Goal: Information Seeking & Learning: Find specific fact

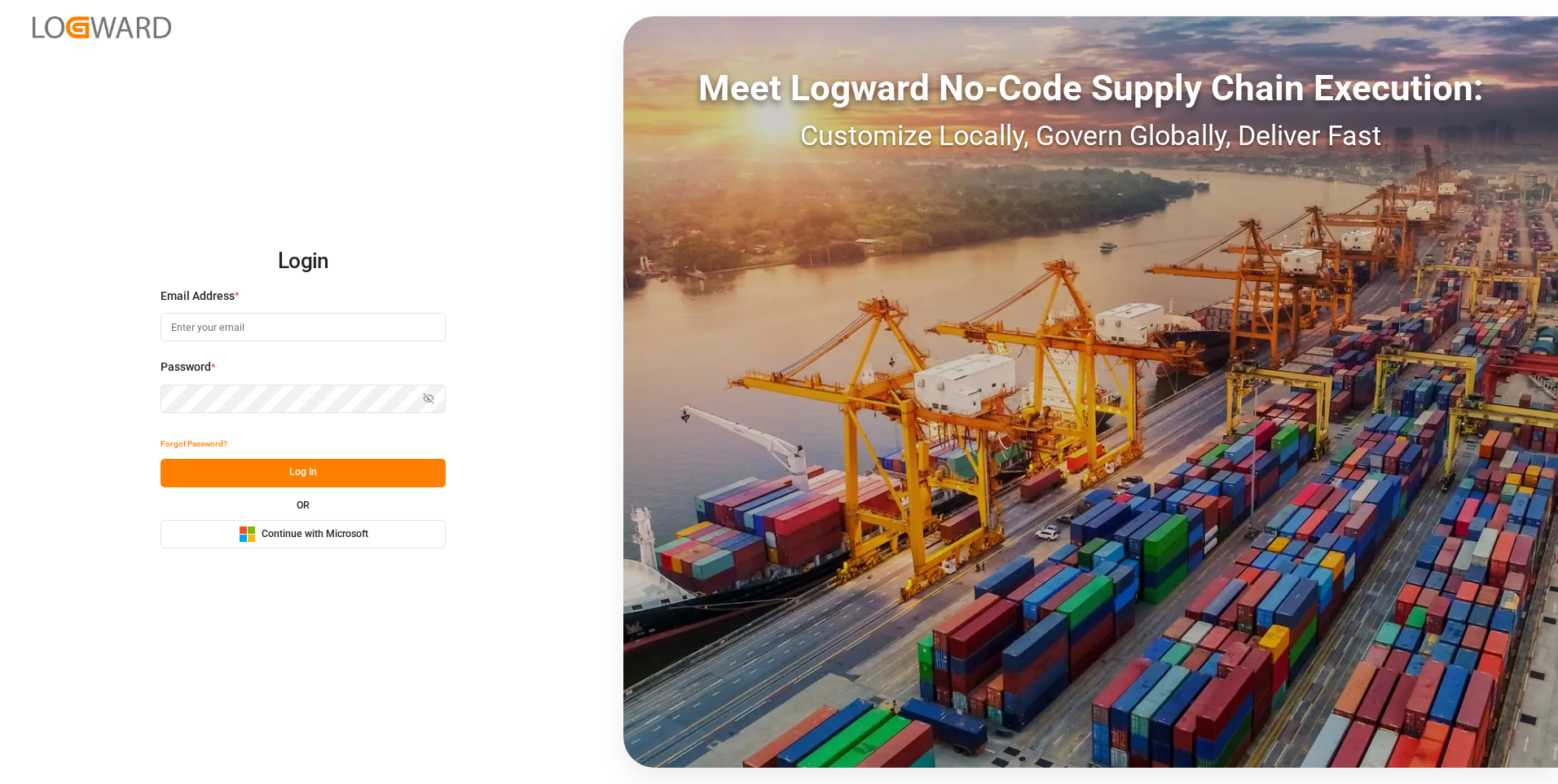
type input "[PERSON_NAME][EMAIL_ADDRESS][PERSON_NAME][DOMAIN_NAME]"
click at [287, 471] on button "Log In" at bounding box center [303, 473] width 285 height 28
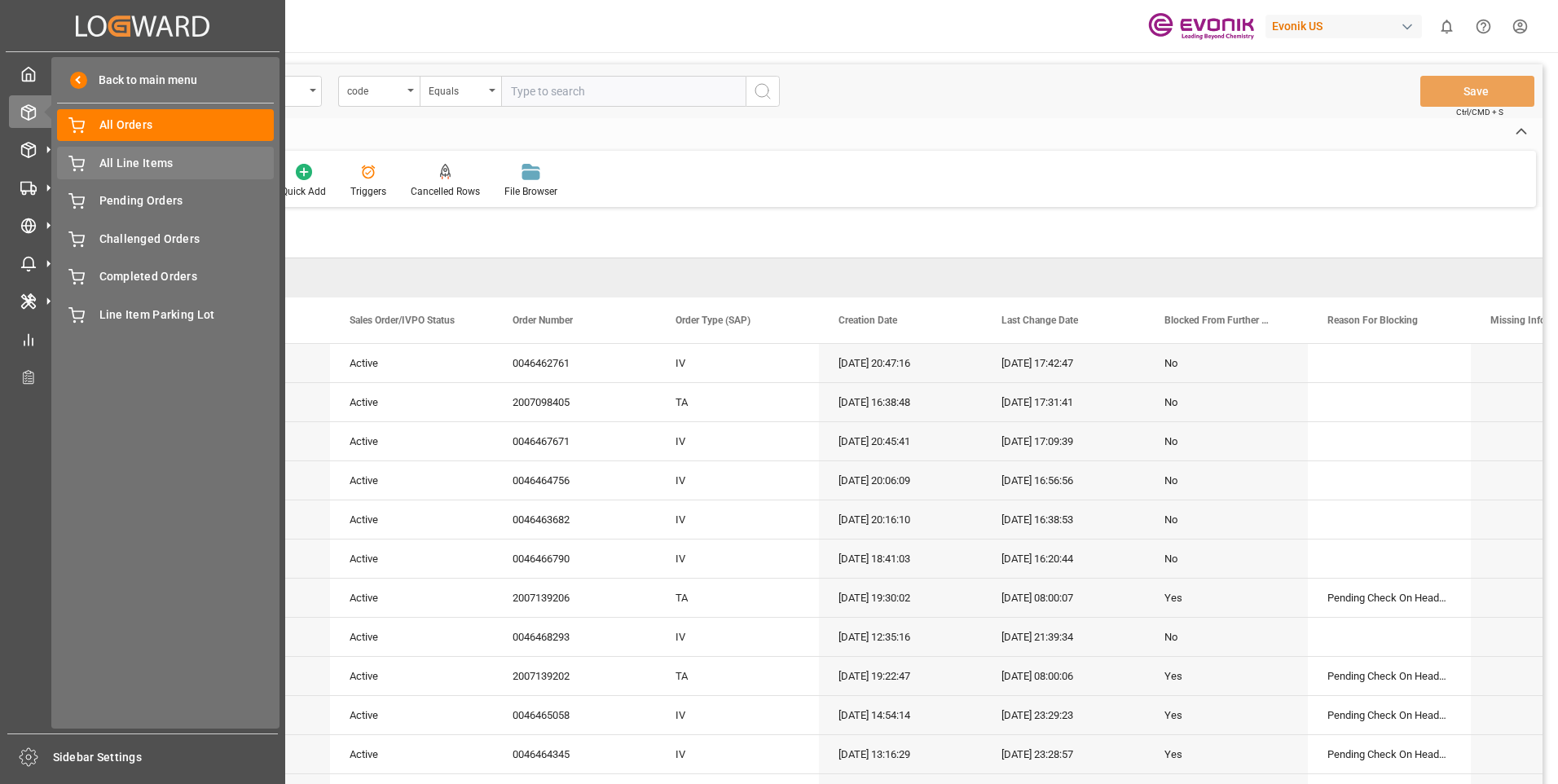
click at [110, 162] on span "All Line Items" at bounding box center [187, 163] width 175 height 17
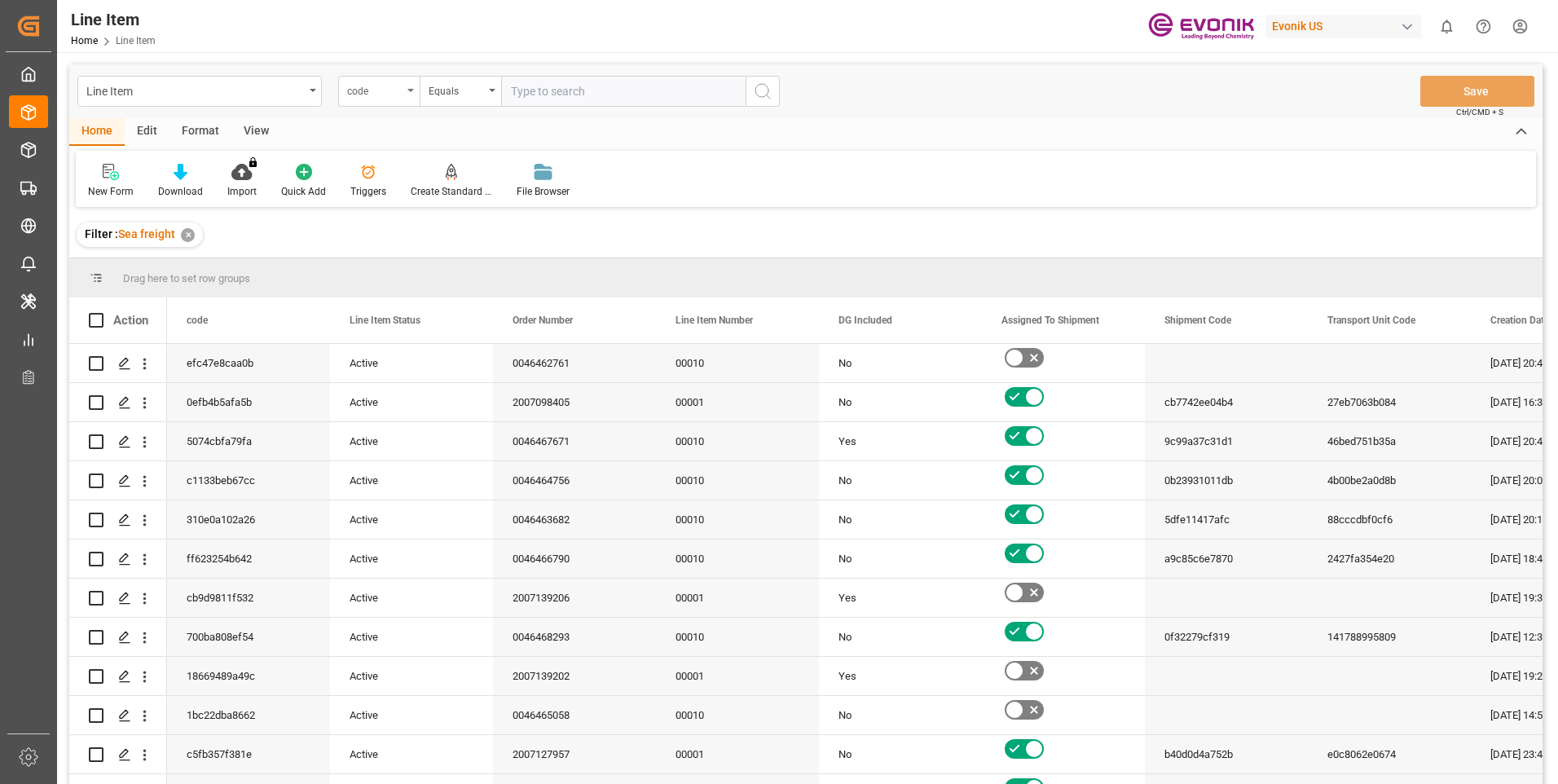
click at [405, 90] on div "code" at bounding box center [379, 91] width 81 height 31
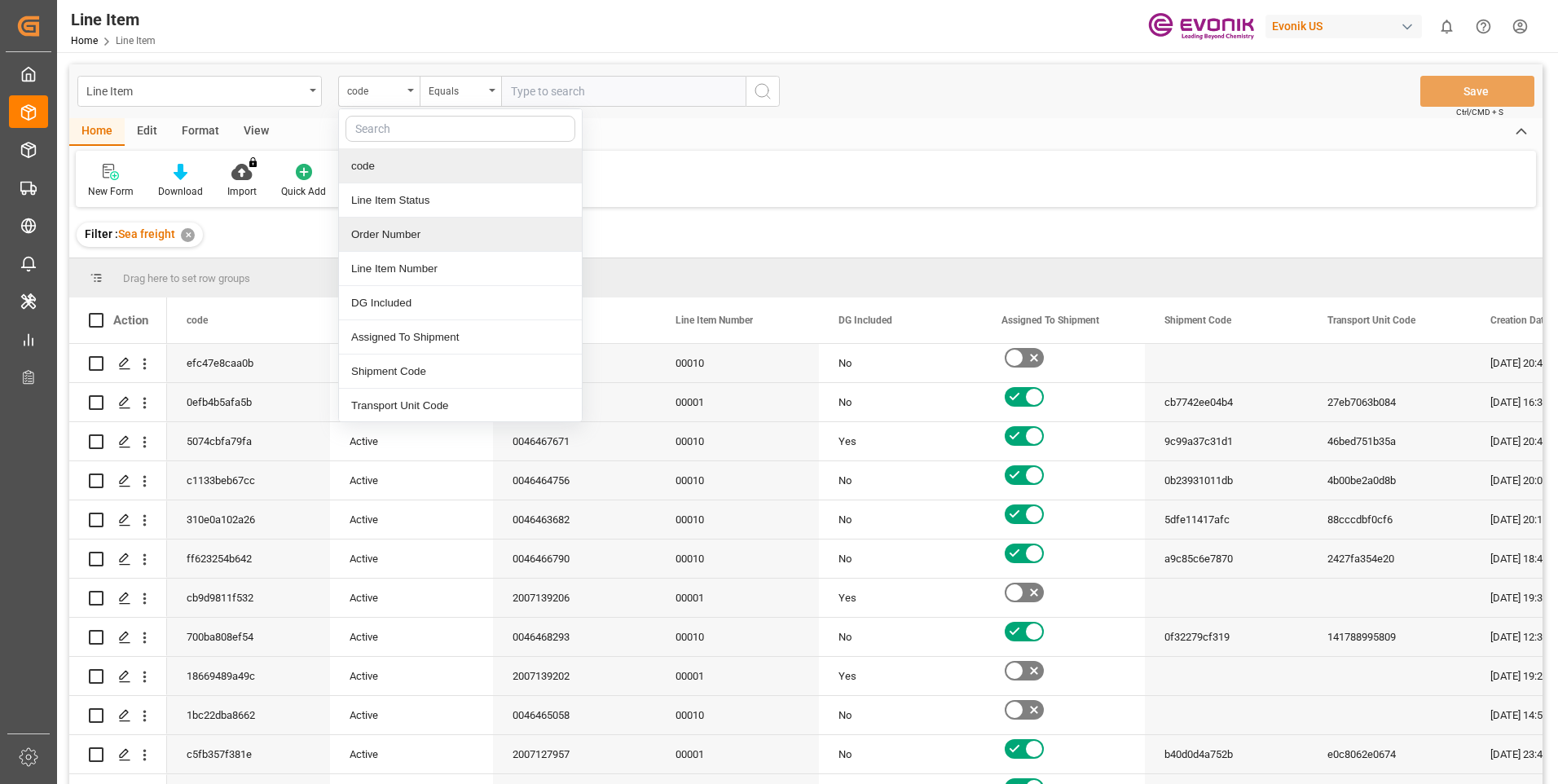
click at [392, 235] on div "Order Number" at bounding box center [460, 234] width 243 height 35
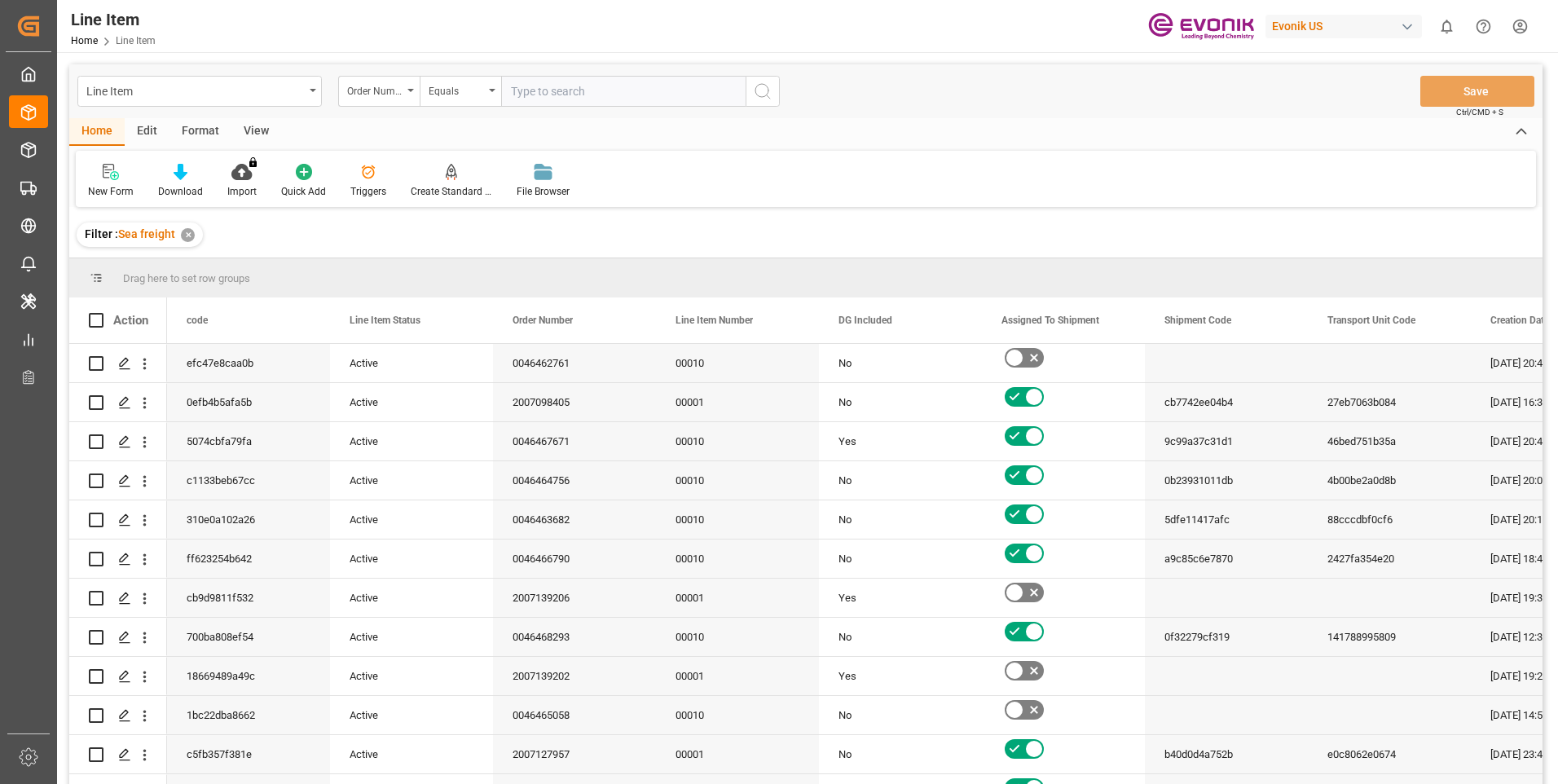
click at [590, 95] on input "text" at bounding box center [623, 91] width 244 height 31
paste input "0046453152"
type input "0046453152"
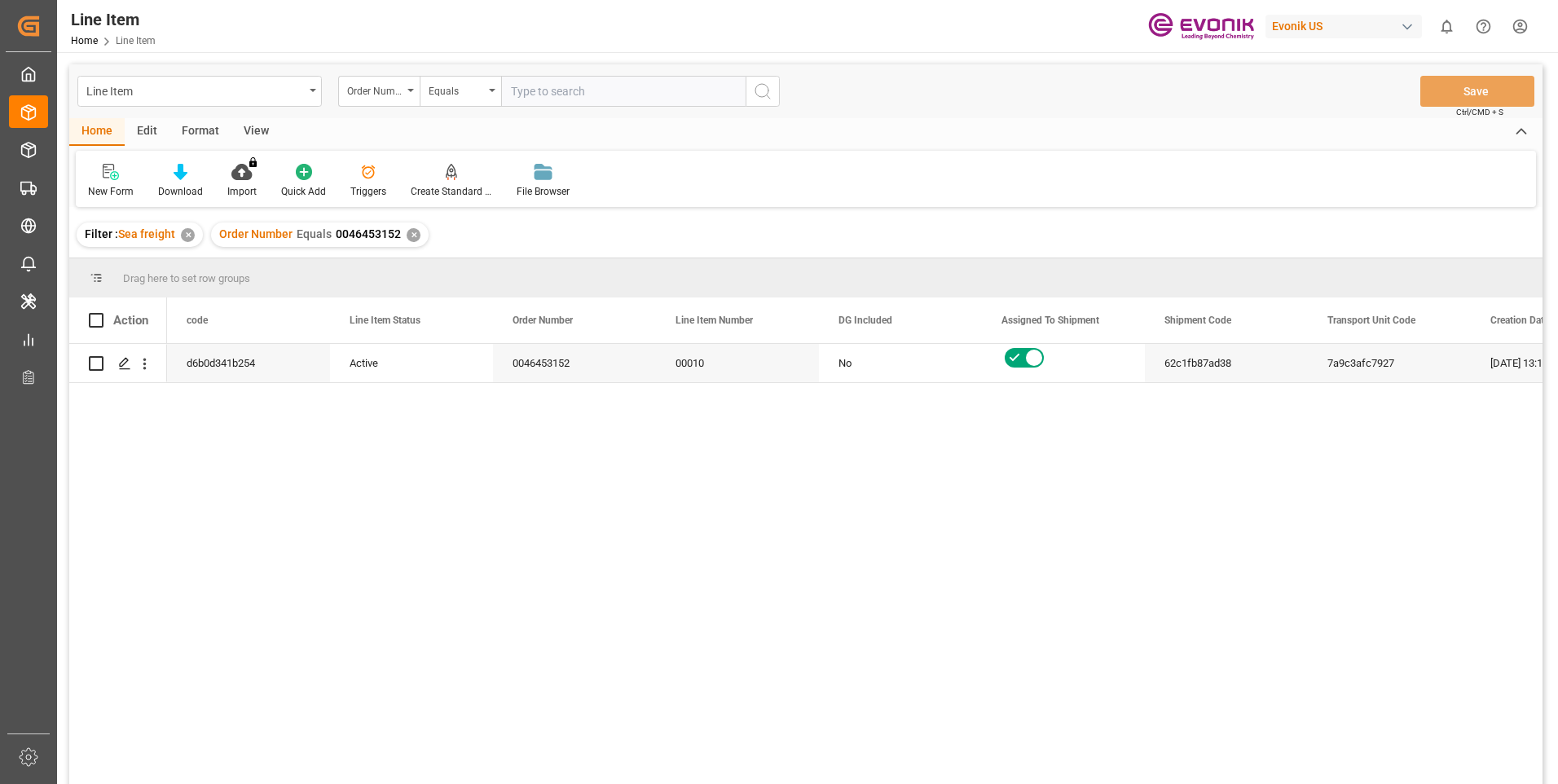
click at [260, 127] on div "View" at bounding box center [256, 131] width 50 height 27
click at [192, 185] on div "Standard Templates" at bounding box center [185, 191] width 81 height 15
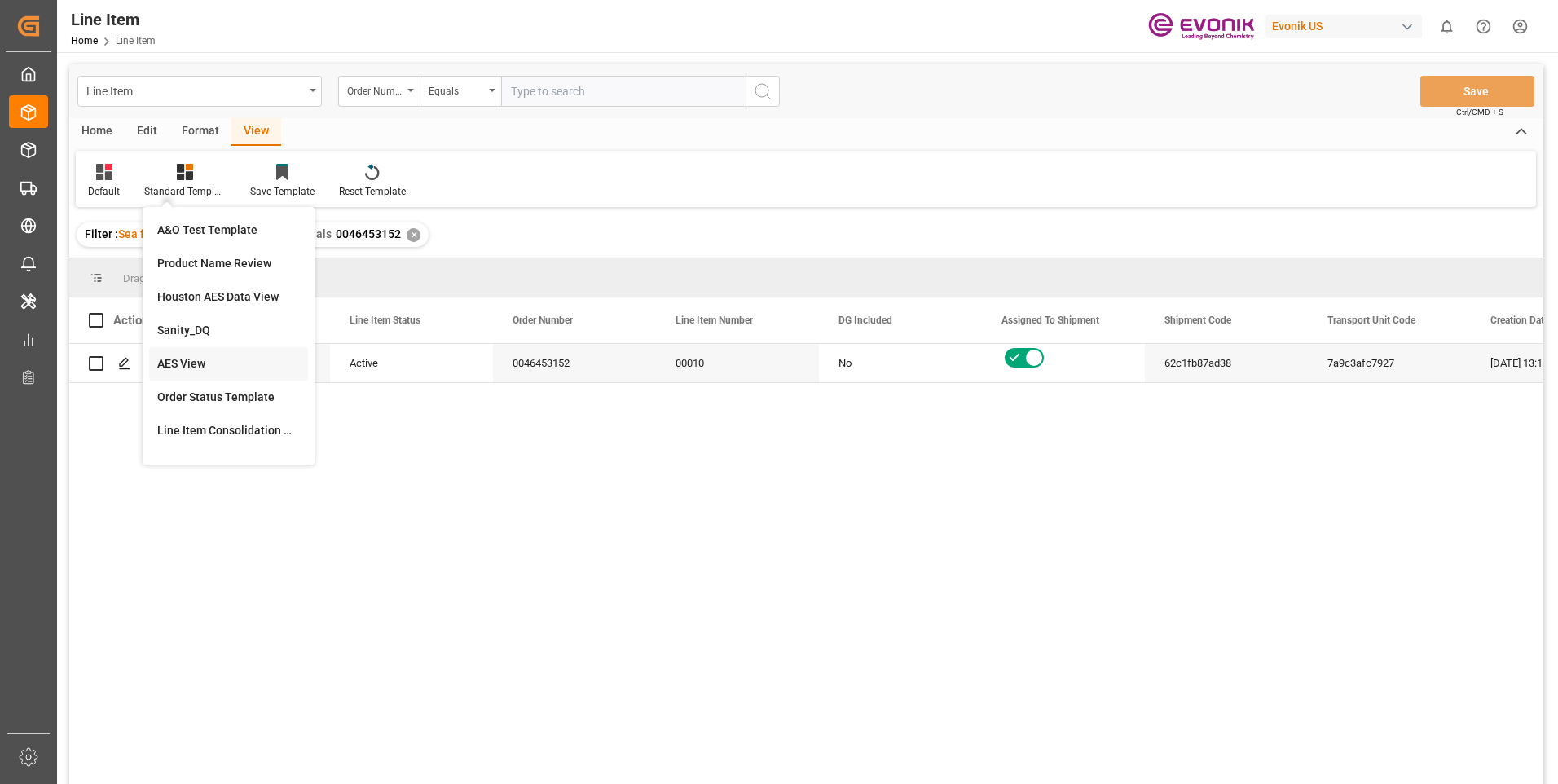
click at [187, 365] on div "AES View" at bounding box center [228, 363] width 143 height 17
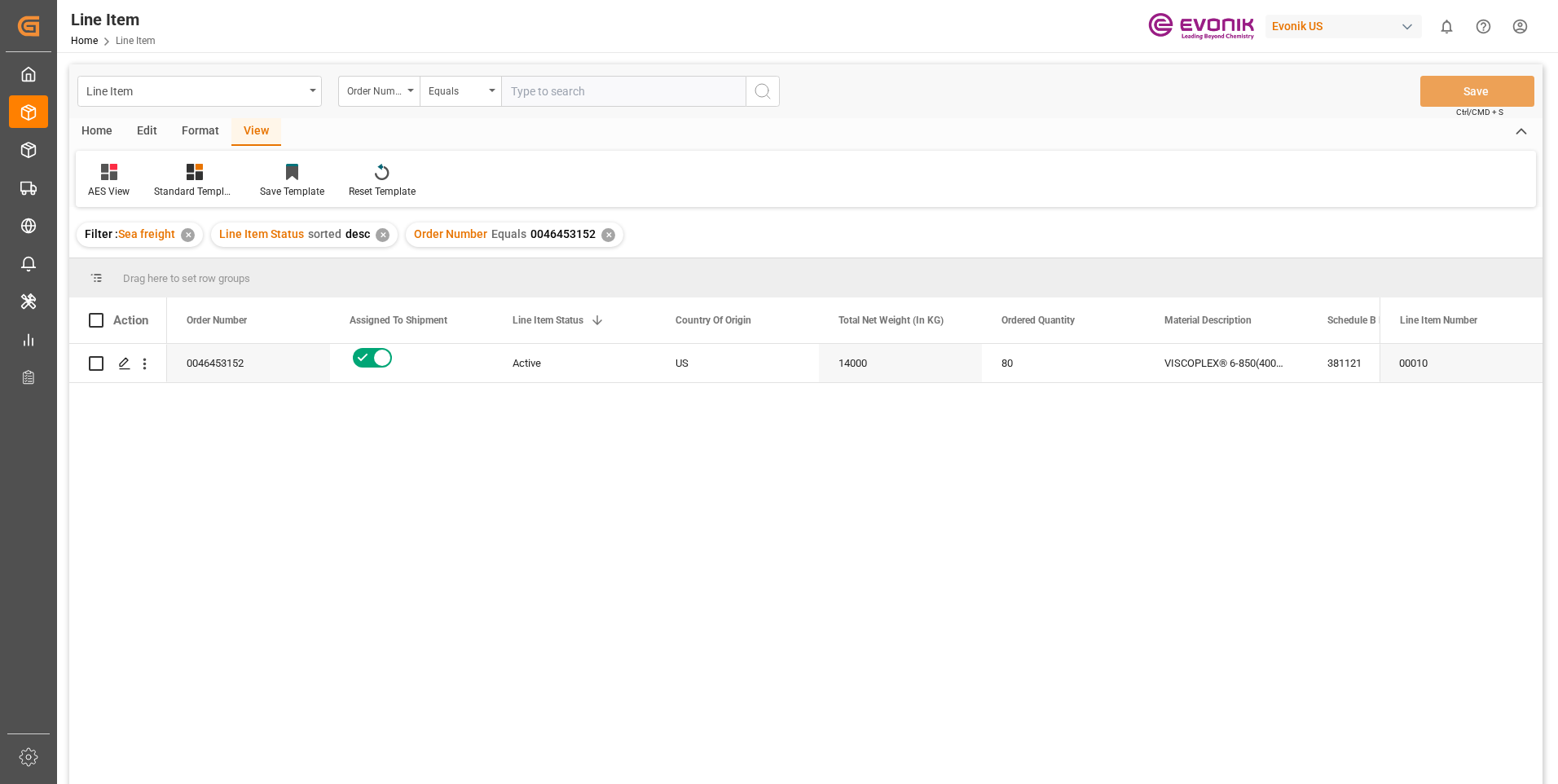
click at [608, 240] on div "✕" at bounding box center [608, 235] width 14 height 14
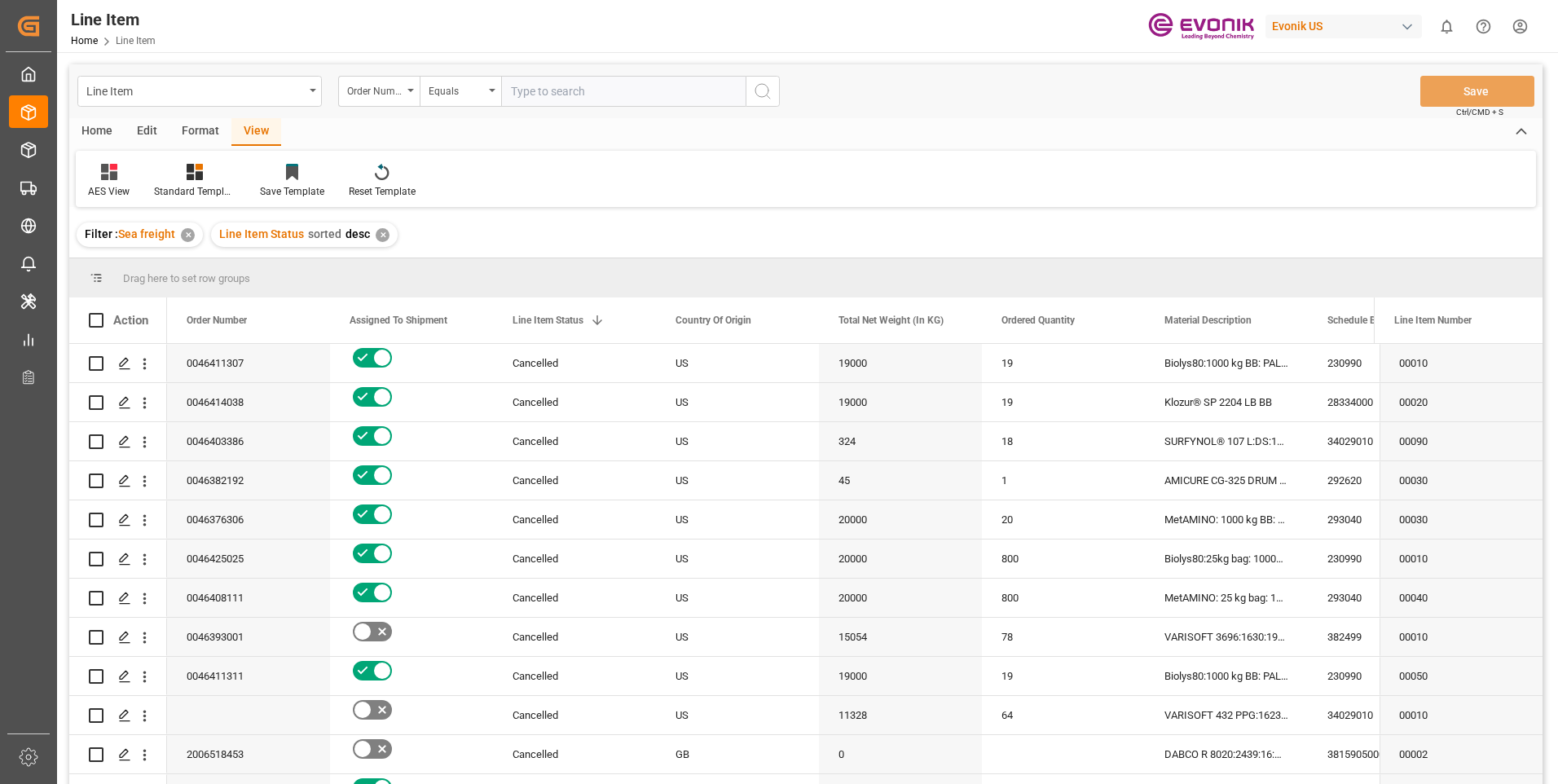
click at [377, 232] on div "✕" at bounding box center [382, 235] width 14 height 14
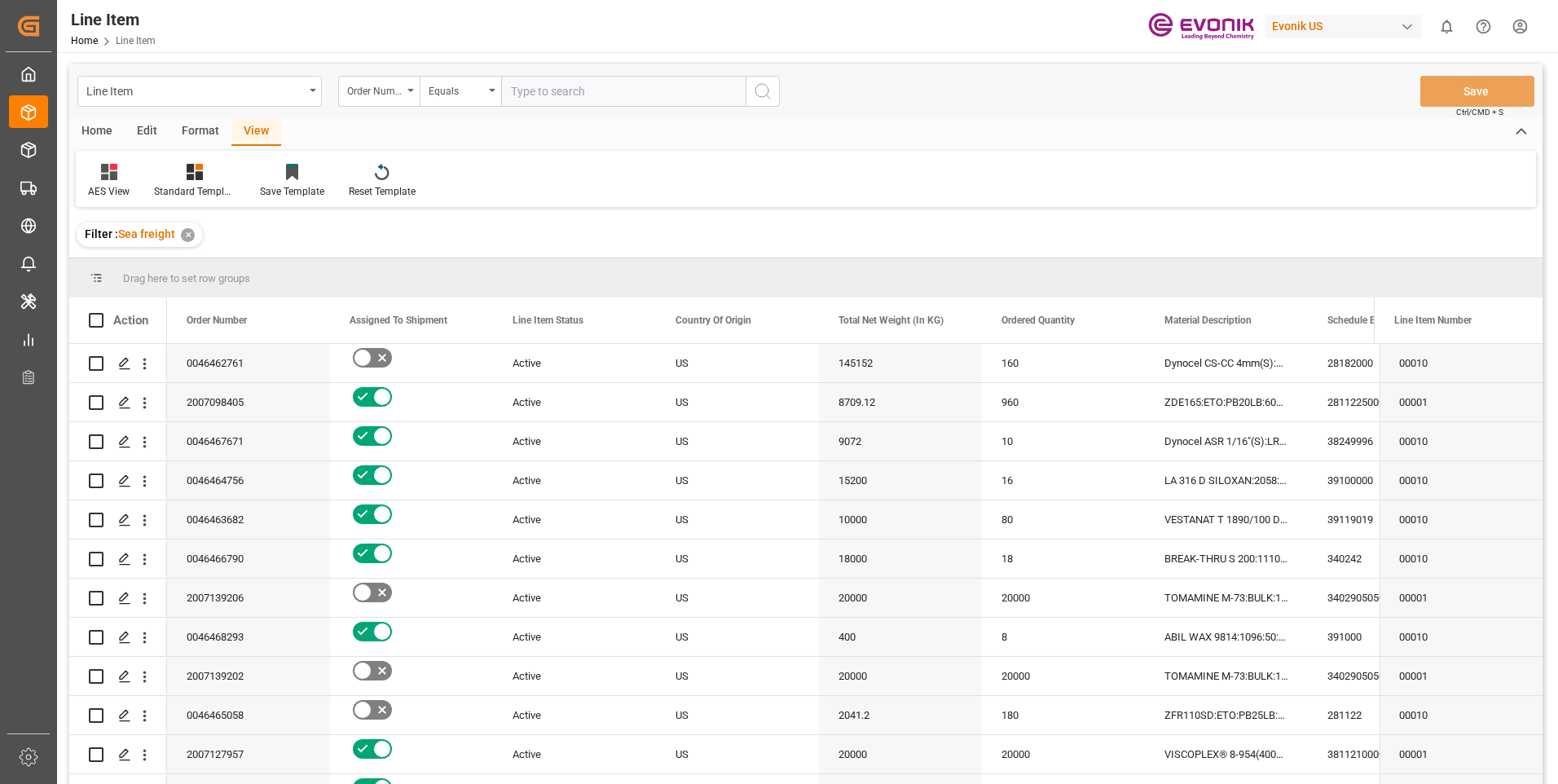
click at [571, 96] on input "text" at bounding box center [623, 91] width 244 height 31
paste input "2007123580"
type input "2007123580"
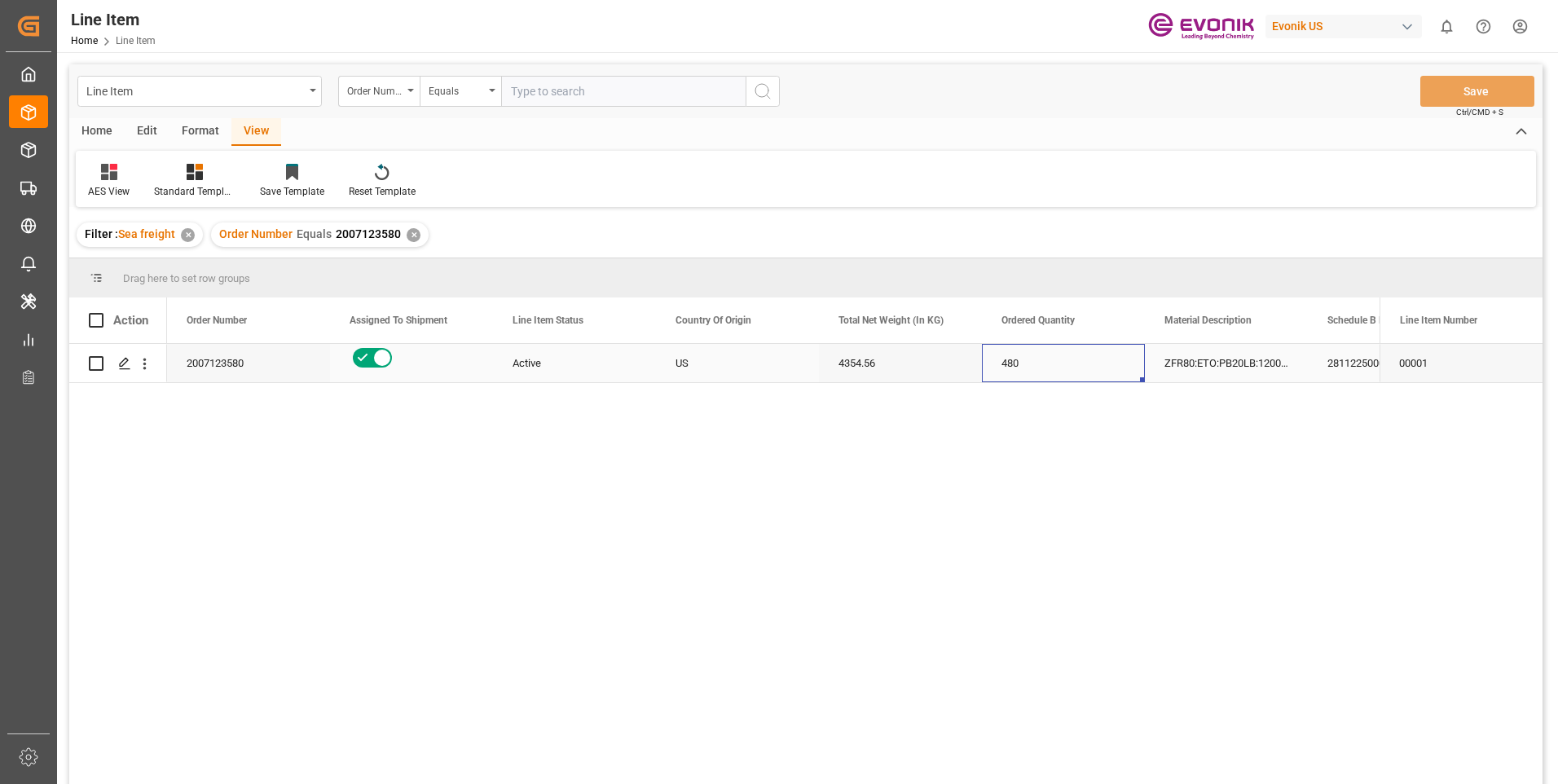
click at [1070, 357] on div "480" at bounding box center [1063, 362] width 163 height 38
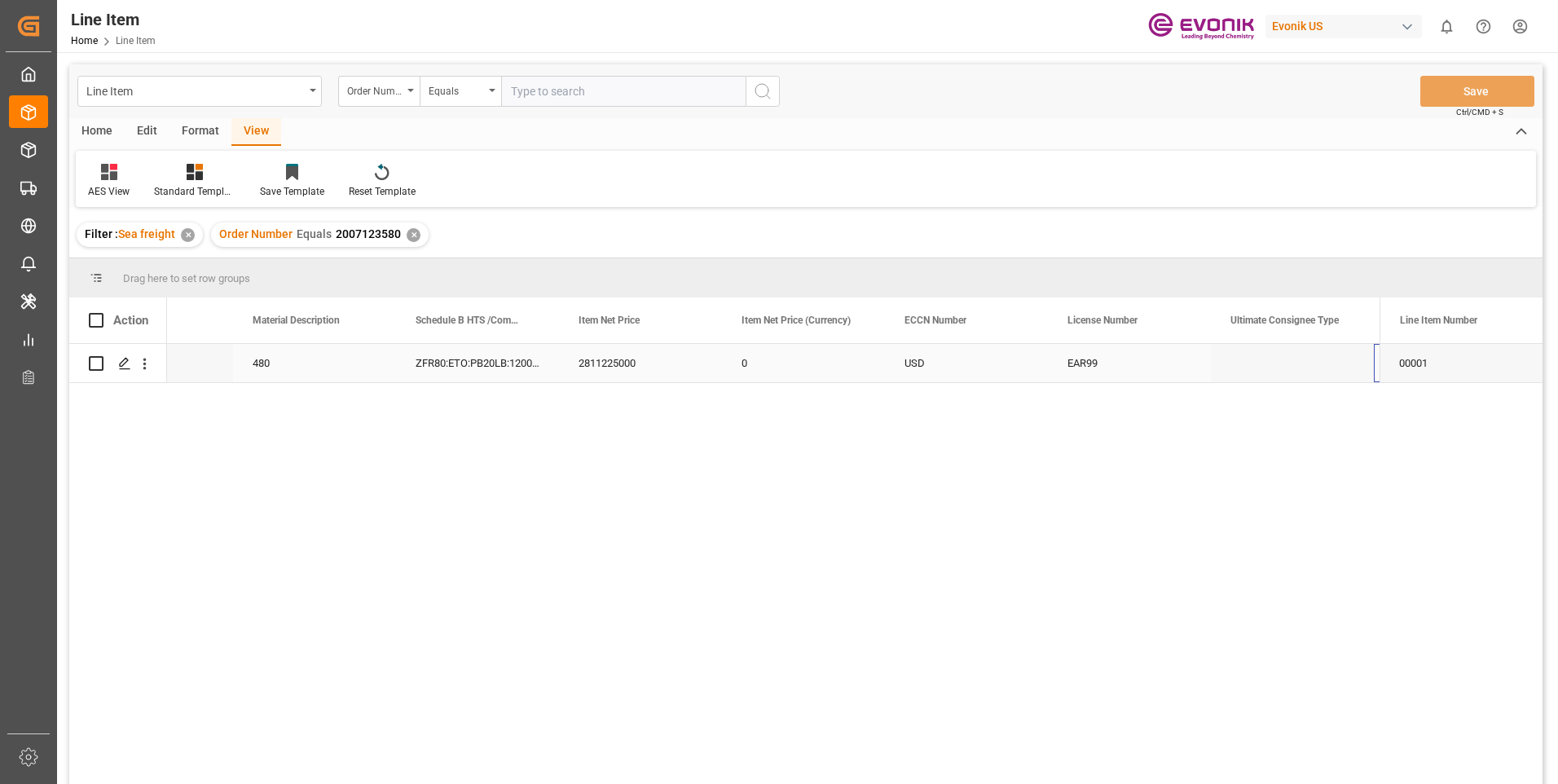
scroll to position [0, 912]
click at [1351, 364] on div "DIRECT CONSUMER" at bounding box center [1292, 362] width 163 height 38
click at [1335, 360] on div "DOPERCO, S.R.L." at bounding box center [1292, 362] width 163 height 38
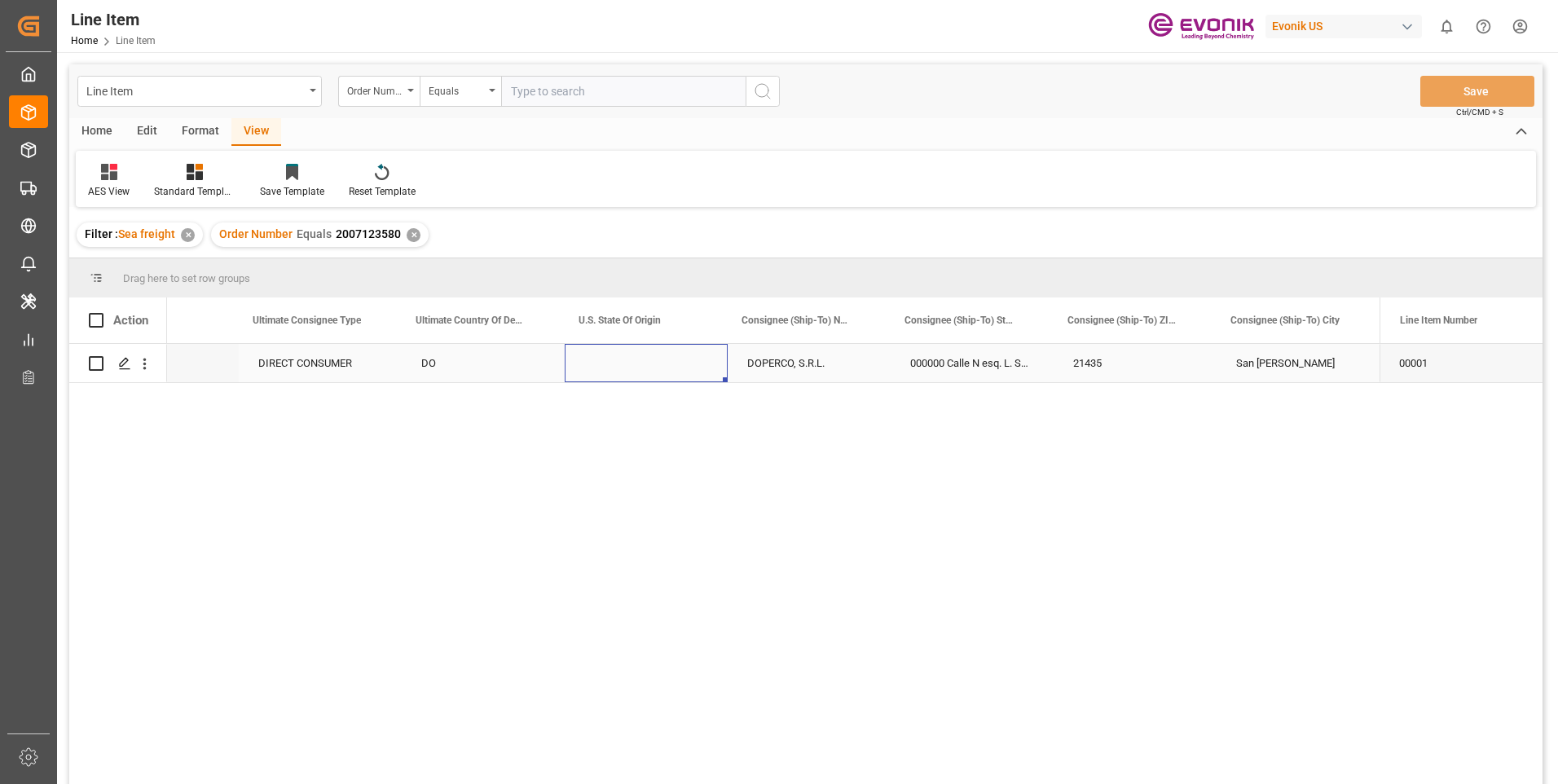
click at [664, 354] on div "Press SPACE to select this row." at bounding box center [646, 362] width 163 height 38
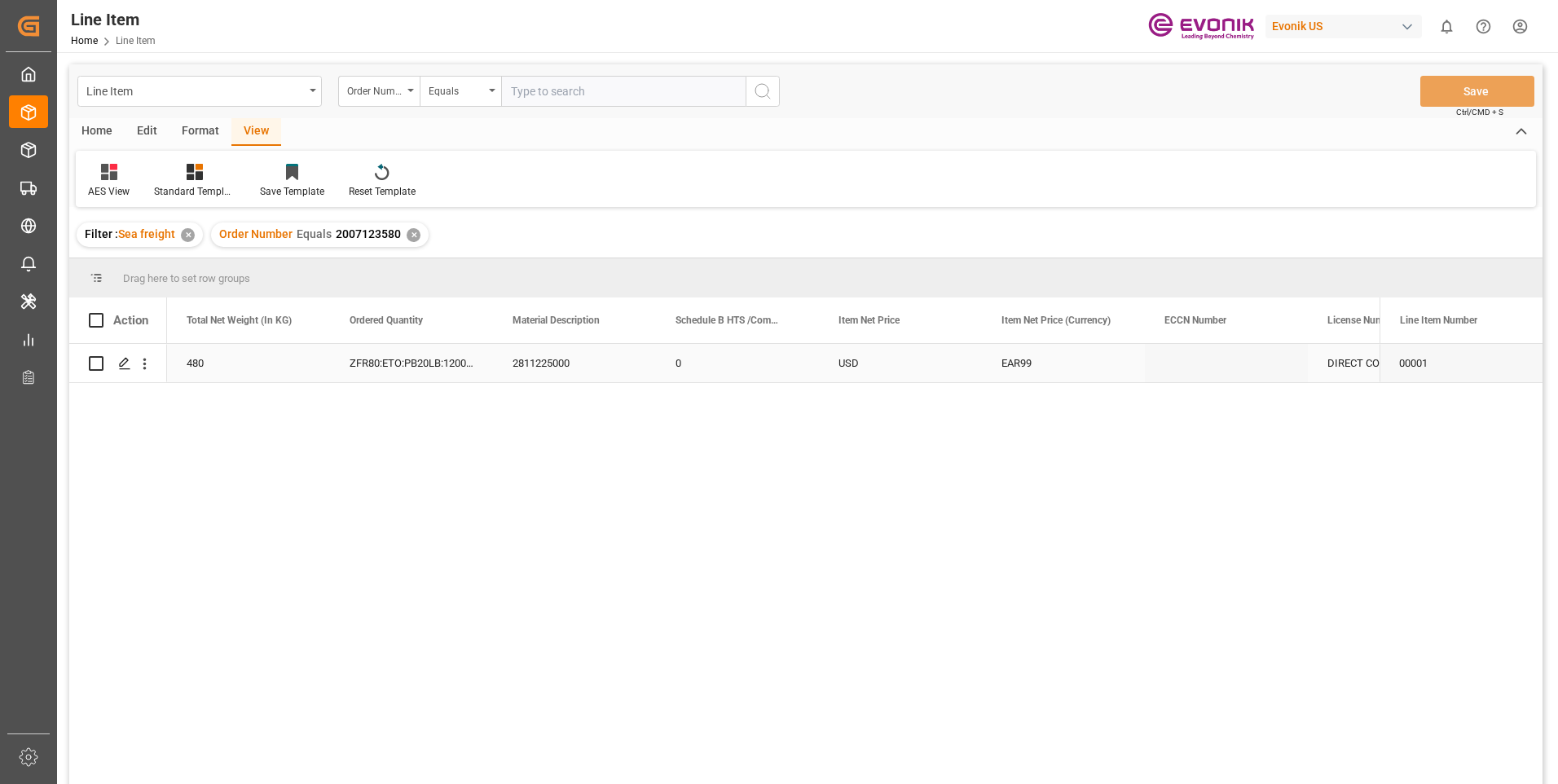
scroll to position [0, 652]
click at [737, 347] on div "2811225000" at bounding box center [737, 362] width 163 height 38
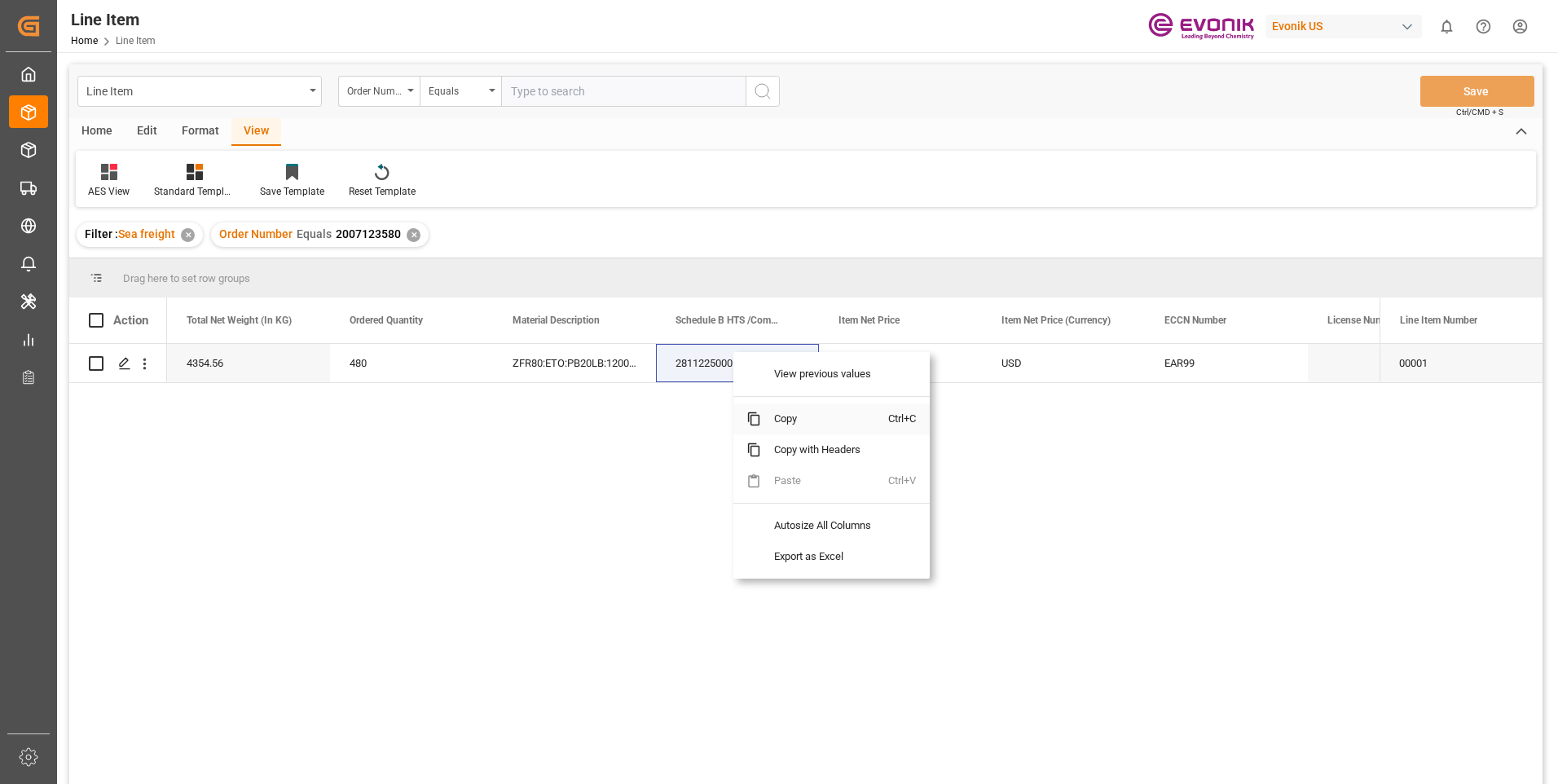
click at [779, 419] on span "Copy" at bounding box center [825, 419] width 127 height 31
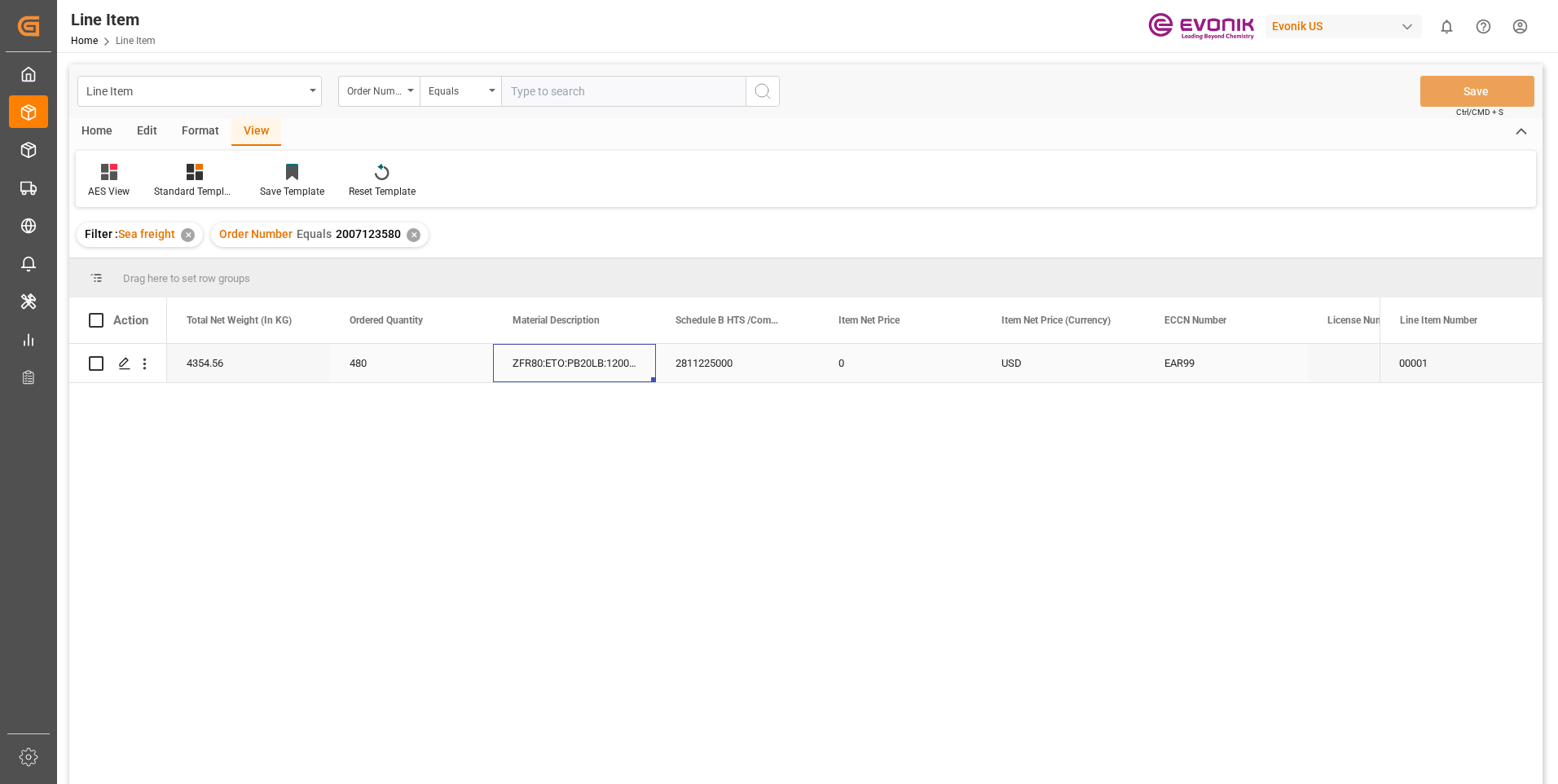
click at [590, 357] on div "ZFR80:ETO:PB20LB:1200HP:I2:P:$" at bounding box center [575, 362] width 163 height 38
click at [558, 356] on div "4354.56" at bounding box center [575, 362] width 163 height 38
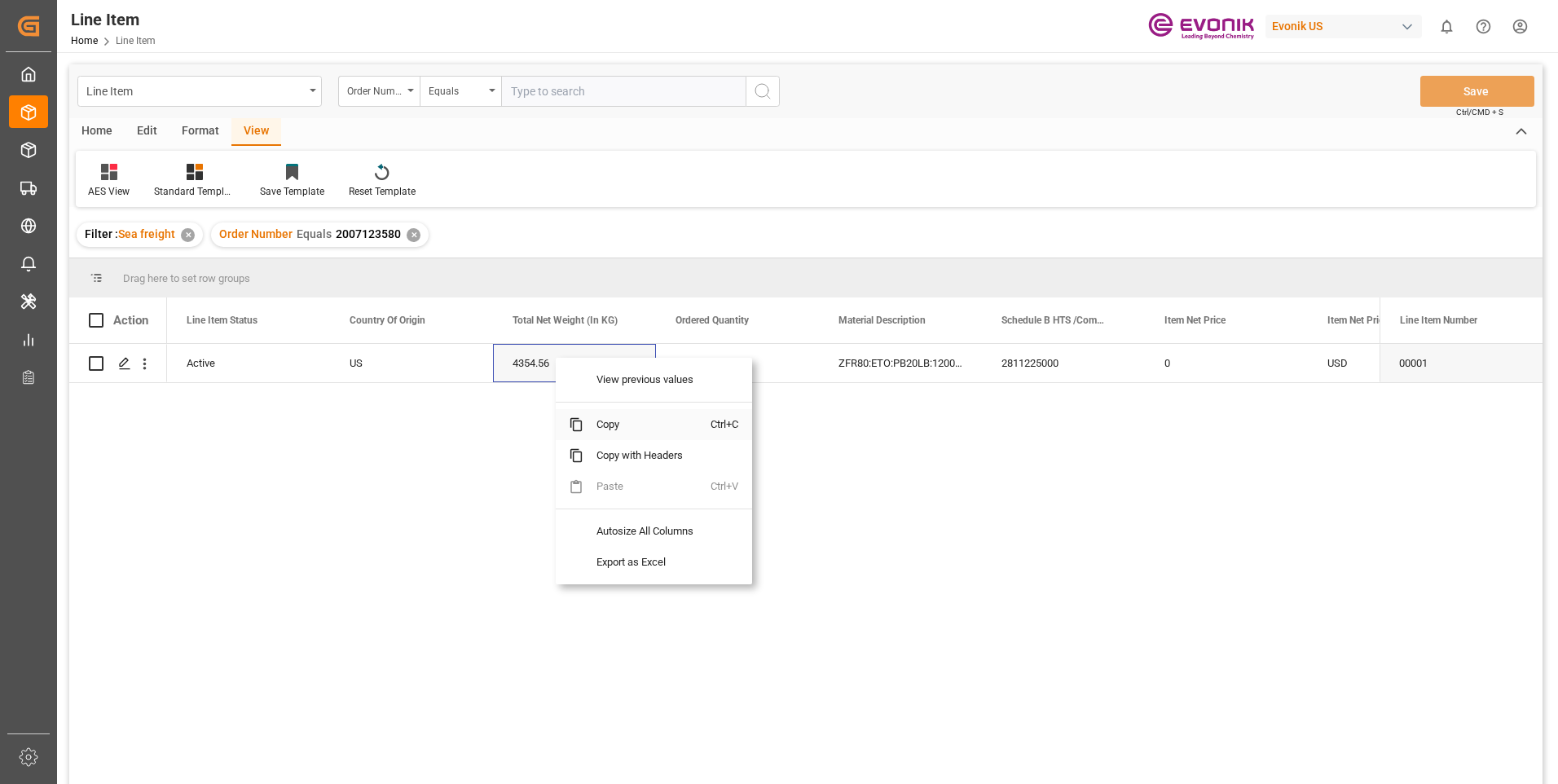
click at [610, 424] on span "Copy" at bounding box center [647, 424] width 127 height 31
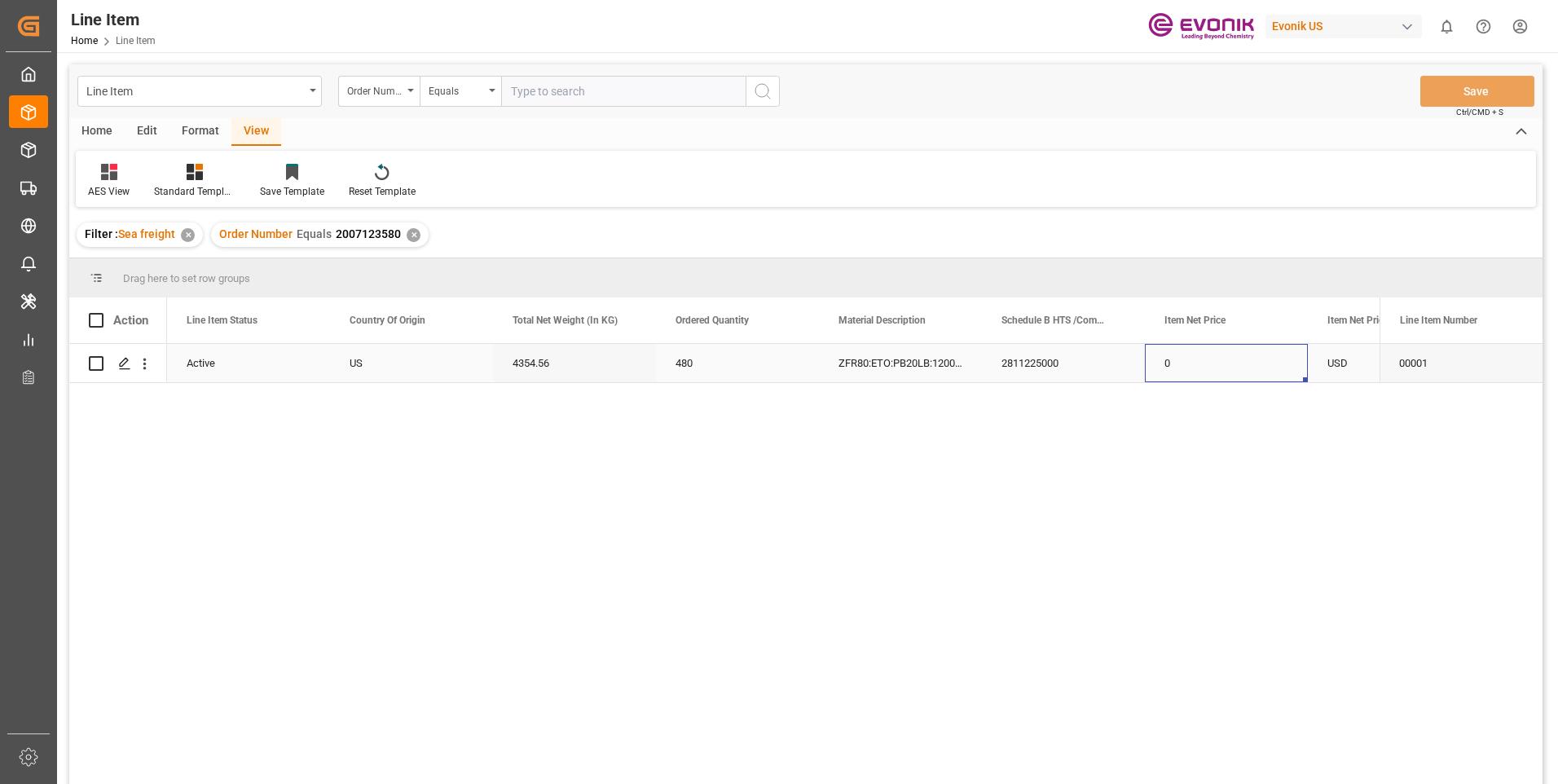
click at [1182, 355] on div "0" at bounding box center [1226, 362] width 163 height 38
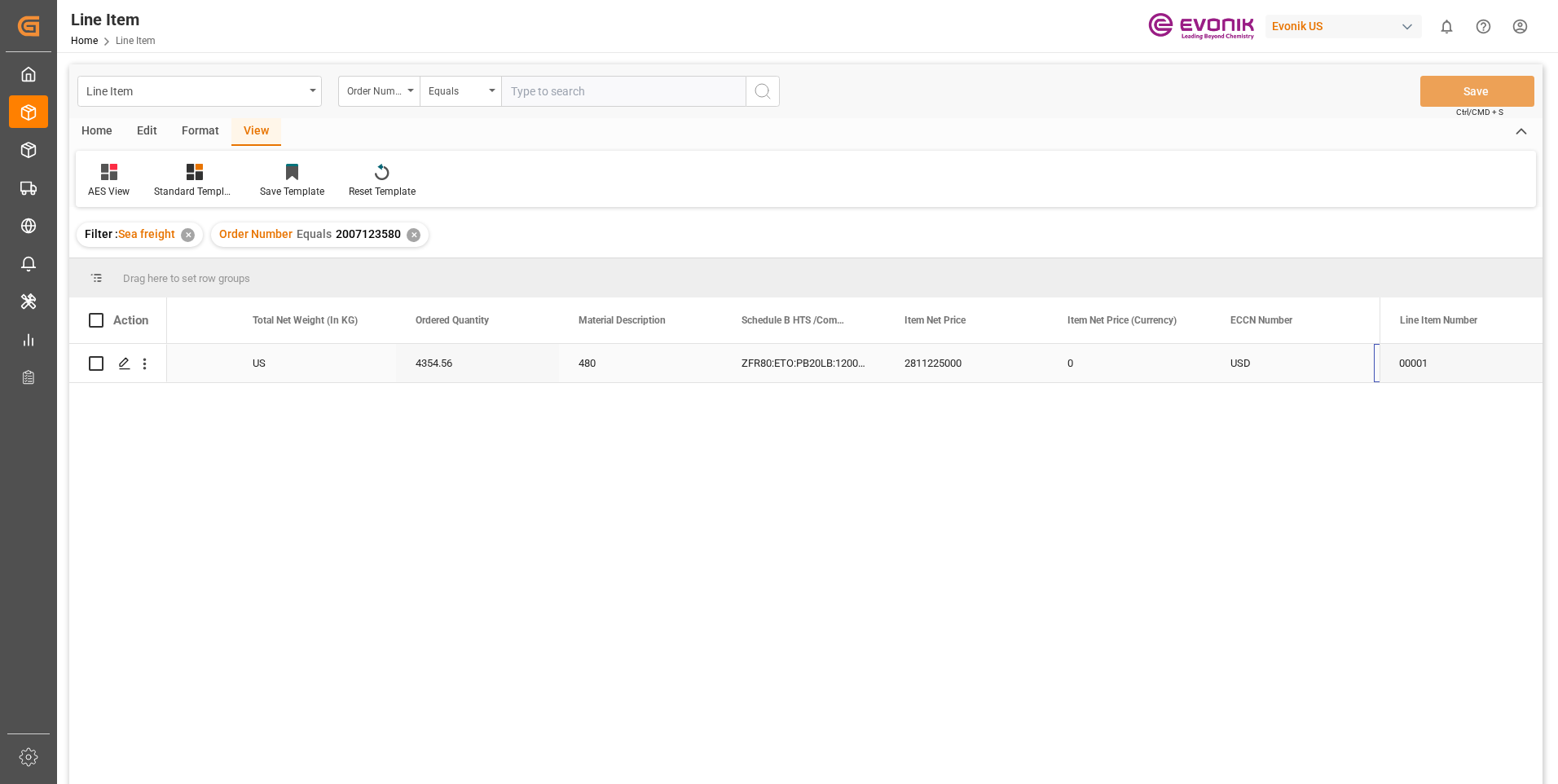
scroll to position [0, 586]
click at [909, 364] on div "0" at bounding box center [967, 362] width 163 height 38
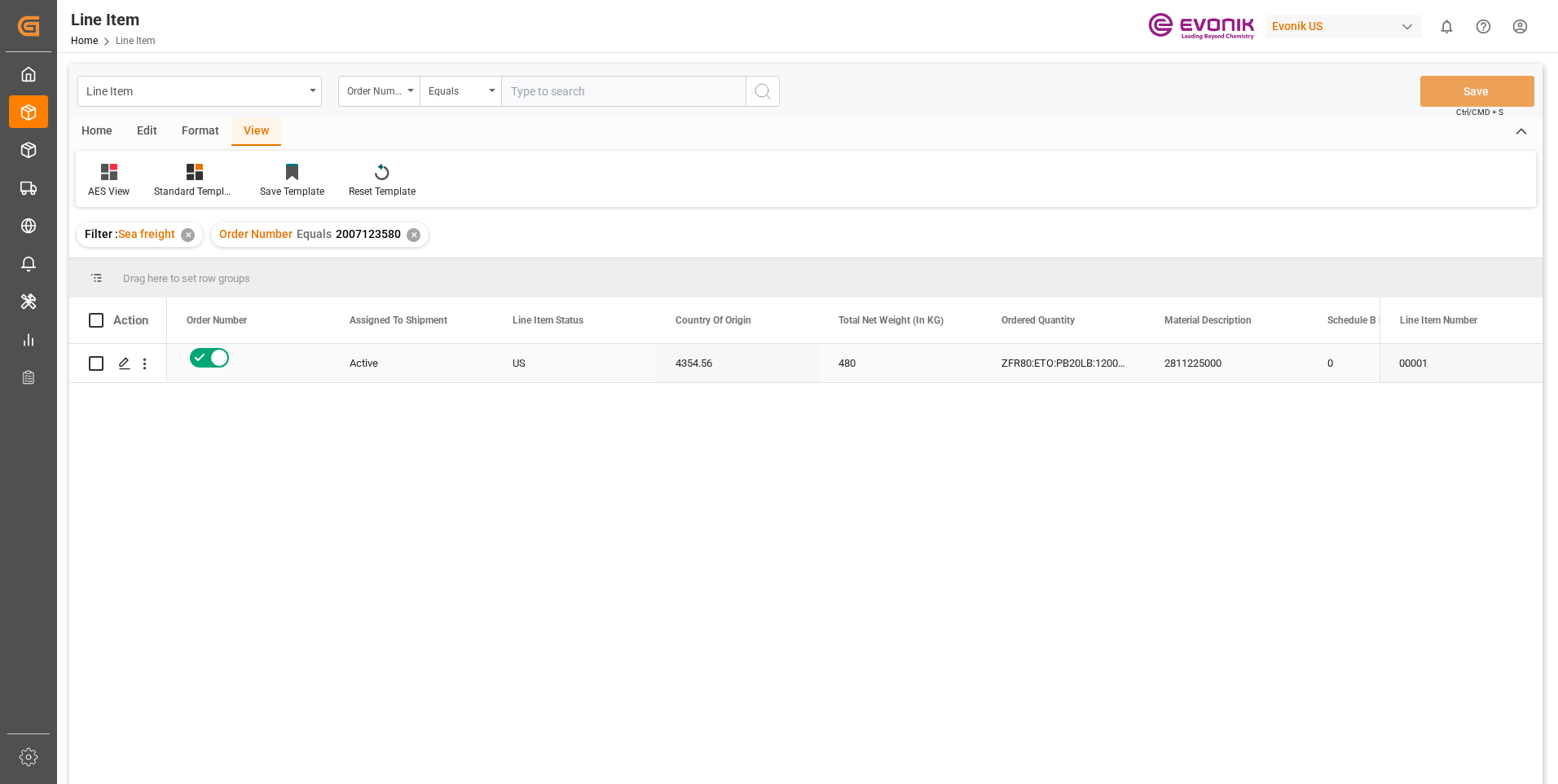
scroll to position [0, 0]
click at [908, 348] on div "4354.56" at bounding box center [900, 362] width 163 height 38
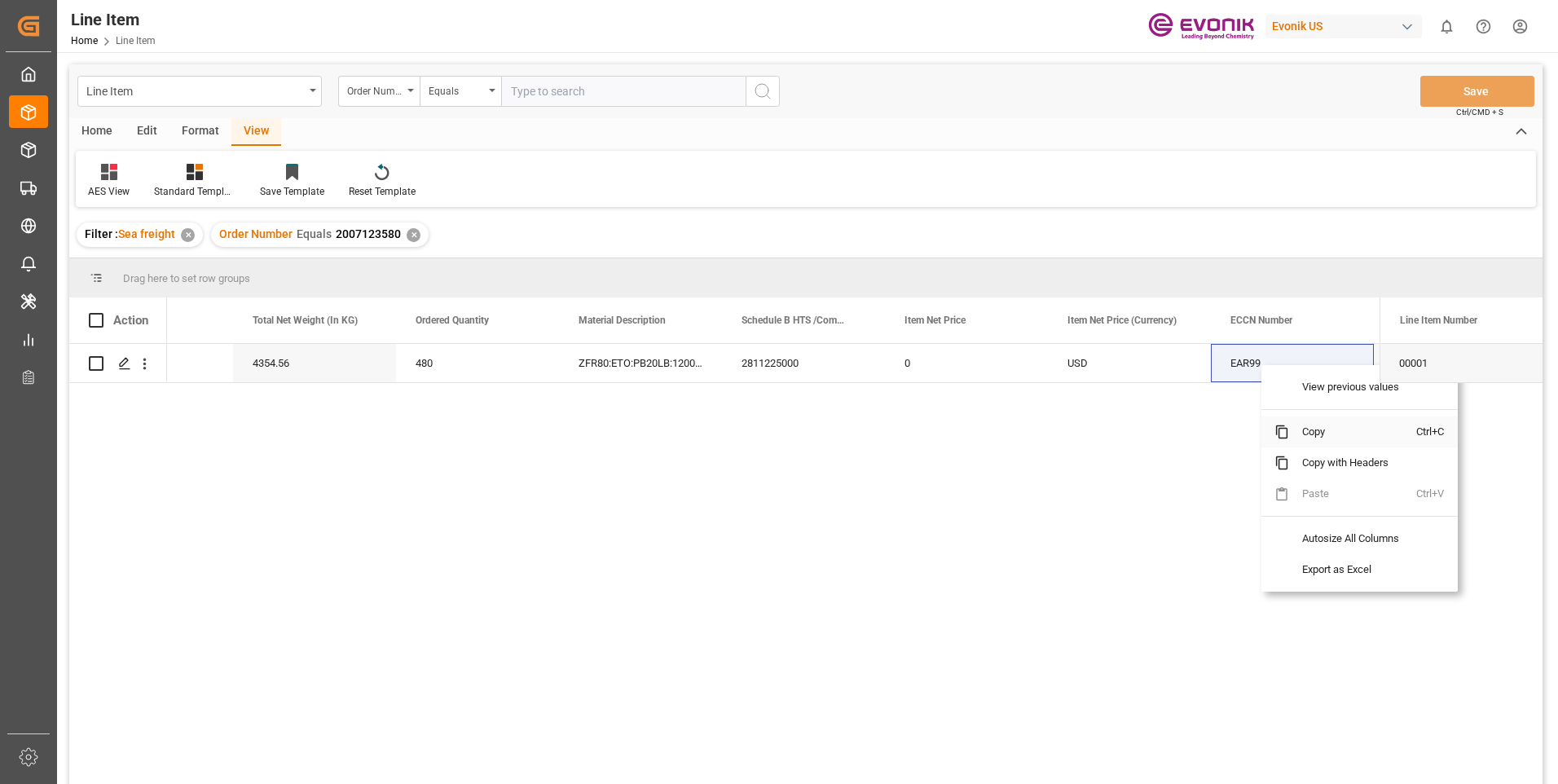
click at [1320, 431] on span "Copy" at bounding box center [1353, 431] width 127 height 31
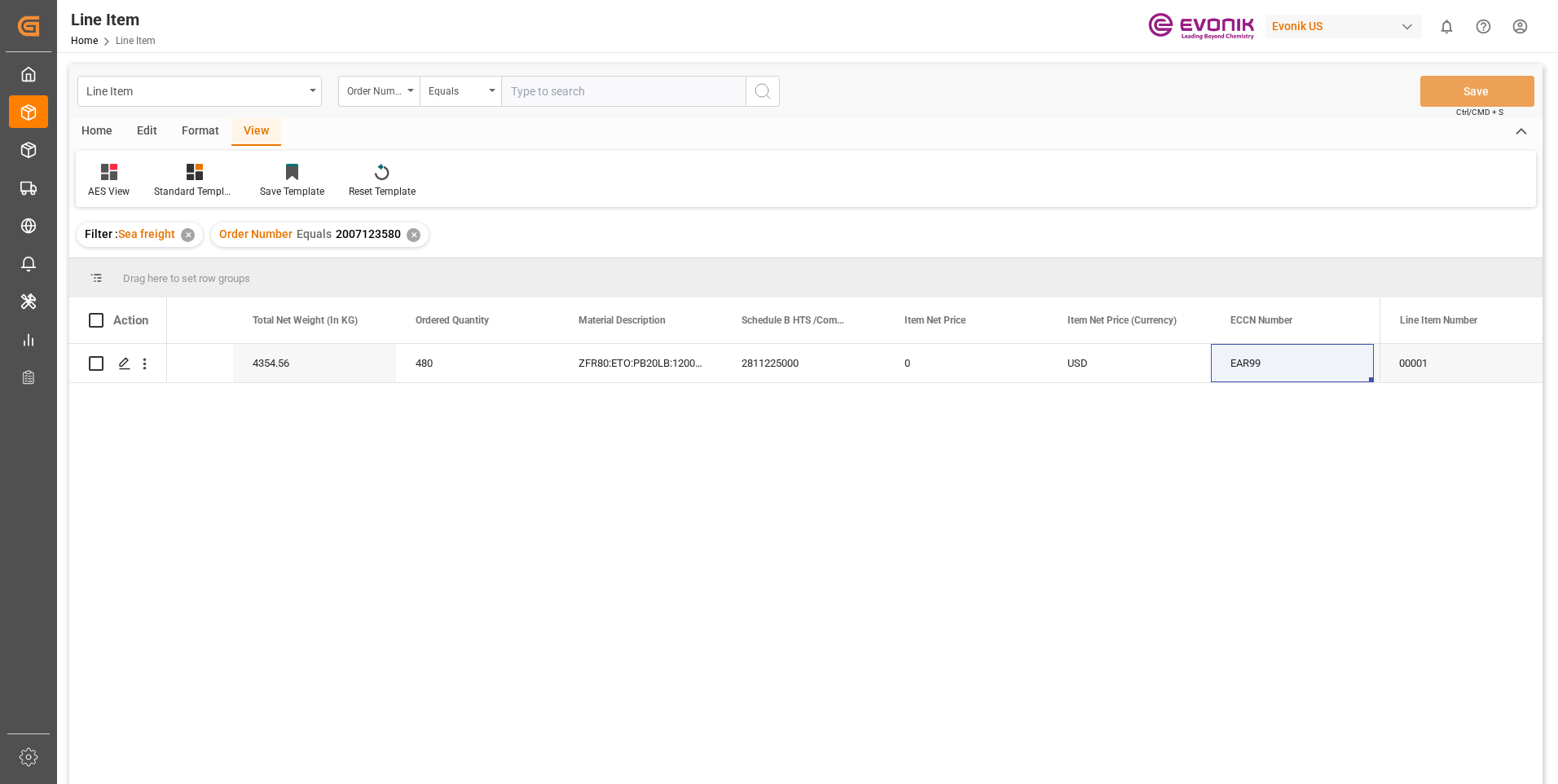
click at [415, 235] on div "✕" at bounding box center [413, 235] width 14 height 14
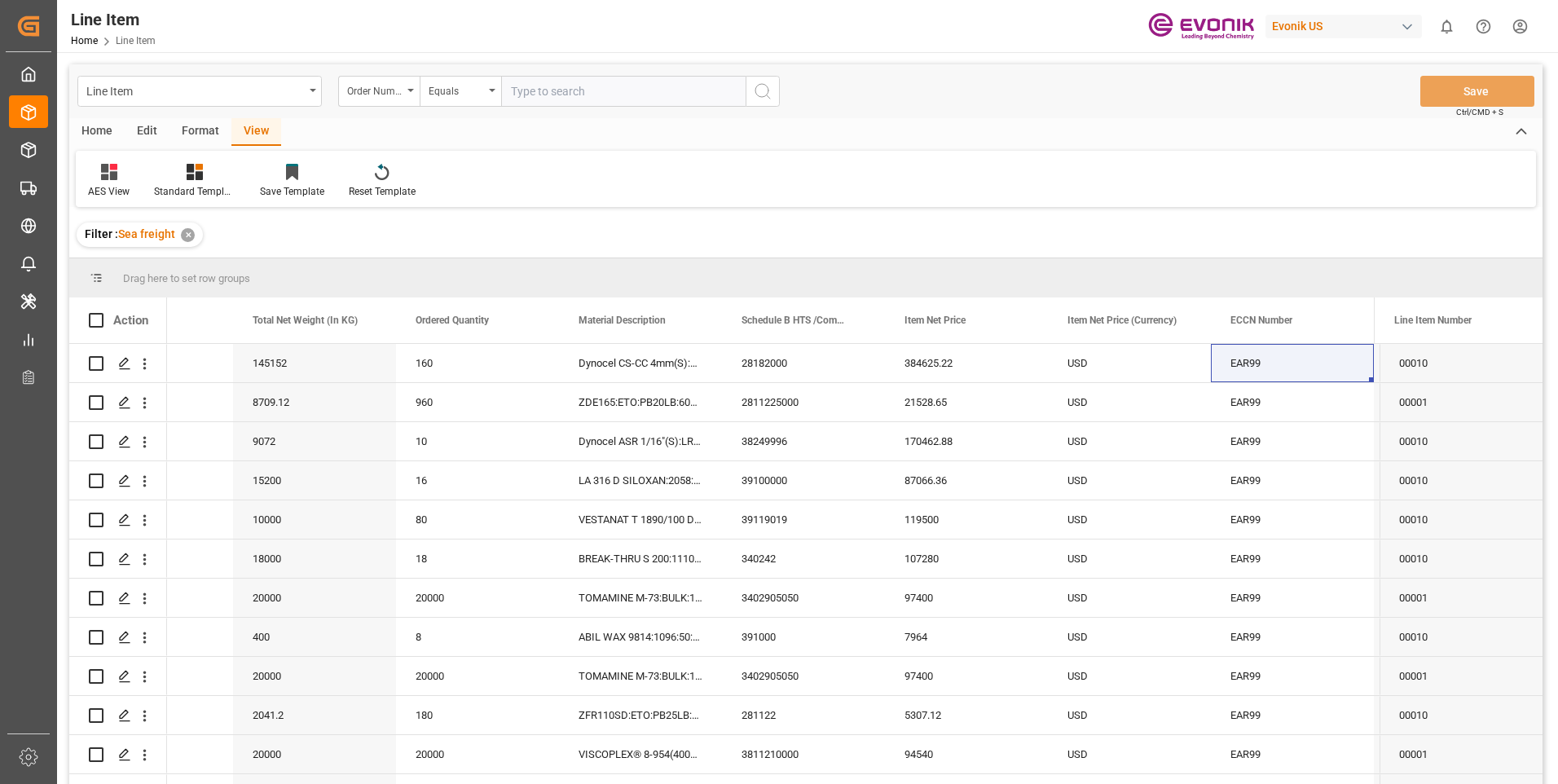
click at [608, 95] on input "text" at bounding box center [623, 91] width 244 height 31
paste input "2007119644"
type input "2007119644"
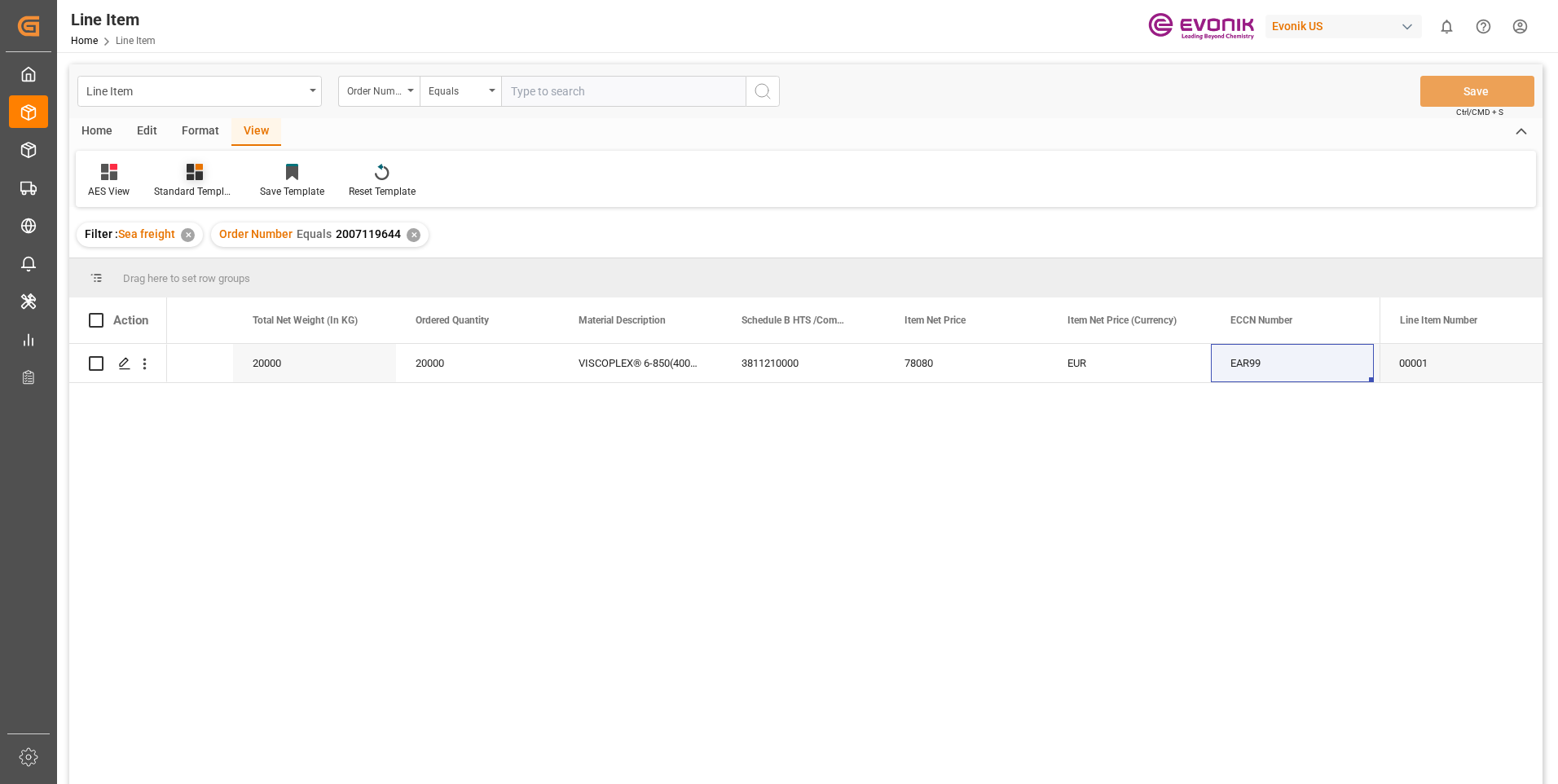
click at [193, 180] on icon at bounding box center [195, 172] width 16 height 16
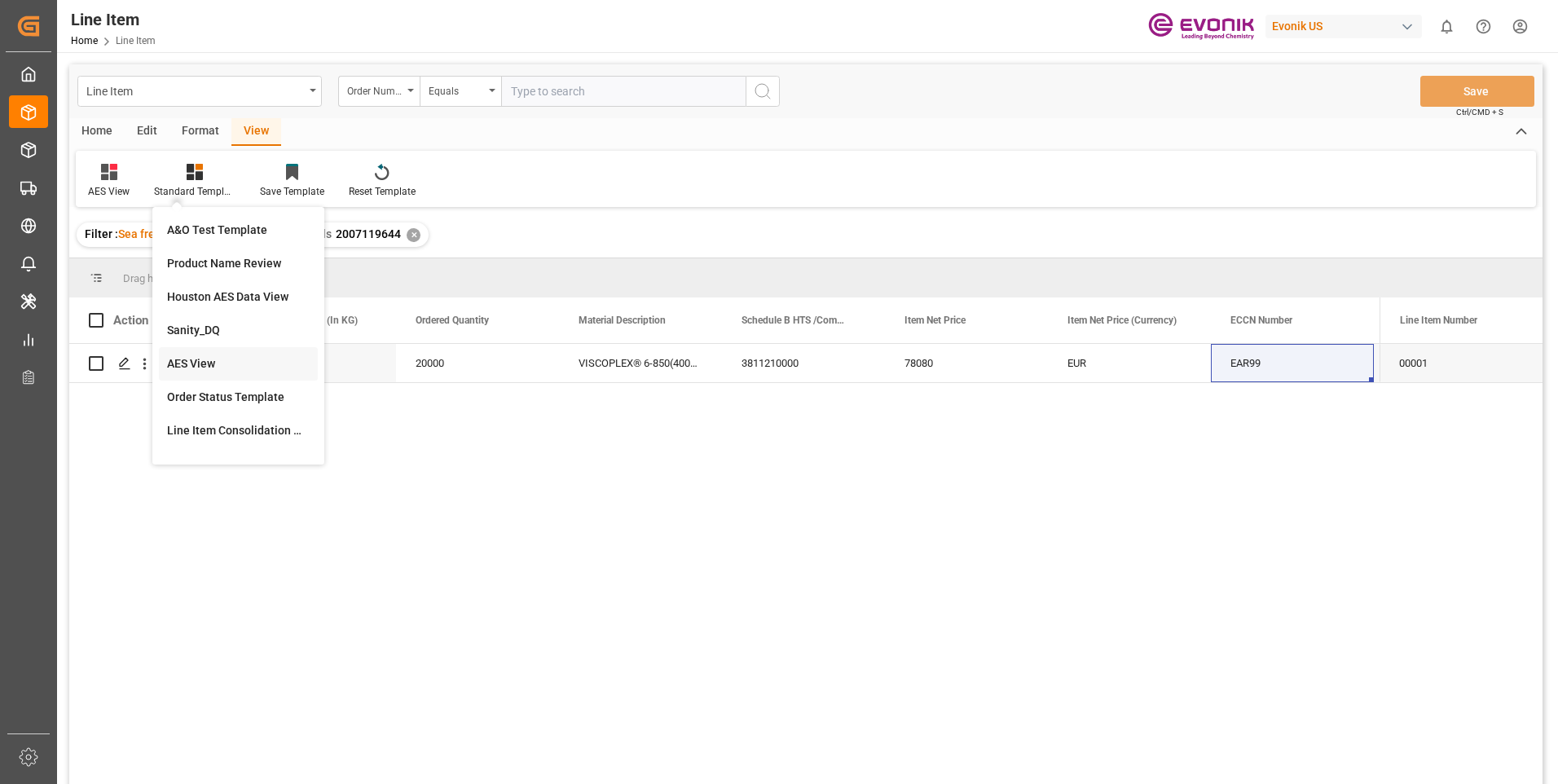
click at [205, 362] on div "AES View" at bounding box center [238, 363] width 143 height 17
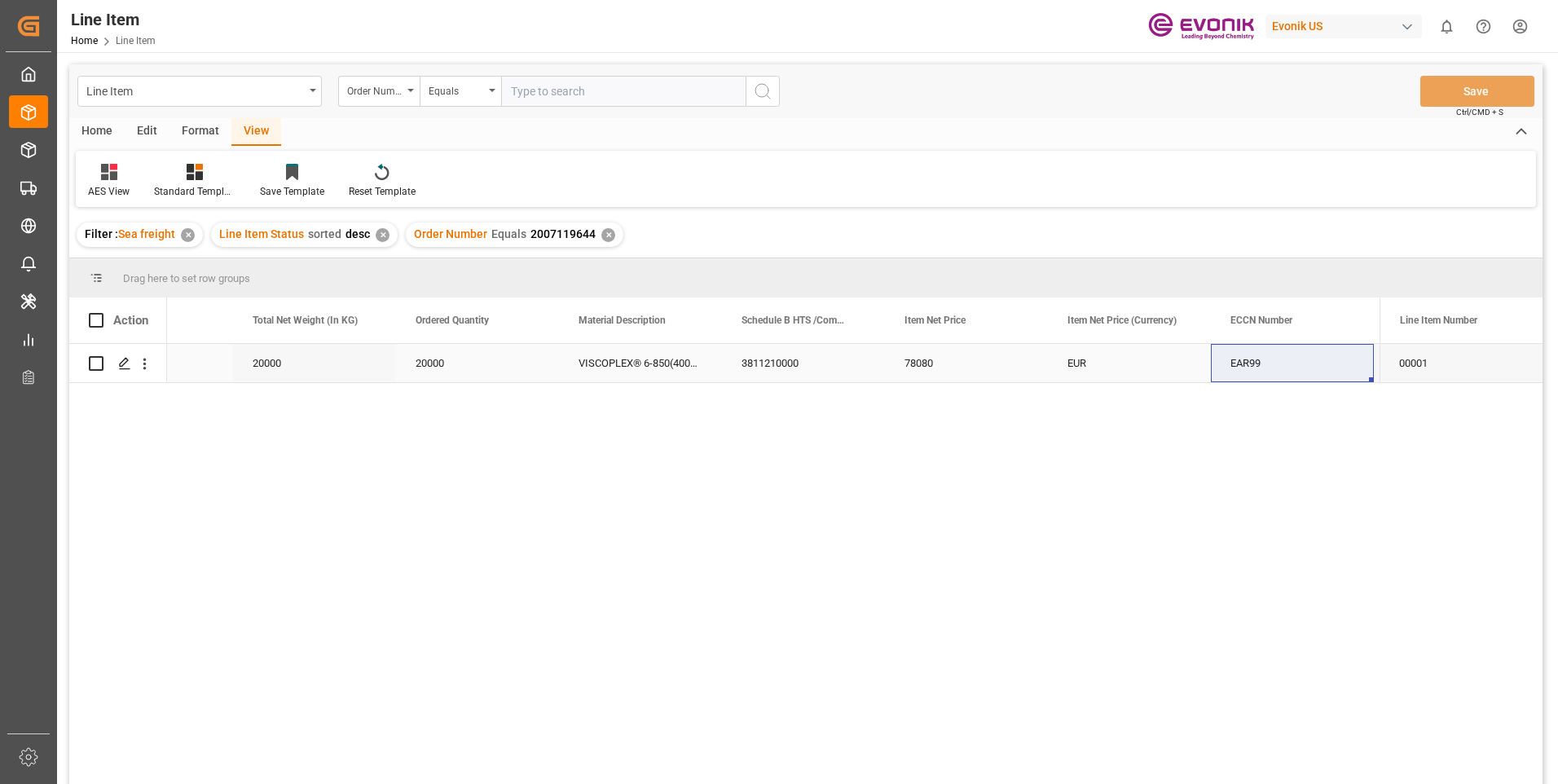
click at [420, 365] on div "20000" at bounding box center [477, 362] width 163 height 38
click at [703, 360] on div "VISCOPLEX® 6-850(4001) BC" at bounding box center [640, 362] width 163 height 38
click at [1345, 359] on div "Press SPACE to select this row." at bounding box center [1292, 362] width 163 height 38
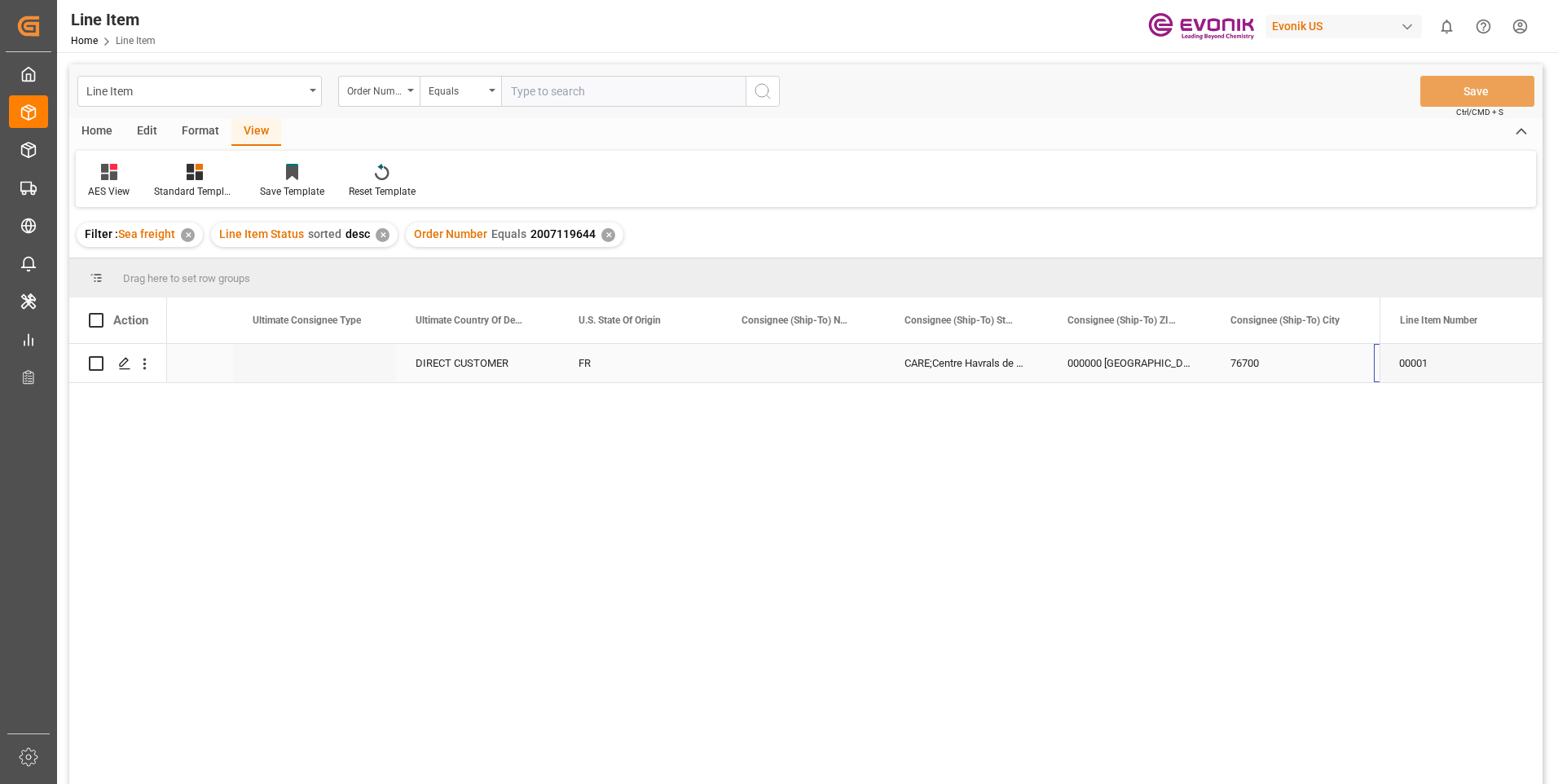
scroll to position [0, 1884]
click at [767, 361] on div "CARE;Centre Havrals de Distribution;Reglementee" at bounding box center [809, 362] width 163 height 38
click at [523, 367] on div "FR" at bounding box center [483, 362] width 163 height 38
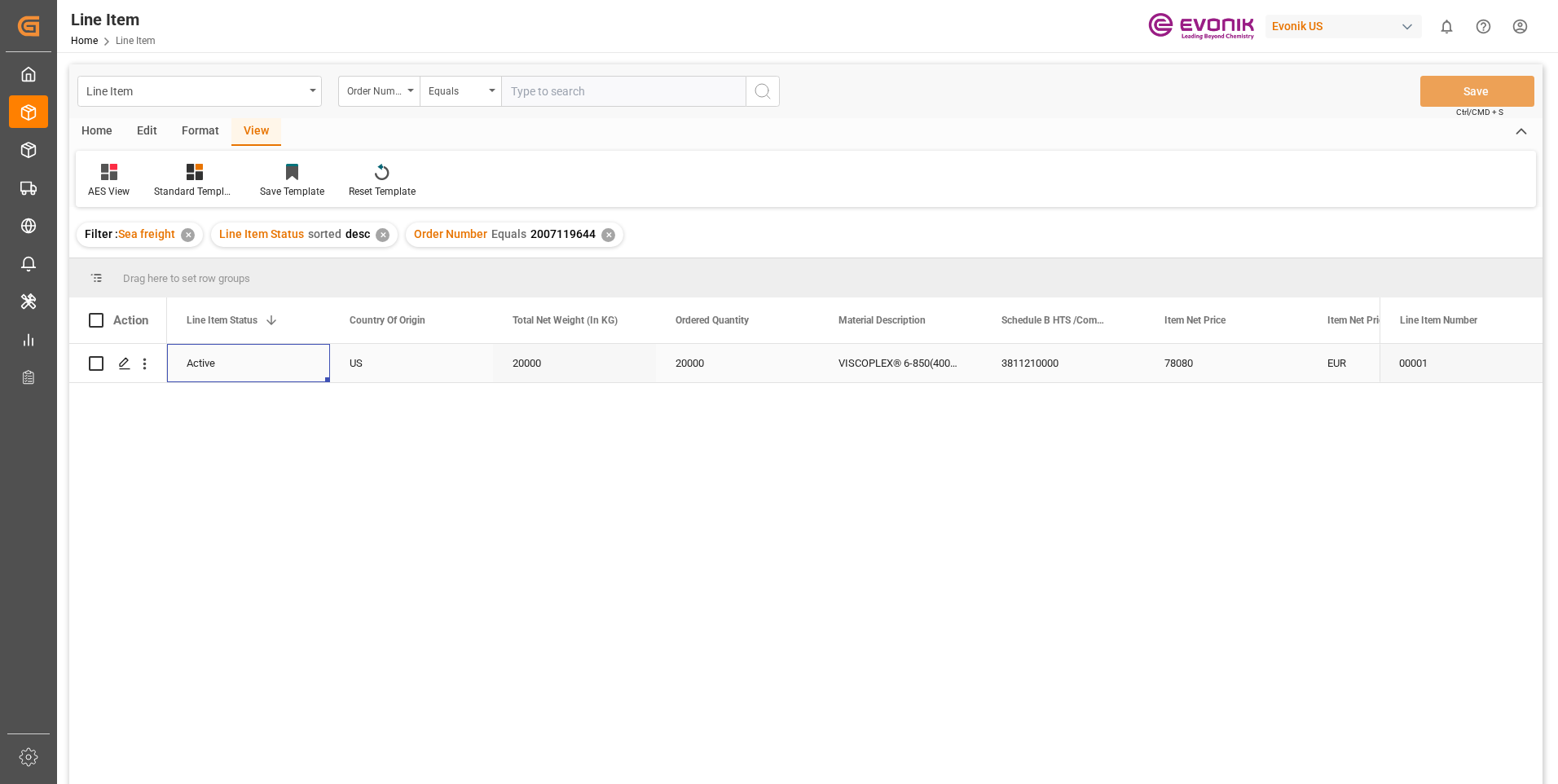
scroll to position [0, 0]
click at [141, 365] on icon "open menu" at bounding box center [144, 363] width 17 height 17
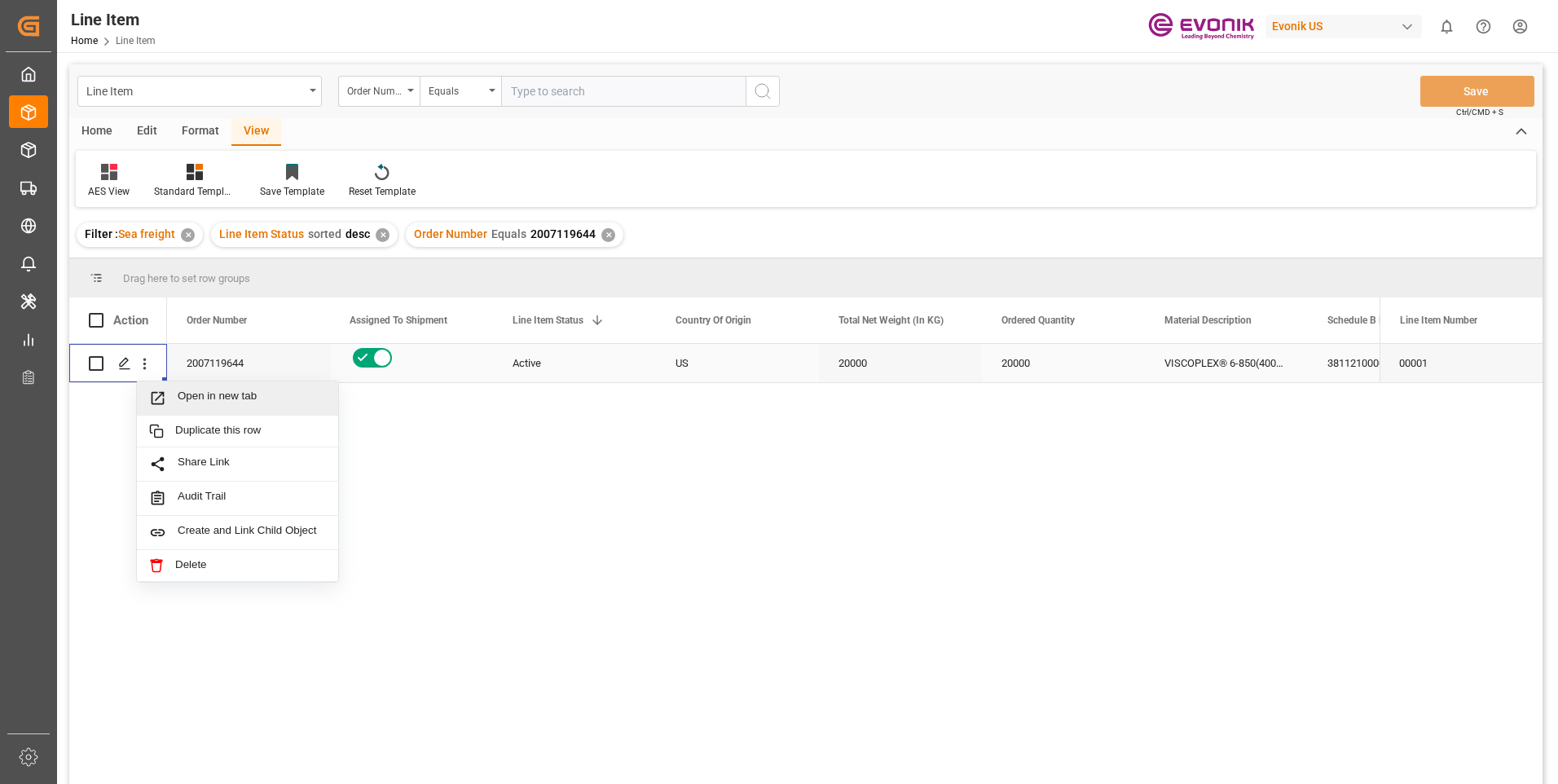
click at [205, 397] on span "Open in new tab" at bounding box center [252, 397] width 149 height 17
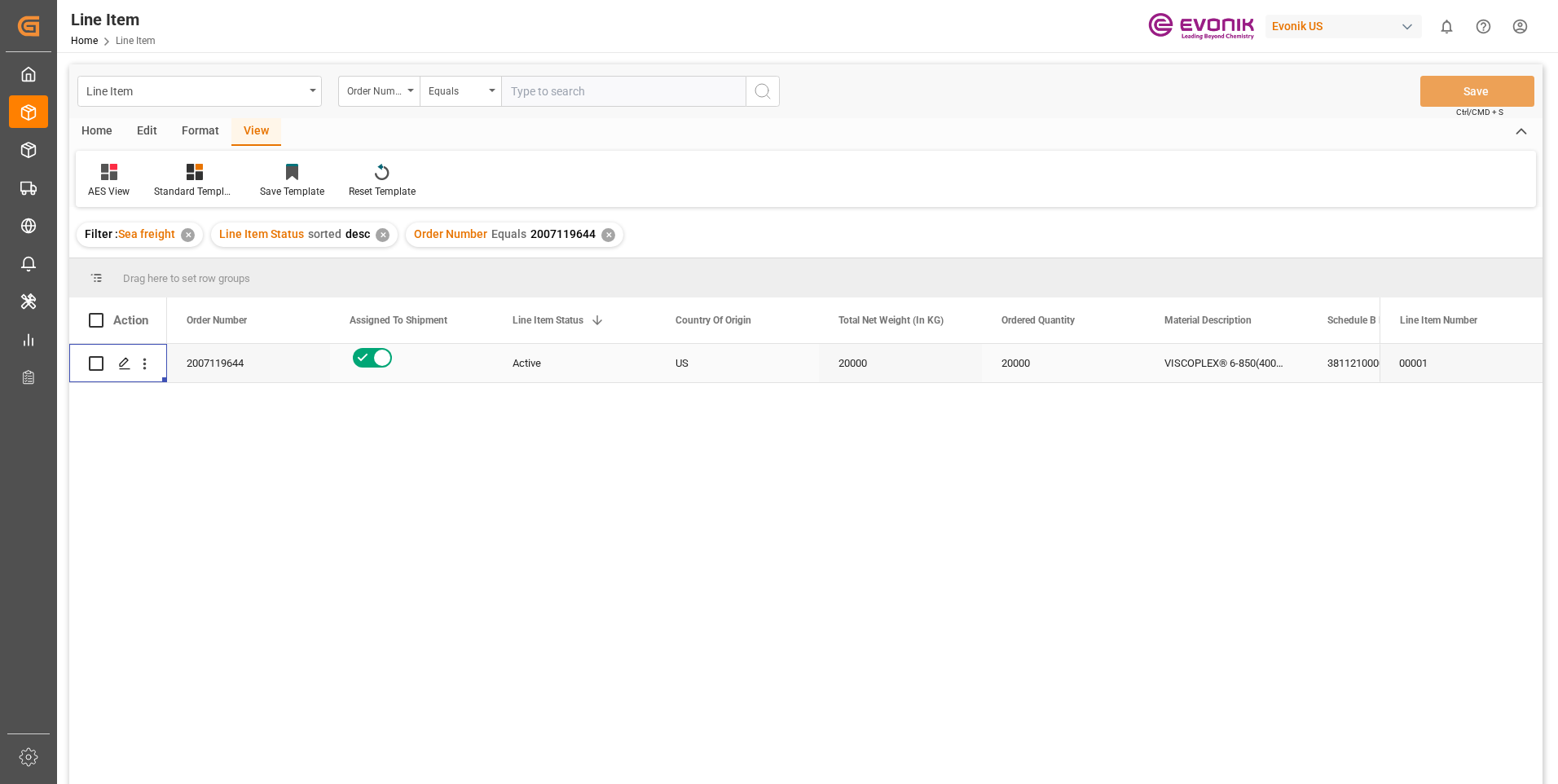
click at [585, 364] on div "Active" at bounding box center [575, 363] width 124 height 37
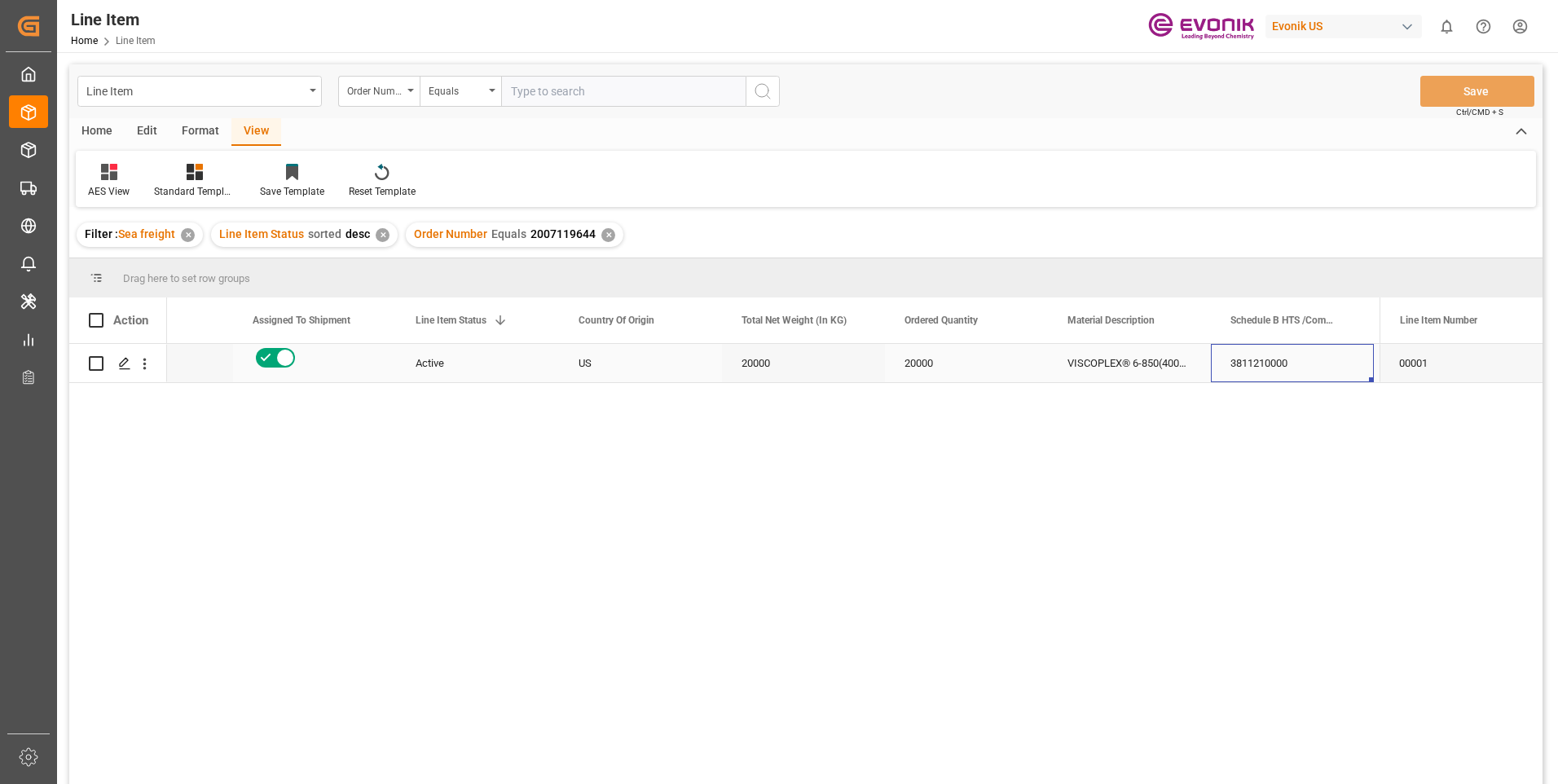
click at [1293, 360] on div "3811210000" at bounding box center [1292, 362] width 163 height 38
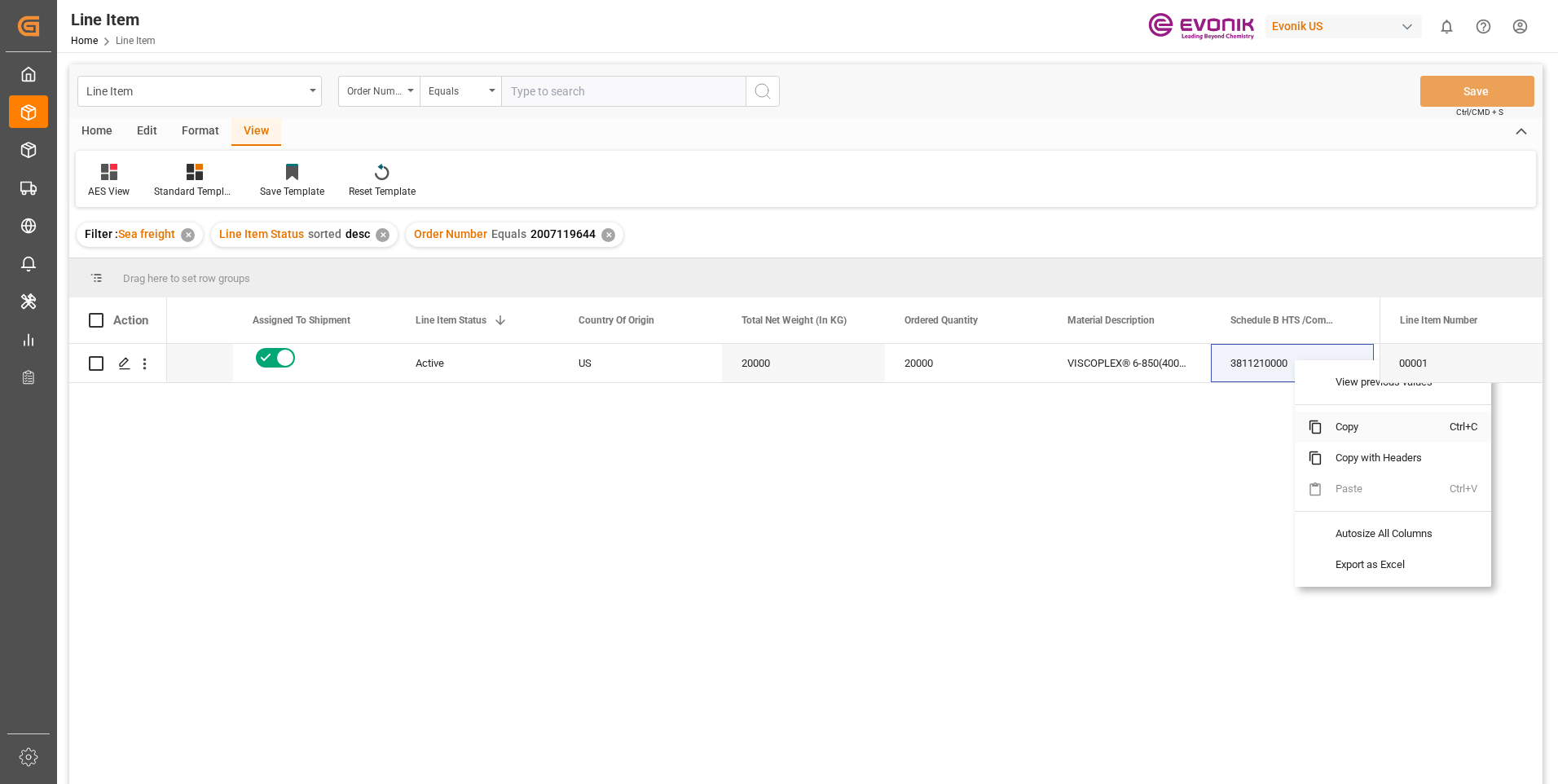
click at [1347, 424] on span "Copy" at bounding box center [1386, 427] width 127 height 31
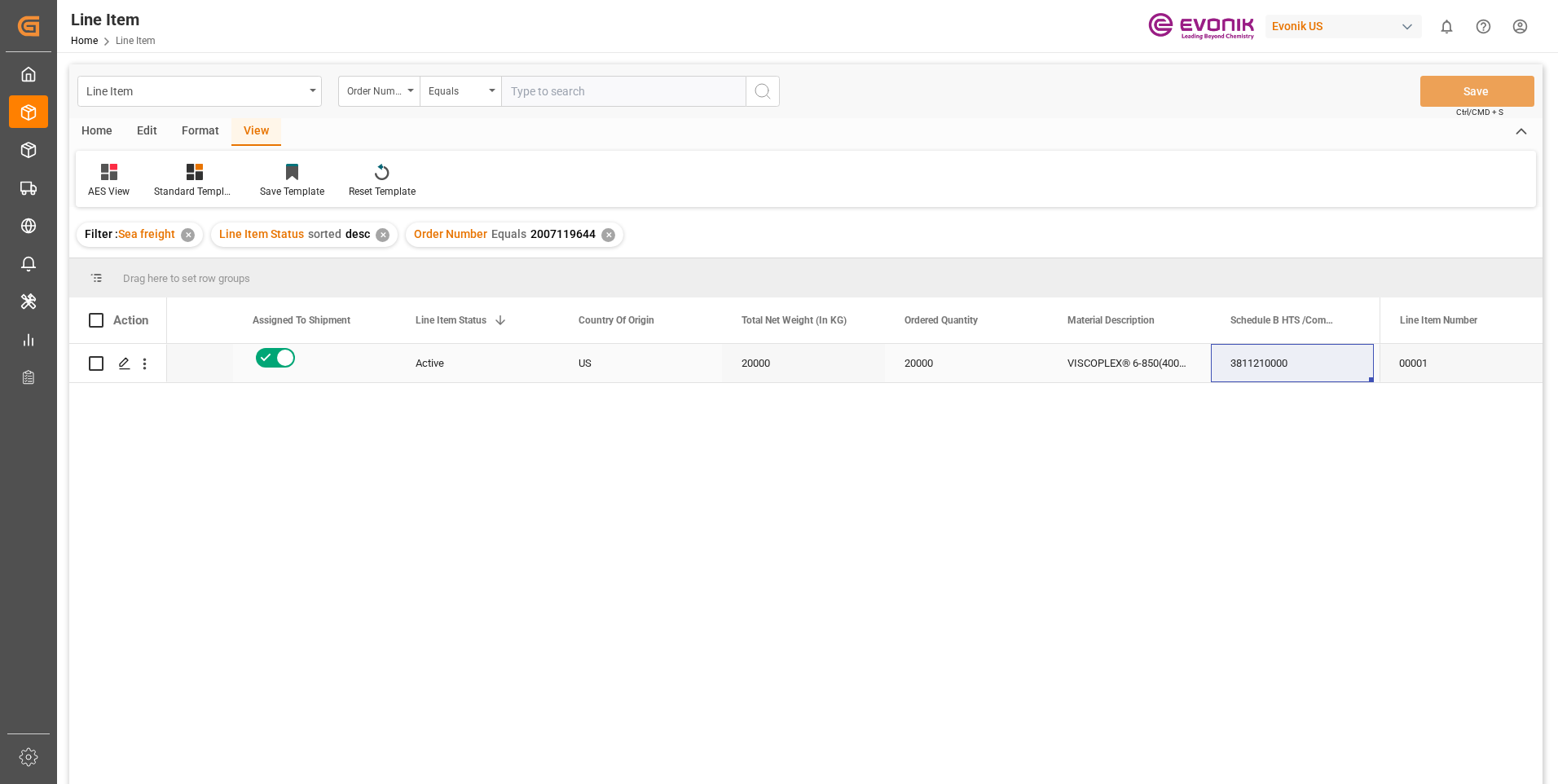
click at [789, 359] on div "20000" at bounding box center [804, 362] width 163 height 38
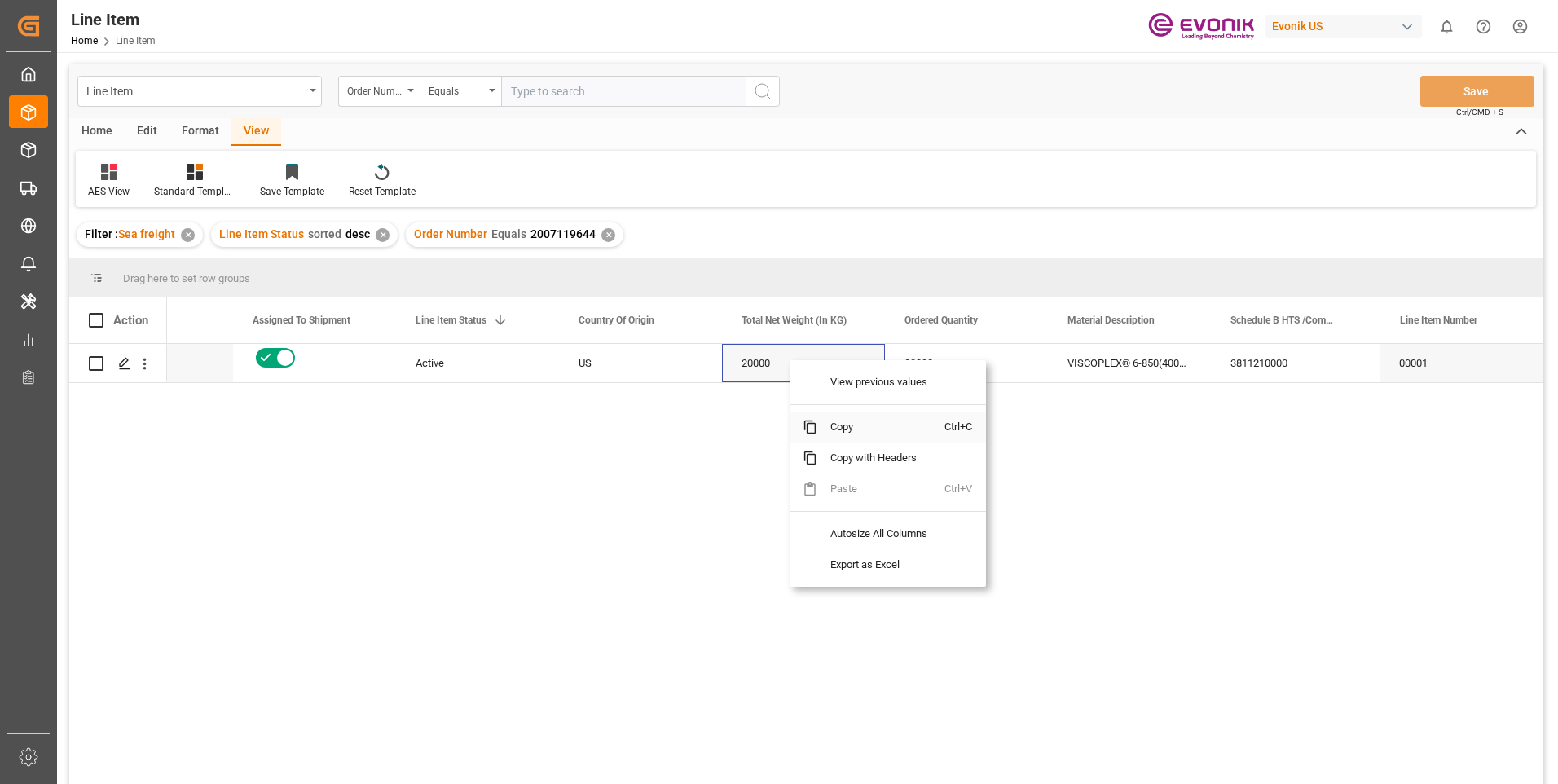
click at [855, 428] on span "Copy" at bounding box center [881, 427] width 127 height 31
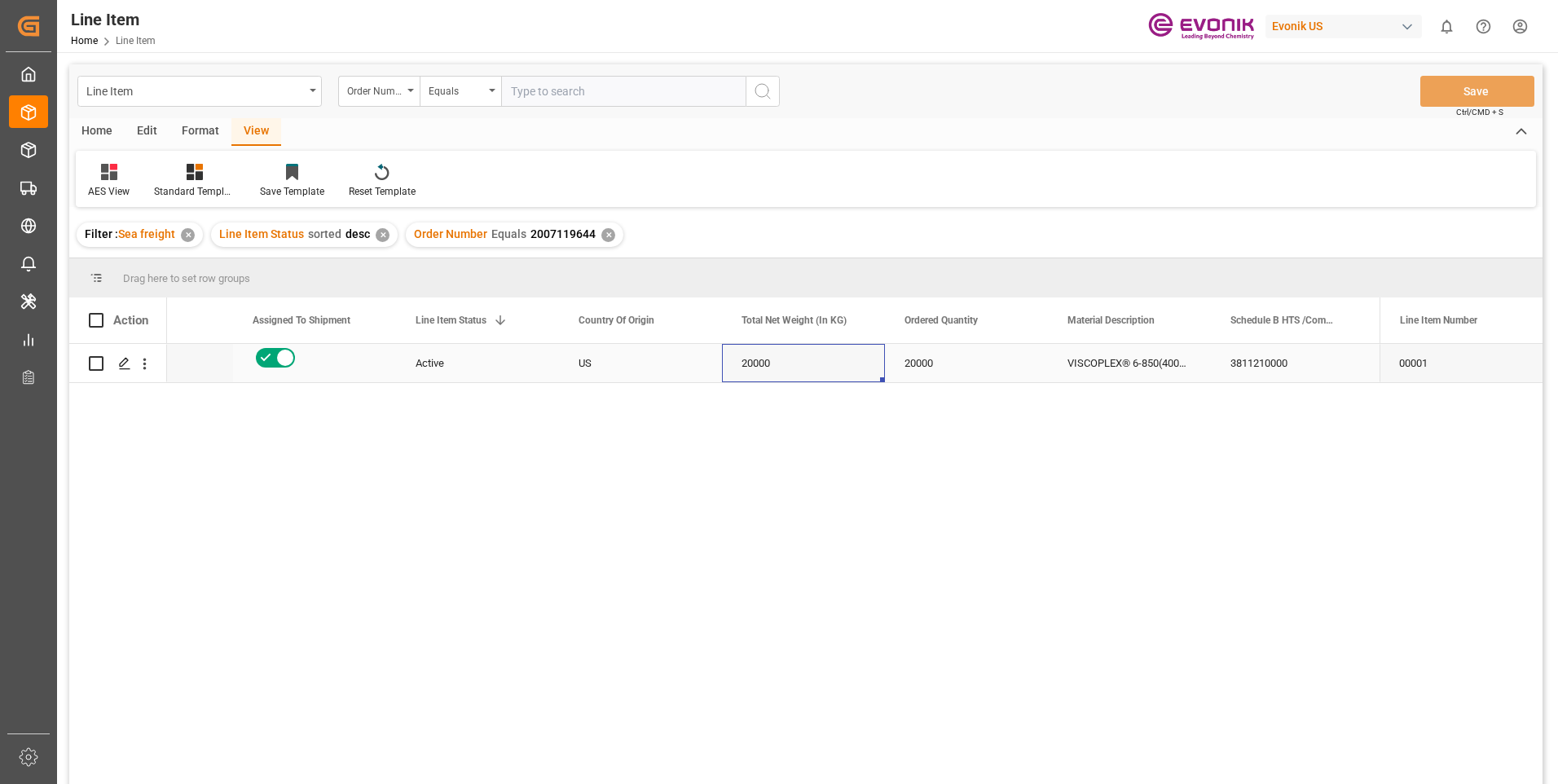
click at [1425, 358] on div "00001" at bounding box center [1461, 362] width 163 height 38
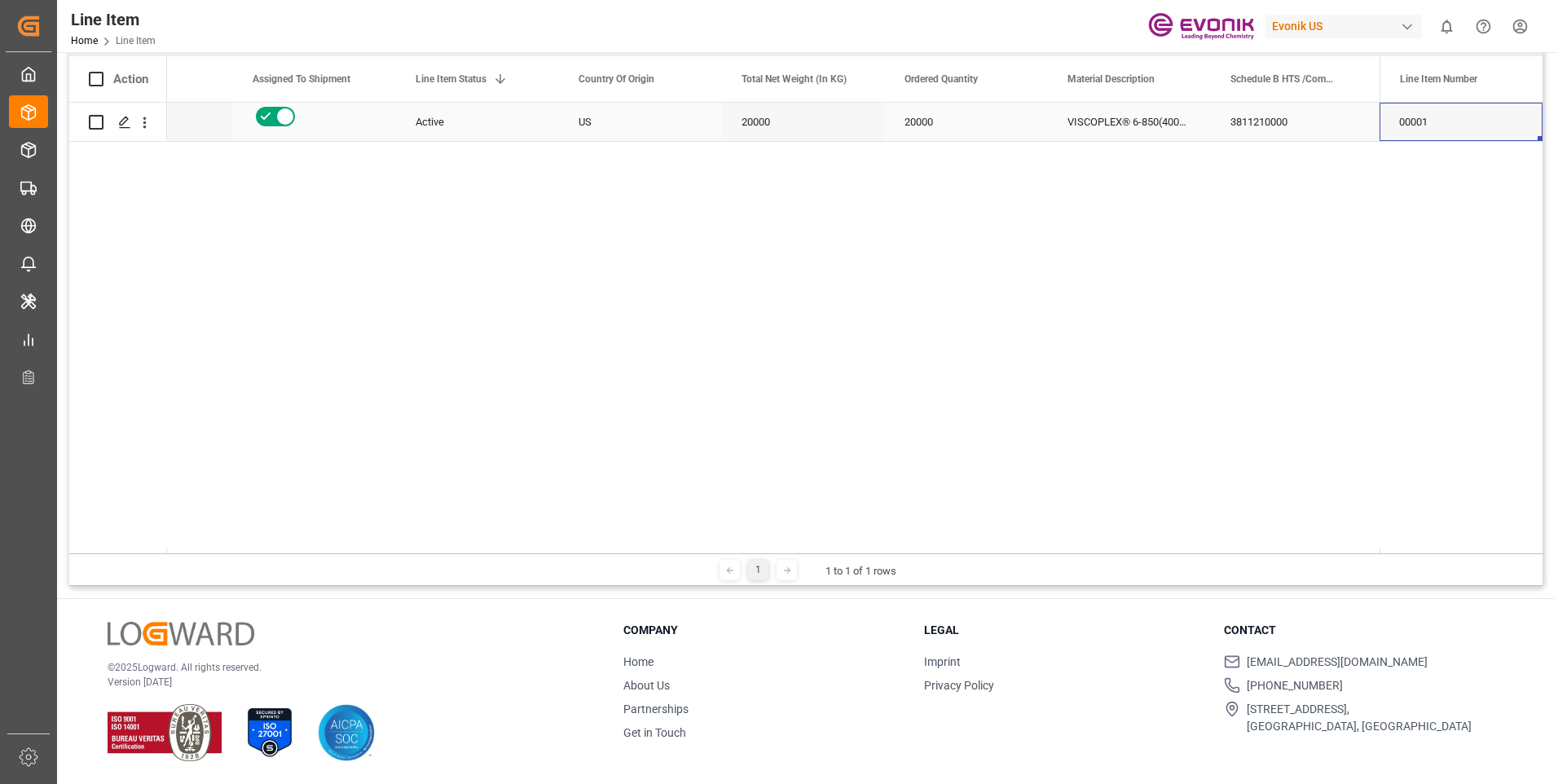
click at [1122, 128] on div "VISCOPLEX® 6-850(4001) BC" at bounding box center [1130, 121] width 163 height 38
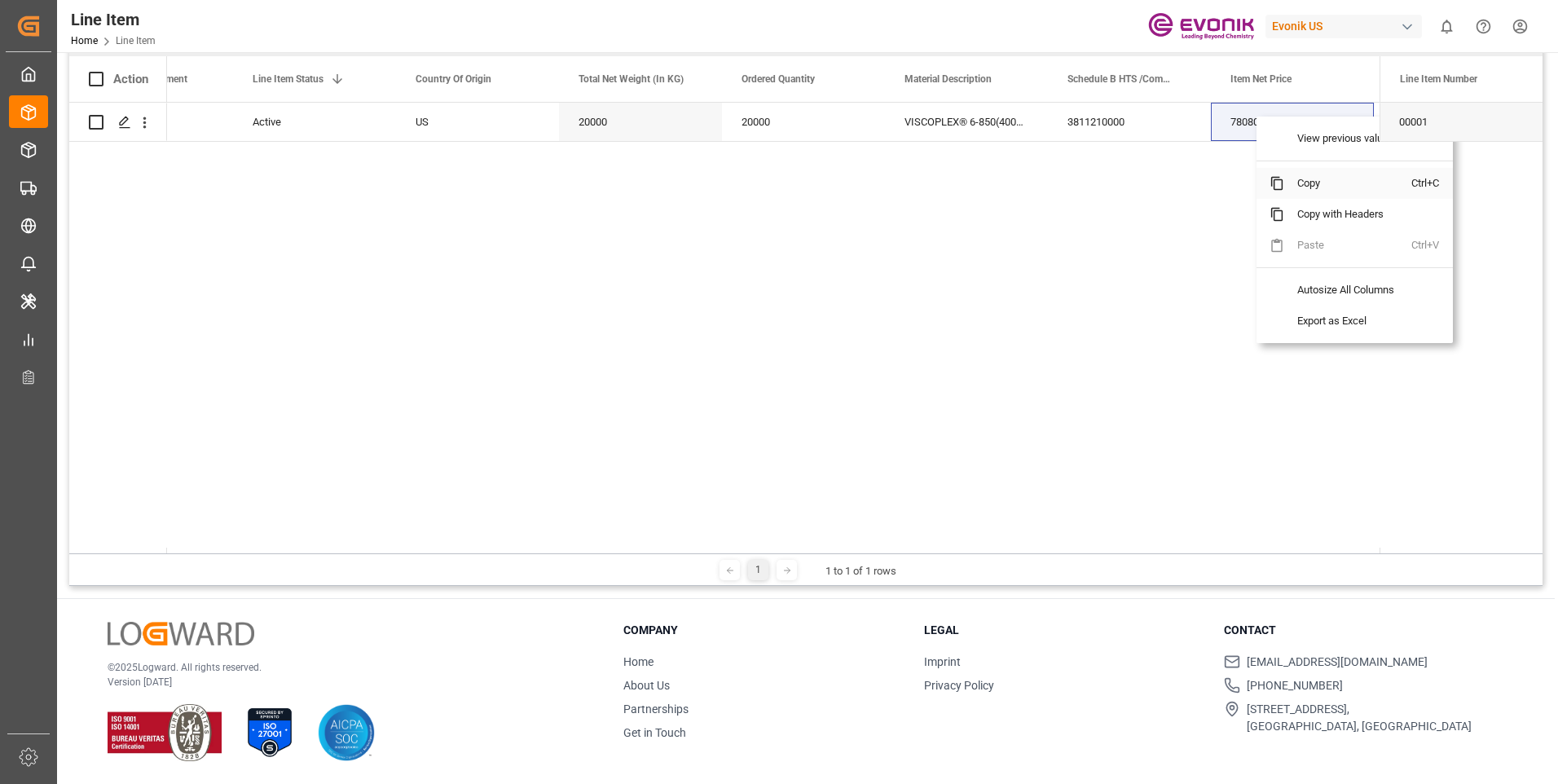
drag, startPoint x: 1305, startPoint y: 182, endPoint x: 1324, endPoint y: 185, distance: 19.2
click at [1306, 183] on span "Copy" at bounding box center [1348, 183] width 127 height 31
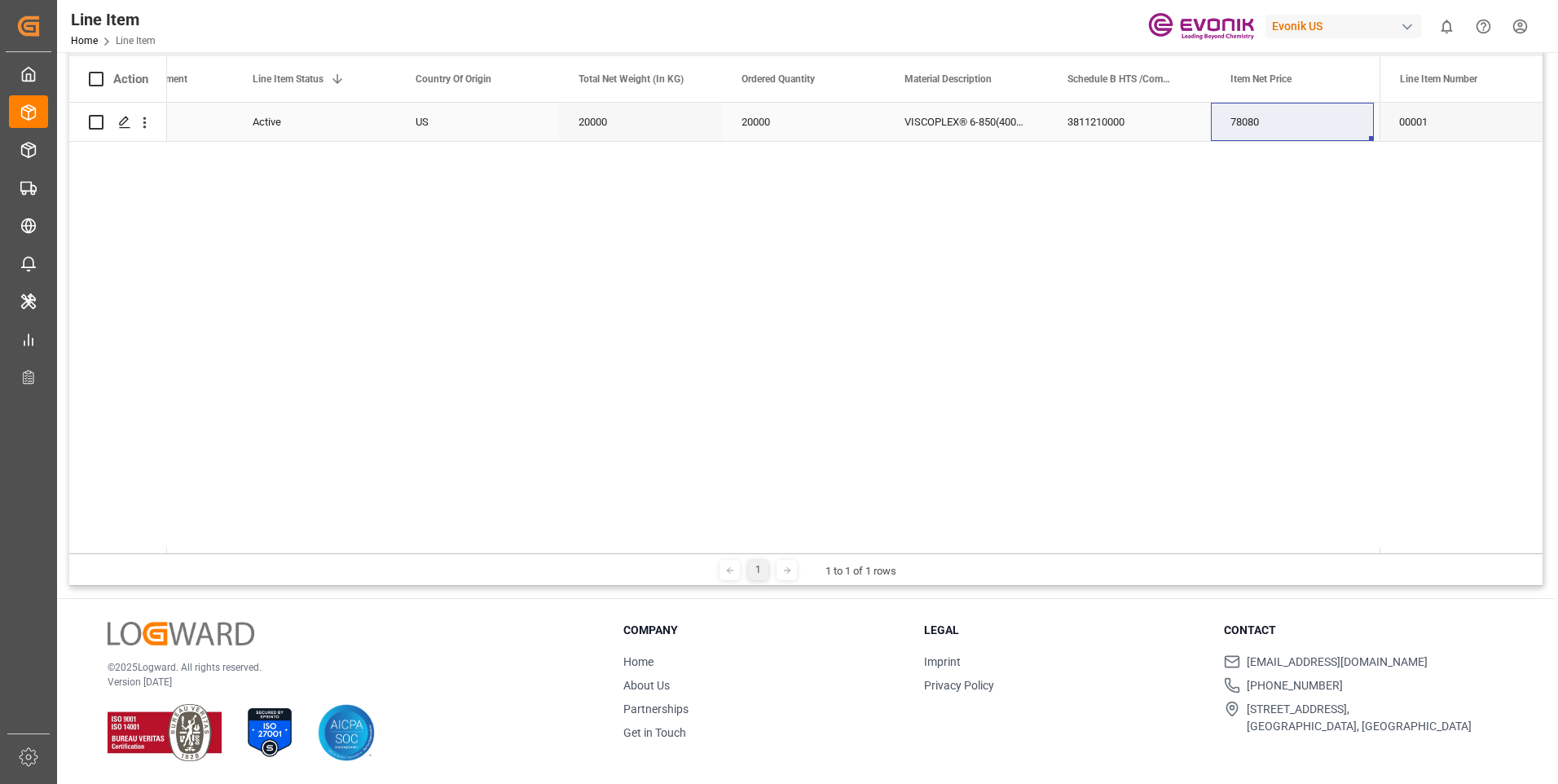
click at [967, 122] on div "VISCOPLEX® 6-850(4001) BC" at bounding box center [967, 121] width 163 height 38
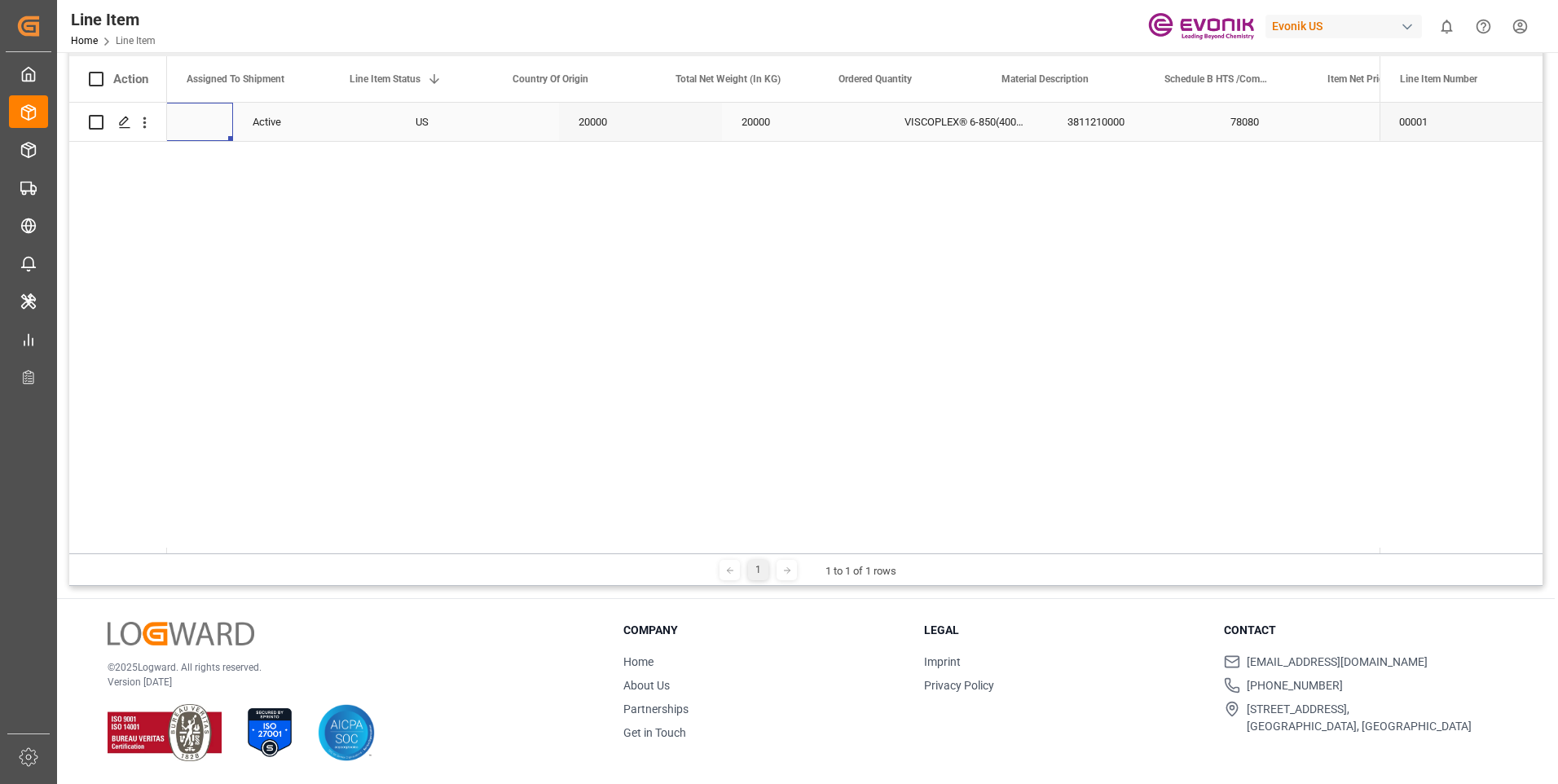
scroll to position [0, 0]
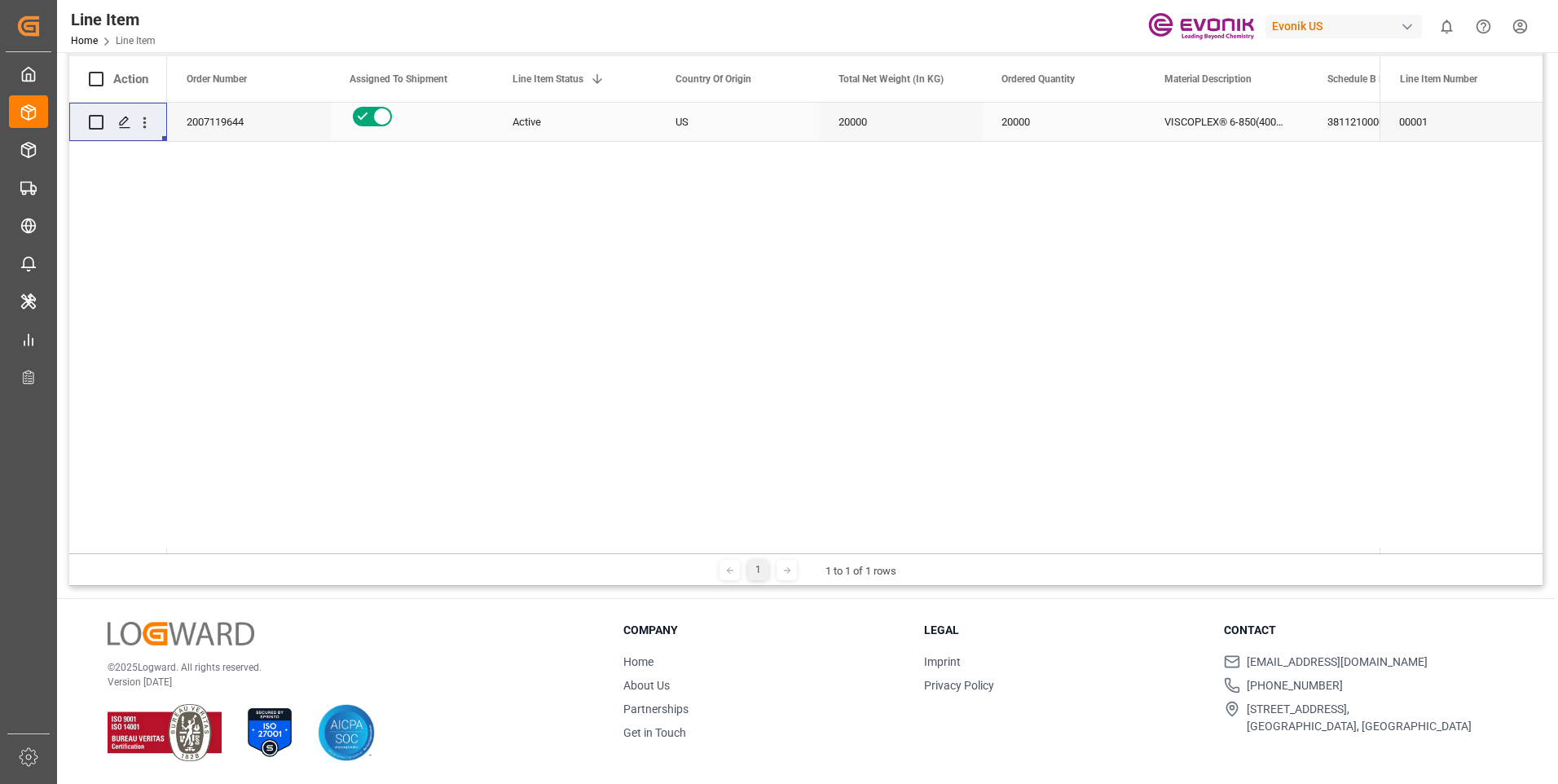
click at [1361, 127] on div "3811210000" at bounding box center [1389, 121] width 163 height 38
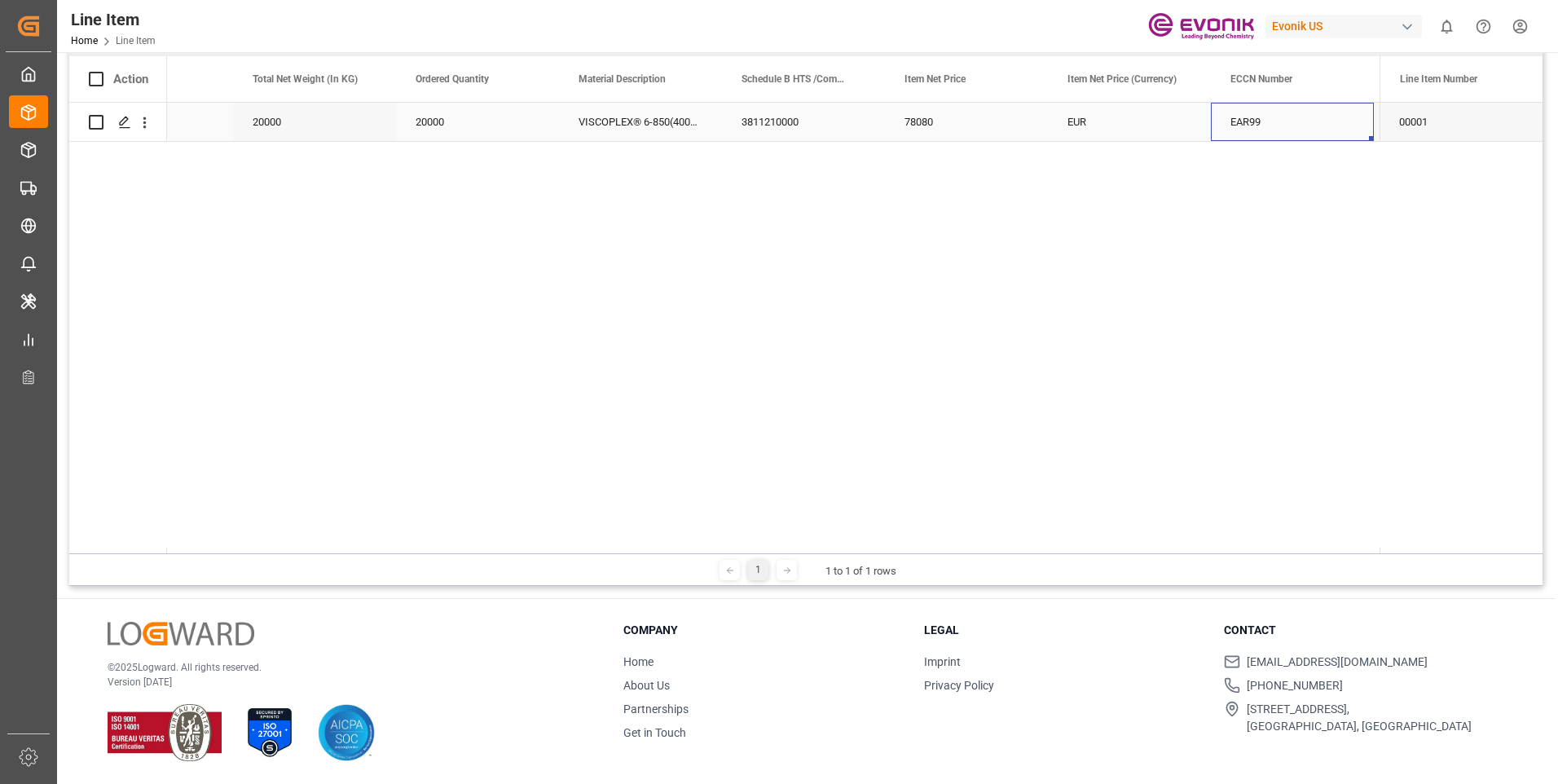
scroll to position [0, 586]
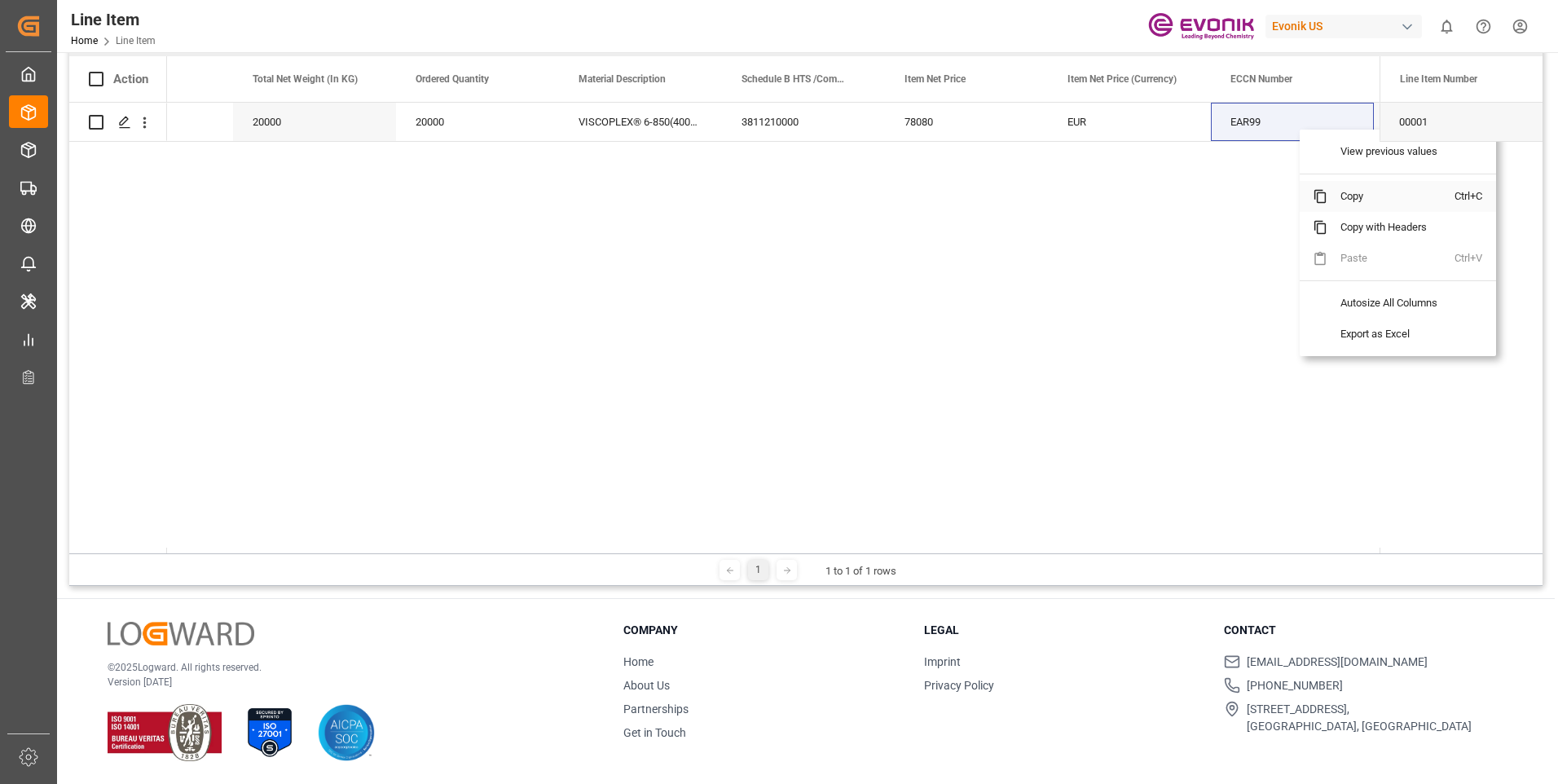
click at [1331, 200] on span "Copy" at bounding box center [1392, 196] width 127 height 31
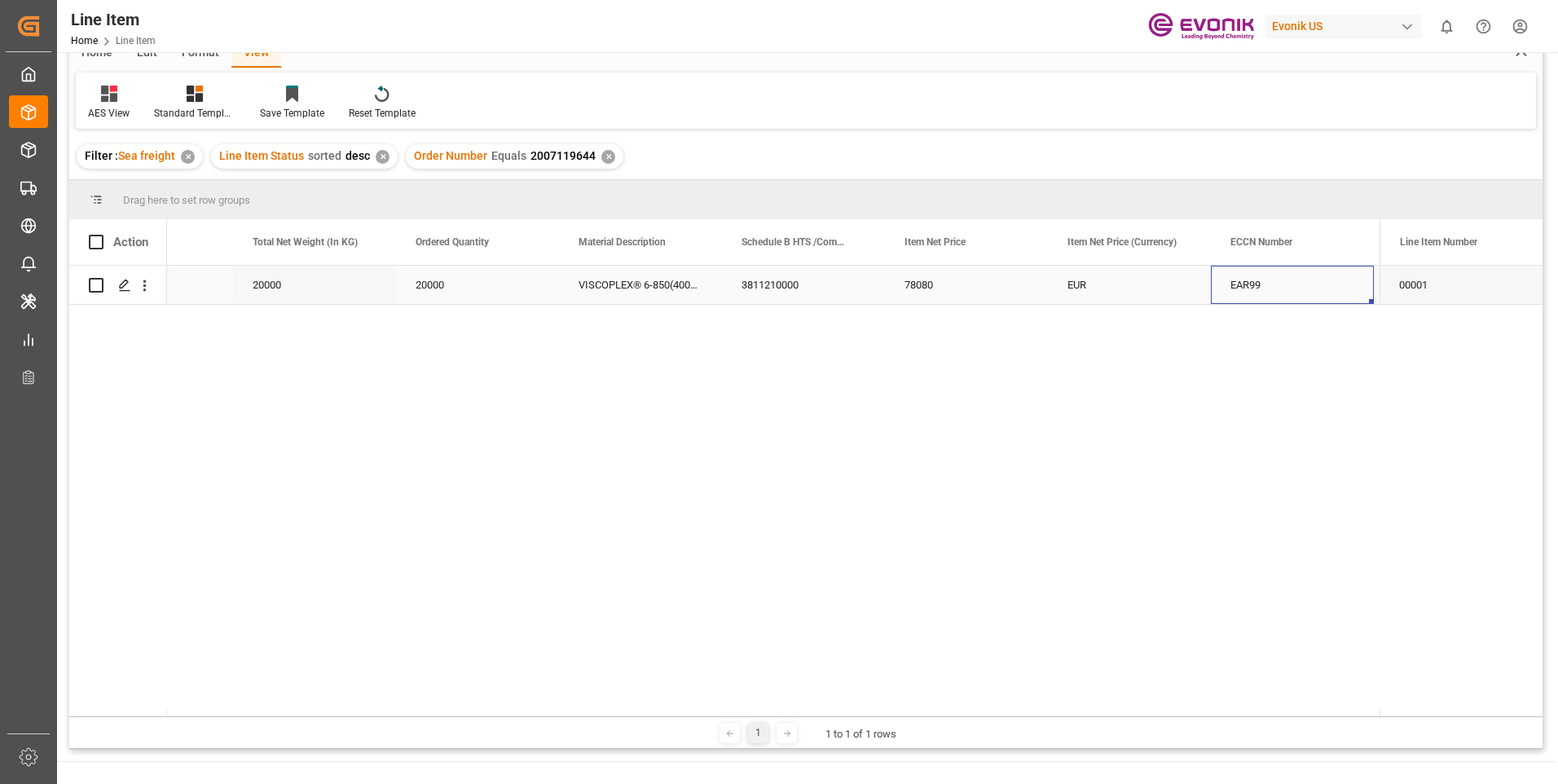
scroll to position [0, 0]
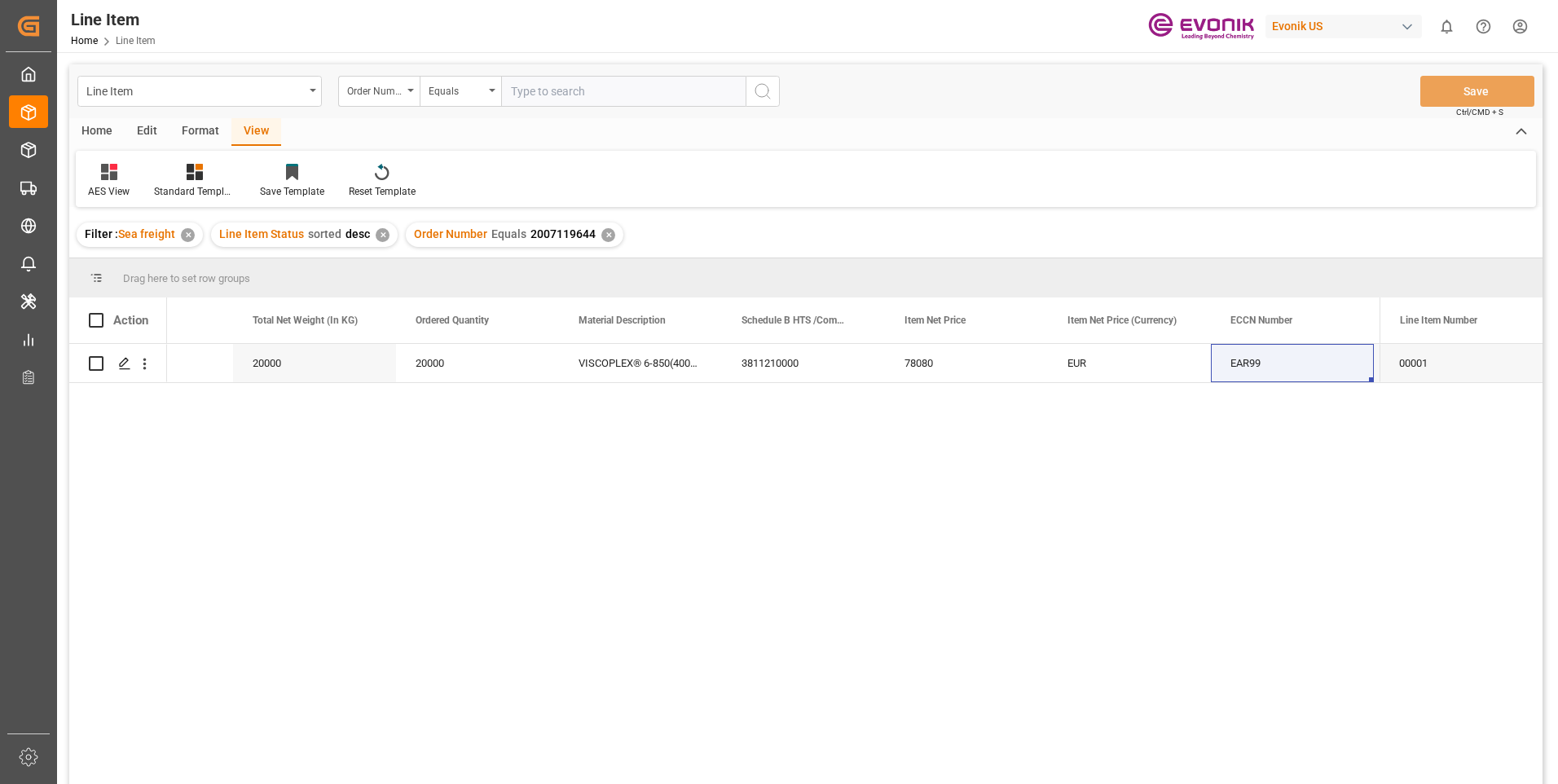
click at [602, 235] on div "✕" at bounding box center [608, 235] width 14 height 14
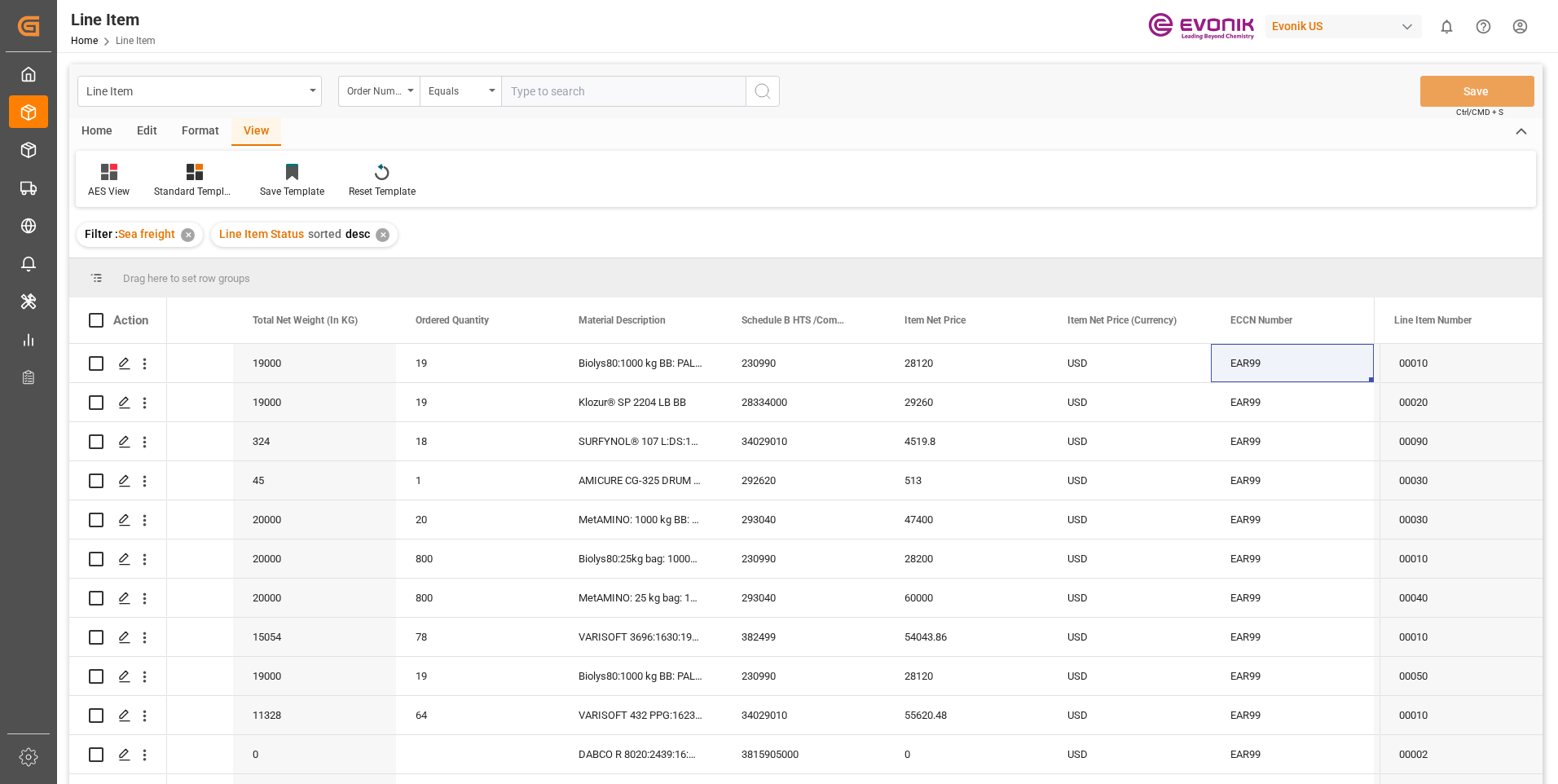
click at [378, 237] on div "✕" at bounding box center [382, 235] width 14 height 14
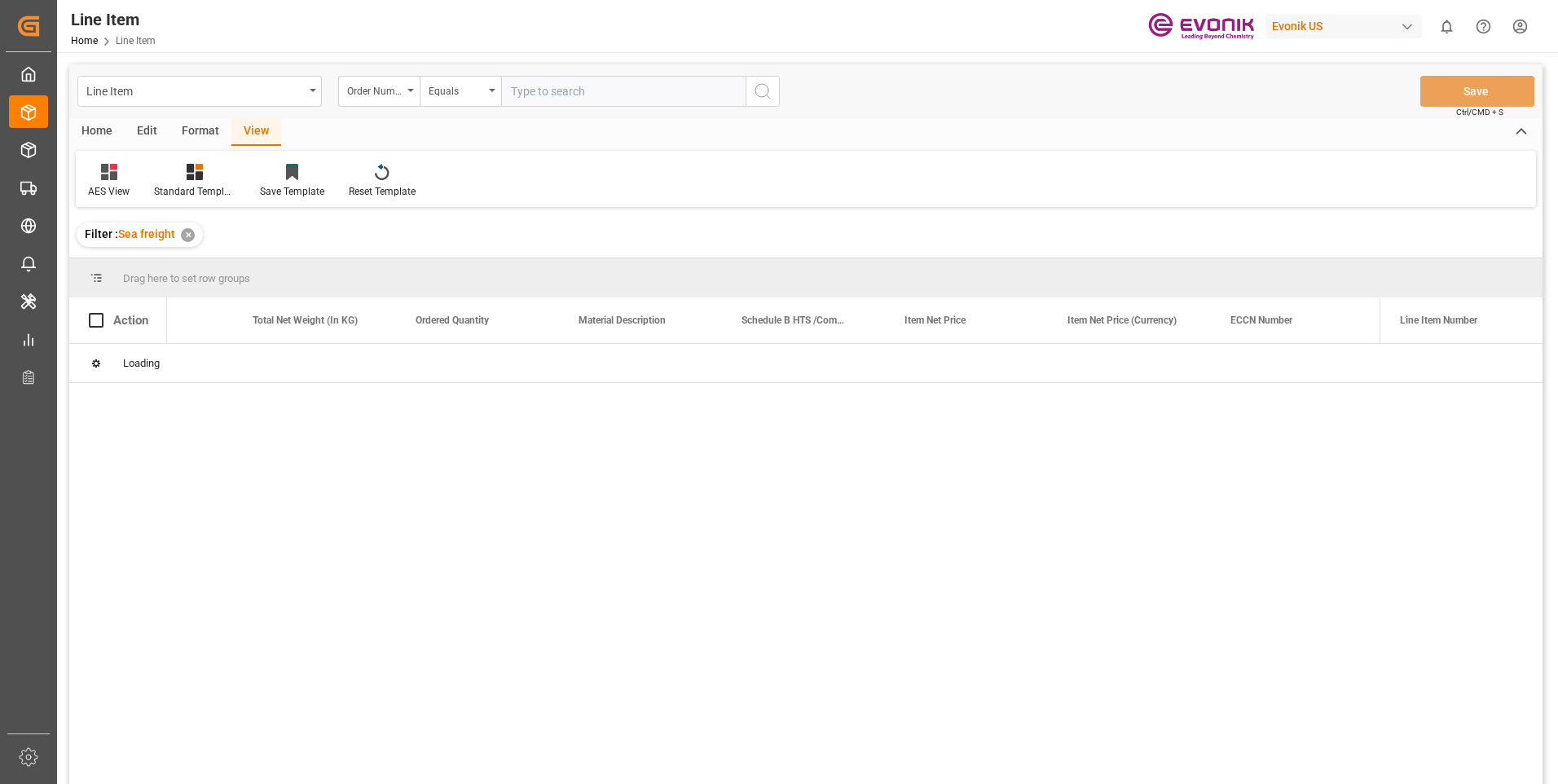
click at [555, 97] on input "text" at bounding box center [623, 91] width 244 height 31
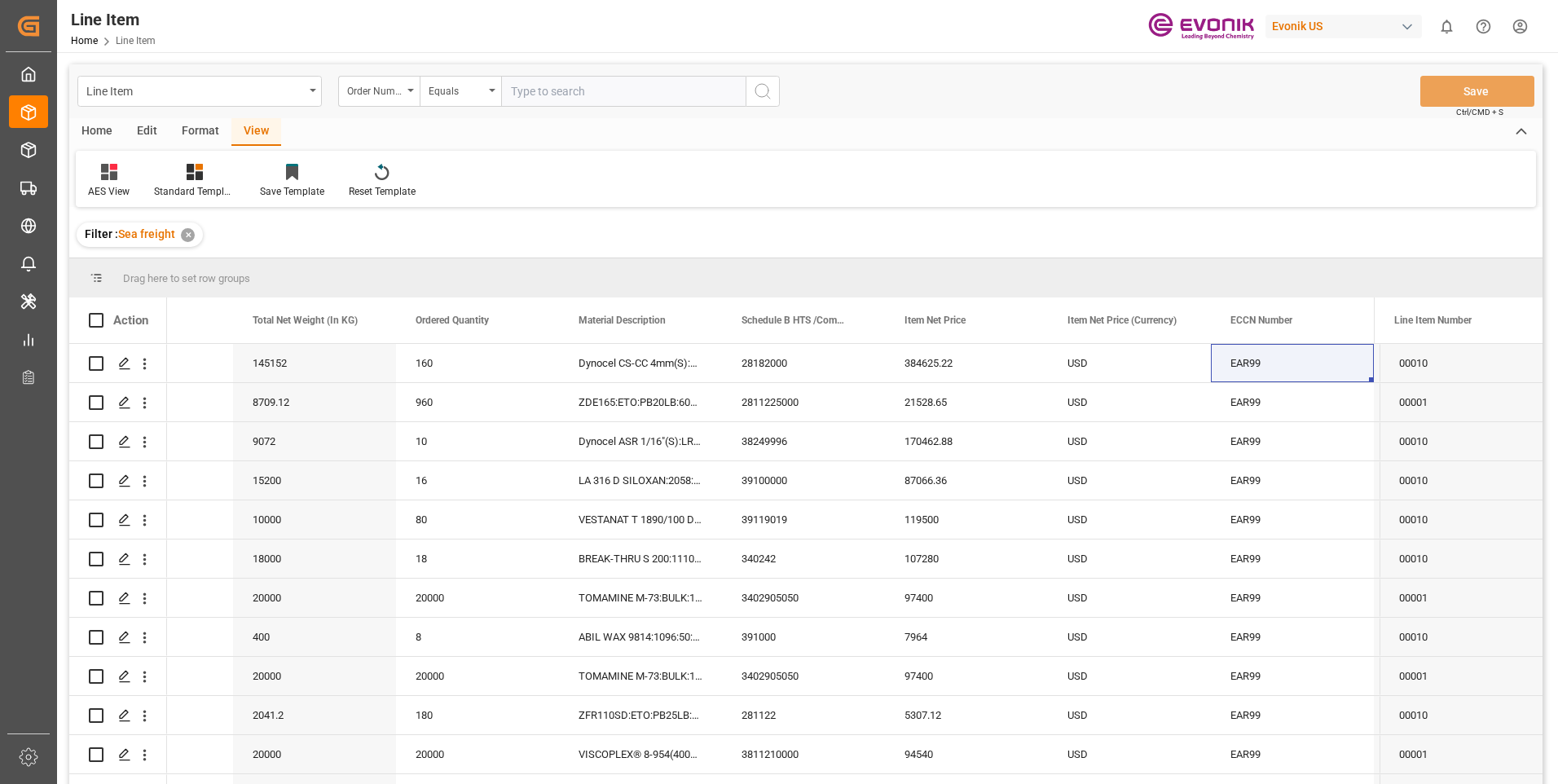
paste input "0046467813"
type input "0046467813"
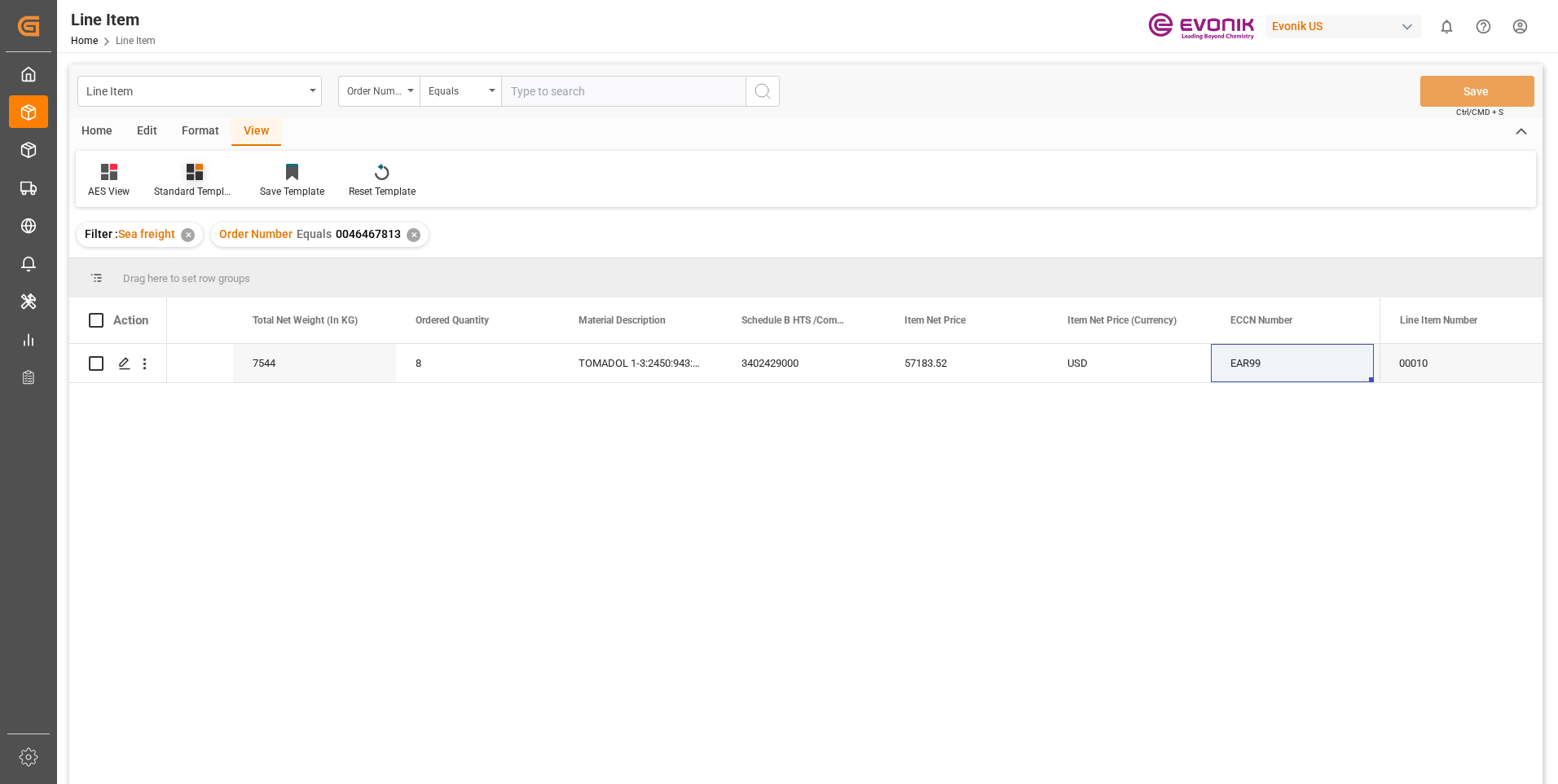
click at [194, 165] on icon at bounding box center [195, 172] width 16 height 16
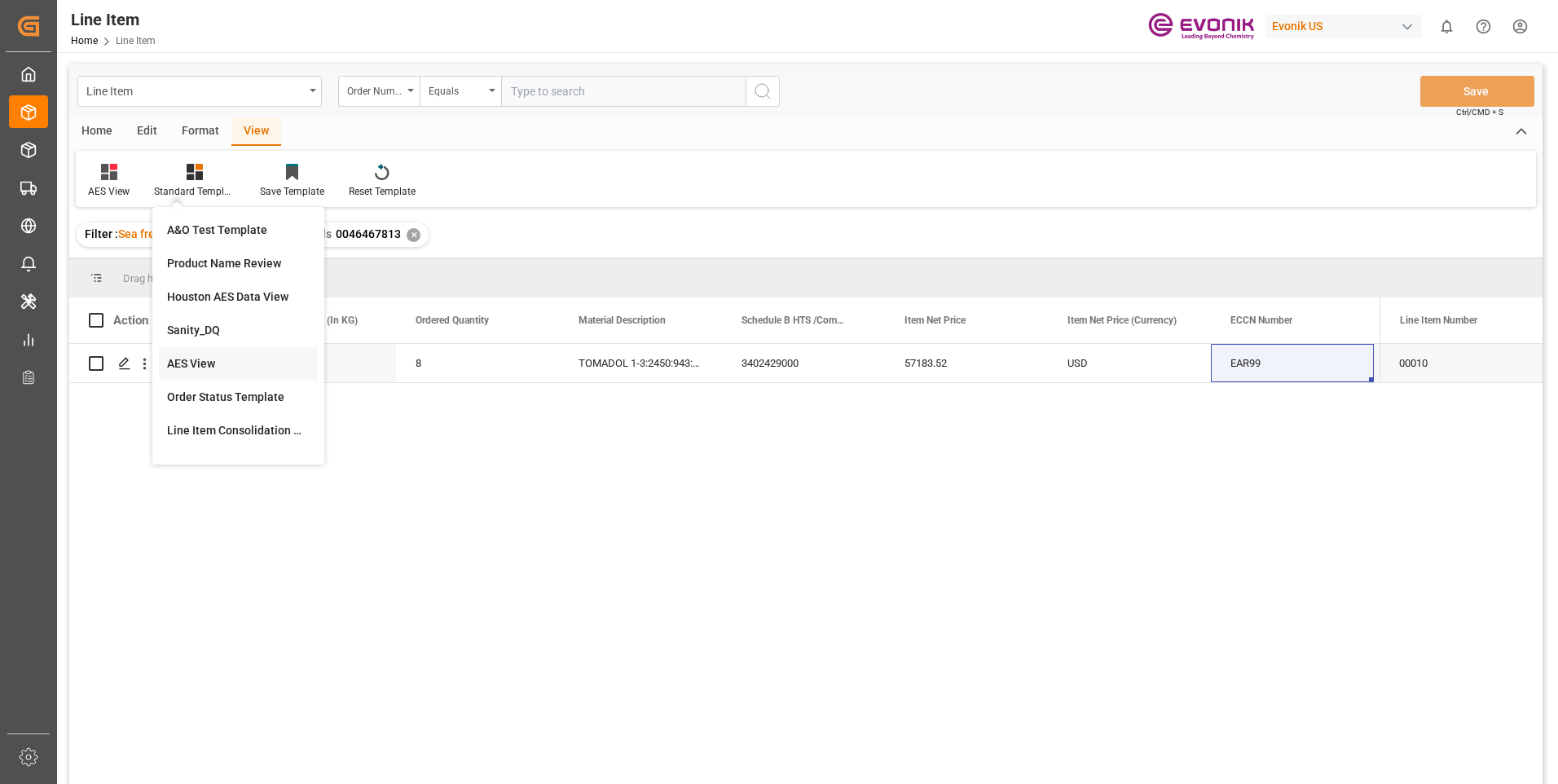
click at [193, 358] on div "AES View" at bounding box center [238, 363] width 143 height 17
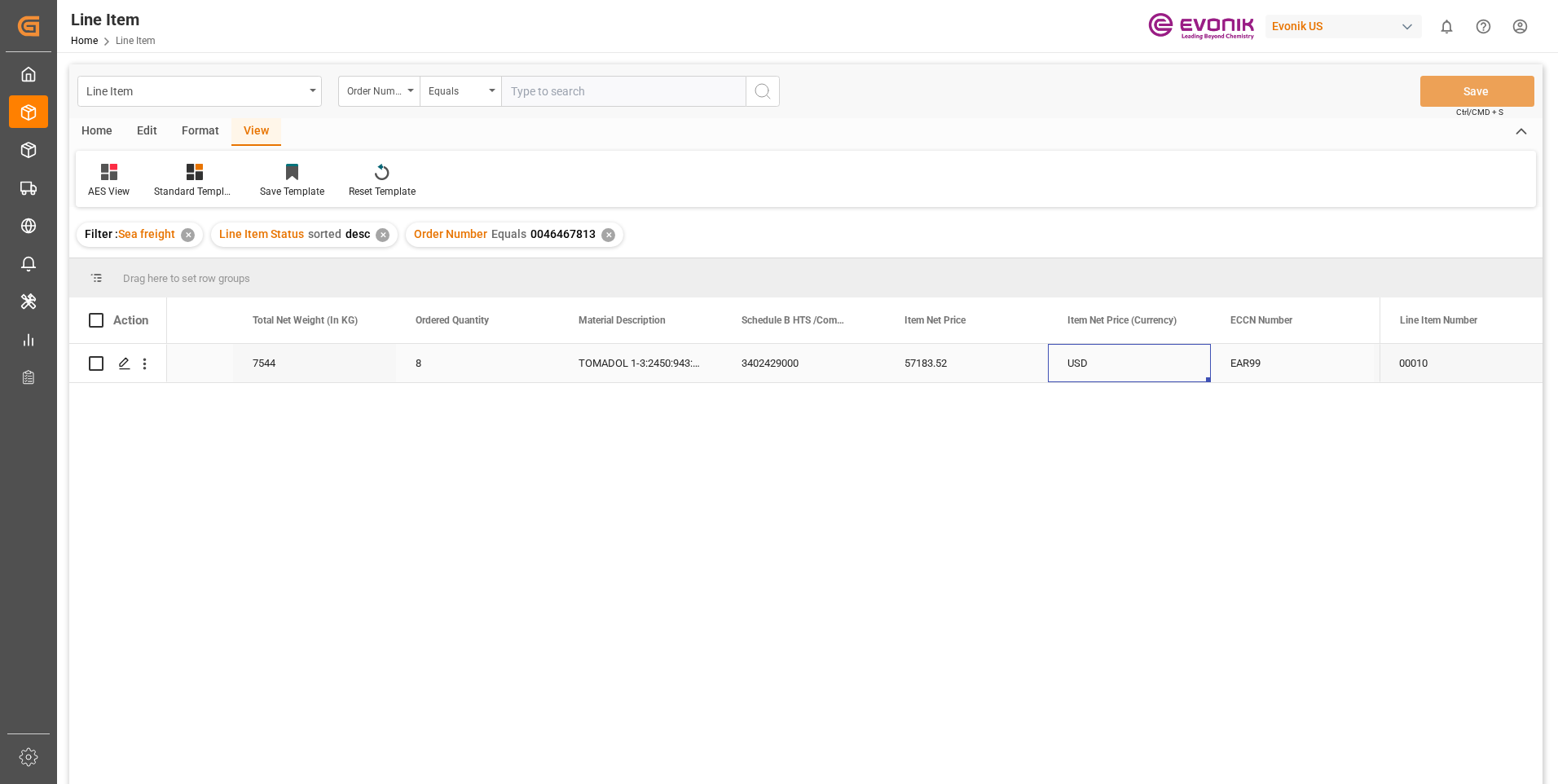
click at [1121, 353] on div "USD" at bounding box center [1130, 362] width 163 height 38
click at [141, 362] on icon "open menu" at bounding box center [144, 363] width 17 height 17
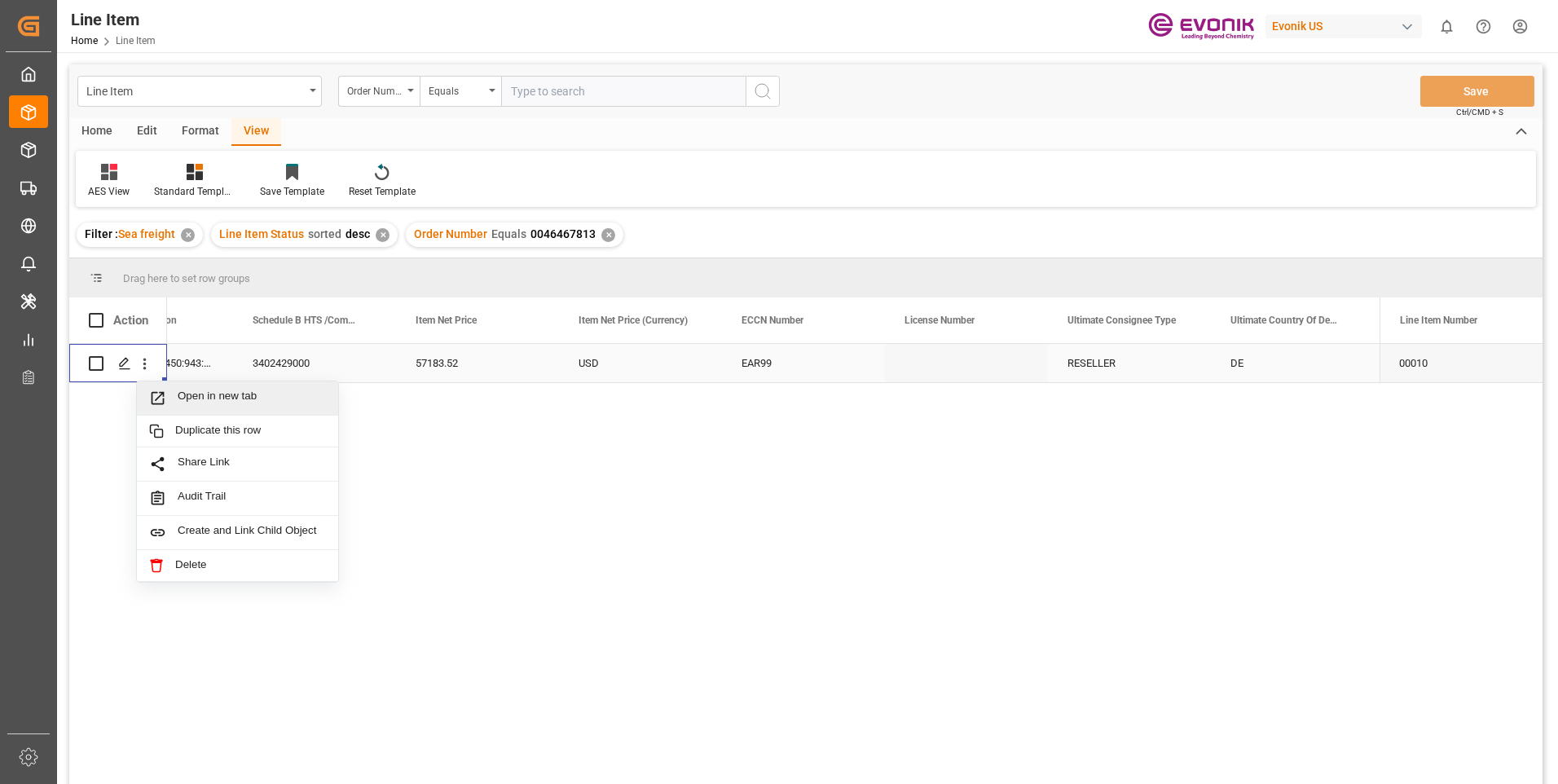
click at [218, 389] on span "Open in new tab" at bounding box center [252, 397] width 149 height 17
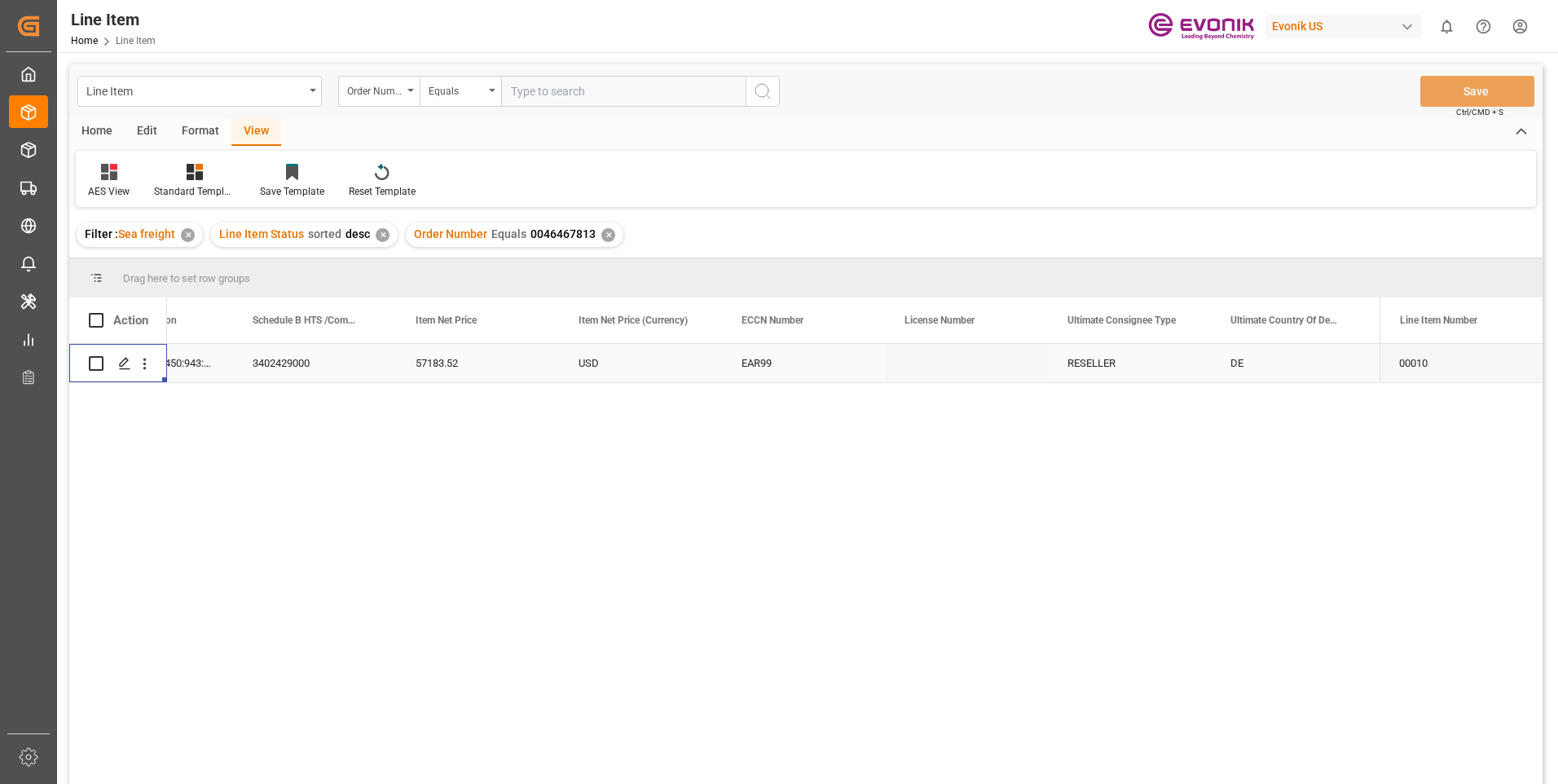
click at [279, 373] on div "3402429000" at bounding box center [314, 362] width 163 height 38
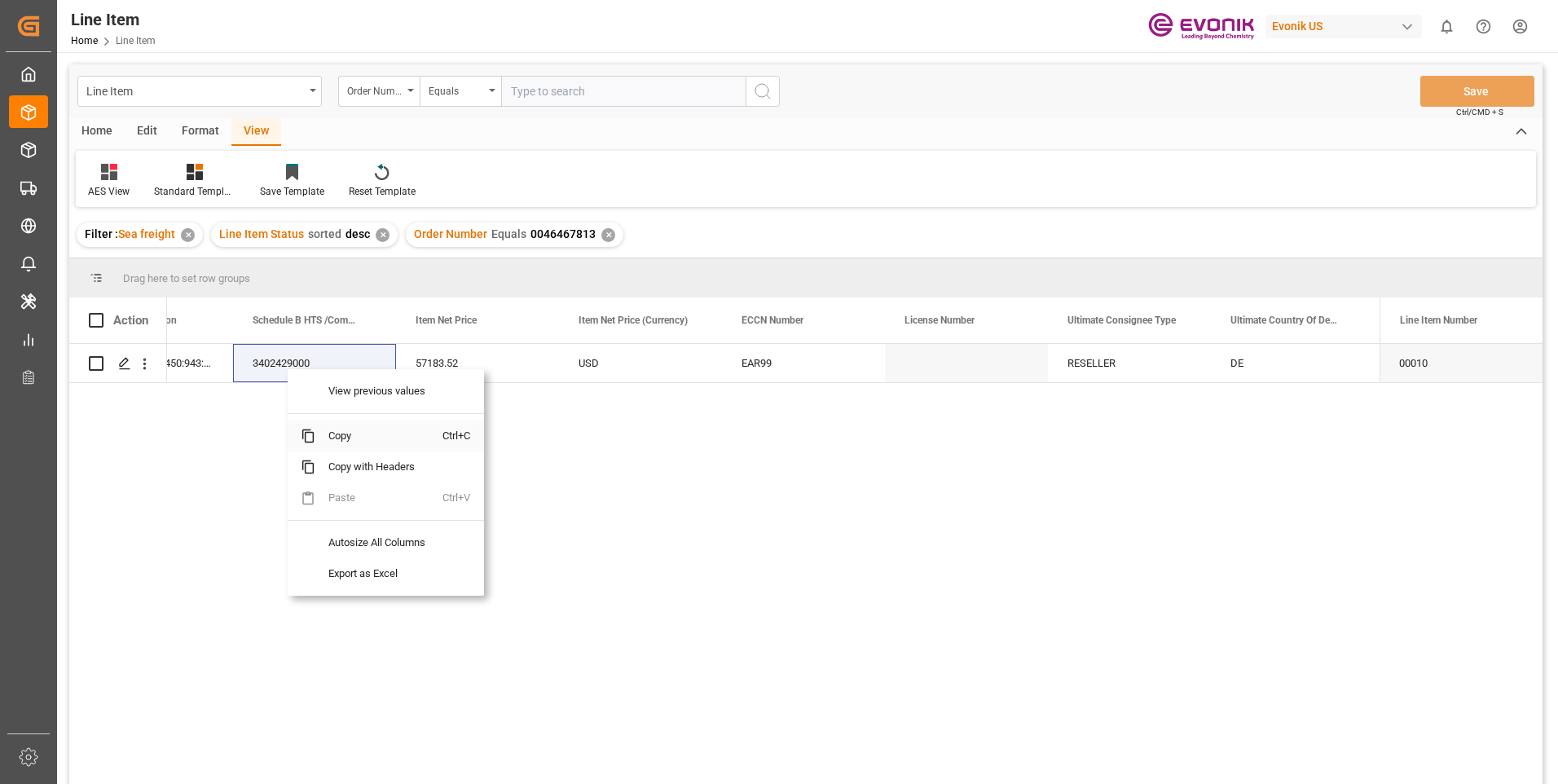
click at [348, 439] on span "Copy" at bounding box center [379, 435] width 127 height 31
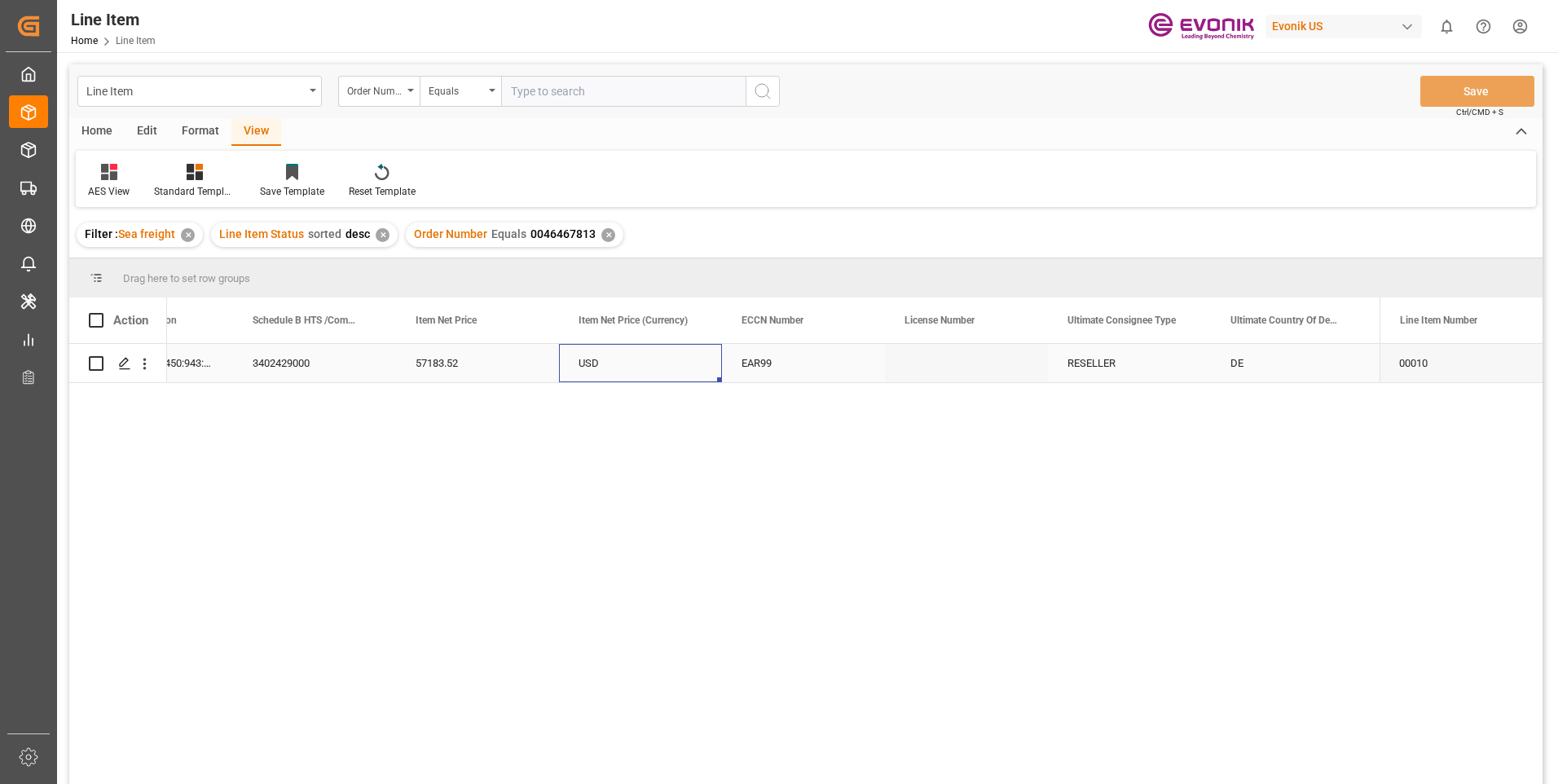
click at [612, 350] on div "USD" at bounding box center [640, 362] width 163 height 38
click at [457, 356] on div "57183.52" at bounding box center [477, 362] width 163 height 38
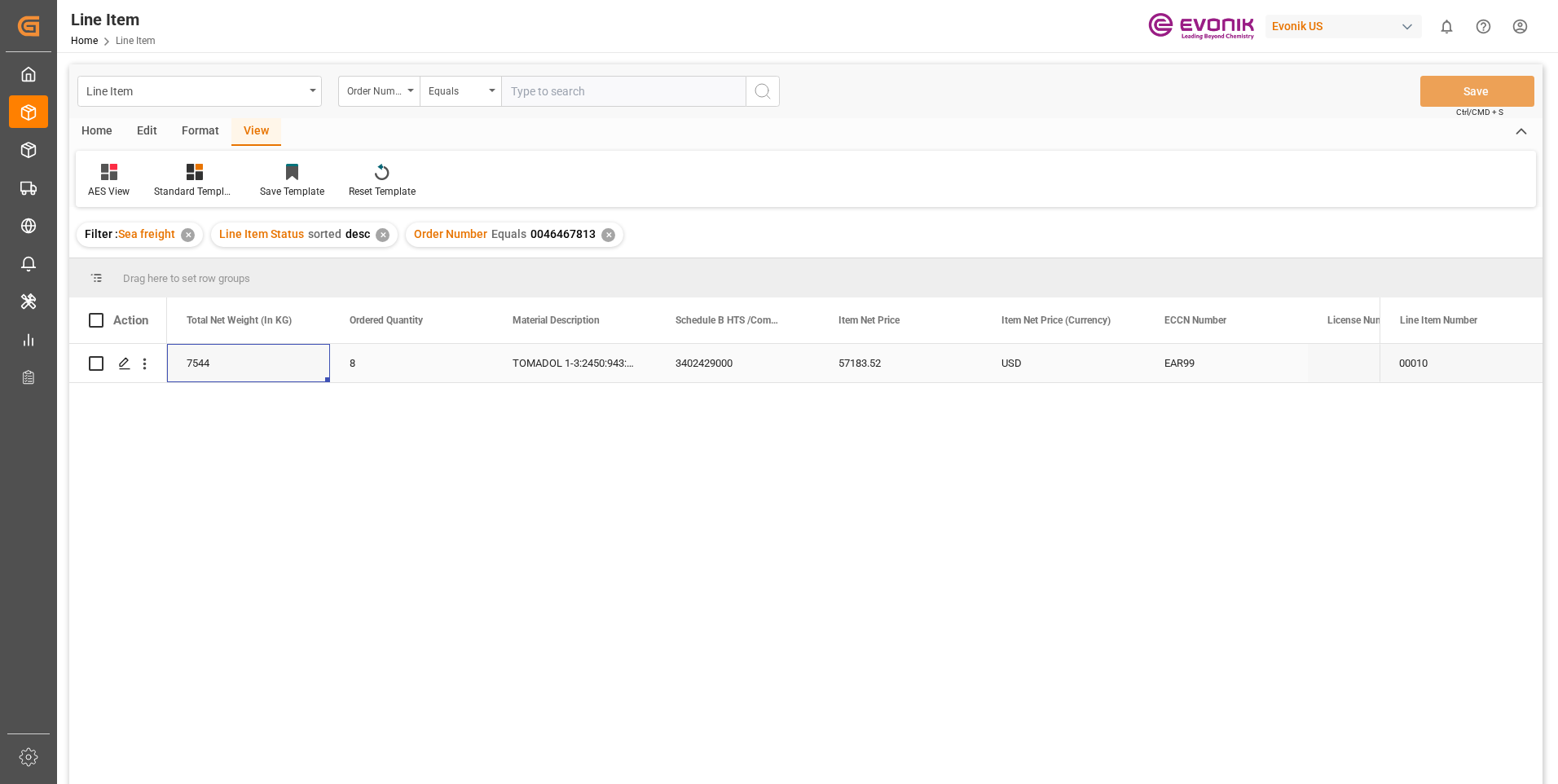
scroll to position [0, 489]
click at [376, 363] on div "7544" at bounding box center [412, 362] width 163 height 38
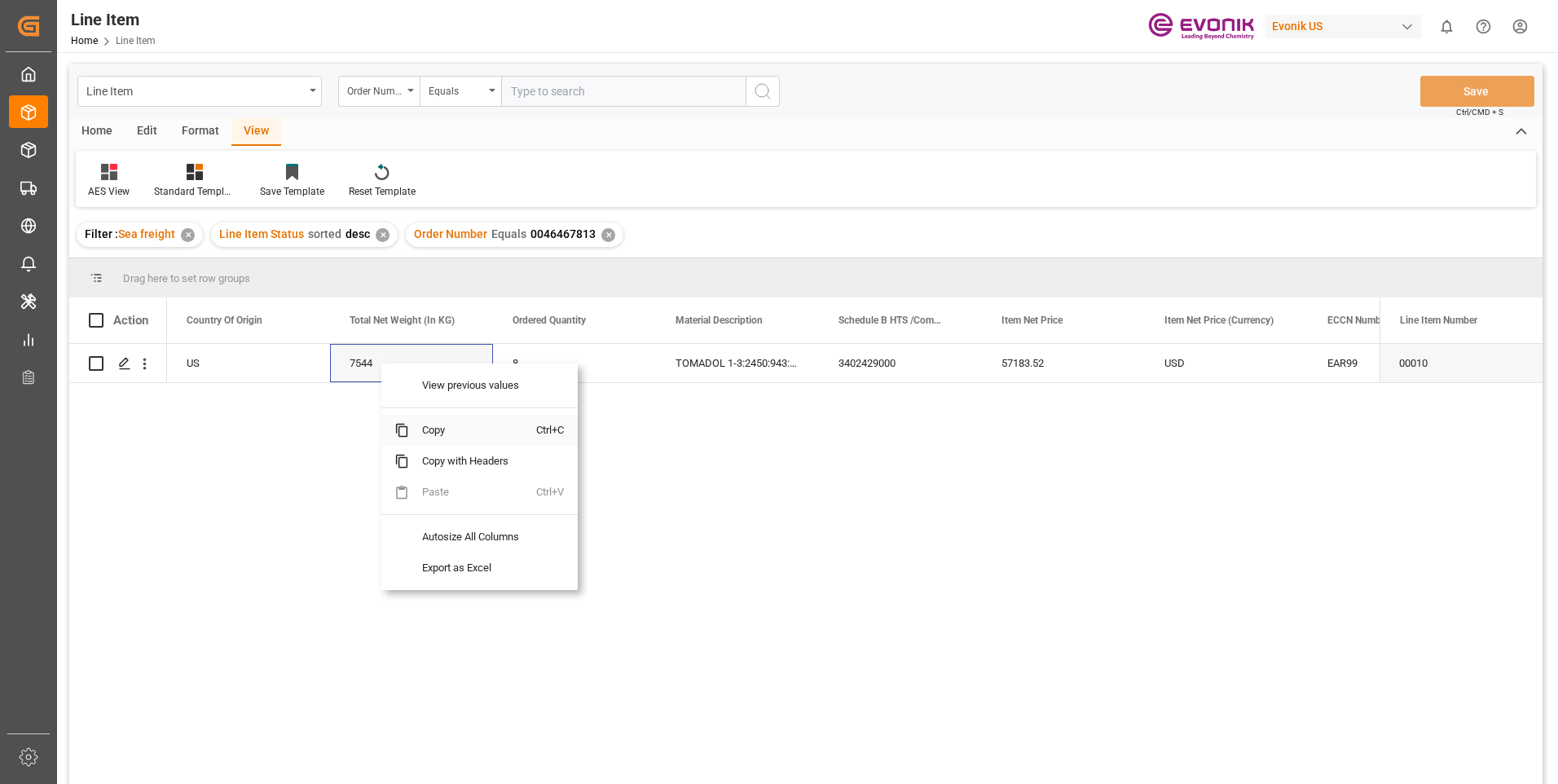
click at [426, 427] on span "Copy" at bounding box center [473, 430] width 127 height 31
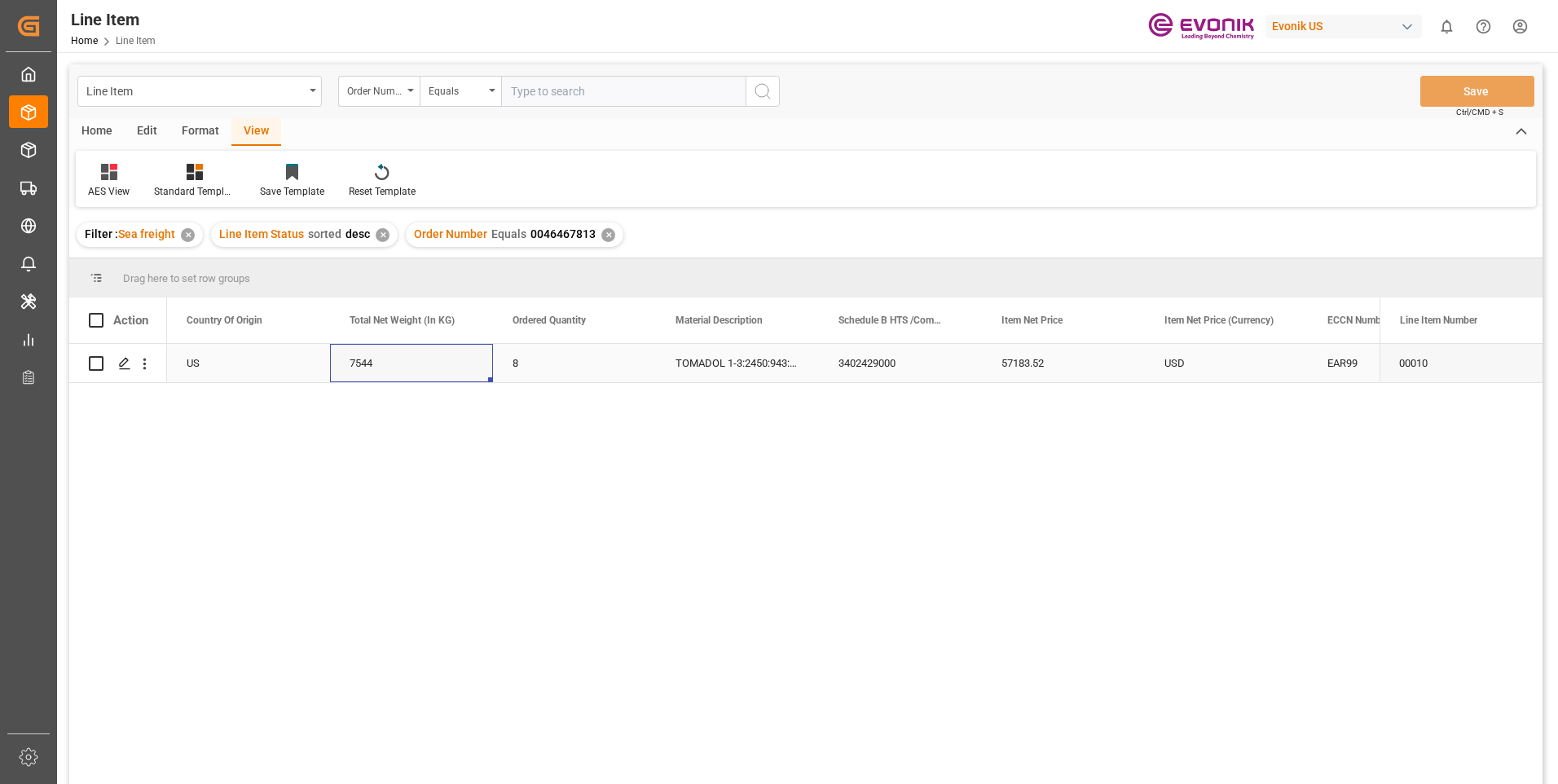
click at [1048, 360] on div "57183.52" at bounding box center [1063, 362] width 163 height 38
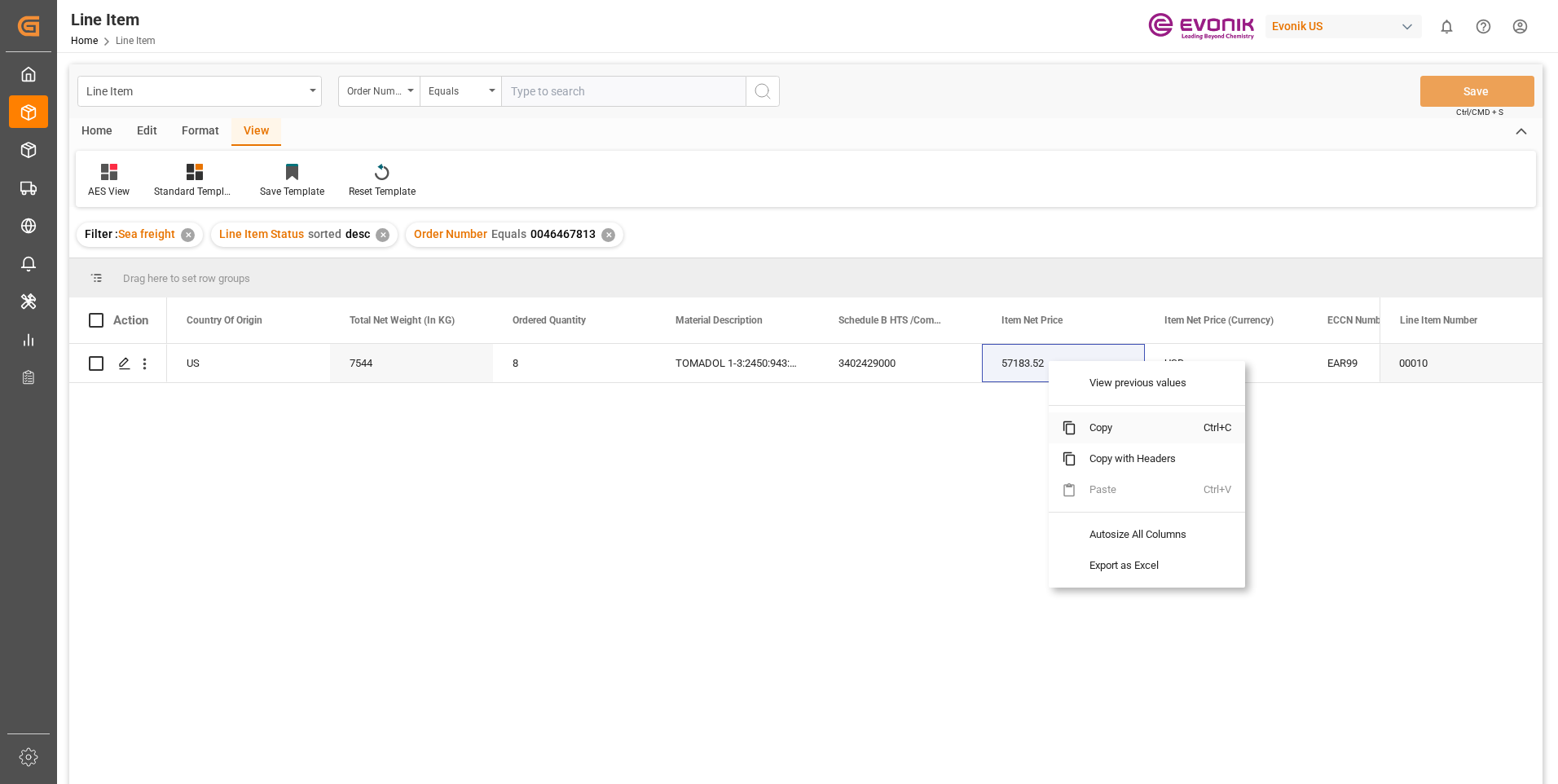
click at [1098, 429] on span "Copy" at bounding box center [1140, 427] width 127 height 31
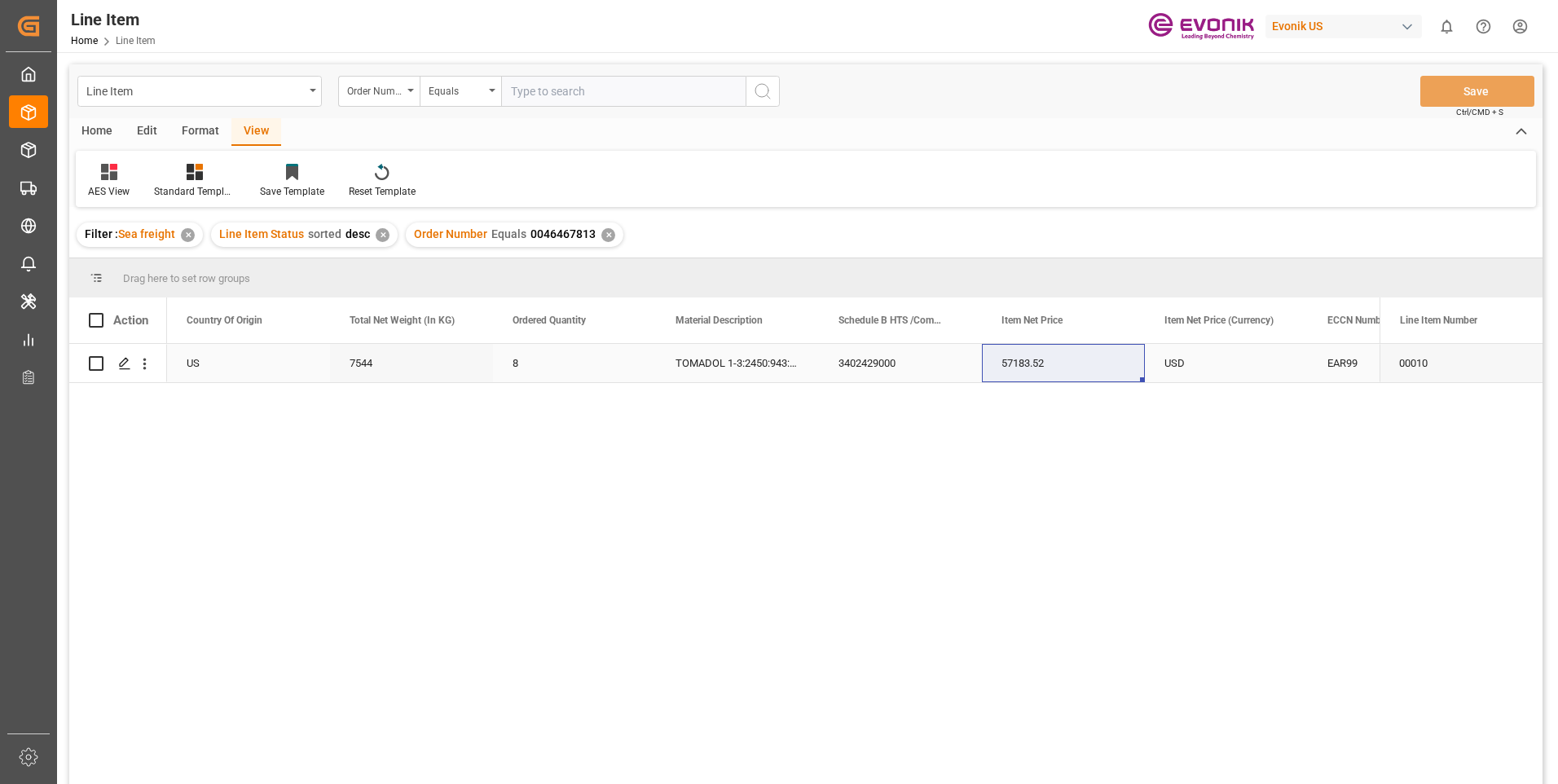
click at [1339, 358] on div "EAR99" at bounding box center [1390, 363] width 124 height 37
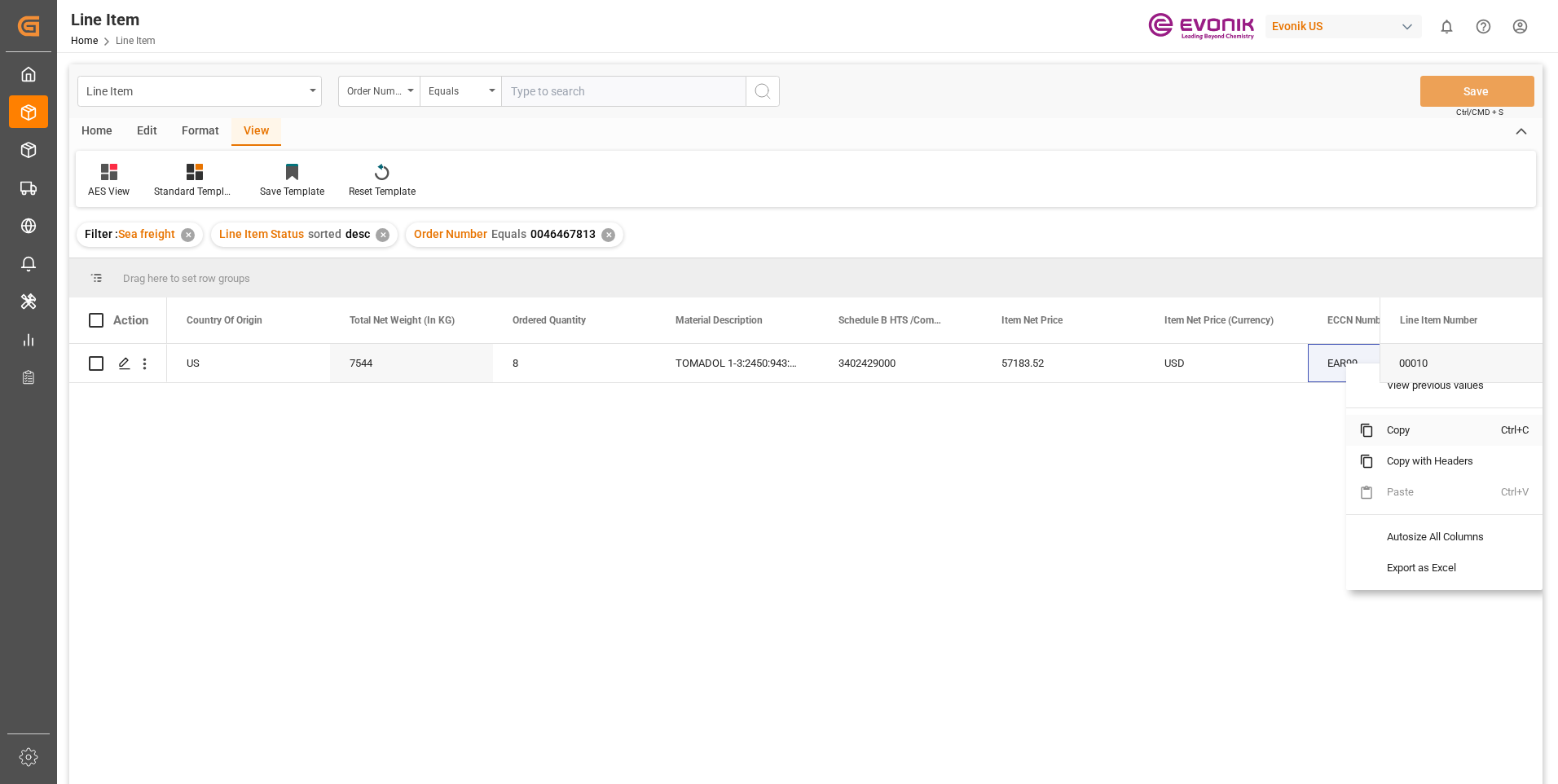
click at [1389, 429] on span "Copy" at bounding box center [1438, 430] width 127 height 31
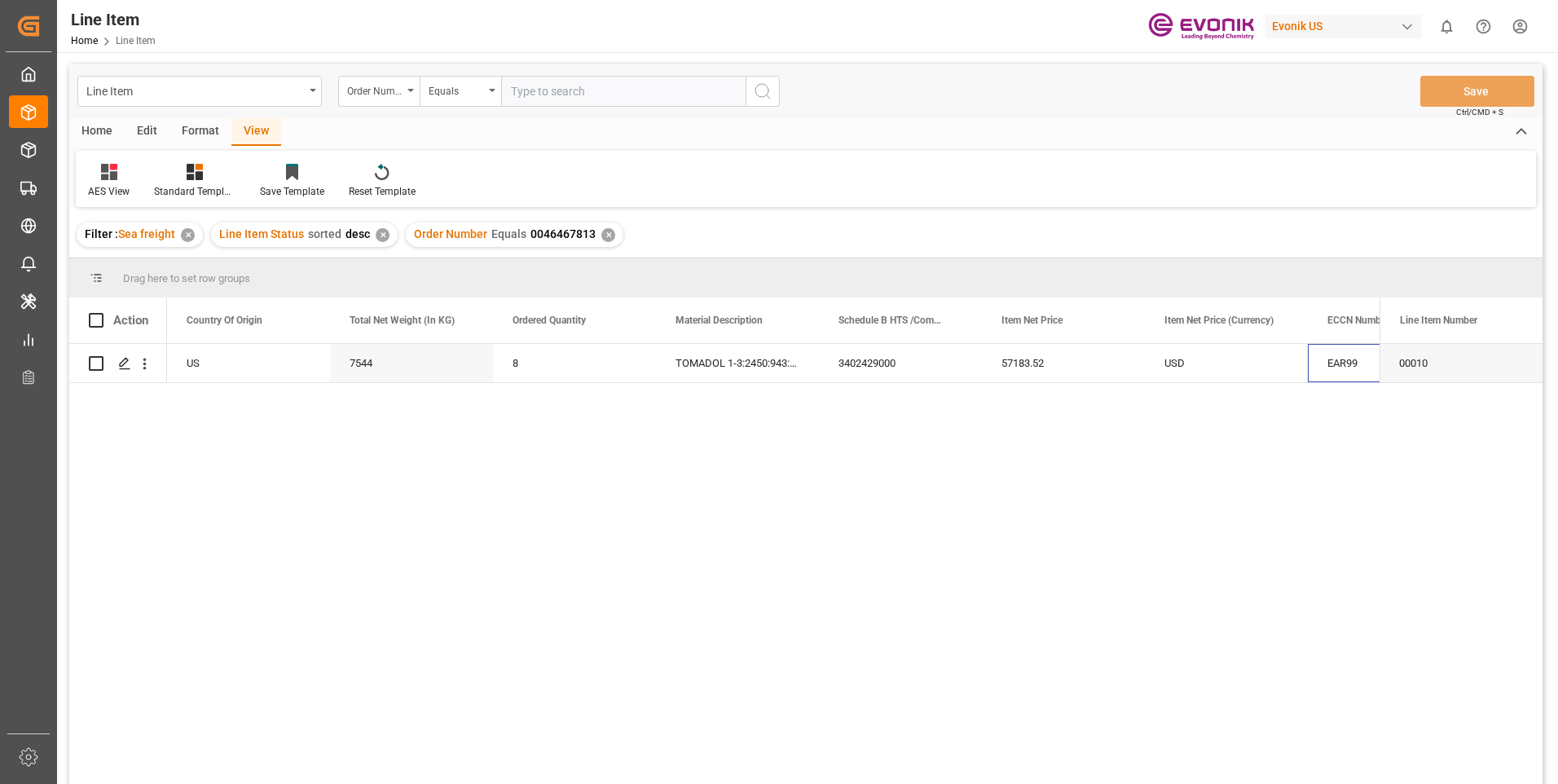
click at [605, 237] on div "✕" at bounding box center [608, 235] width 14 height 14
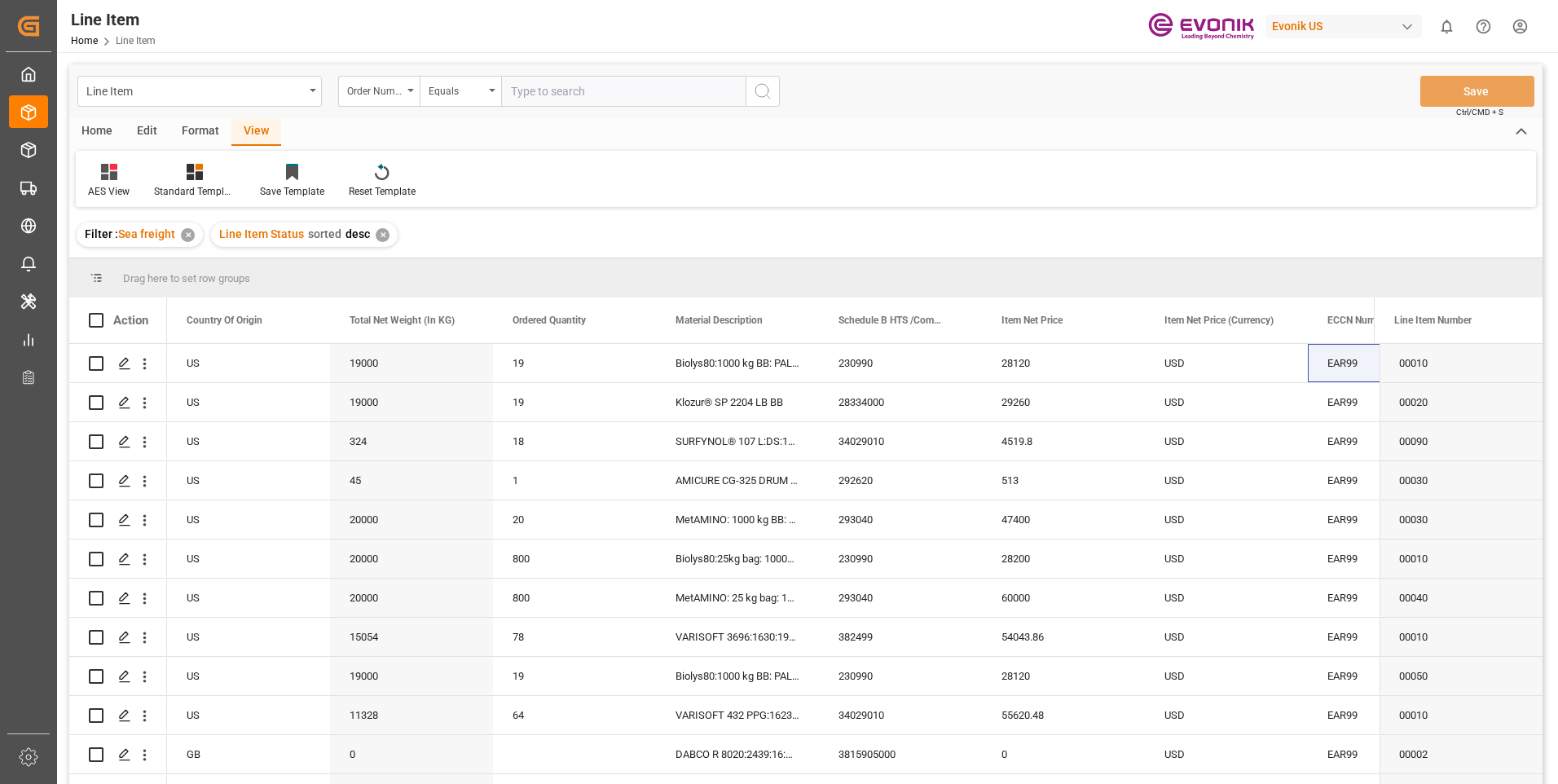
click at [382, 230] on div "✕" at bounding box center [382, 235] width 14 height 14
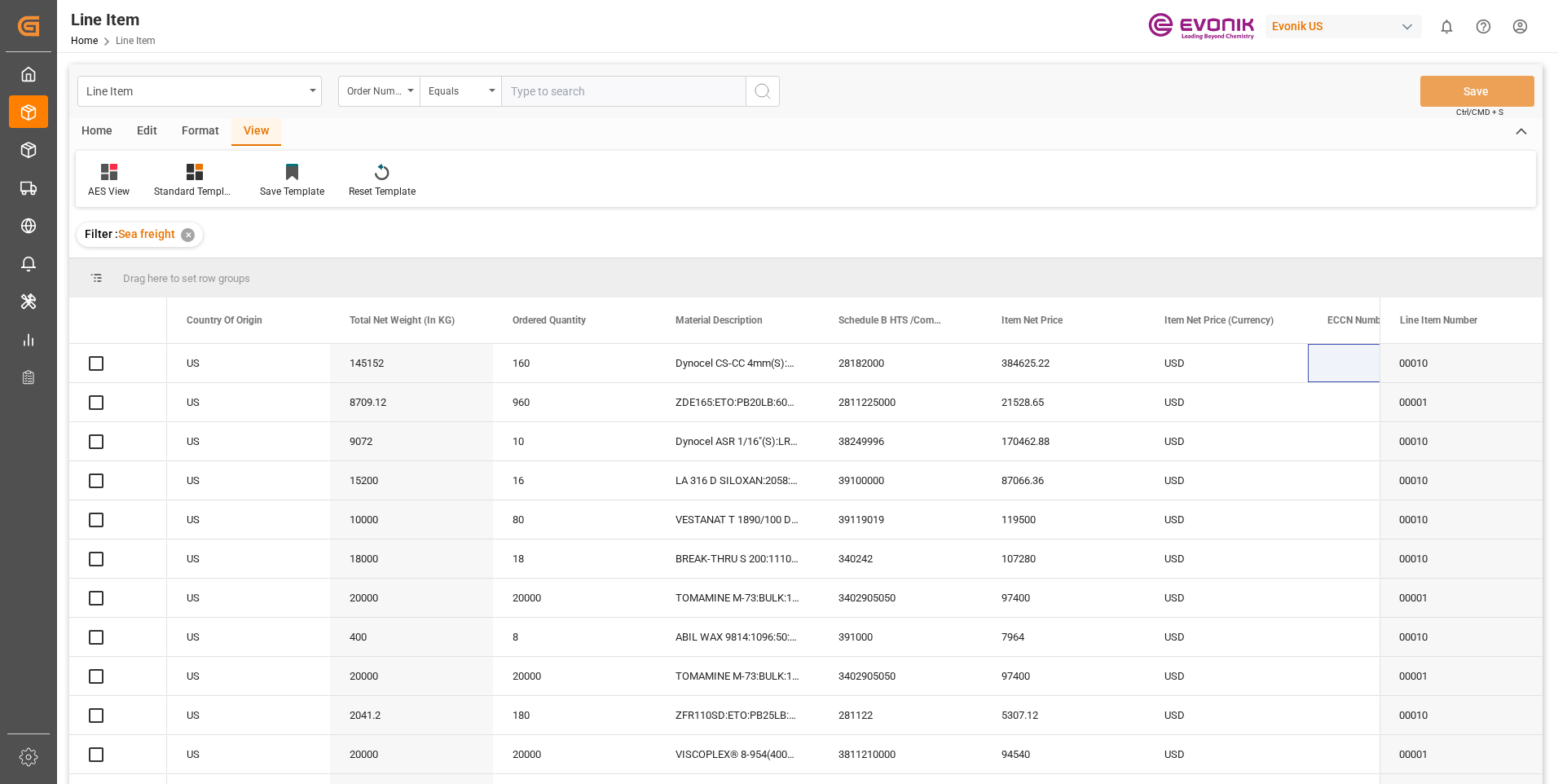
click at [531, 96] on input "text" at bounding box center [623, 91] width 244 height 31
paste input "0046465387"
type input "0046465387"
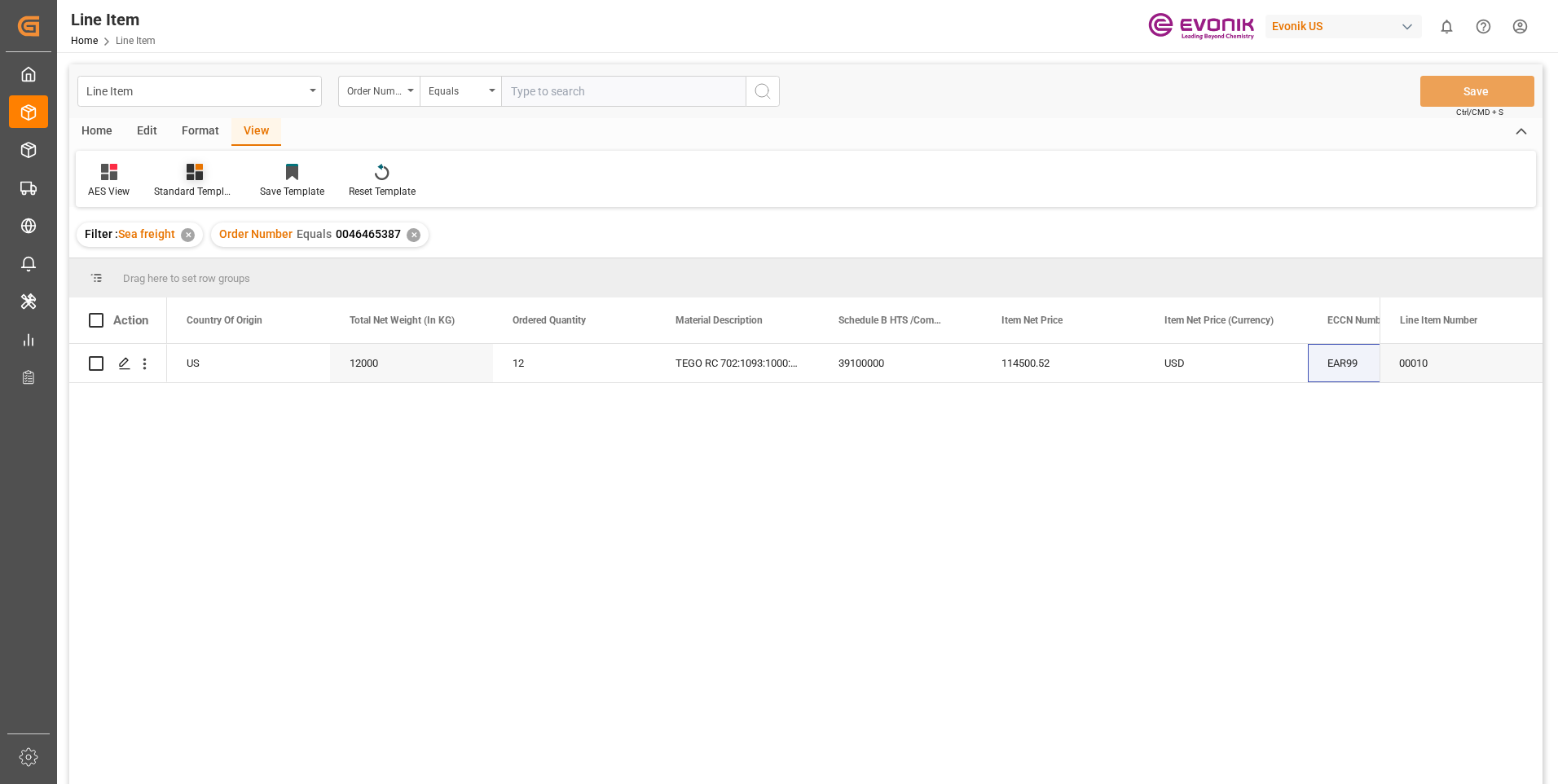
click at [189, 178] on icon at bounding box center [195, 172] width 16 height 16
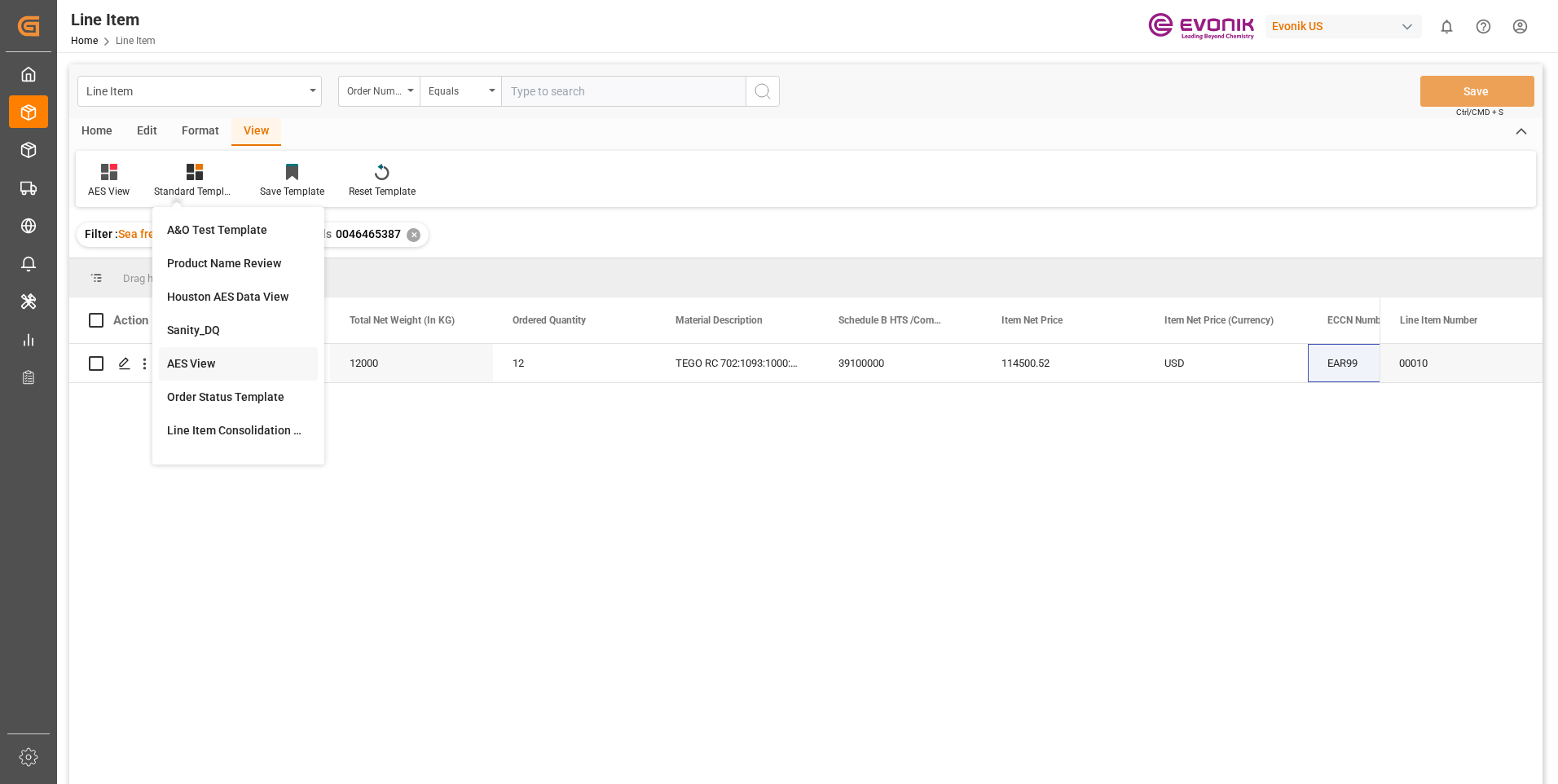
click at [204, 358] on div "AES View" at bounding box center [238, 363] width 143 height 17
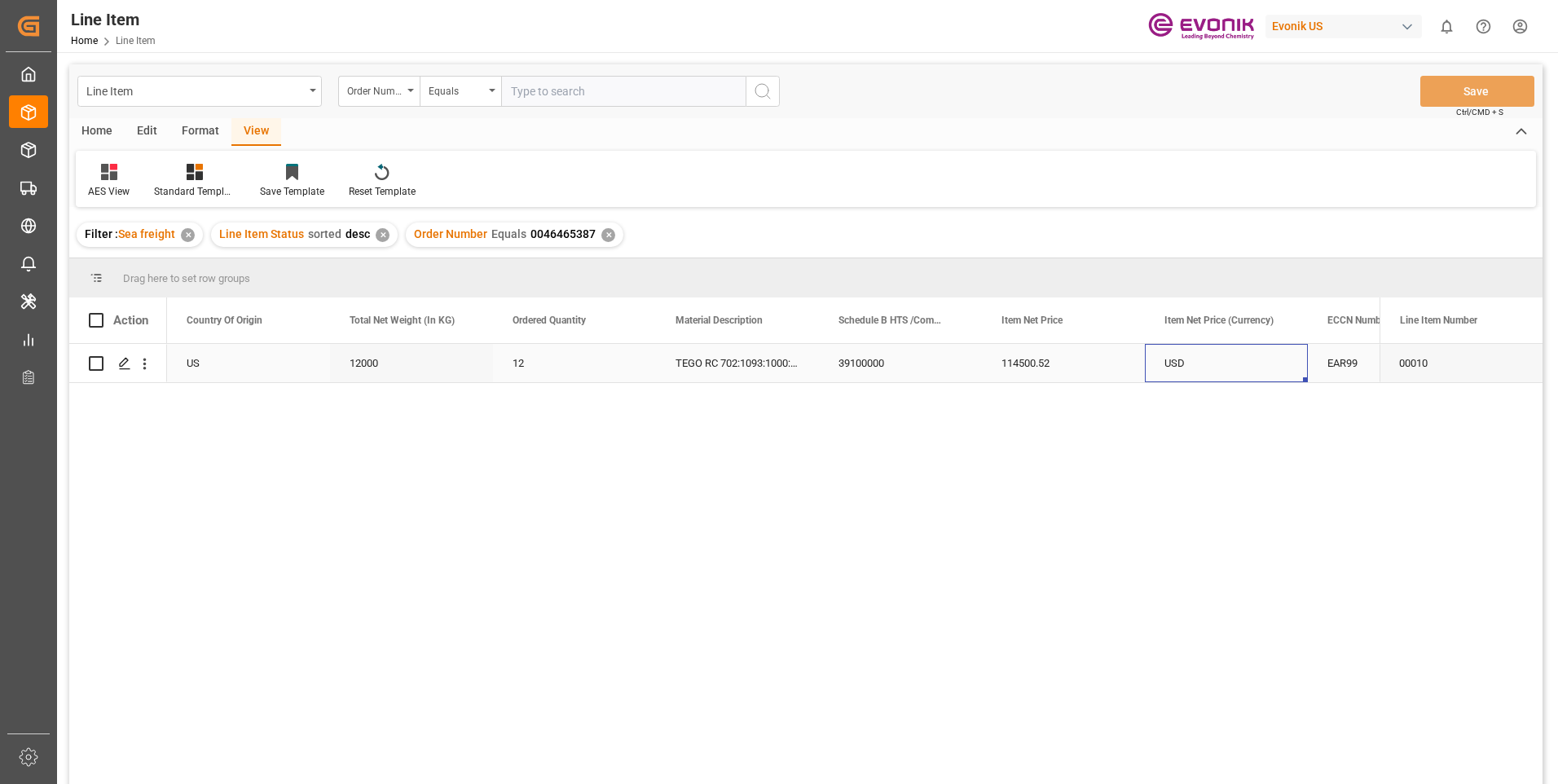
click at [1223, 365] on div "USD" at bounding box center [1226, 362] width 163 height 38
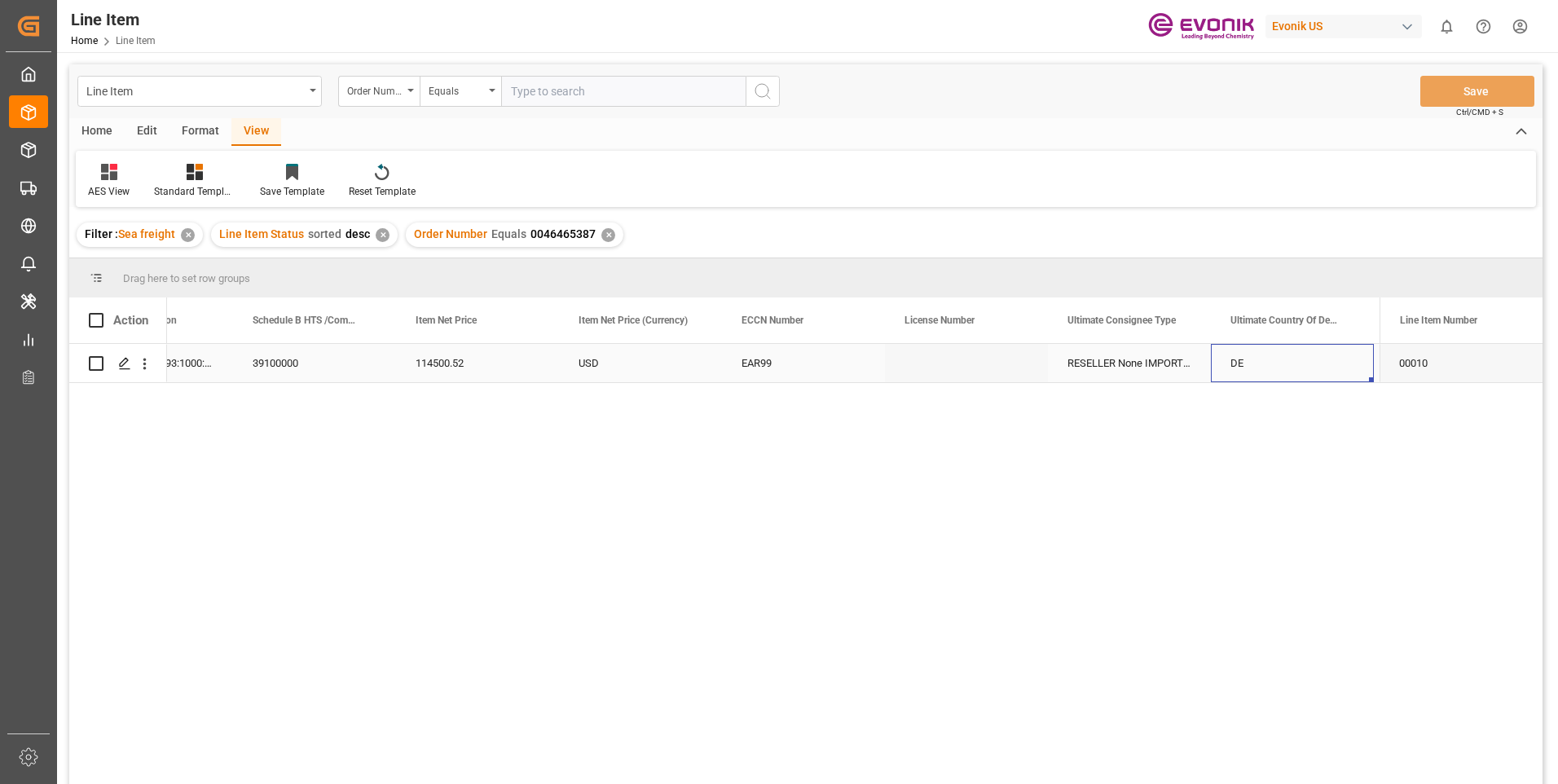
scroll to position [0, 1238]
click at [1330, 368] on div "Press SPACE to select this row." at bounding box center [1292, 362] width 163 height 38
click at [474, 372] on div "Press SPACE to select this row." at bounding box center [477, 362] width 163 height 38
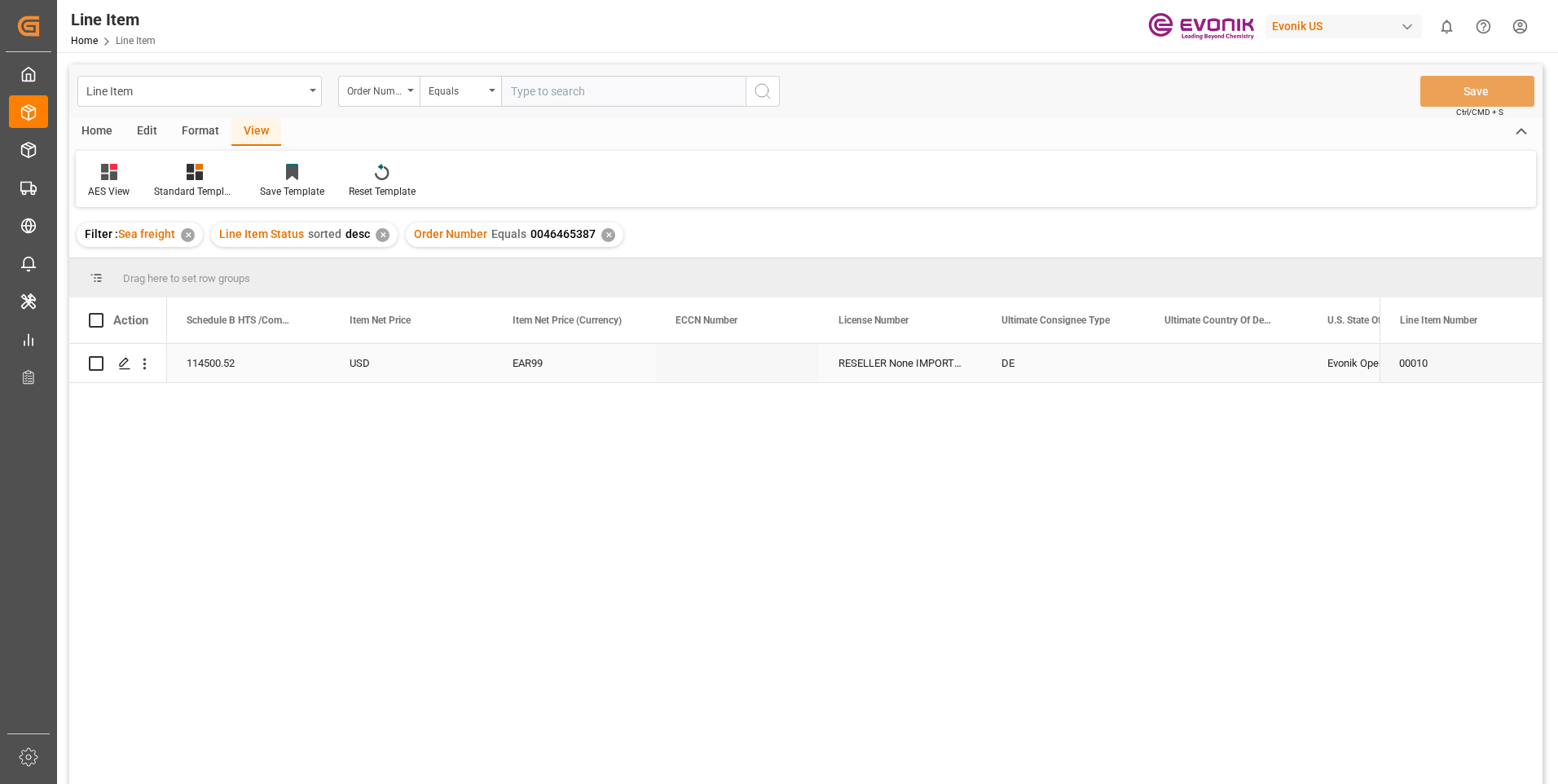
scroll to position [0, 1141]
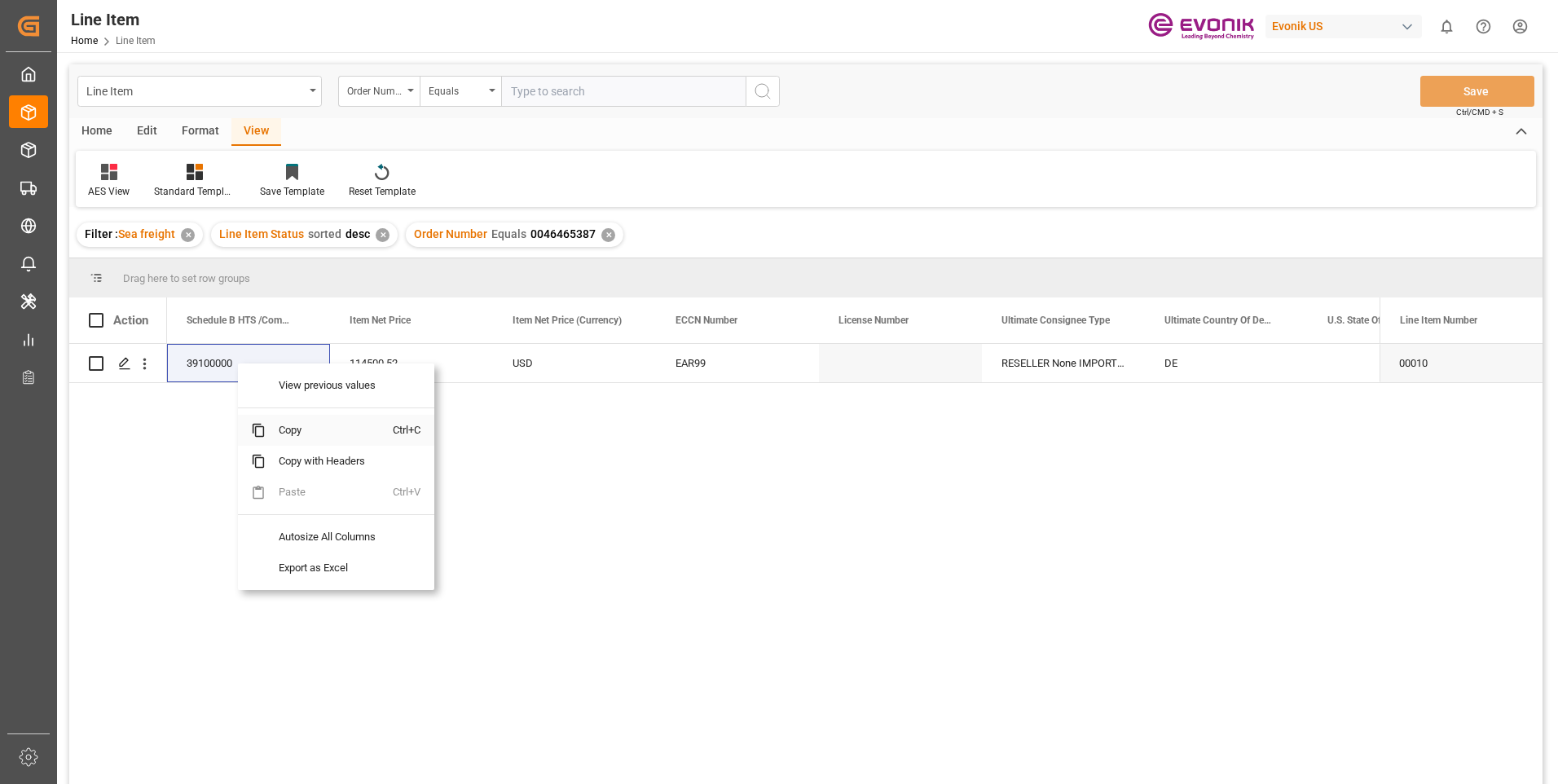
click at [289, 431] on span "Copy" at bounding box center [329, 430] width 127 height 31
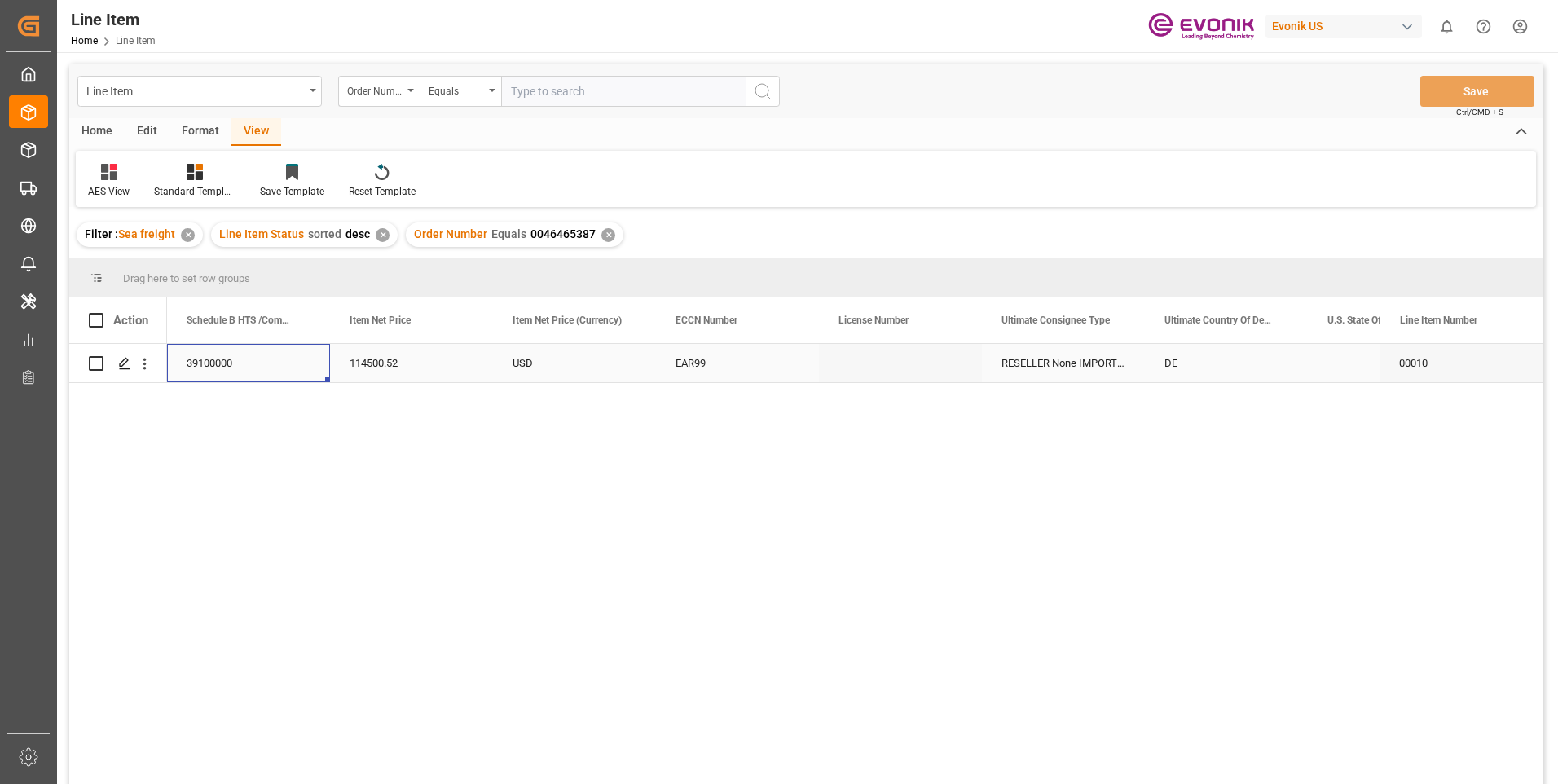
click at [410, 365] on div "114500.52" at bounding box center [412, 362] width 163 height 38
click at [403, 357] on div "12000" at bounding box center [412, 362] width 163 height 38
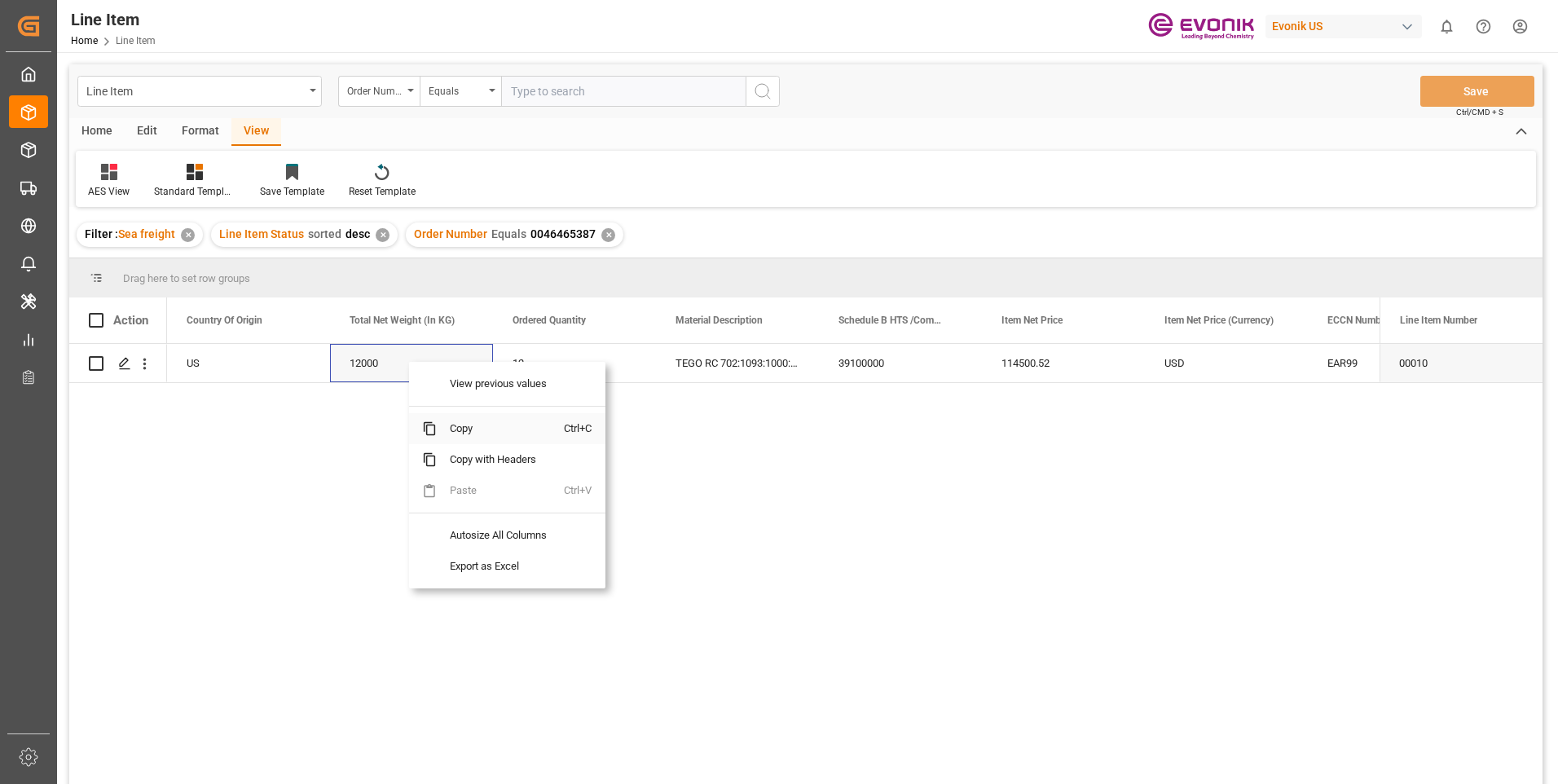
click at [473, 426] on span "Copy" at bounding box center [500, 428] width 127 height 31
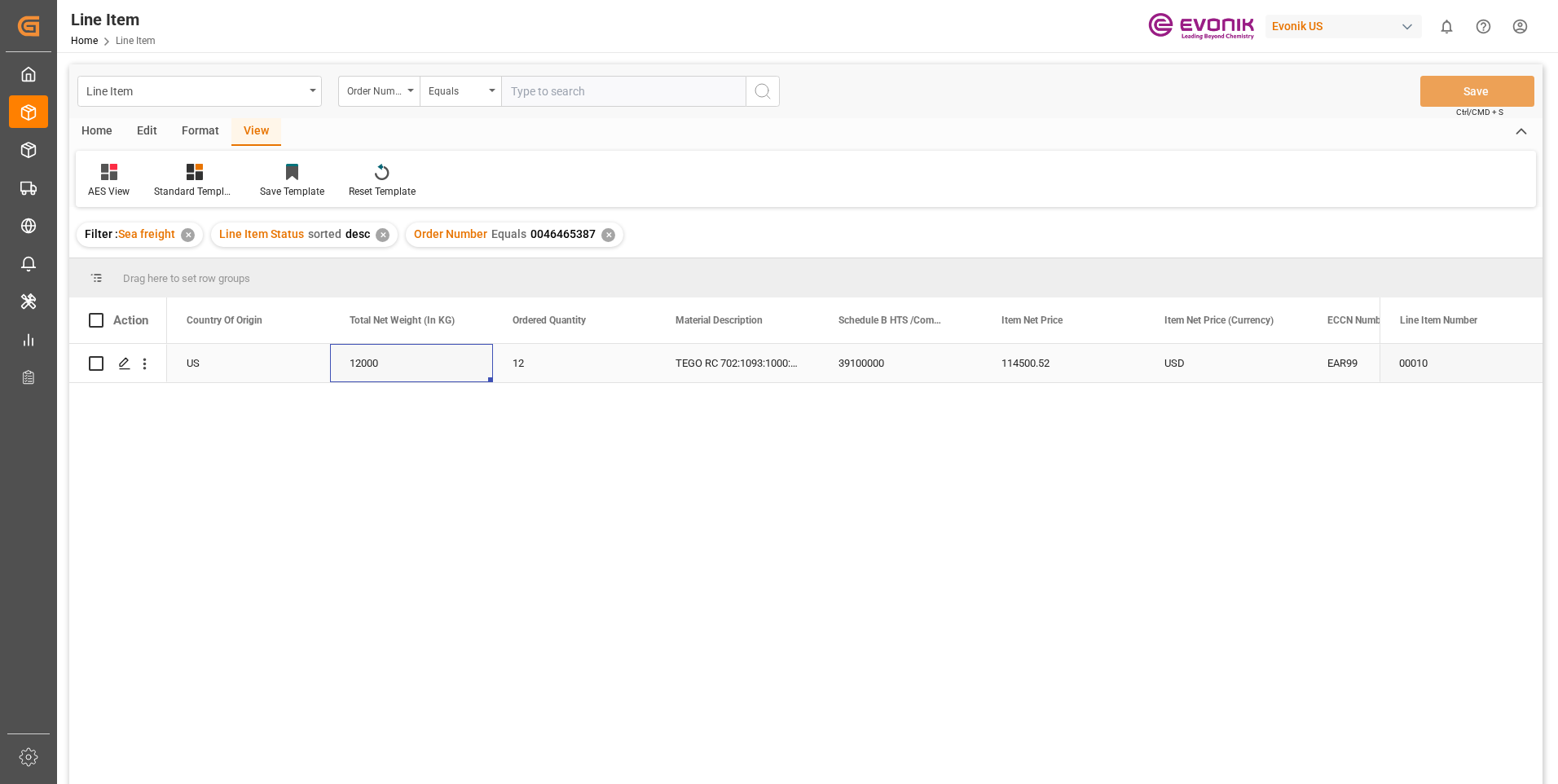
drag, startPoint x: 1003, startPoint y: 354, endPoint x: 1010, endPoint y: 357, distance: 7.6
click at [1003, 354] on div "114500.52" at bounding box center [1063, 362] width 163 height 38
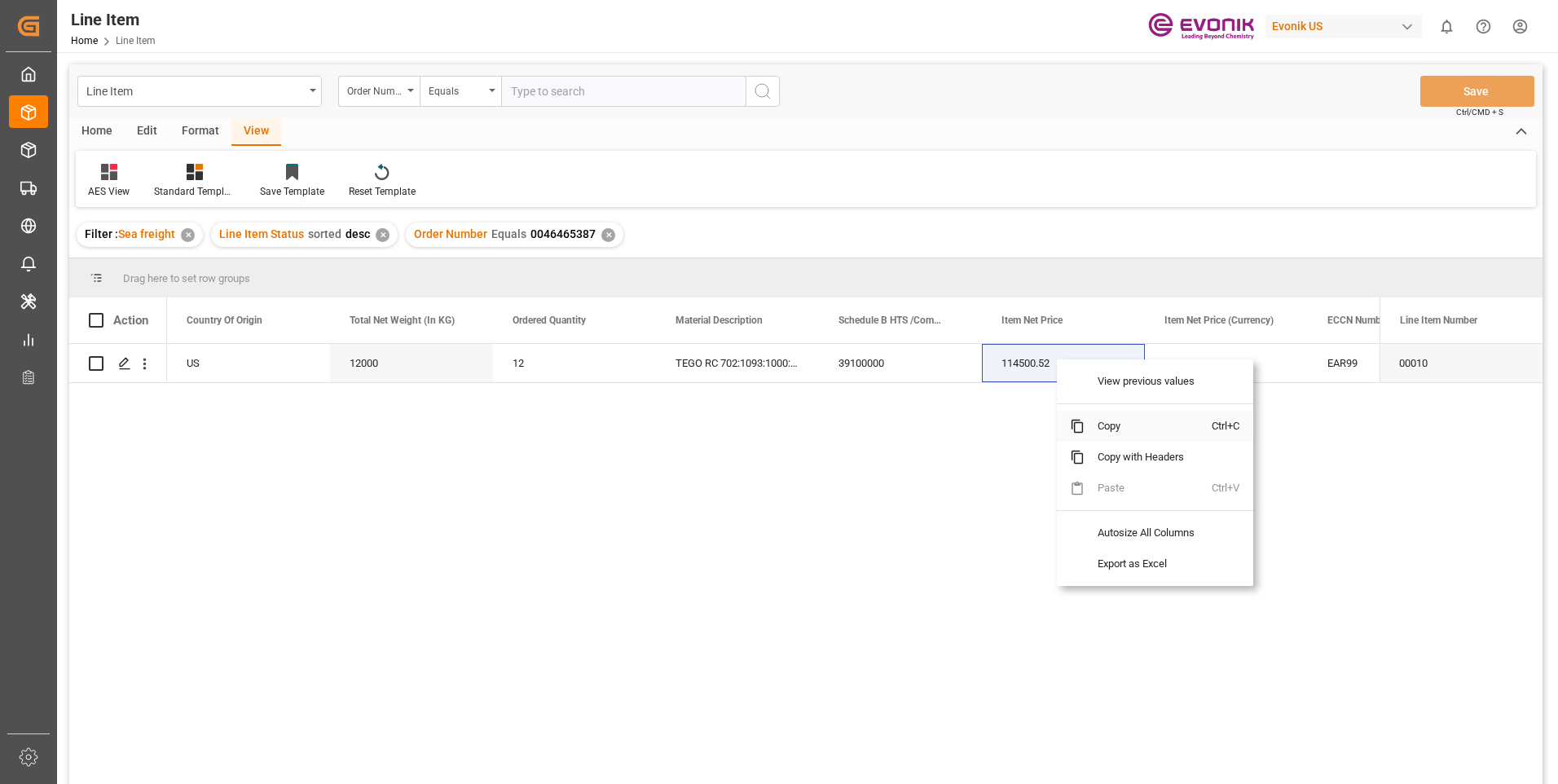
click at [1114, 419] on span "Copy" at bounding box center [1148, 426] width 127 height 31
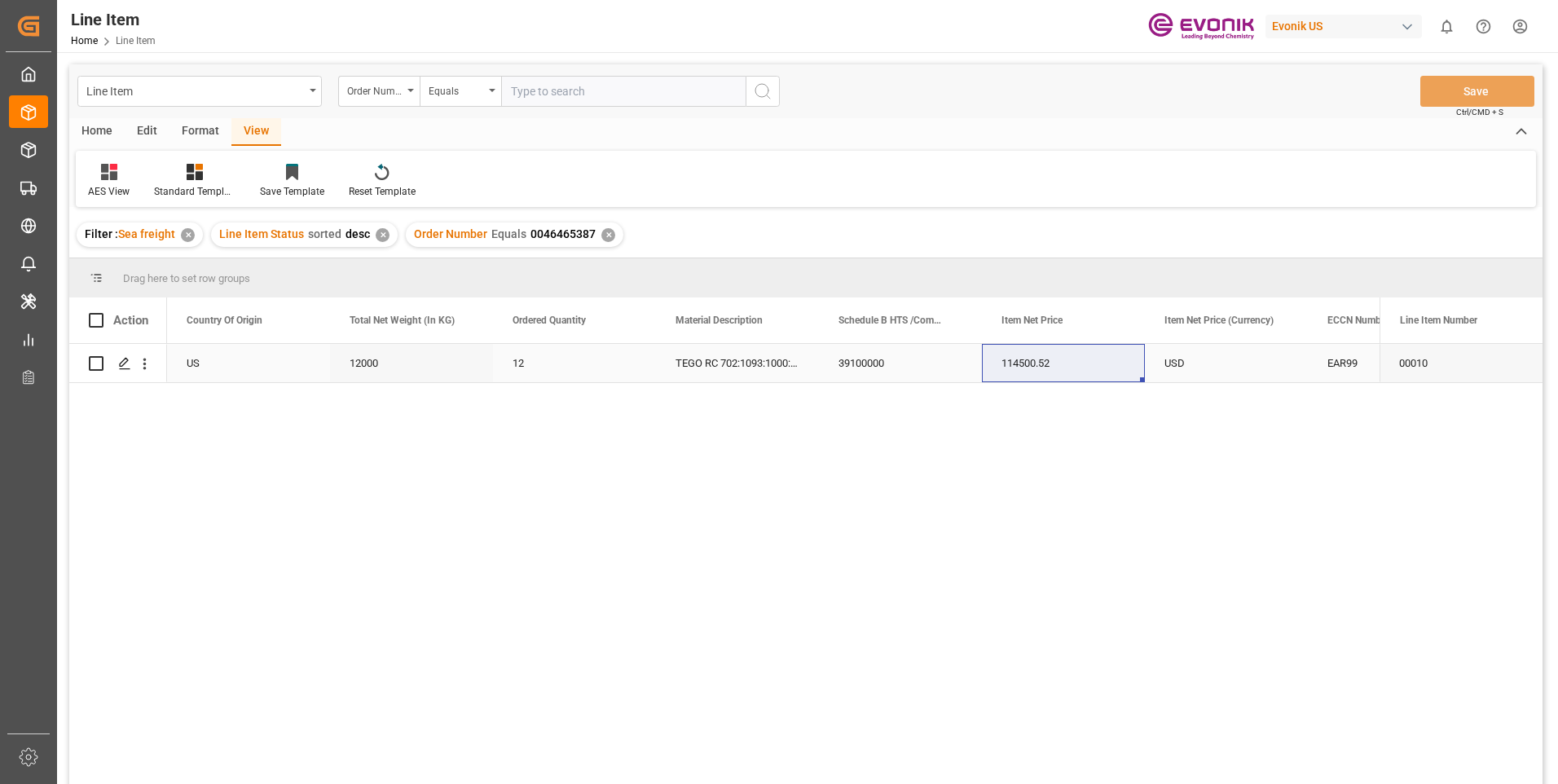
click at [1351, 359] on div "EAR99" at bounding box center [1390, 363] width 124 height 37
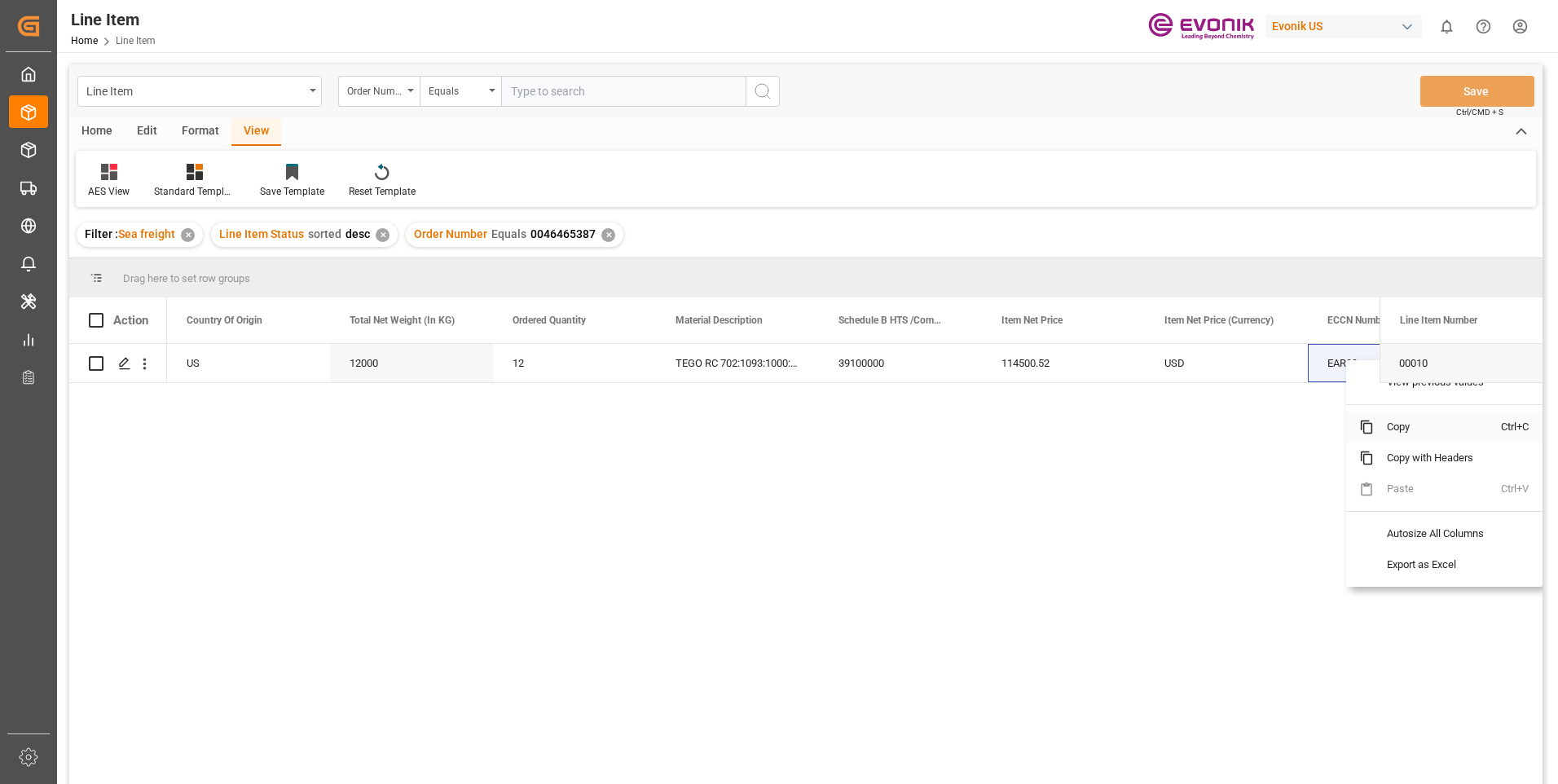
click at [1396, 426] on span "Copy" at bounding box center [1438, 427] width 127 height 31
click at [604, 232] on div "✕" at bounding box center [608, 235] width 14 height 14
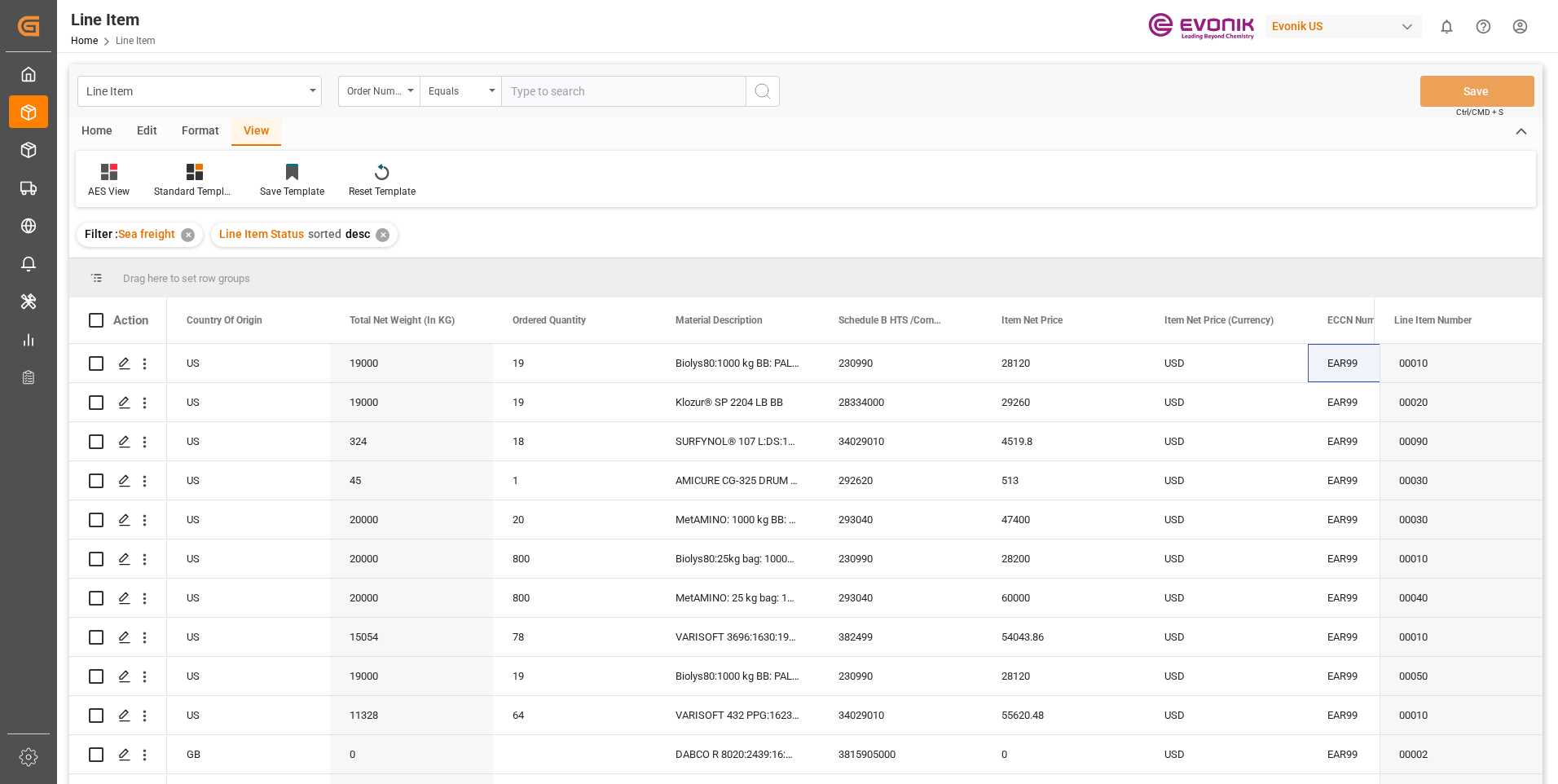
click at [381, 239] on div "✕" at bounding box center [382, 235] width 14 height 14
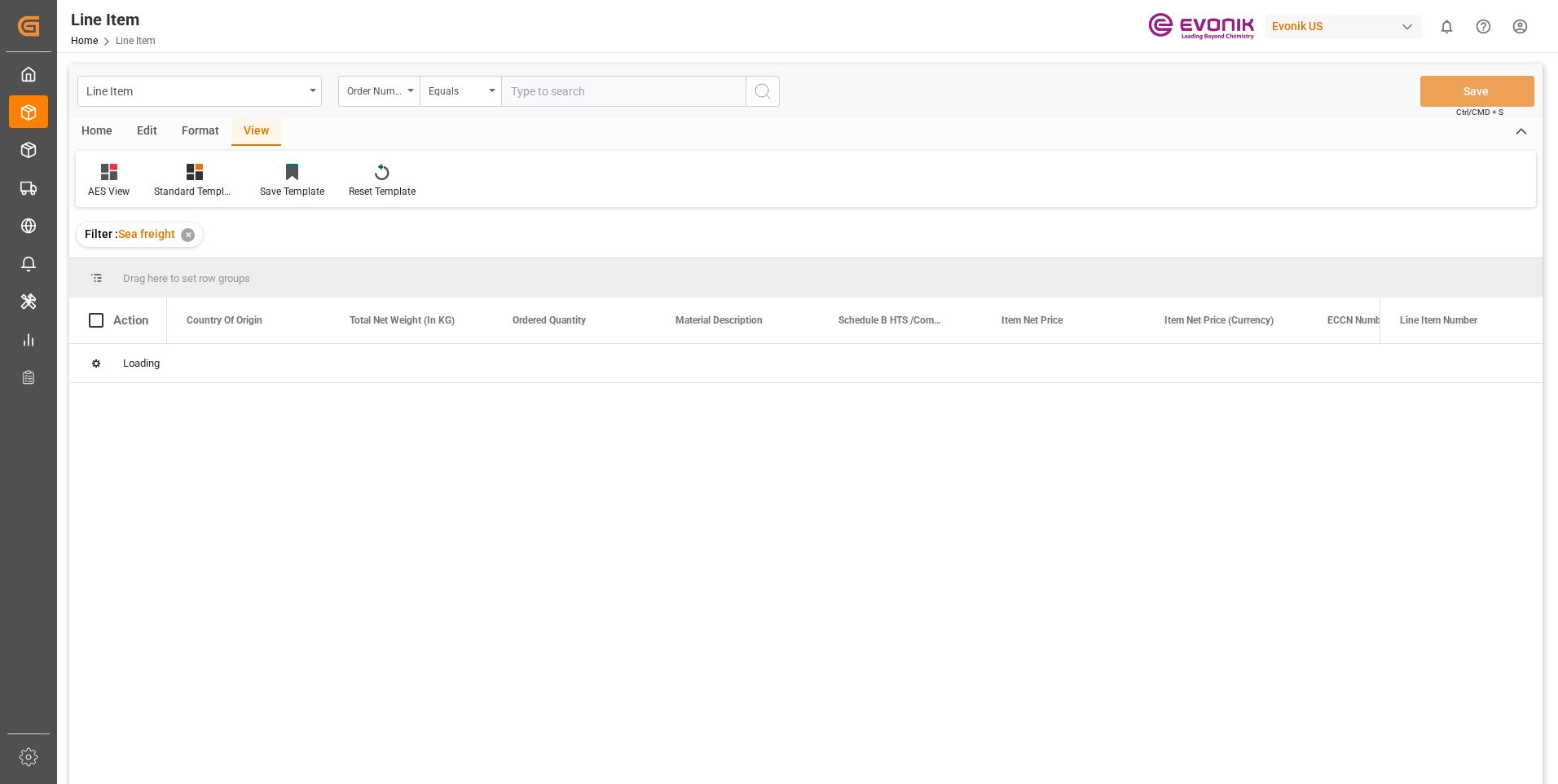
click at [560, 87] on input "text" at bounding box center [623, 91] width 244 height 31
paste input "0046464767"
type input "0046464767"
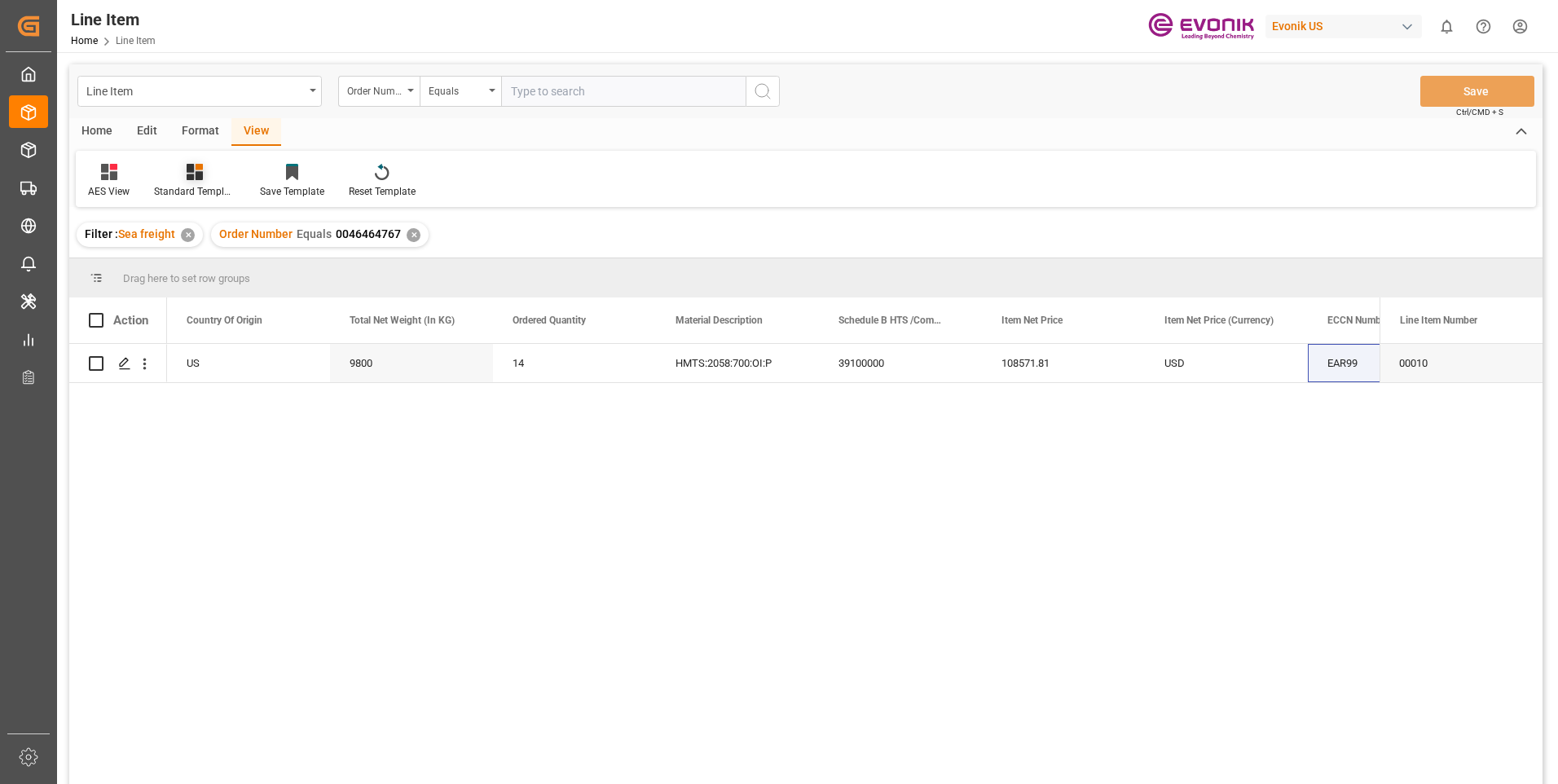
click at [213, 178] on div at bounding box center [195, 171] width 81 height 17
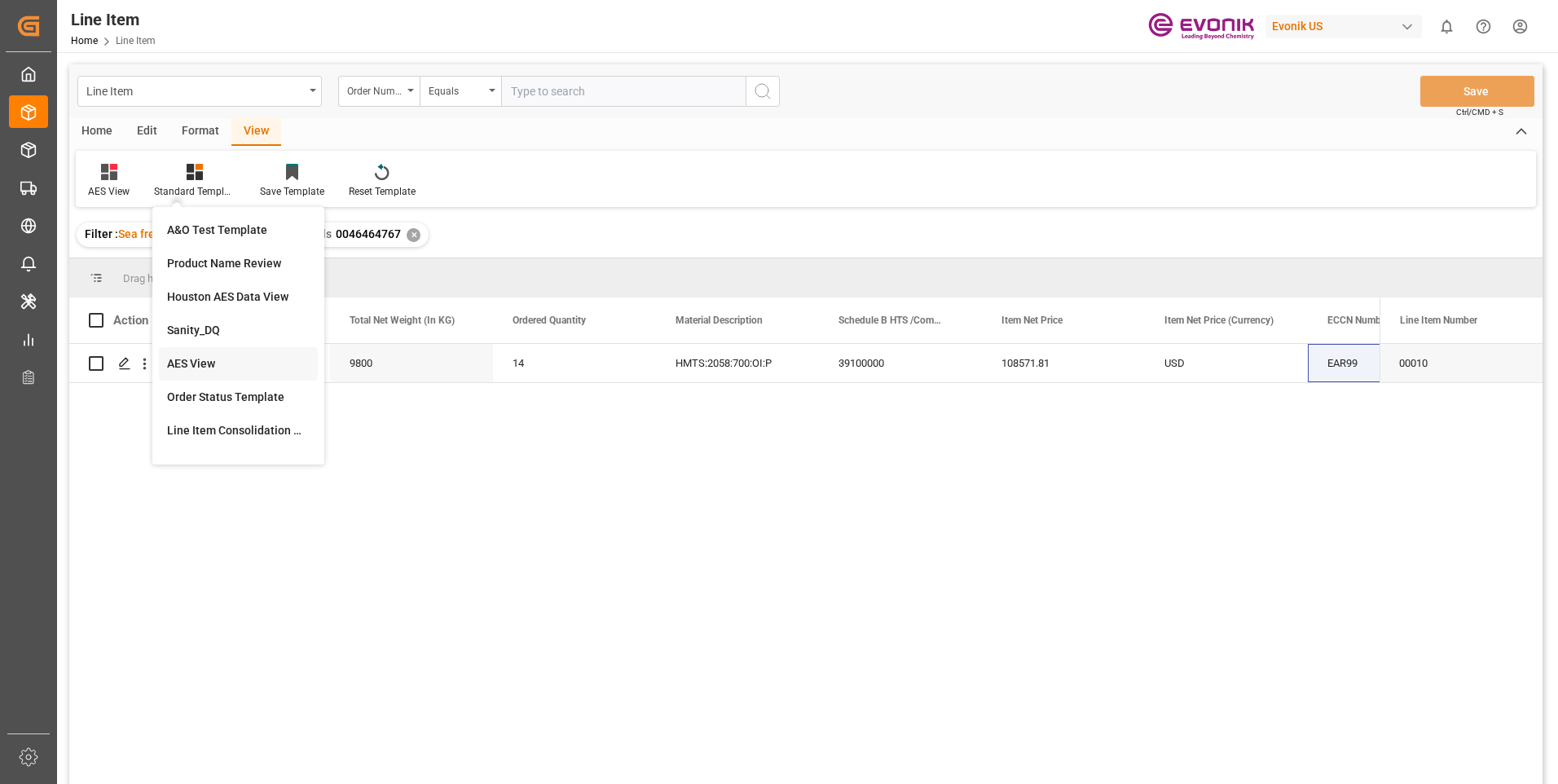
click at [220, 361] on div "AES View" at bounding box center [238, 363] width 143 height 17
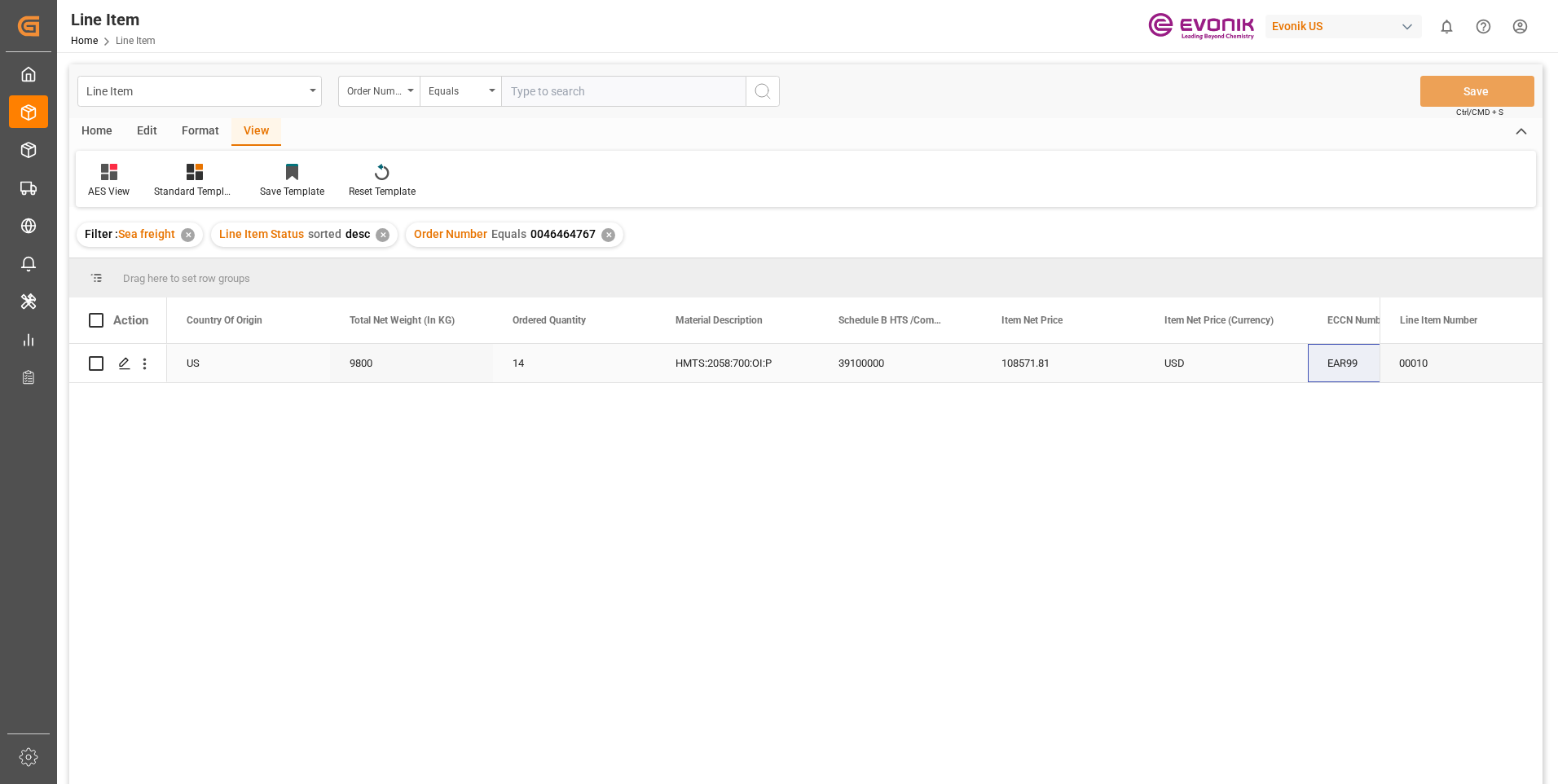
click at [1171, 346] on div "USD" at bounding box center [1226, 362] width 163 height 38
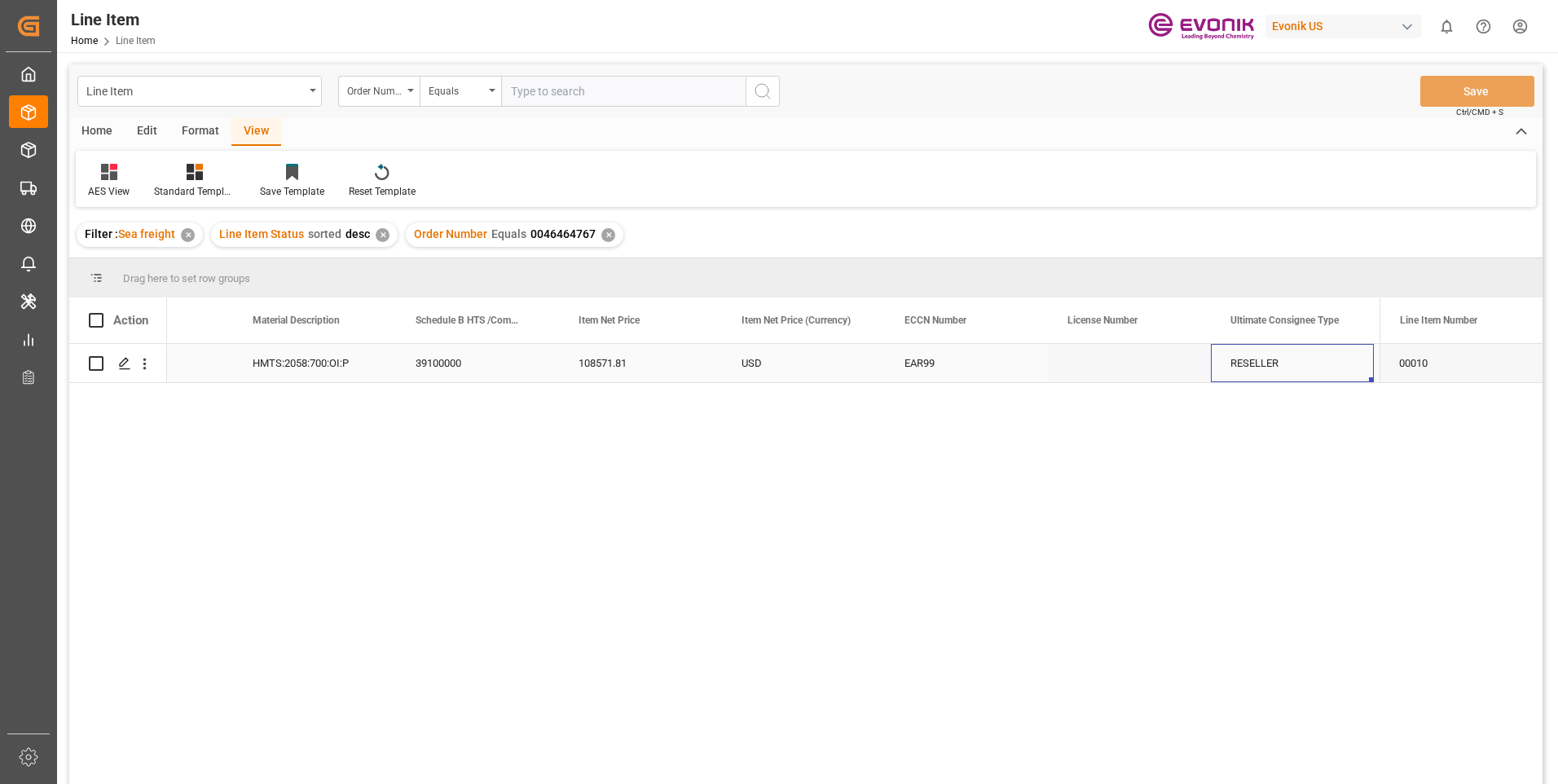
scroll to position [0, 1075]
click at [359, 357] on div "39100000" at bounding box center [314, 362] width 163 height 38
click at [363, 365] on div "39100000" at bounding box center [314, 362] width 163 height 38
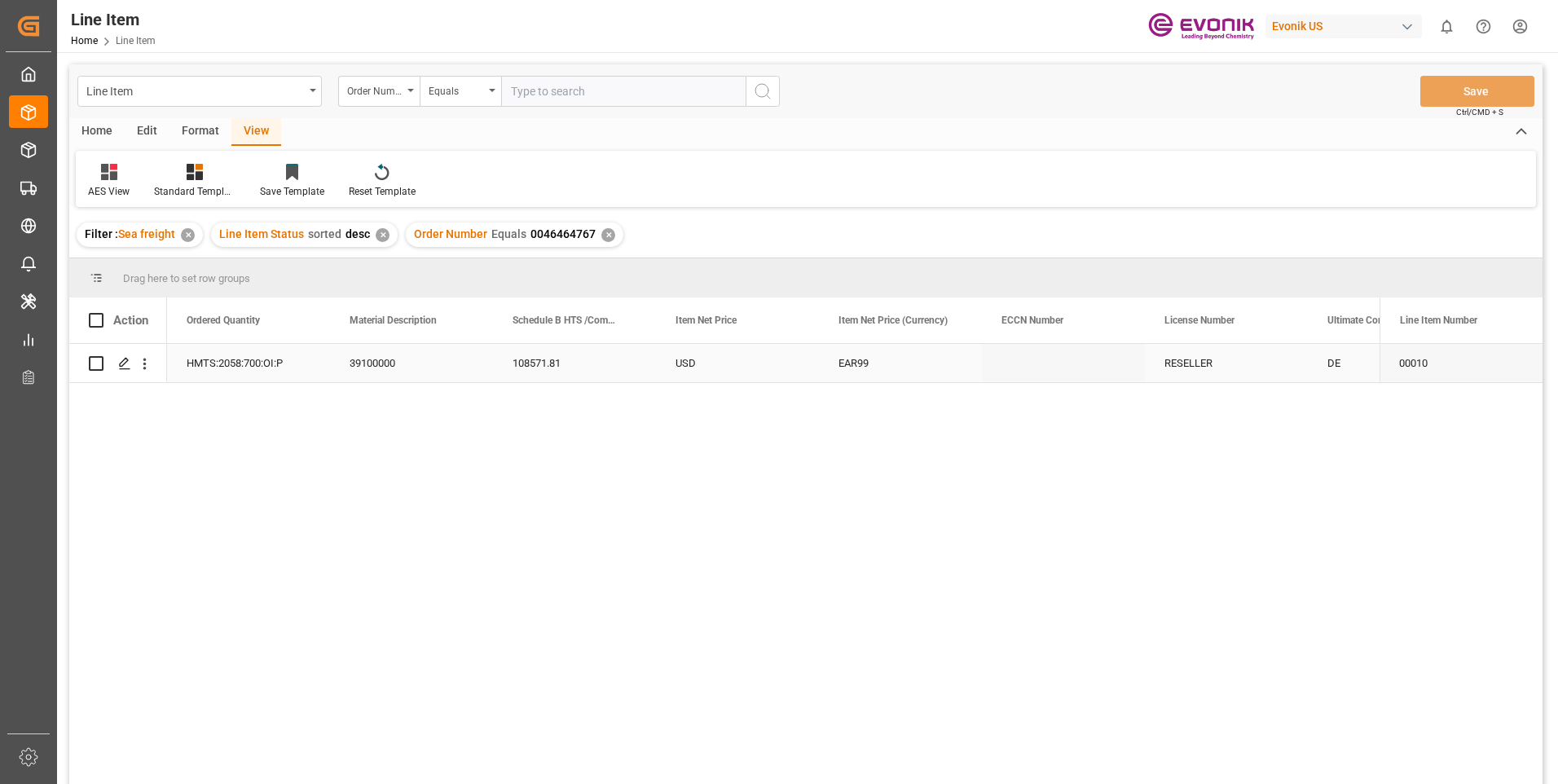
scroll to position [0, 652]
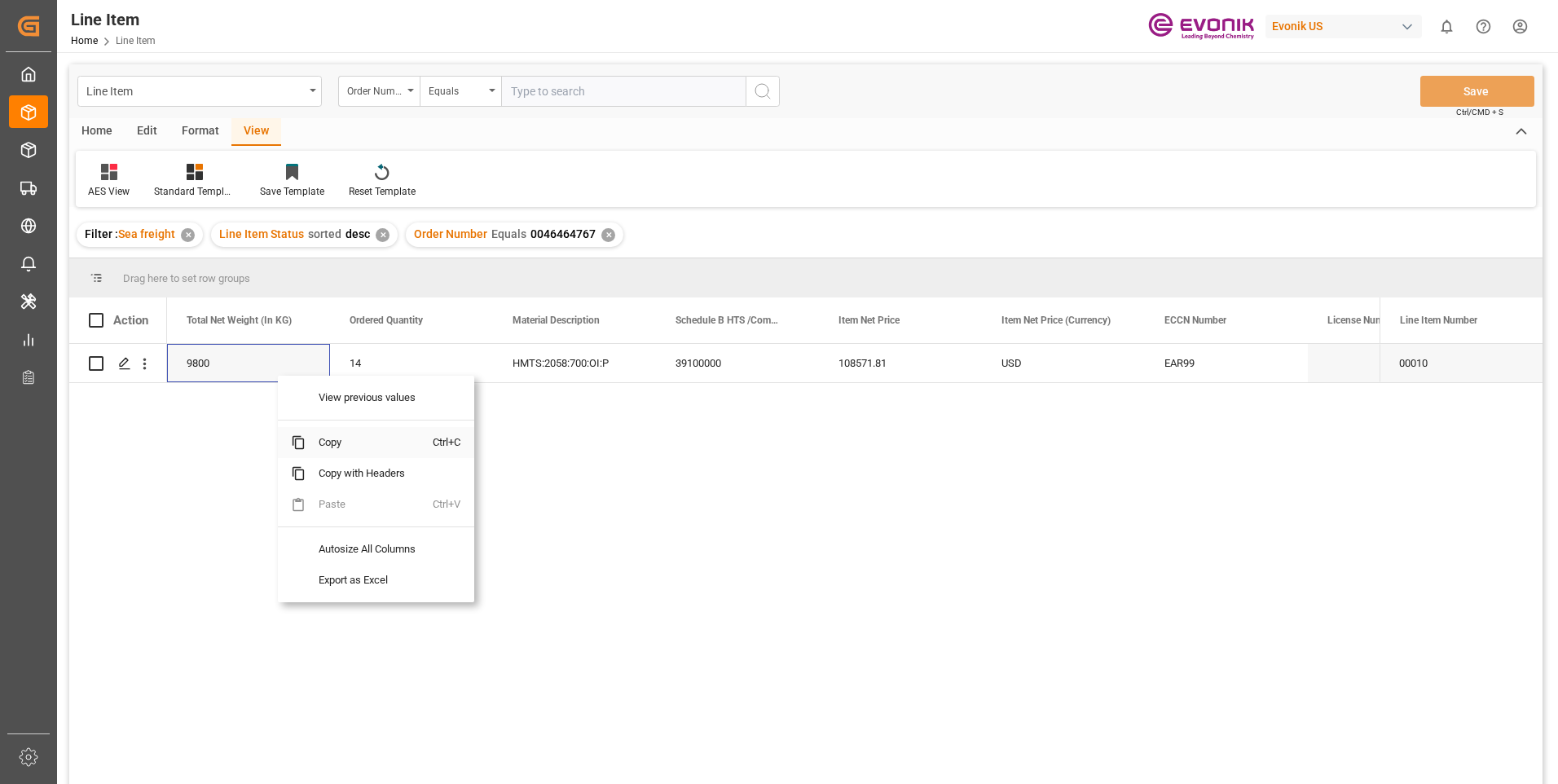
click at [336, 446] on span "Copy" at bounding box center [369, 442] width 127 height 31
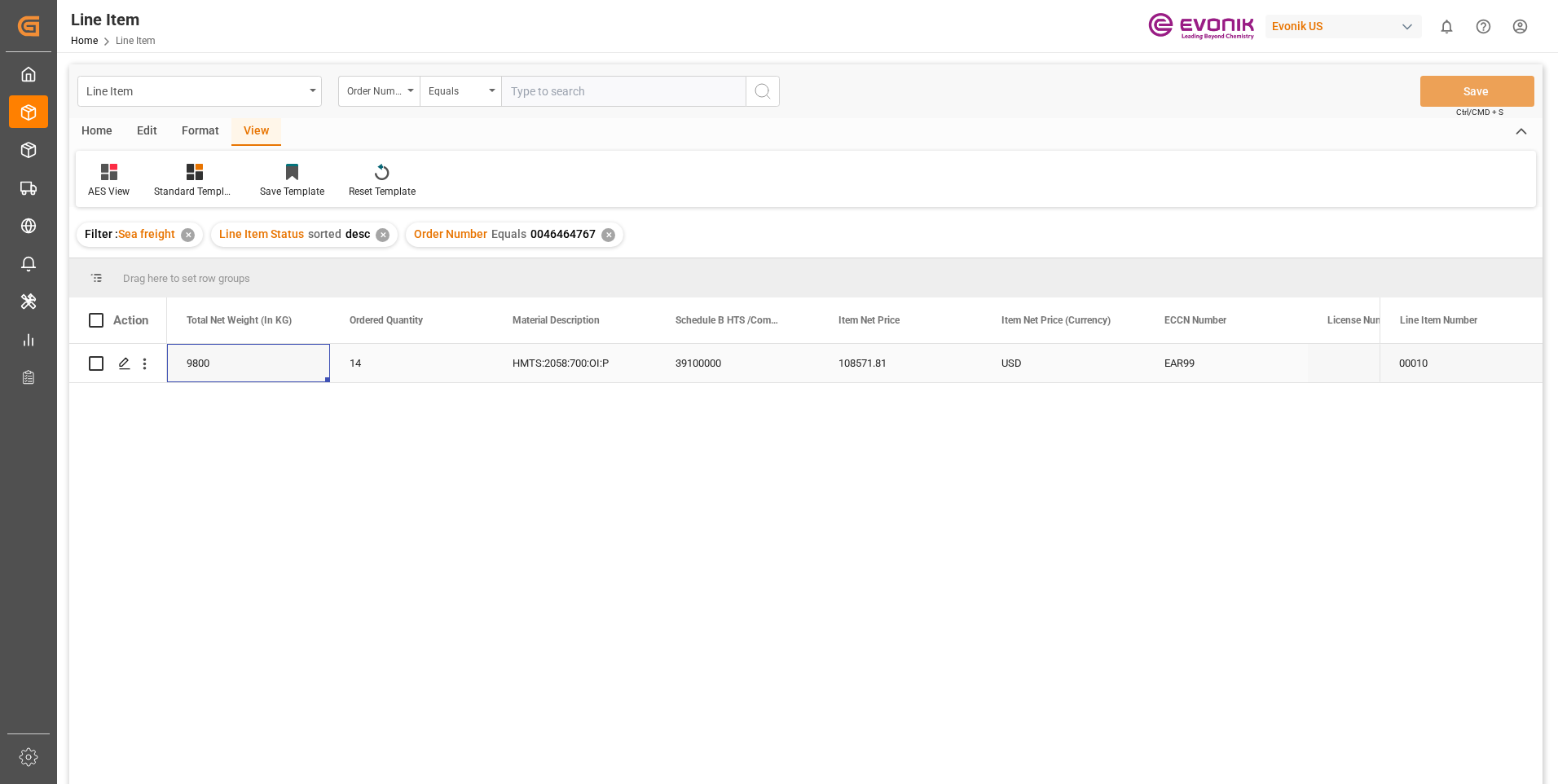
click at [867, 356] on div "108571.81" at bounding box center [900, 362] width 163 height 38
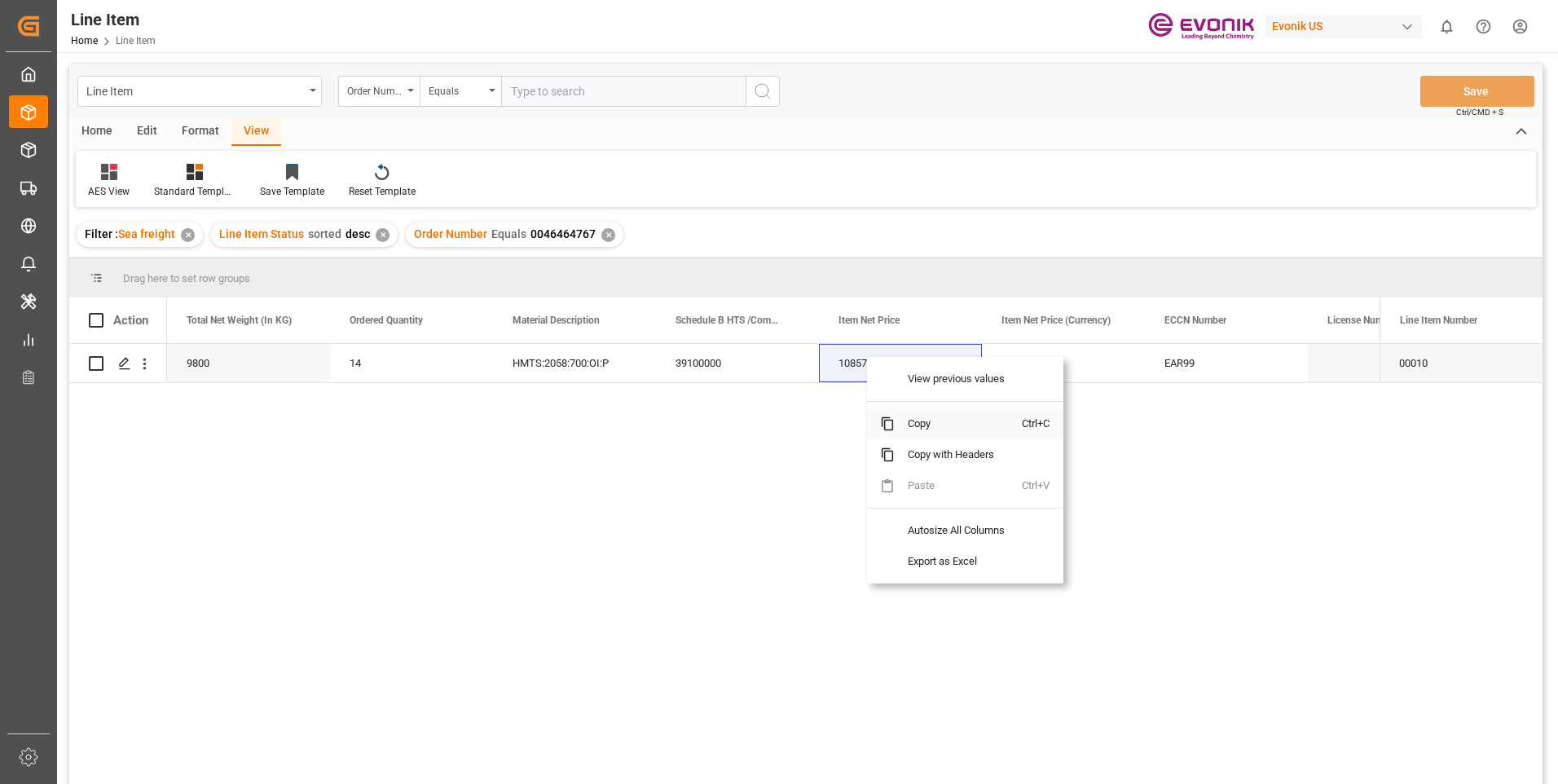
click at [924, 429] on span "Copy" at bounding box center [959, 423] width 127 height 31
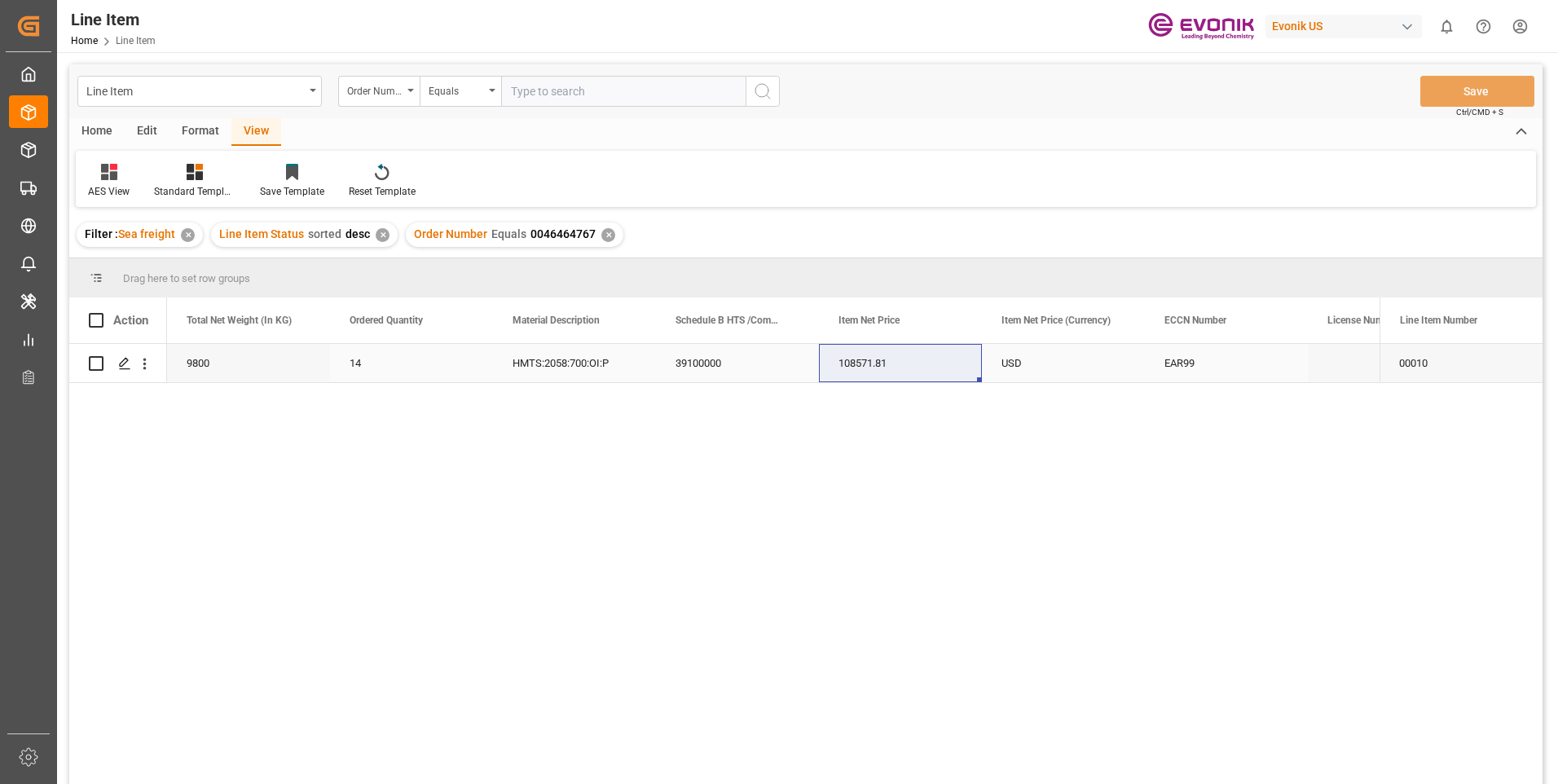
click at [1179, 360] on div "EAR99" at bounding box center [1226, 363] width 124 height 37
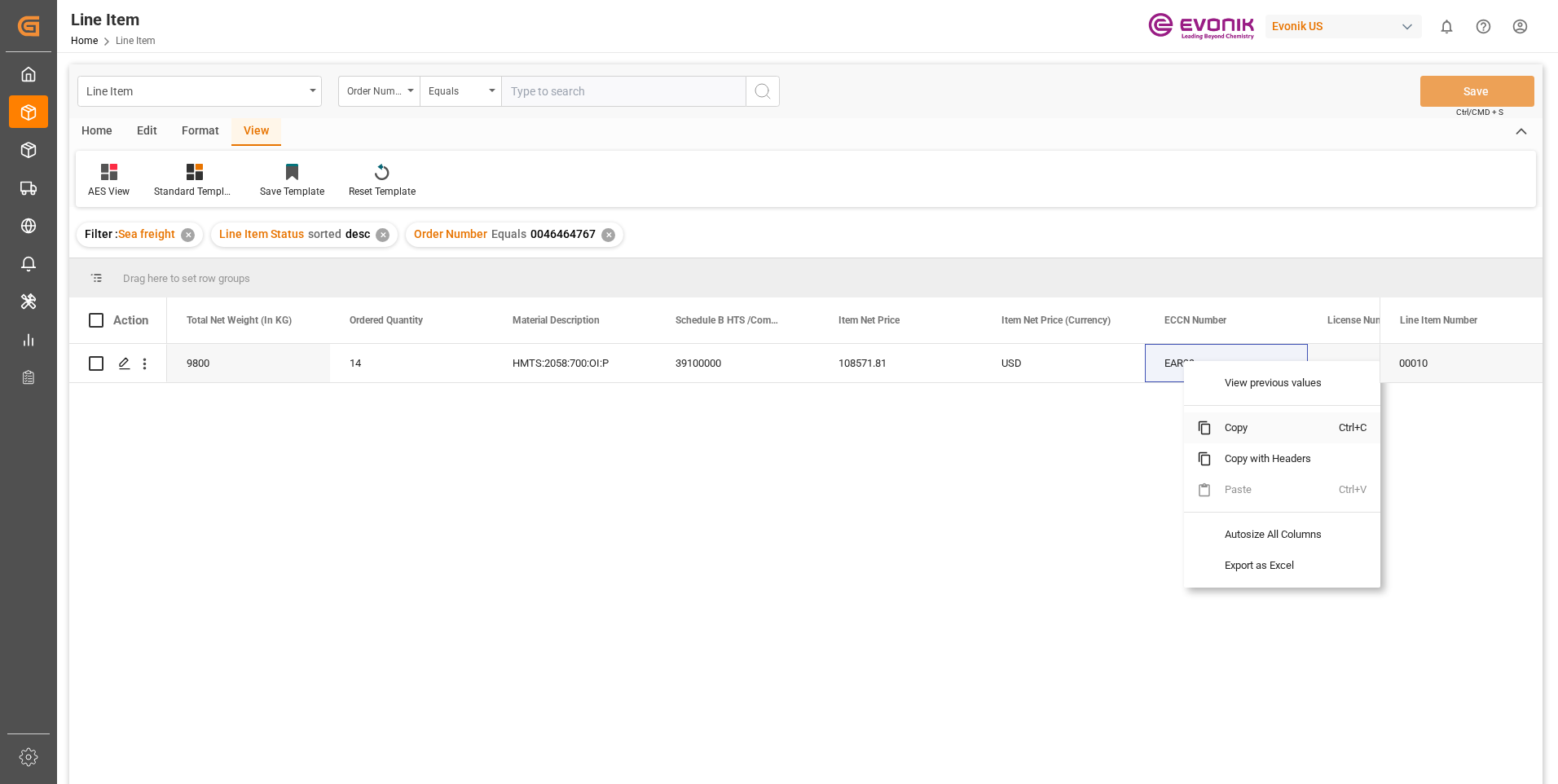
click at [1204, 430] on span at bounding box center [1204, 427] width 15 height 15
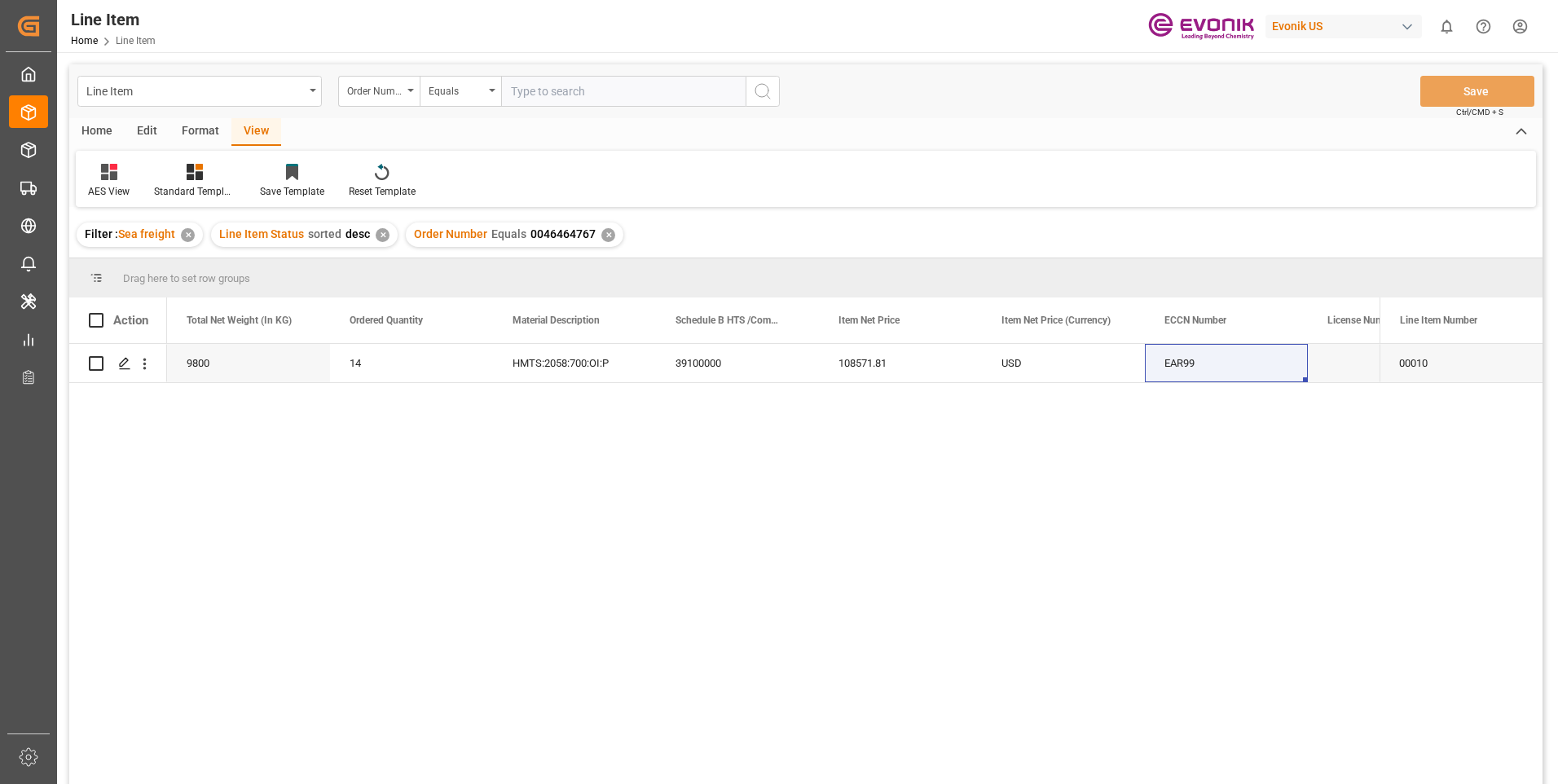
click at [605, 231] on div "✕" at bounding box center [608, 235] width 14 height 14
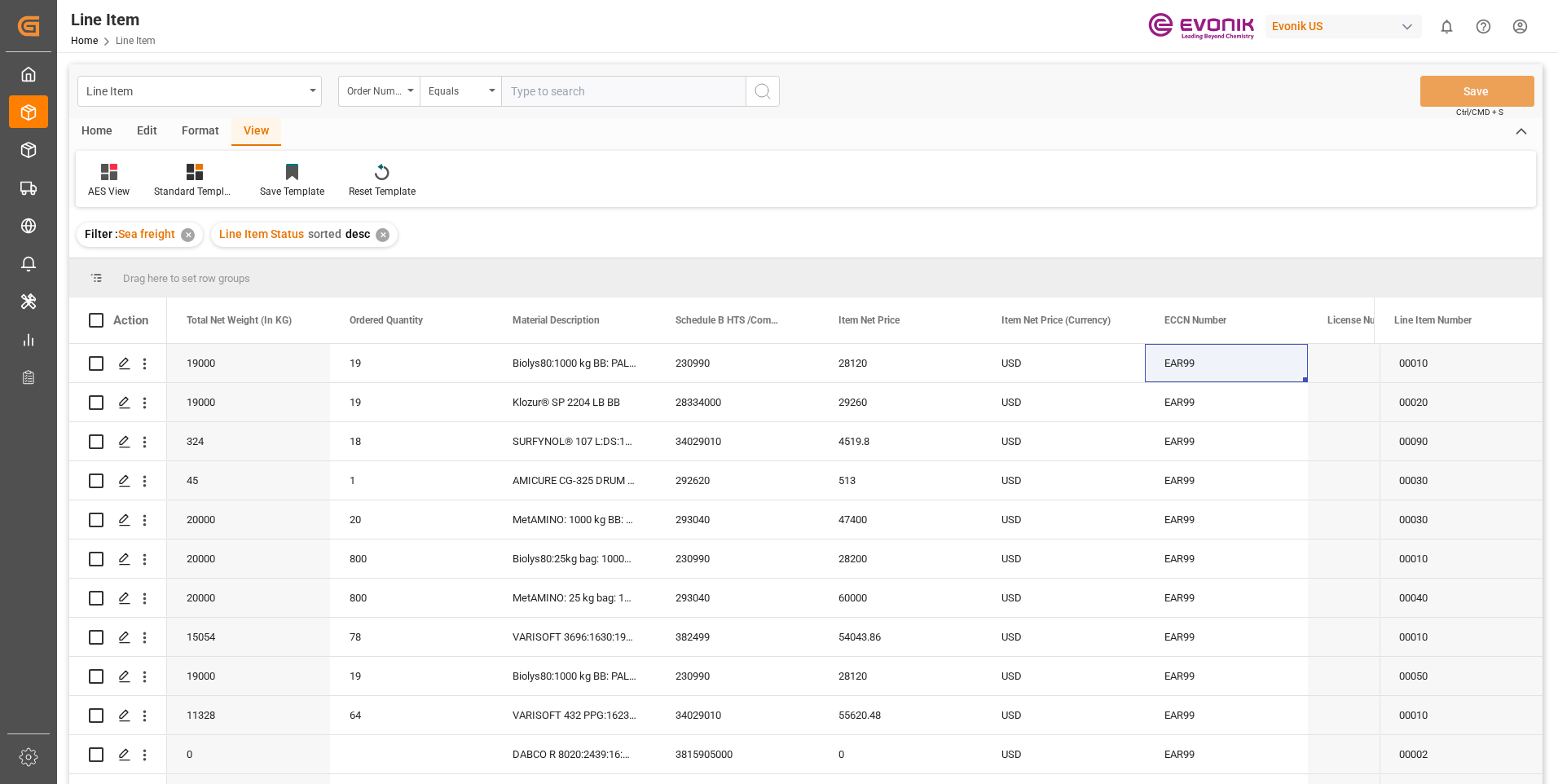
click at [386, 232] on div "✕" at bounding box center [382, 235] width 14 height 14
click at [542, 88] on input "text" at bounding box center [623, 91] width 244 height 31
paste input "2007000823"
type input "2007000823"
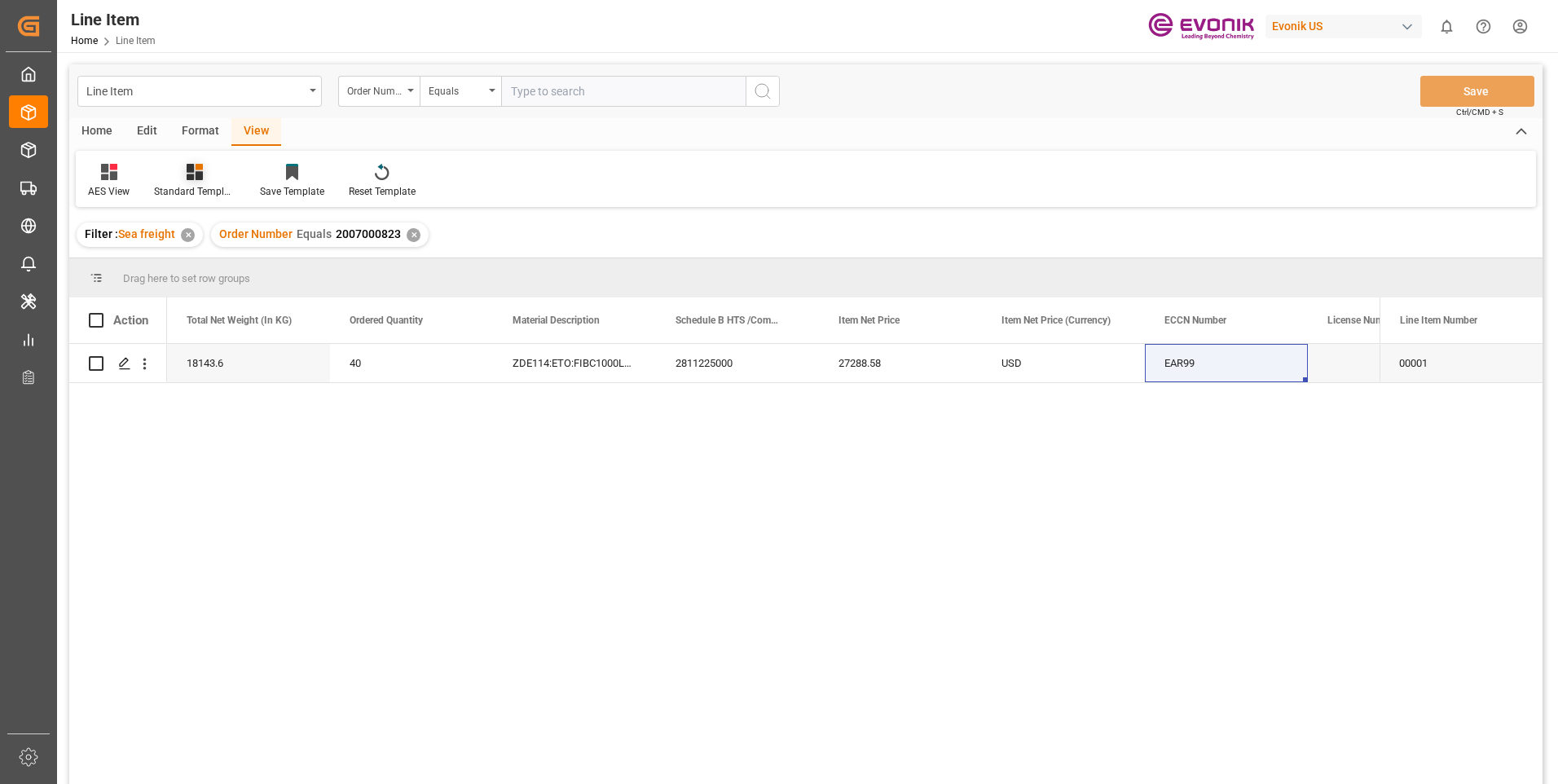
click at [206, 173] on div at bounding box center [195, 171] width 81 height 17
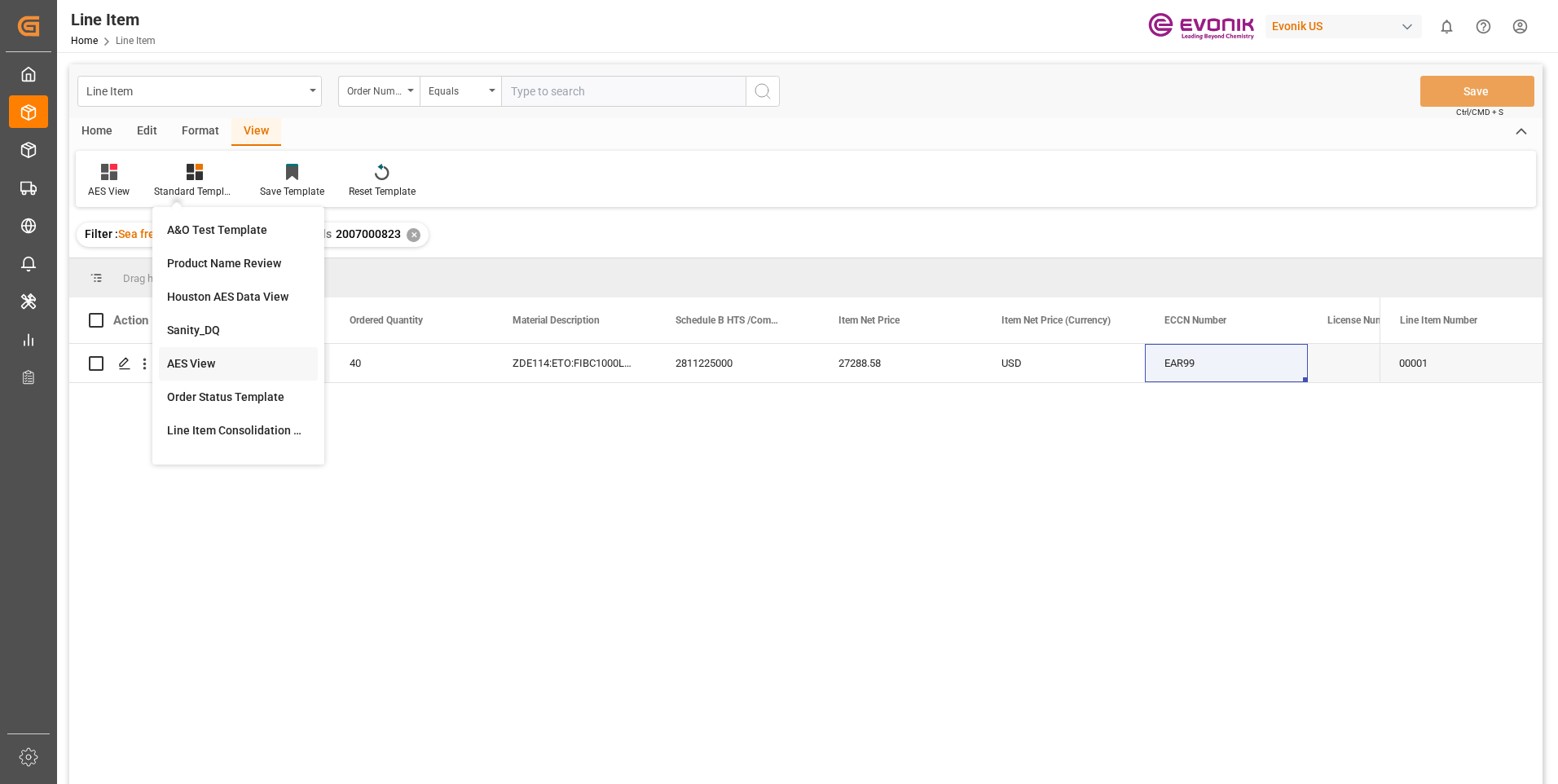
click at [195, 357] on div "AES View" at bounding box center [238, 363] width 143 height 17
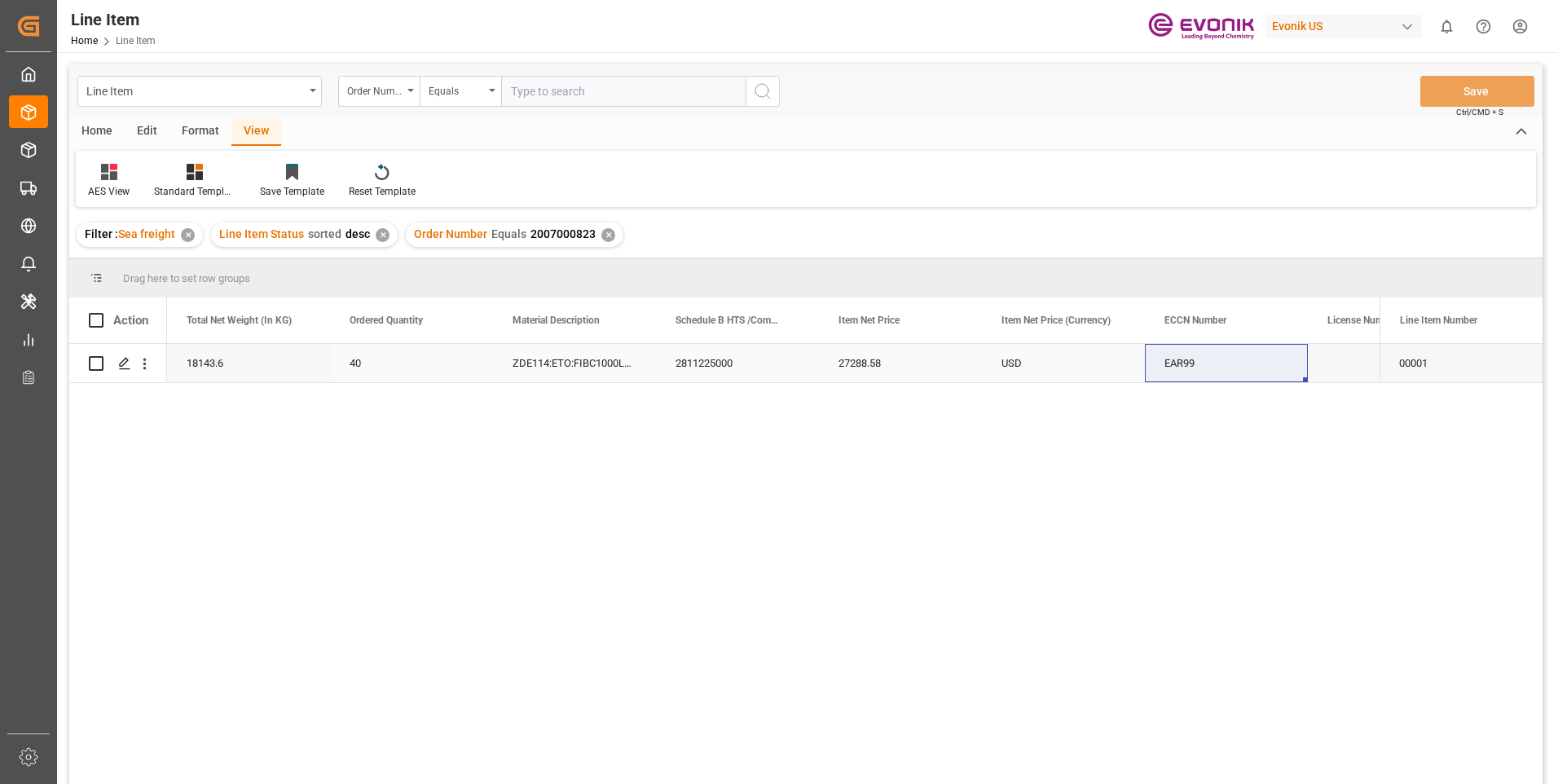
click at [578, 358] on div "ZDE114:ETO:FIBC1000LB:2000SWP:I2:P:$" at bounding box center [575, 362] width 163 height 38
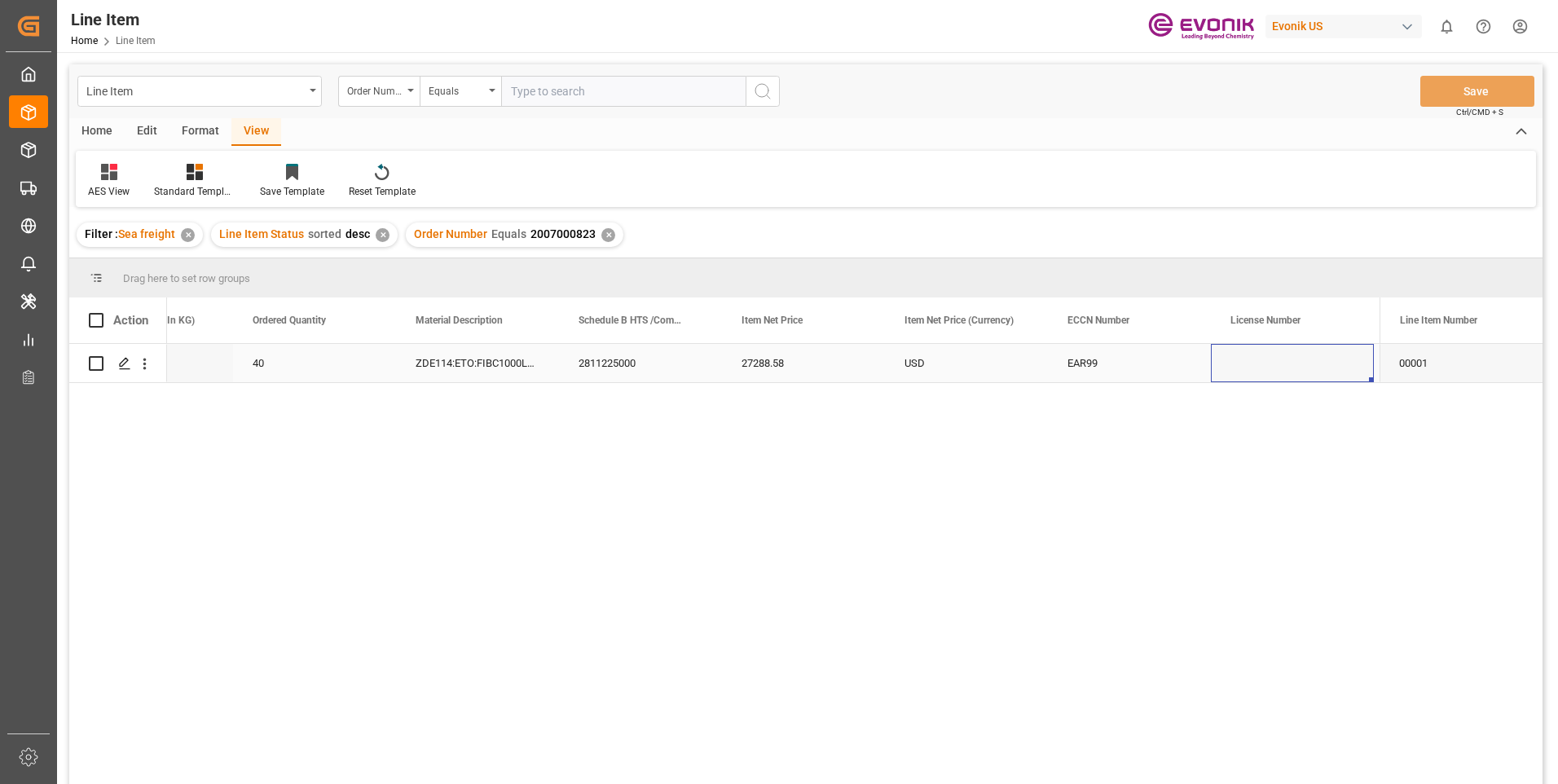
scroll to position [0, 912]
click at [1135, 363] on div "Press SPACE to select this row." at bounding box center [1130, 362] width 163 height 38
click at [1306, 369] on div "760001" at bounding box center [1292, 362] width 163 height 38
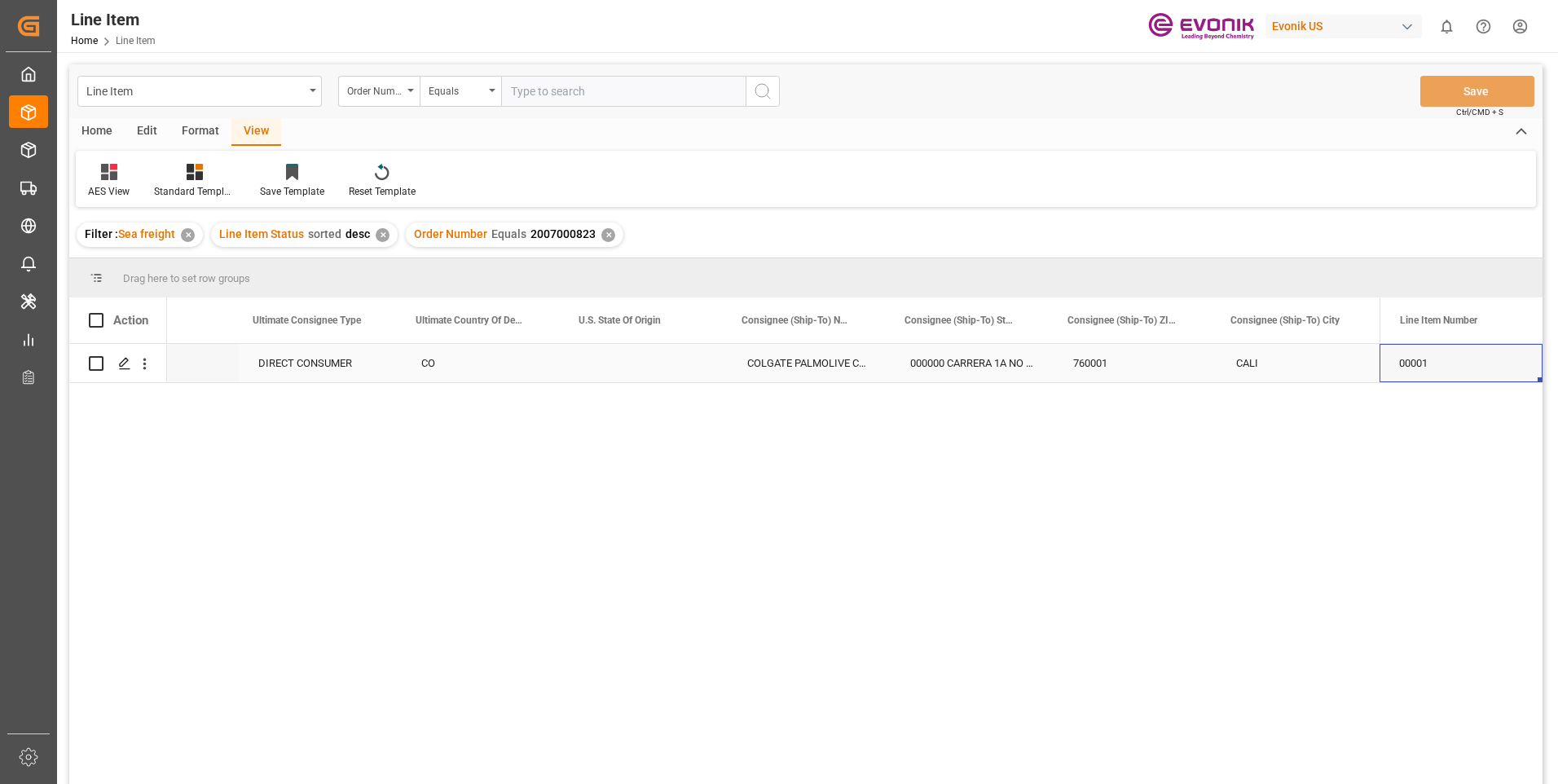
click at [333, 364] on div "DIRECT CONSUMER" at bounding box center [320, 362] width 163 height 38
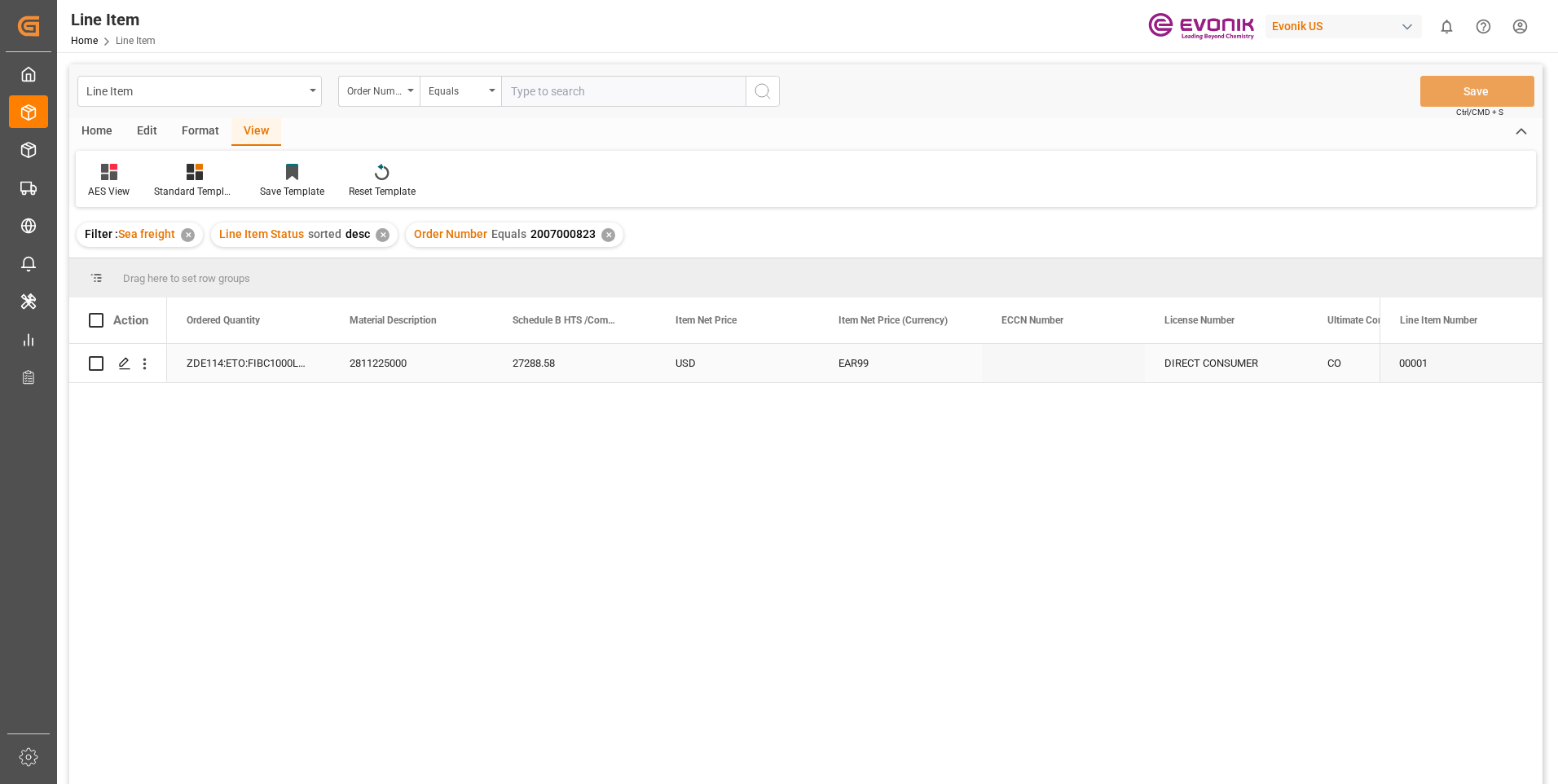
scroll to position [0, 815]
click at [580, 354] on div "2811225000" at bounding box center [575, 362] width 163 height 38
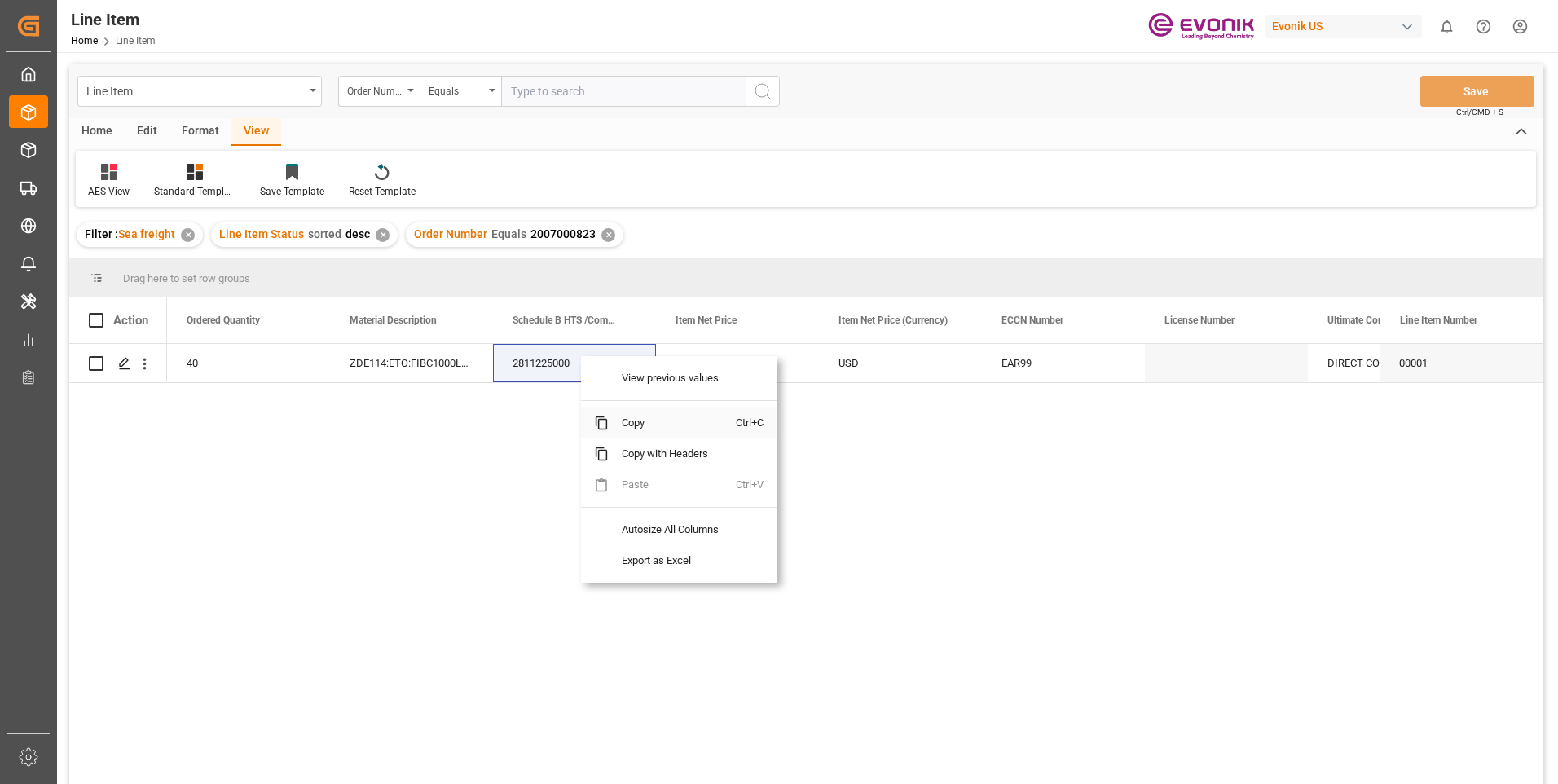
click at [636, 426] on span "Copy" at bounding box center [673, 422] width 127 height 31
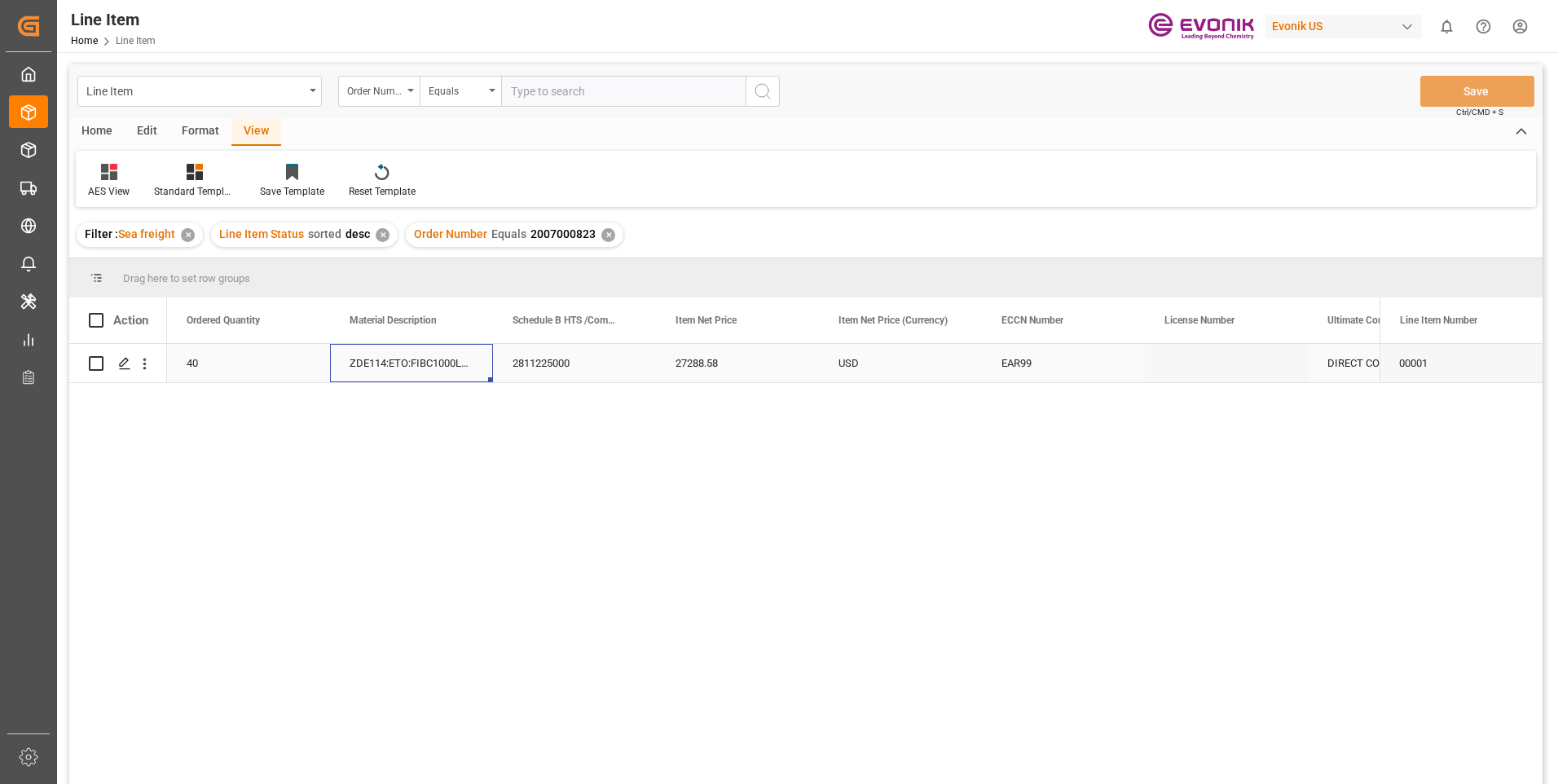
click at [399, 363] on div "ZDE114:ETO:FIBC1000LB:2000SWP:I2:P:$" at bounding box center [412, 362] width 163 height 38
click at [397, 358] on div "18143.6" at bounding box center [412, 362] width 163 height 38
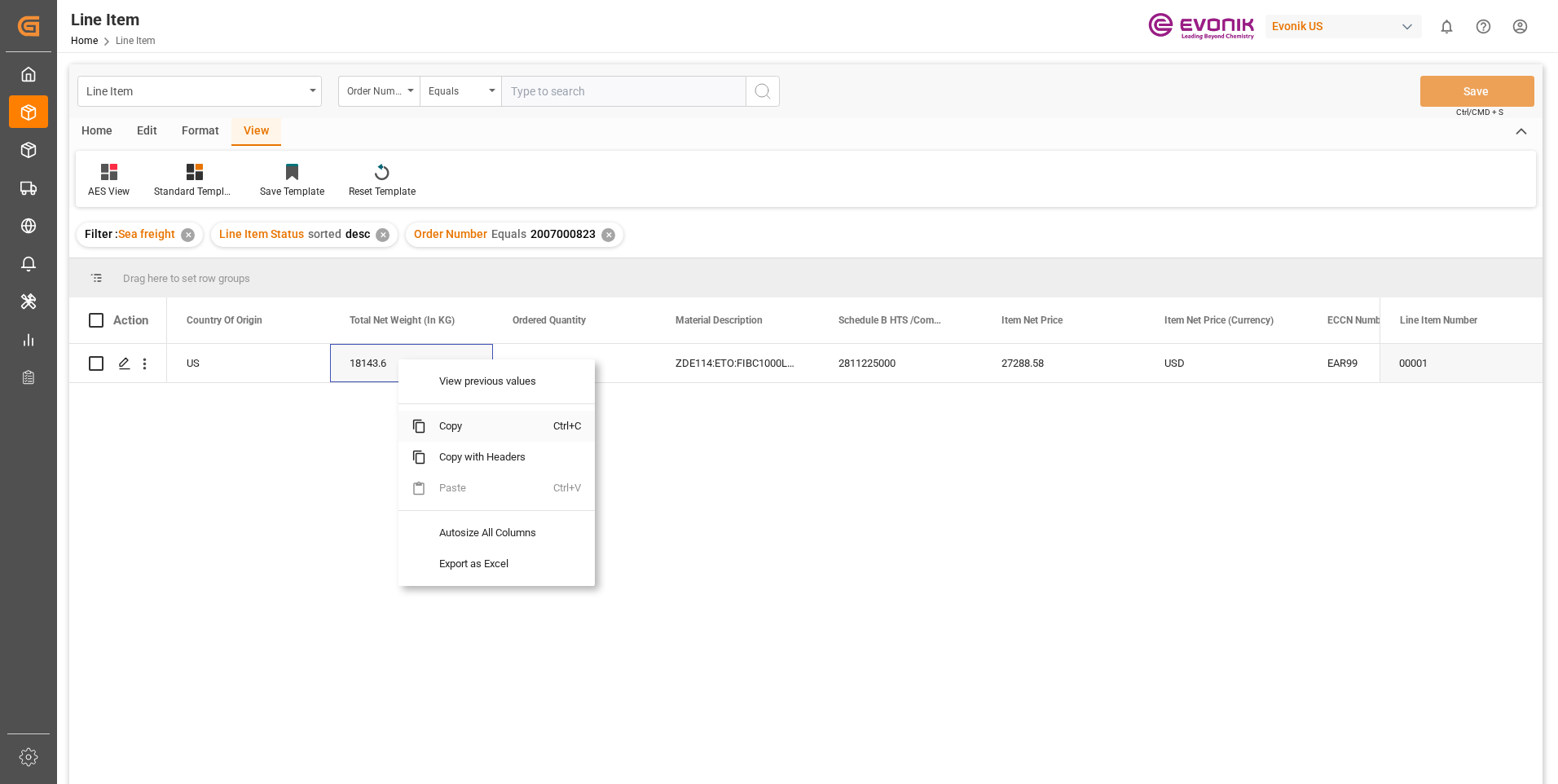
click at [446, 427] on span "Copy" at bounding box center [490, 426] width 127 height 31
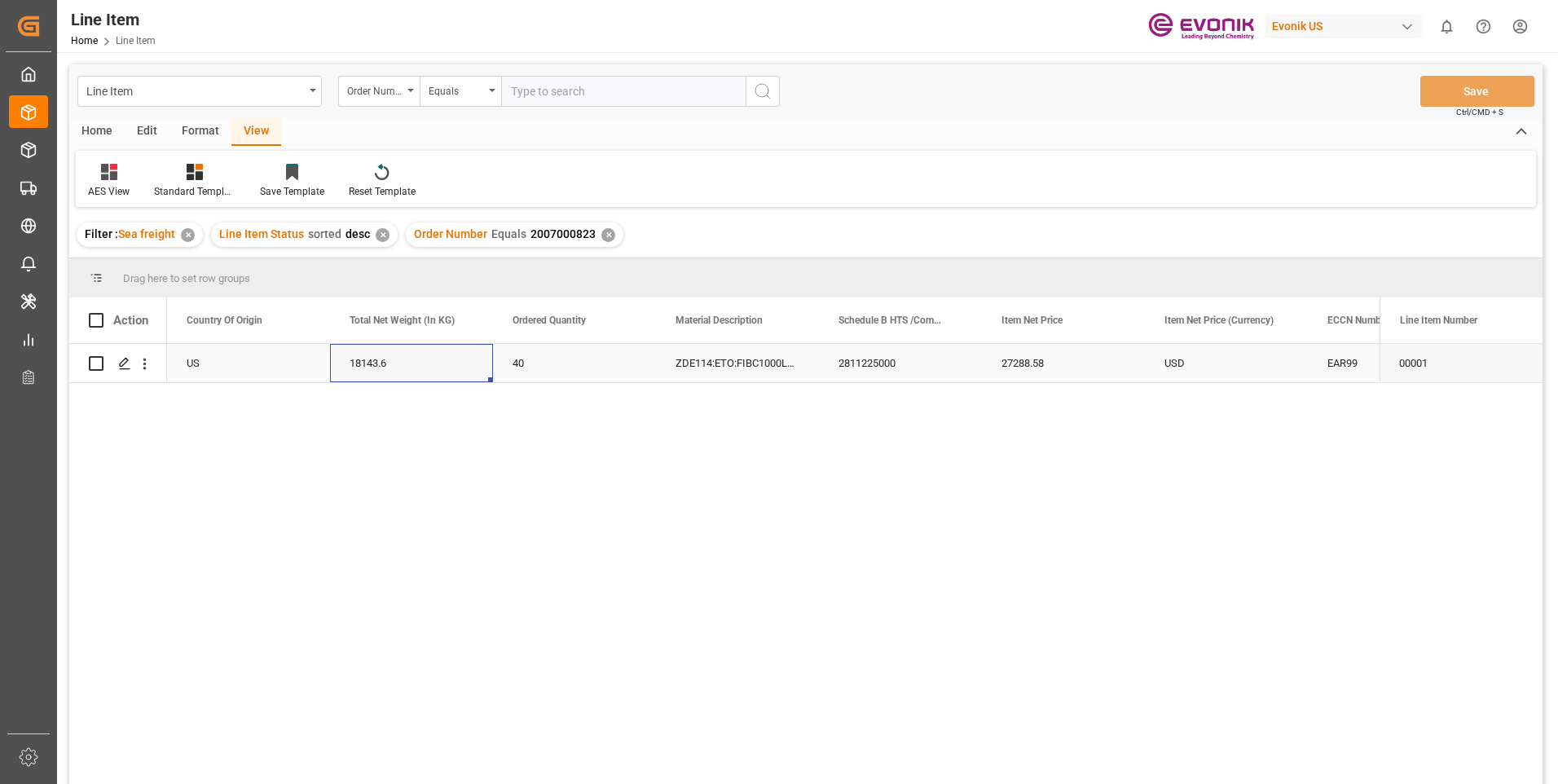
click at [1016, 359] on div "27288.58" at bounding box center [1063, 362] width 163 height 38
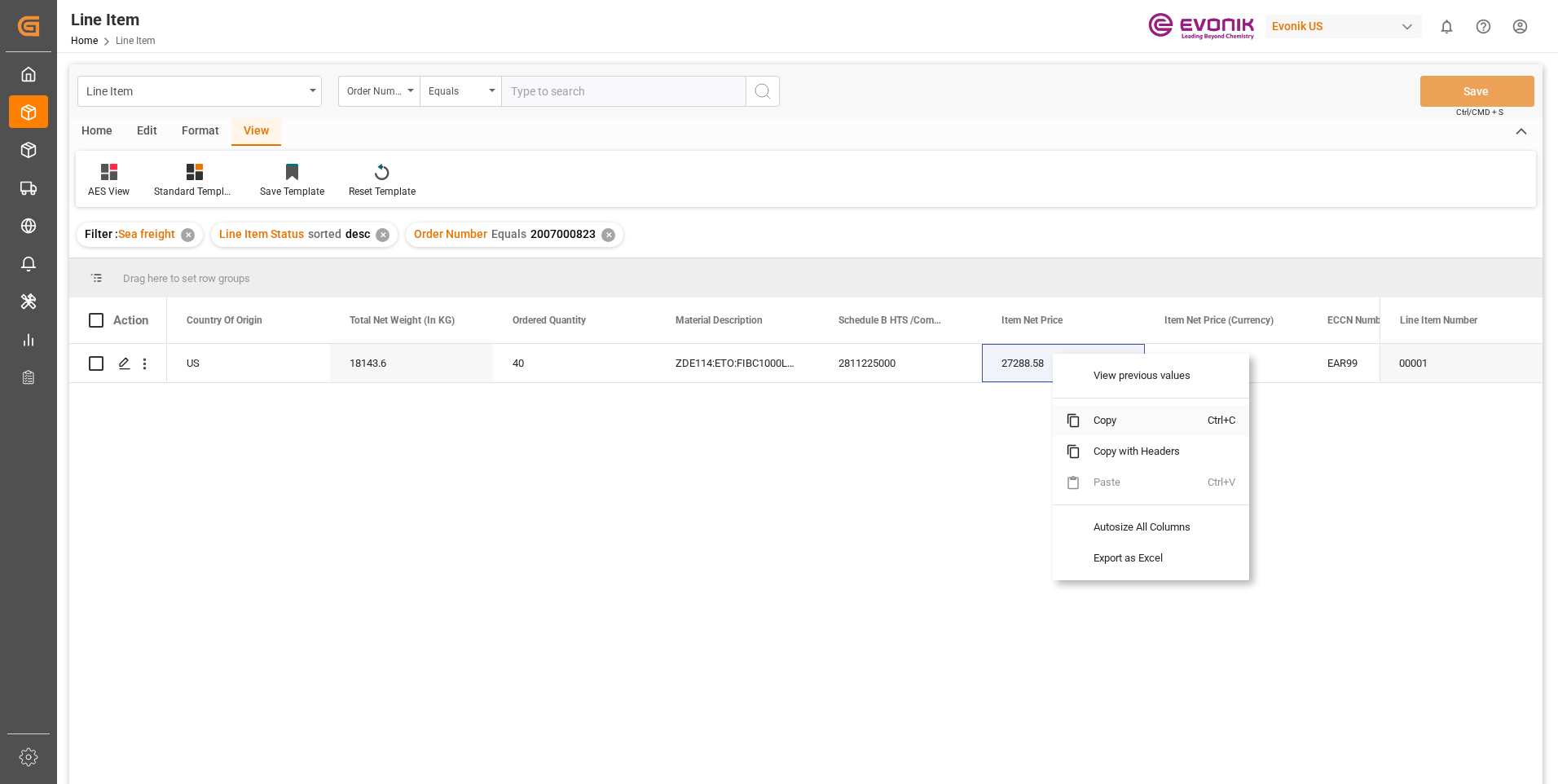
click at [1102, 417] on span "Copy" at bounding box center [1145, 420] width 127 height 31
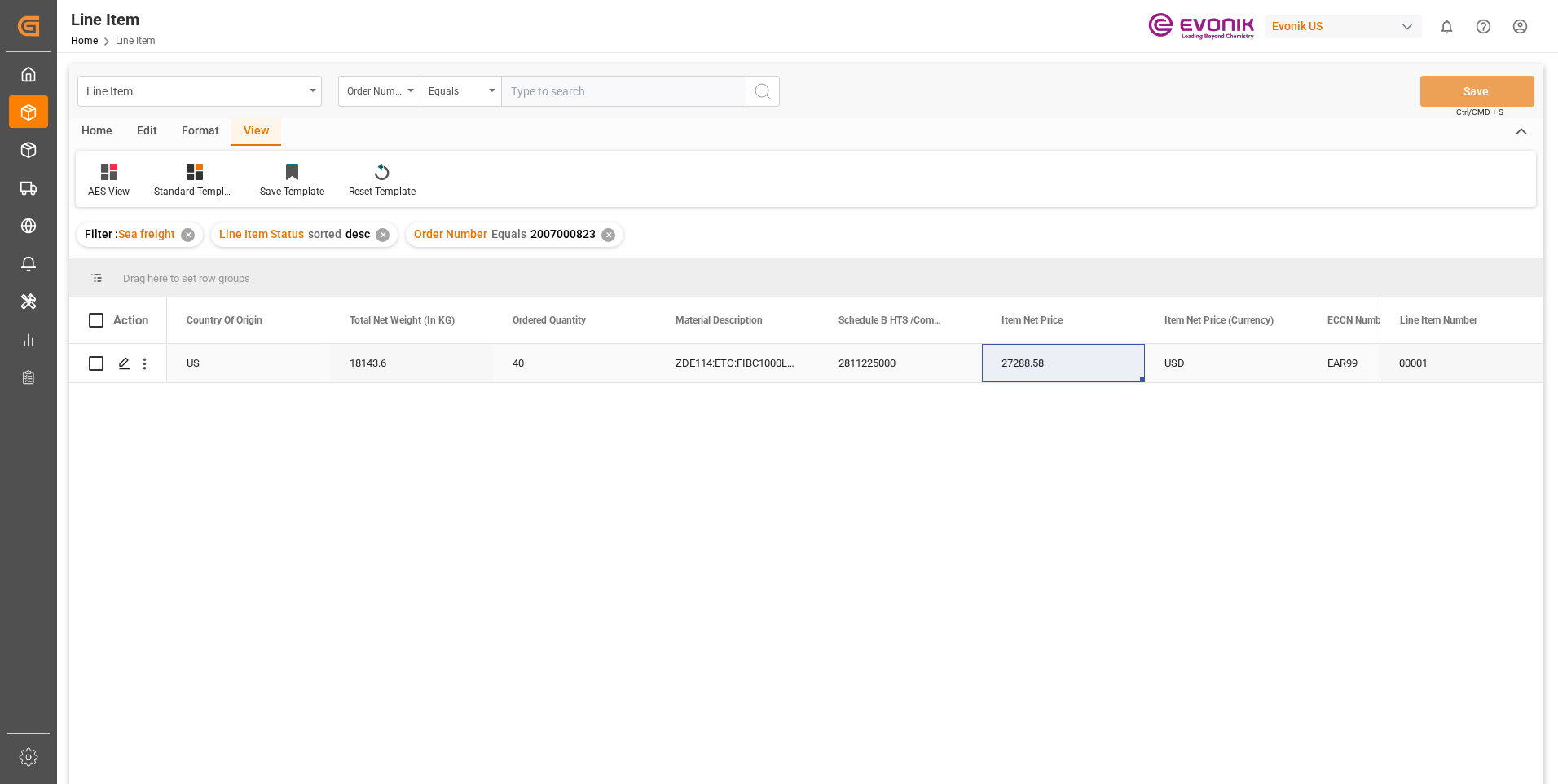
click at [1329, 363] on div "EAR99" at bounding box center [1390, 363] width 124 height 37
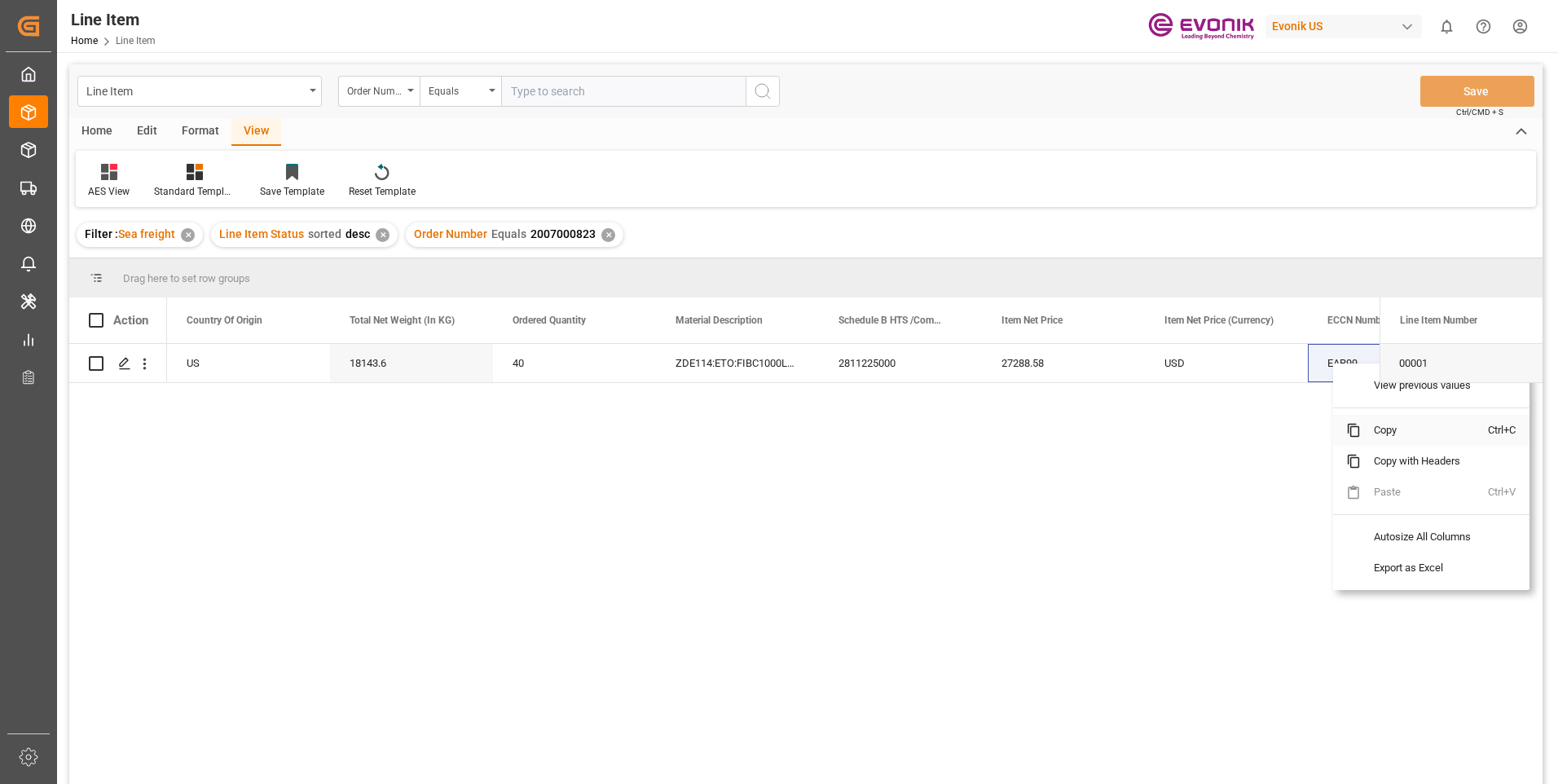
drag, startPoint x: 1378, startPoint y: 427, endPoint x: 1398, endPoint y: 434, distance: 21.2
click at [1379, 428] on span "Copy" at bounding box center [1424, 430] width 127 height 31
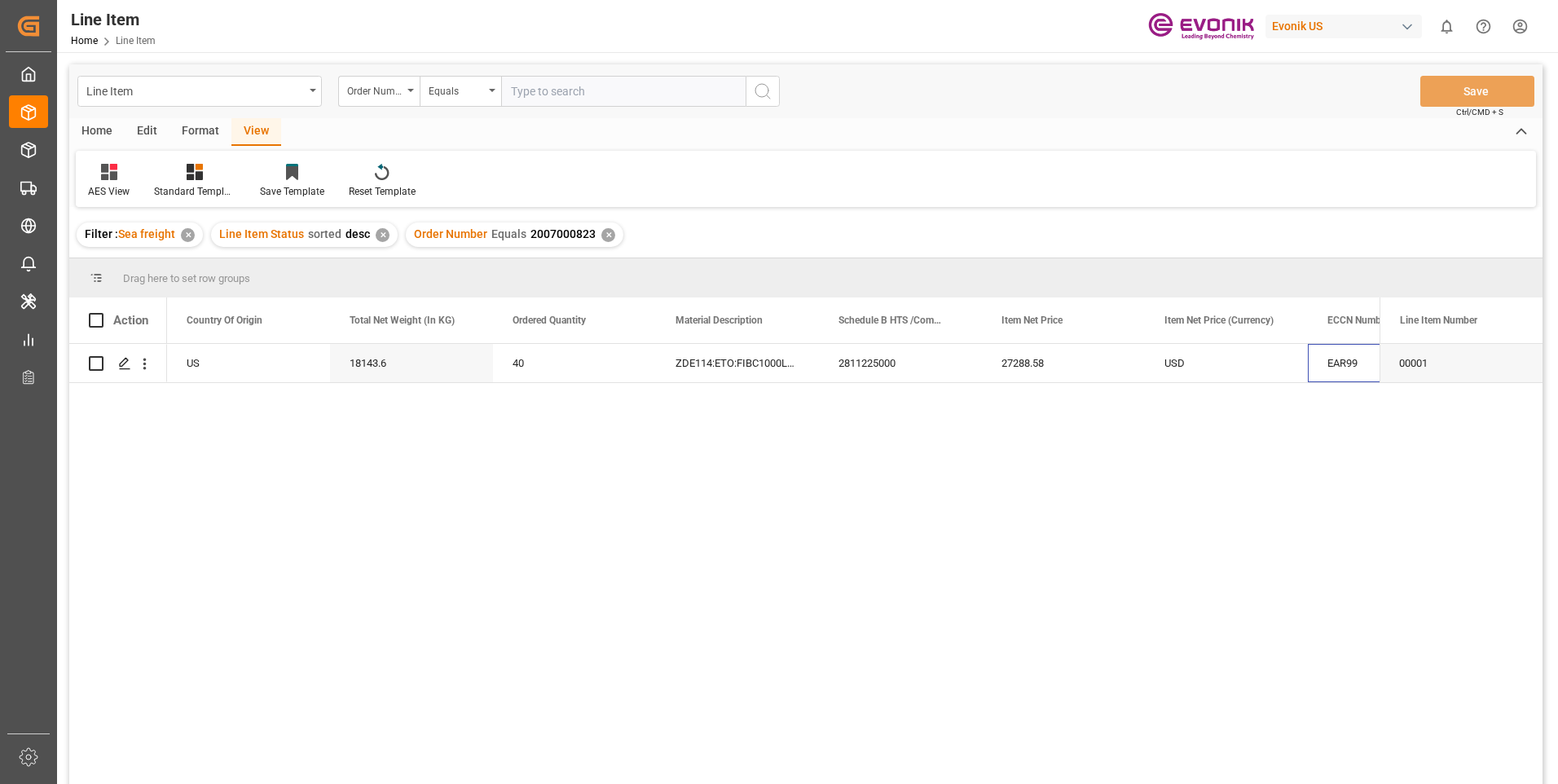
click at [607, 240] on div "✕" at bounding box center [608, 235] width 14 height 14
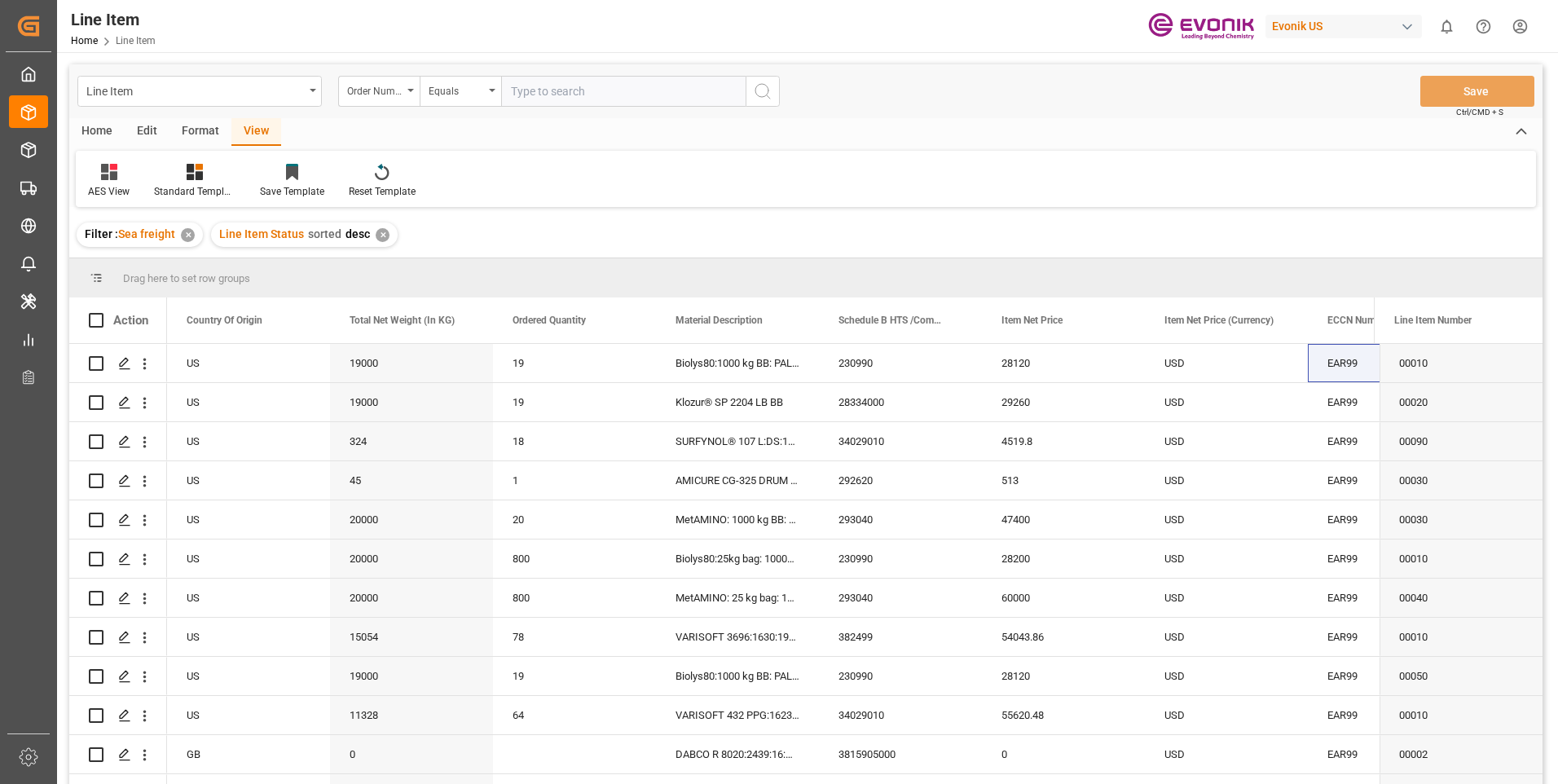
click at [382, 236] on div "✕" at bounding box center [382, 235] width 14 height 14
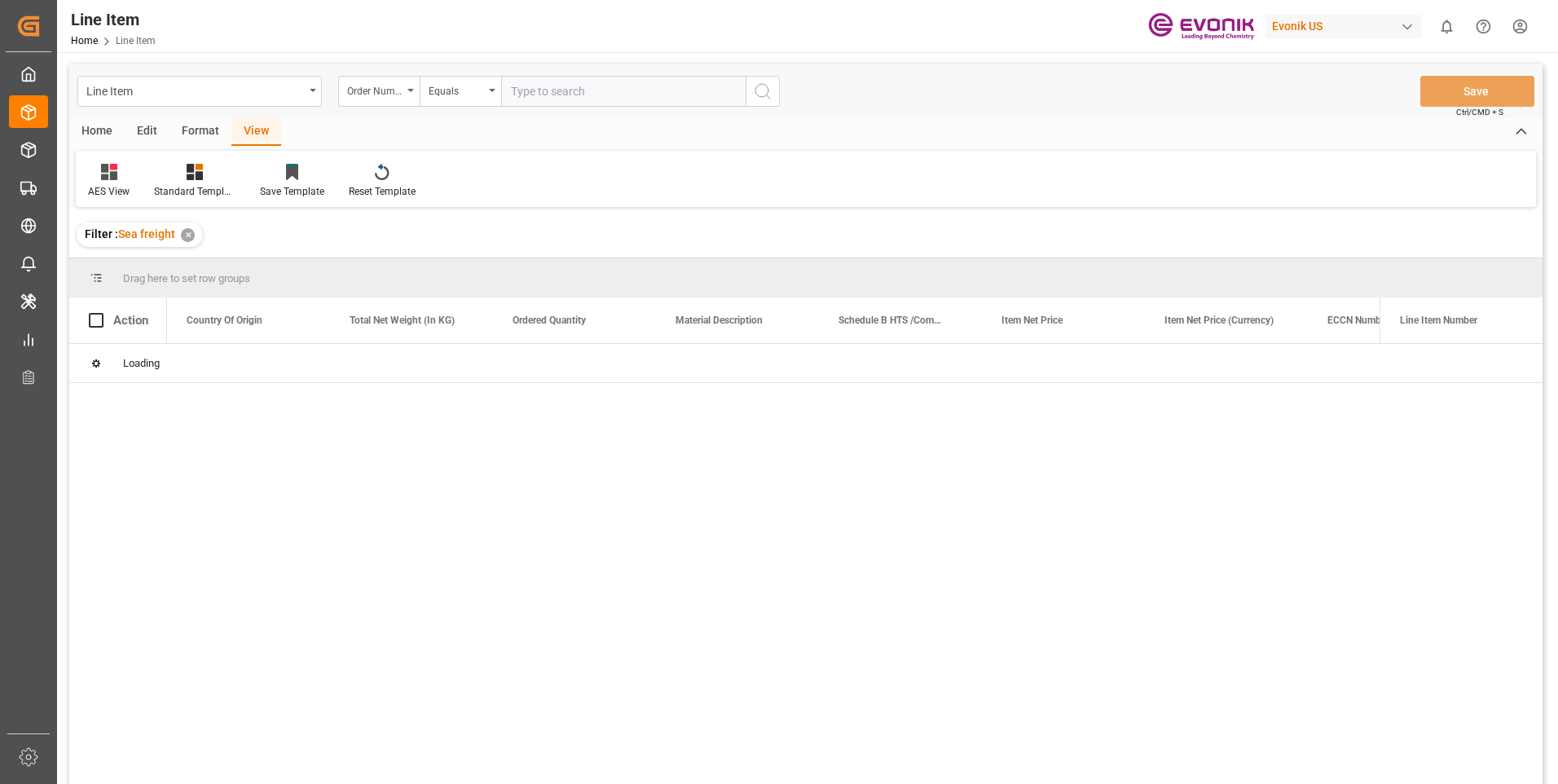
click at [565, 94] on input "text" at bounding box center [623, 91] width 244 height 31
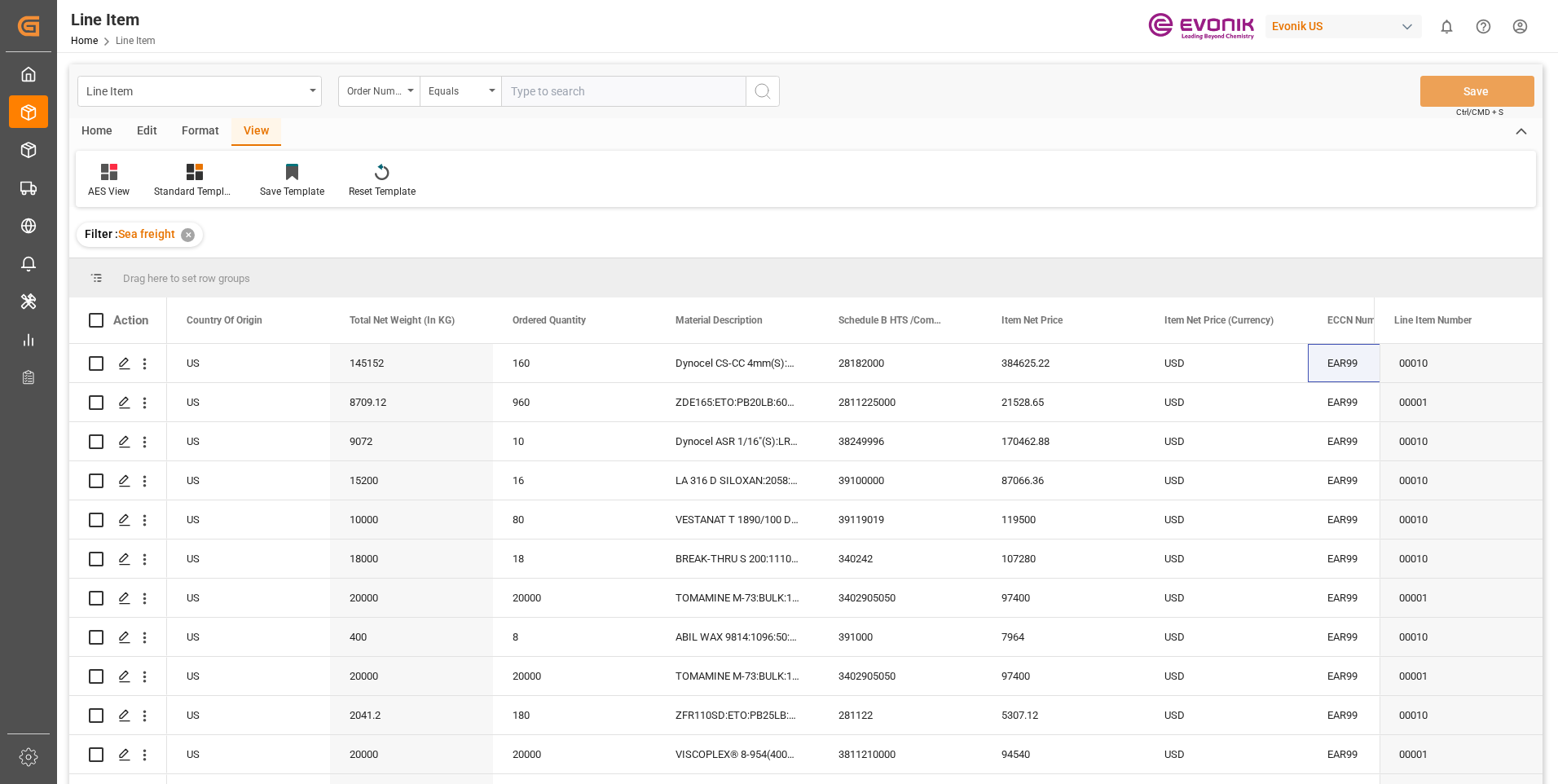
paste input "2007034607"
type input "2007034607"
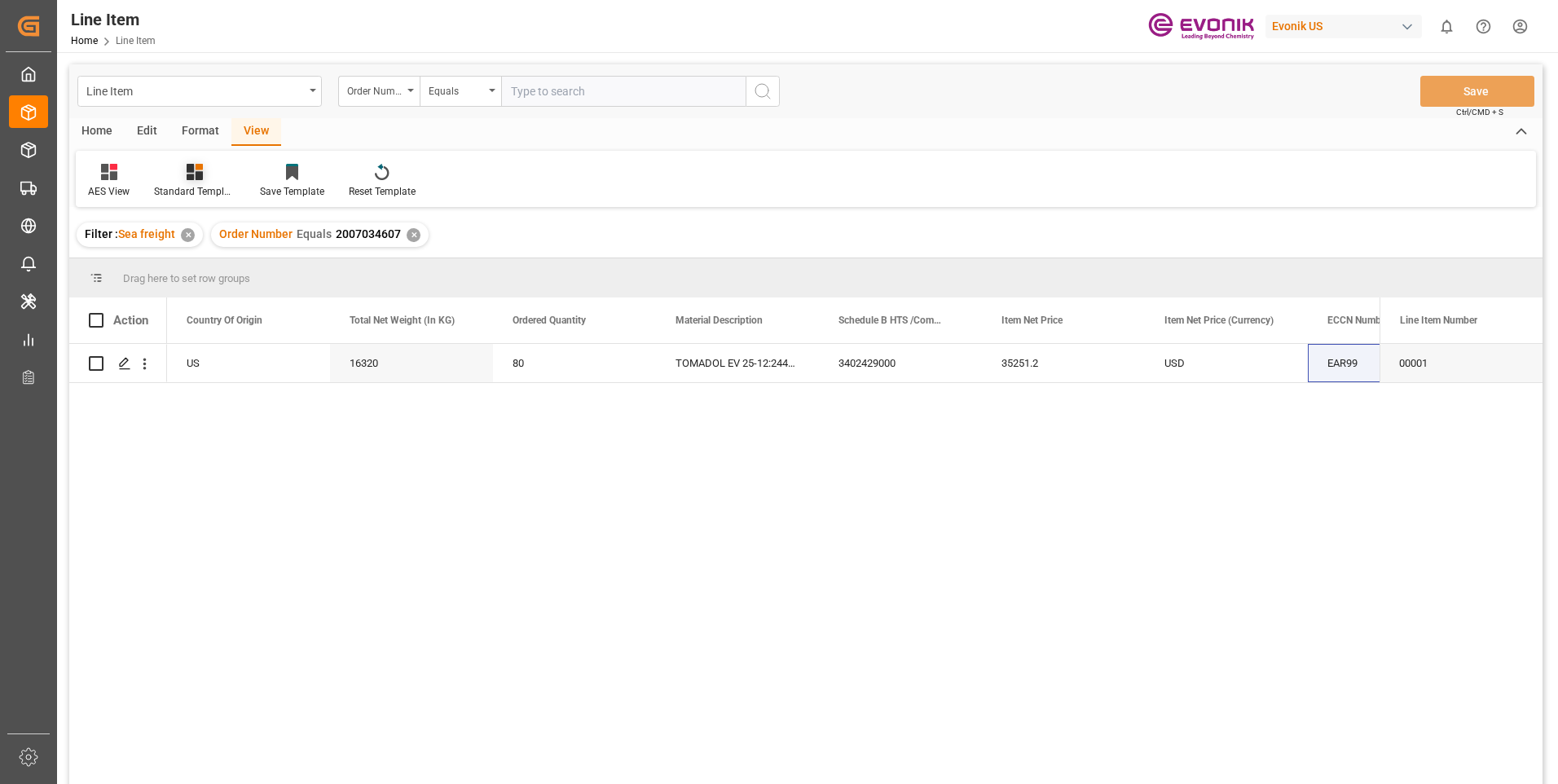
click at [197, 178] on icon at bounding box center [195, 172] width 16 height 16
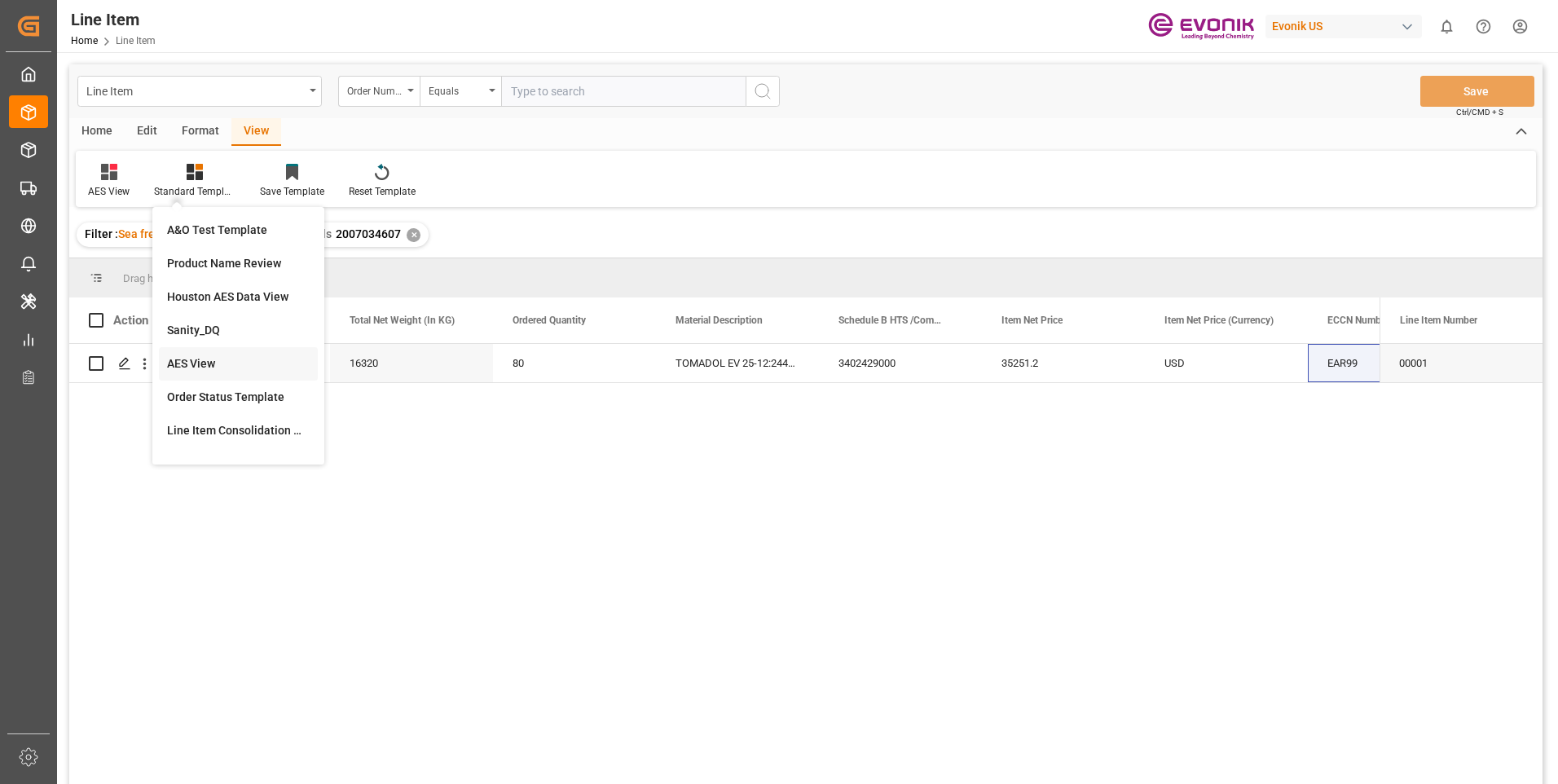
click at [204, 358] on div "AES View" at bounding box center [238, 363] width 143 height 17
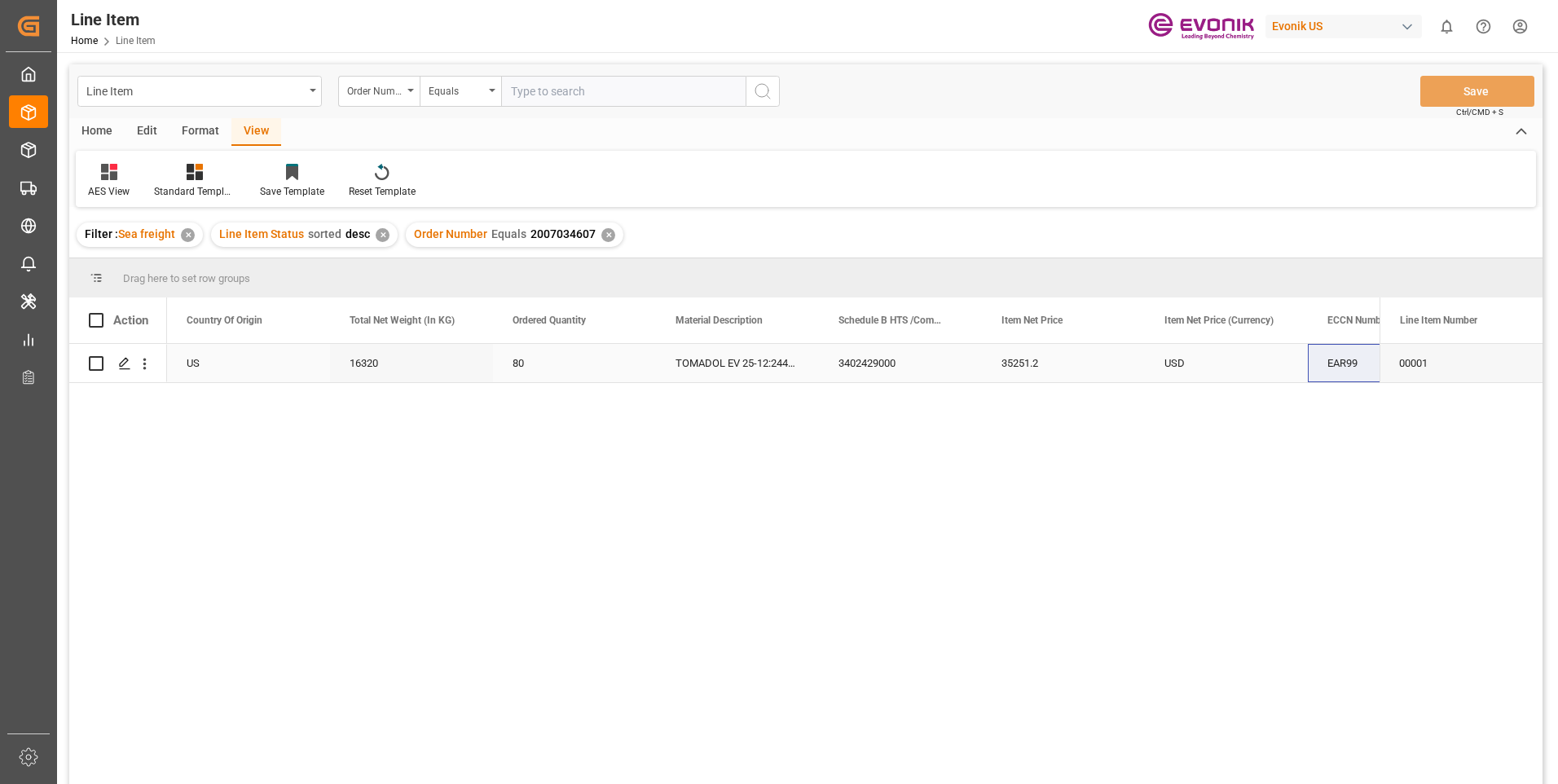
click at [1061, 362] on div "35251.2" at bounding box center [1063, 362] width 163 height 38
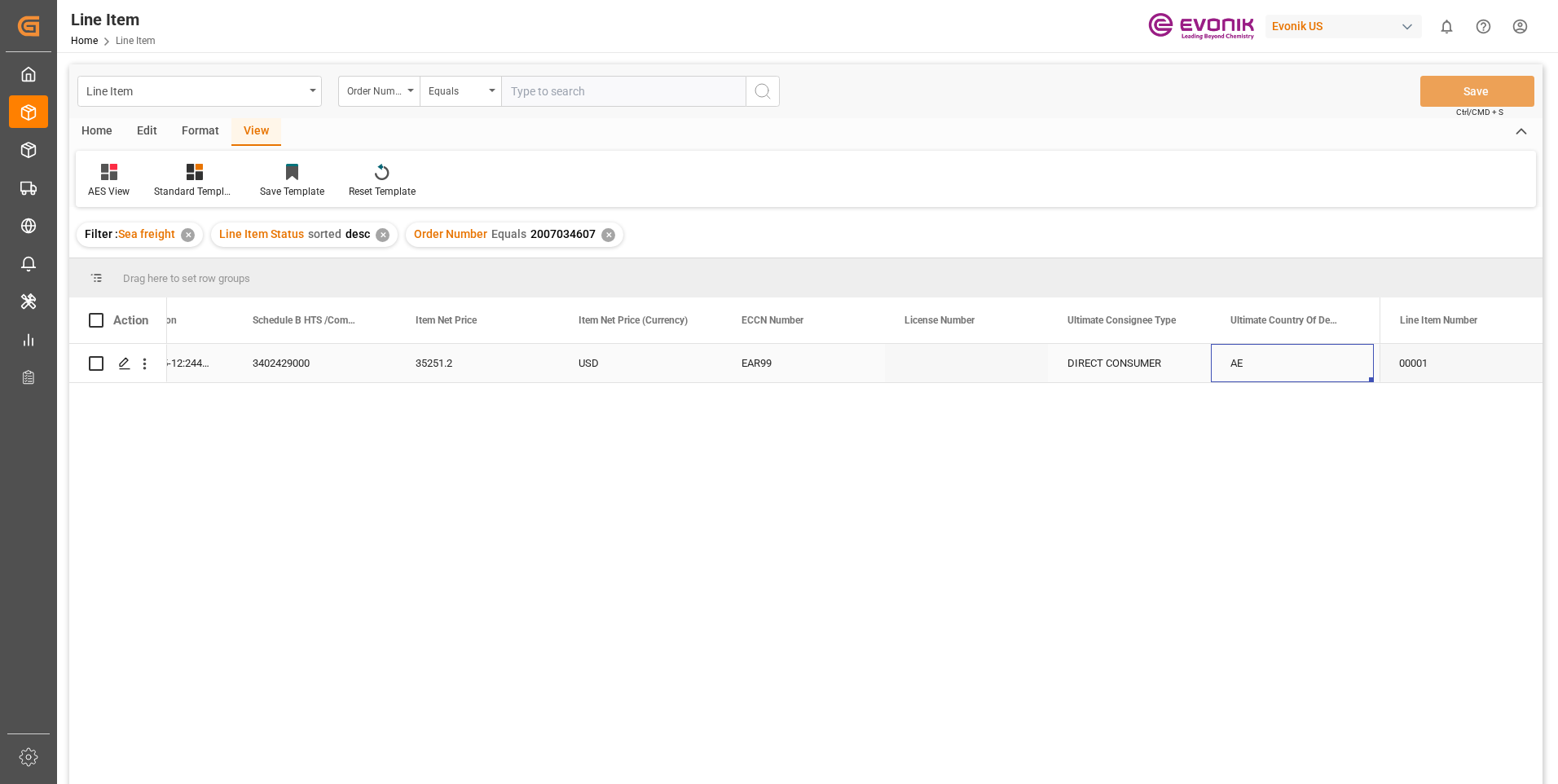
scroll to position [0, 1238]
click at [1156, 358] on div "AE" at bounding box center [1130, 362] width 163 height 38
click at [1325, 364] on div "Navitas Chemicals FZE" at bounding box center [1292, 362] width 163 height 38
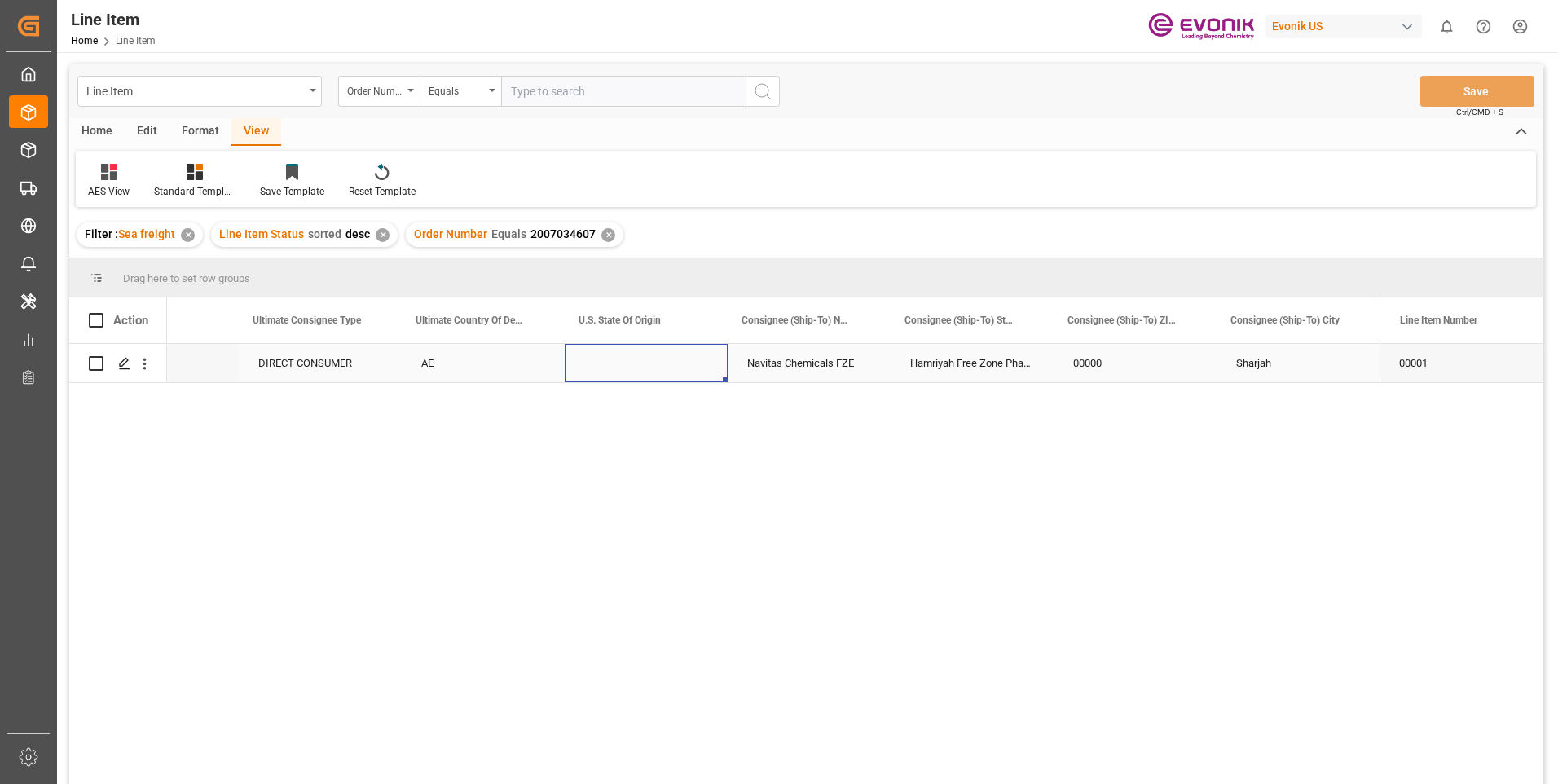
click at [601, 365] on div "Press SPACE to select this row." at bounding box center [646, 362] width 163 height 38
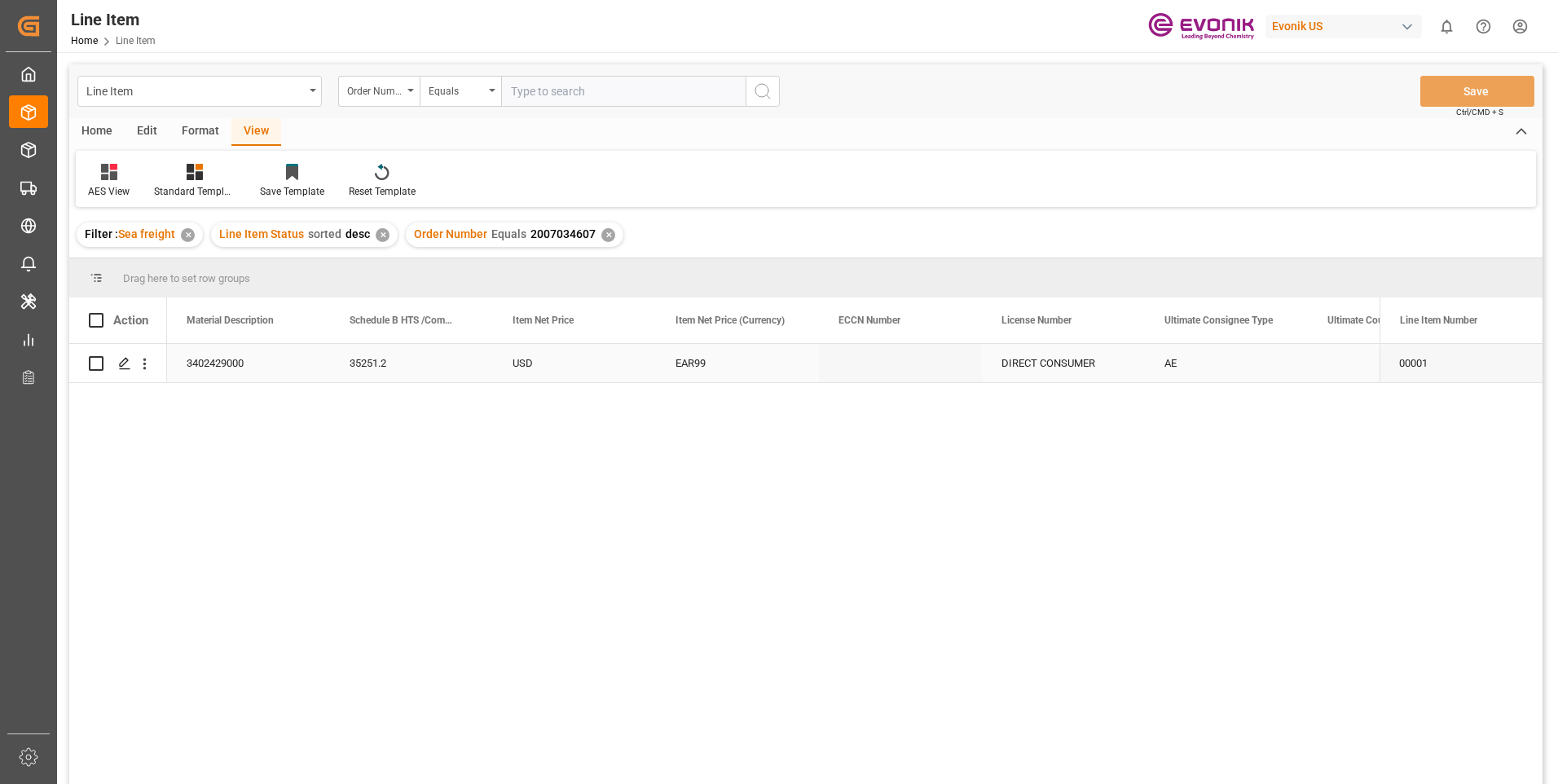
scroll to position [0, 978]
click at [397, 360] on div "3402429000" at bounding box center [412, 362] width 163 height 38
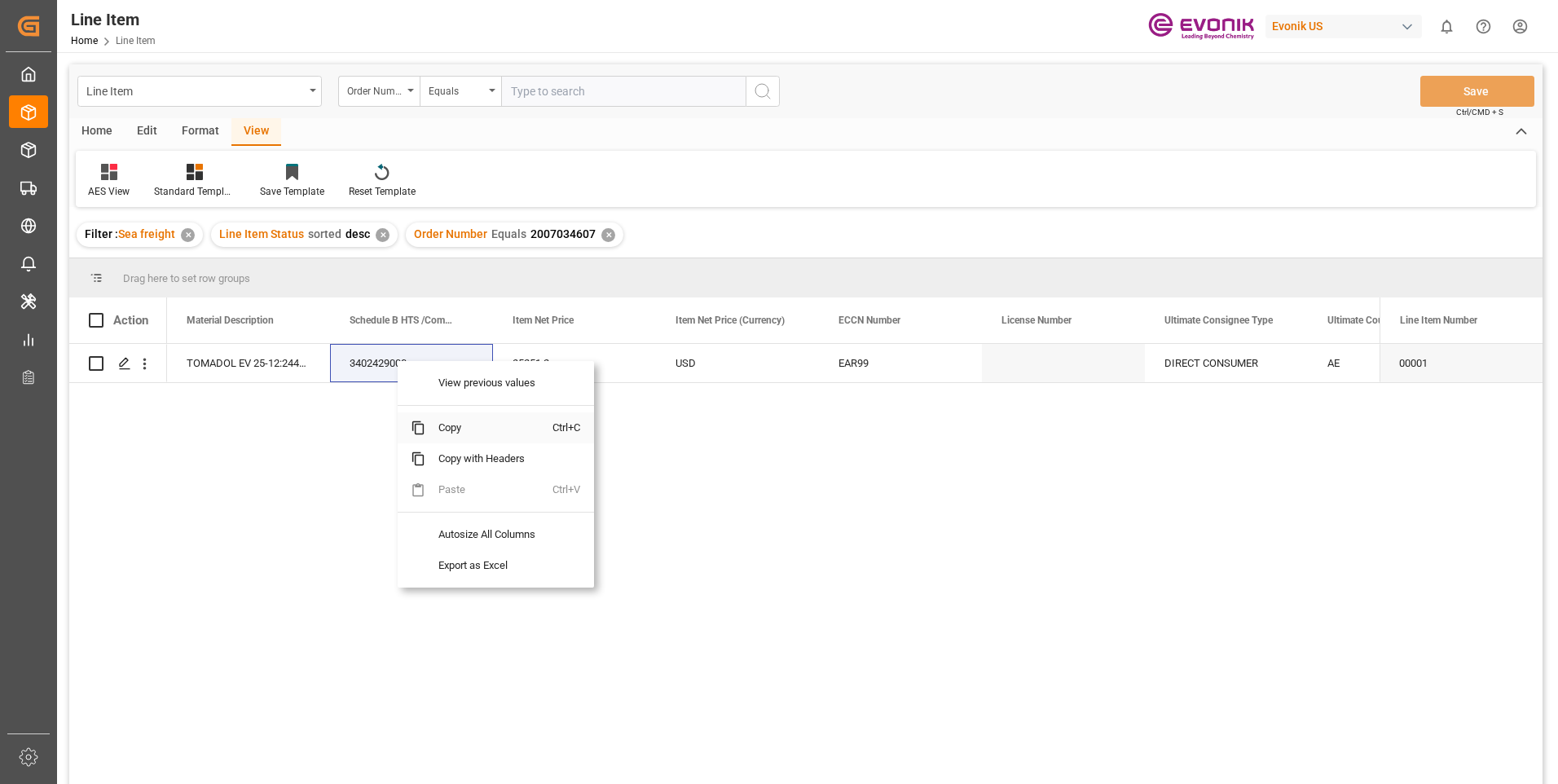
click at [451, 423] on span "Copy" at bounding box center [490, 427] width 127 height 31
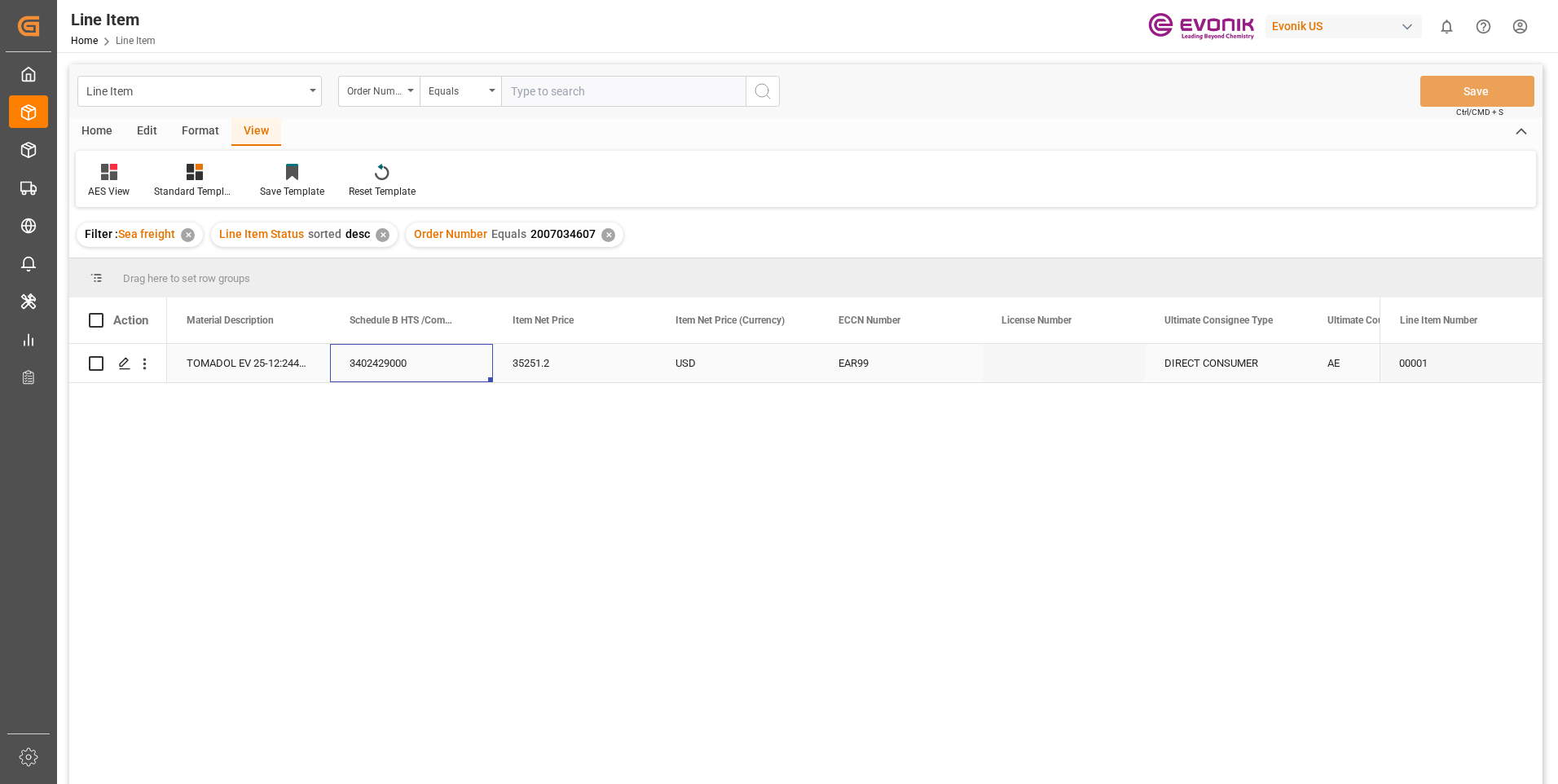
click at [412, 364] on div "3402429000" at bounding box center [412, 362] width 163 height 38
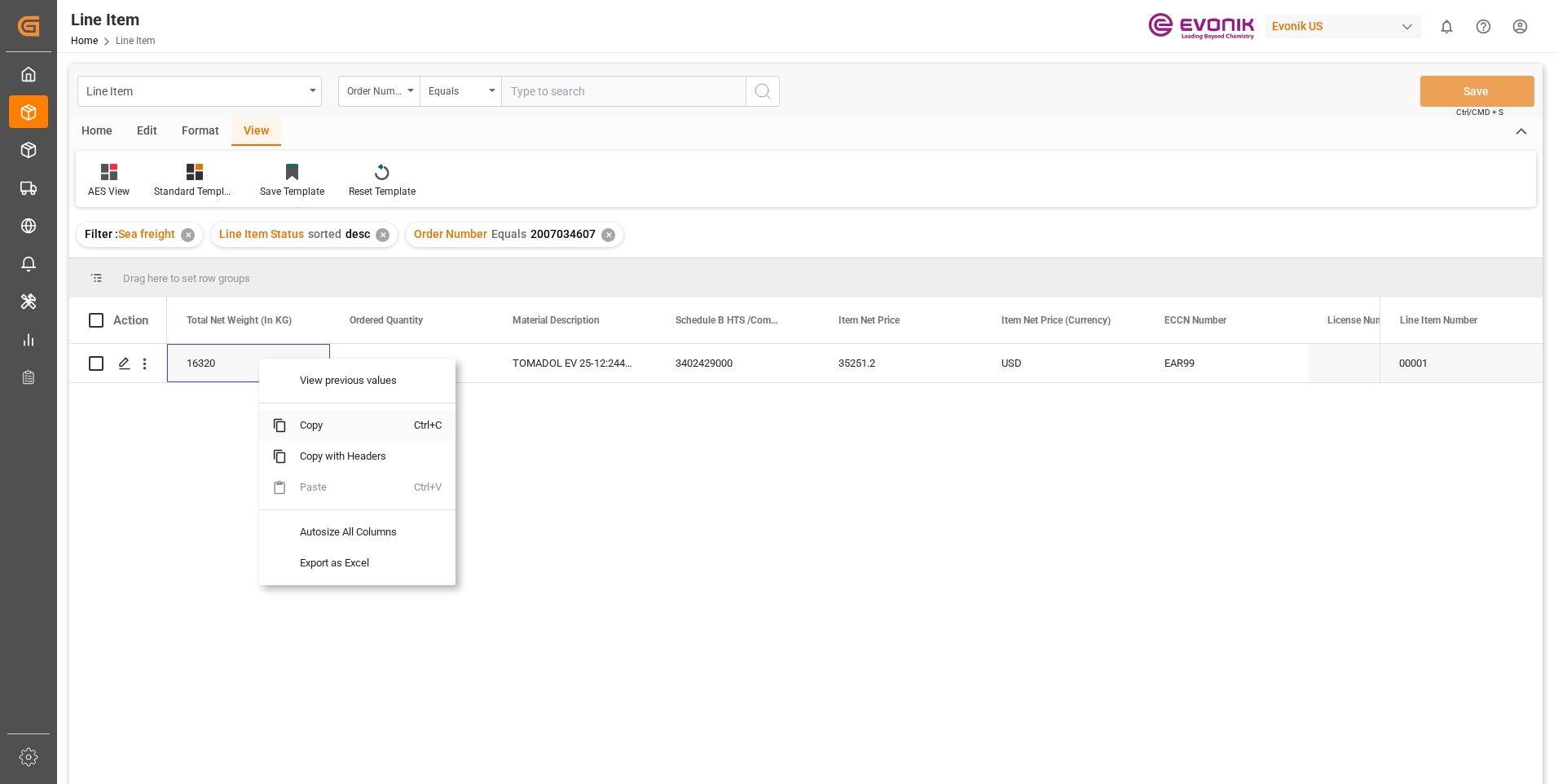
click at [312, 423] on span "Copy" at bounding box center [351, 425] width 127 height 31
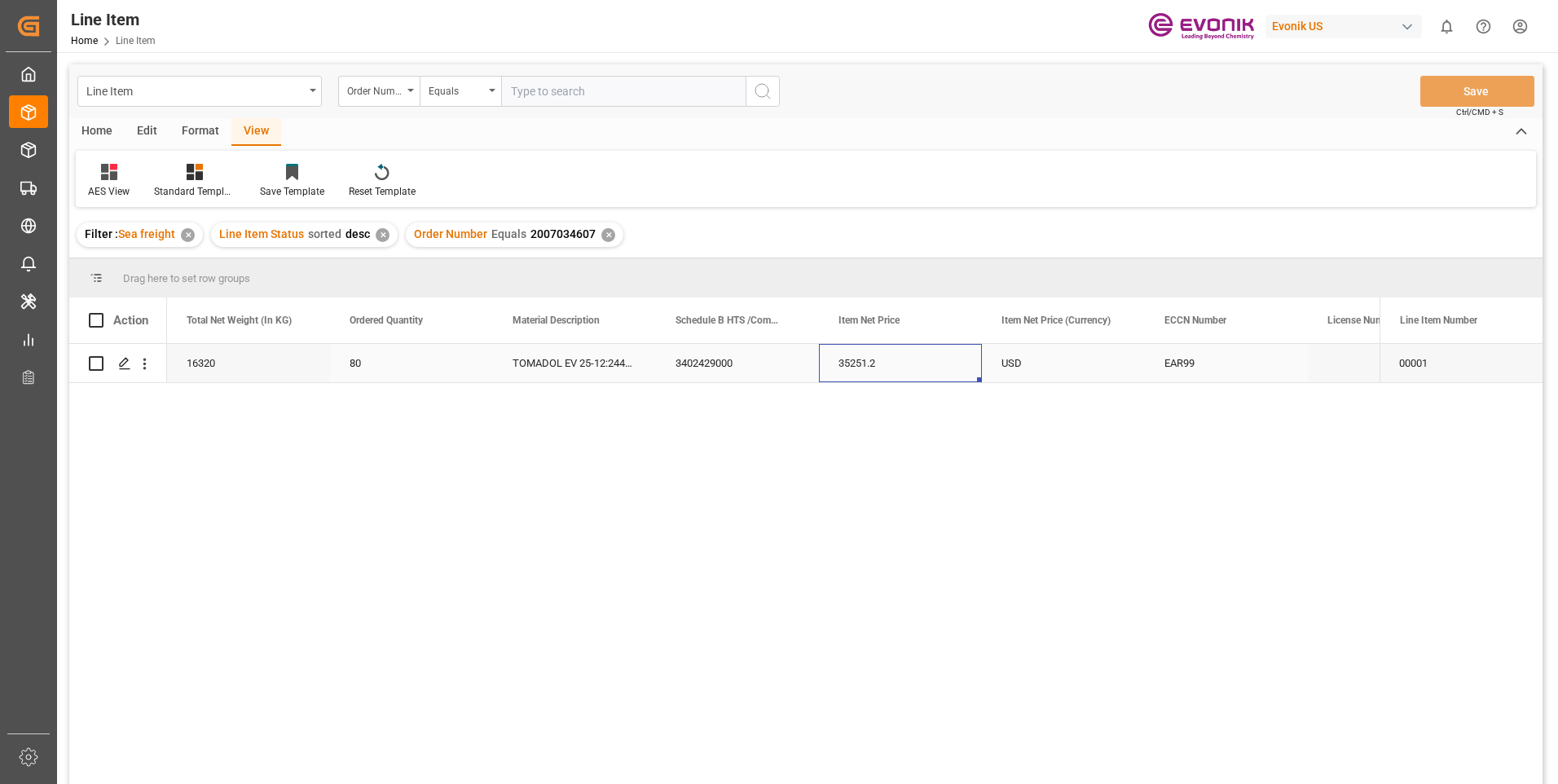
click at [855, 364] on div "35251.2" at bounding box center [900, 362] width 163 height 38
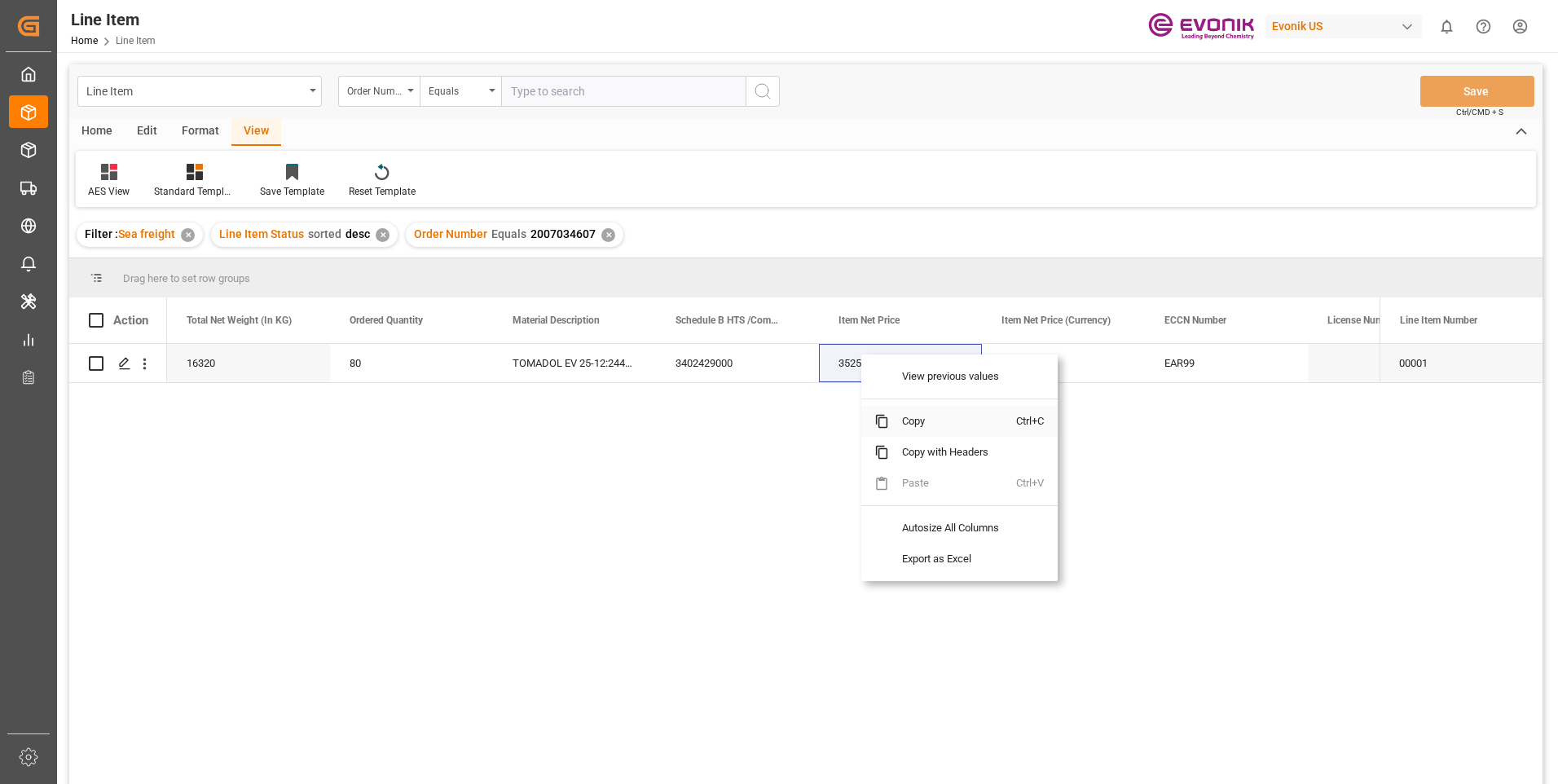
click at [899, 422] on span "Copy" at bounding box center [953, 420] width 127 height 31
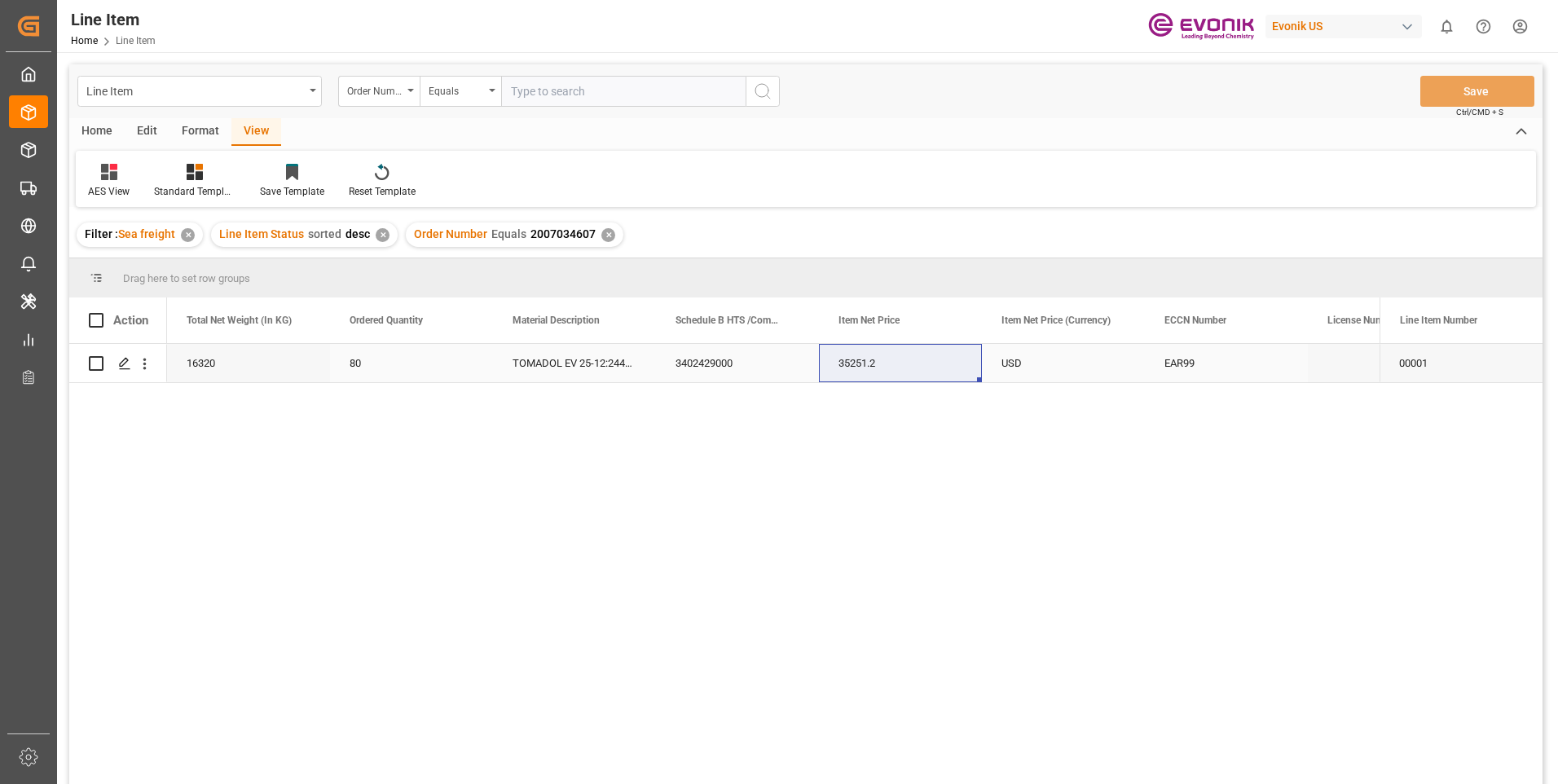
click at [714, 364] on div "3402429000" at bounding box center [737, 362] width 163 height 38
click at [1234, 365] on div "35251.2" at bounding box center [1226, 362] width 163 height 38
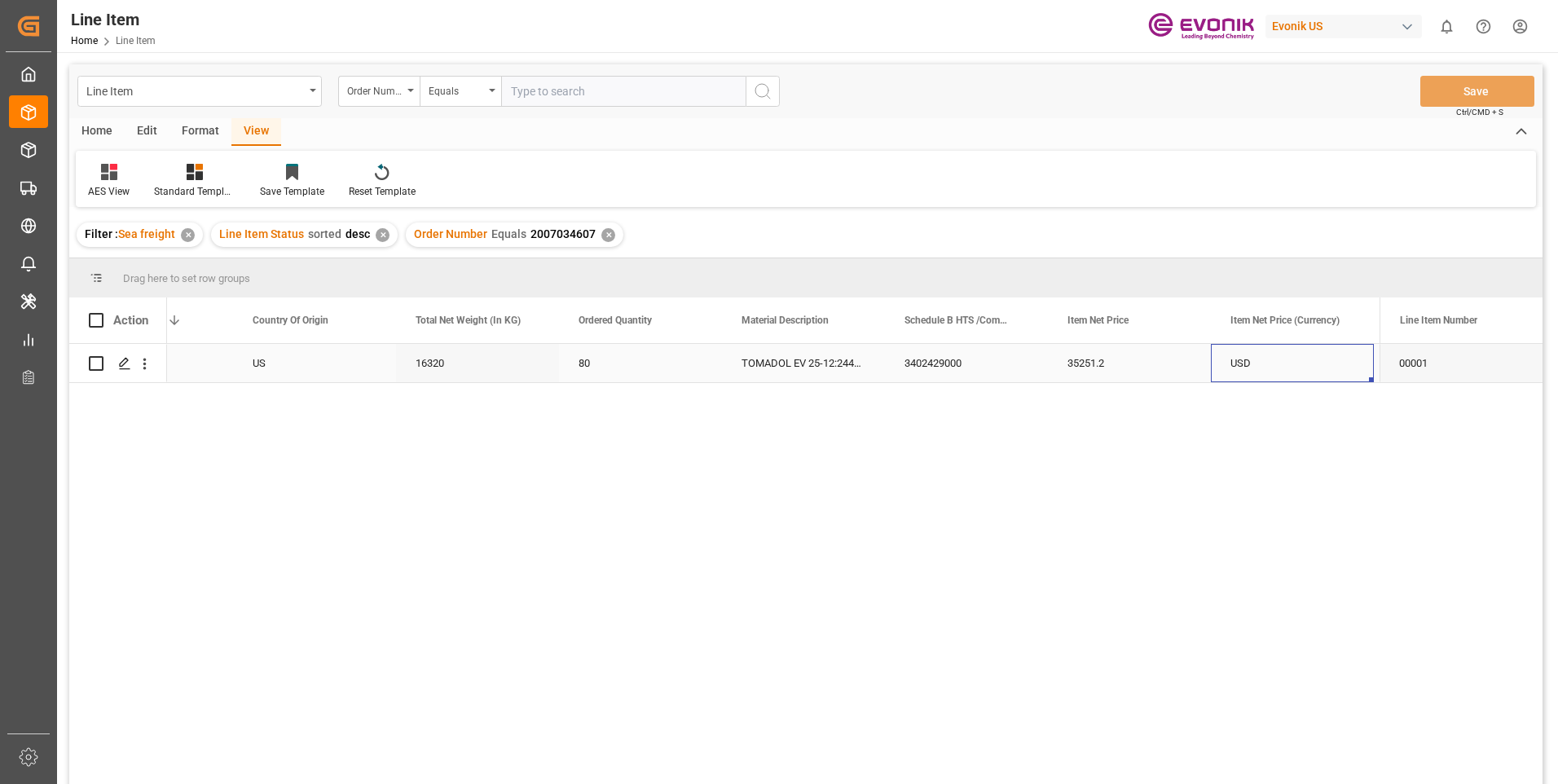
scroll to position [0, 586]
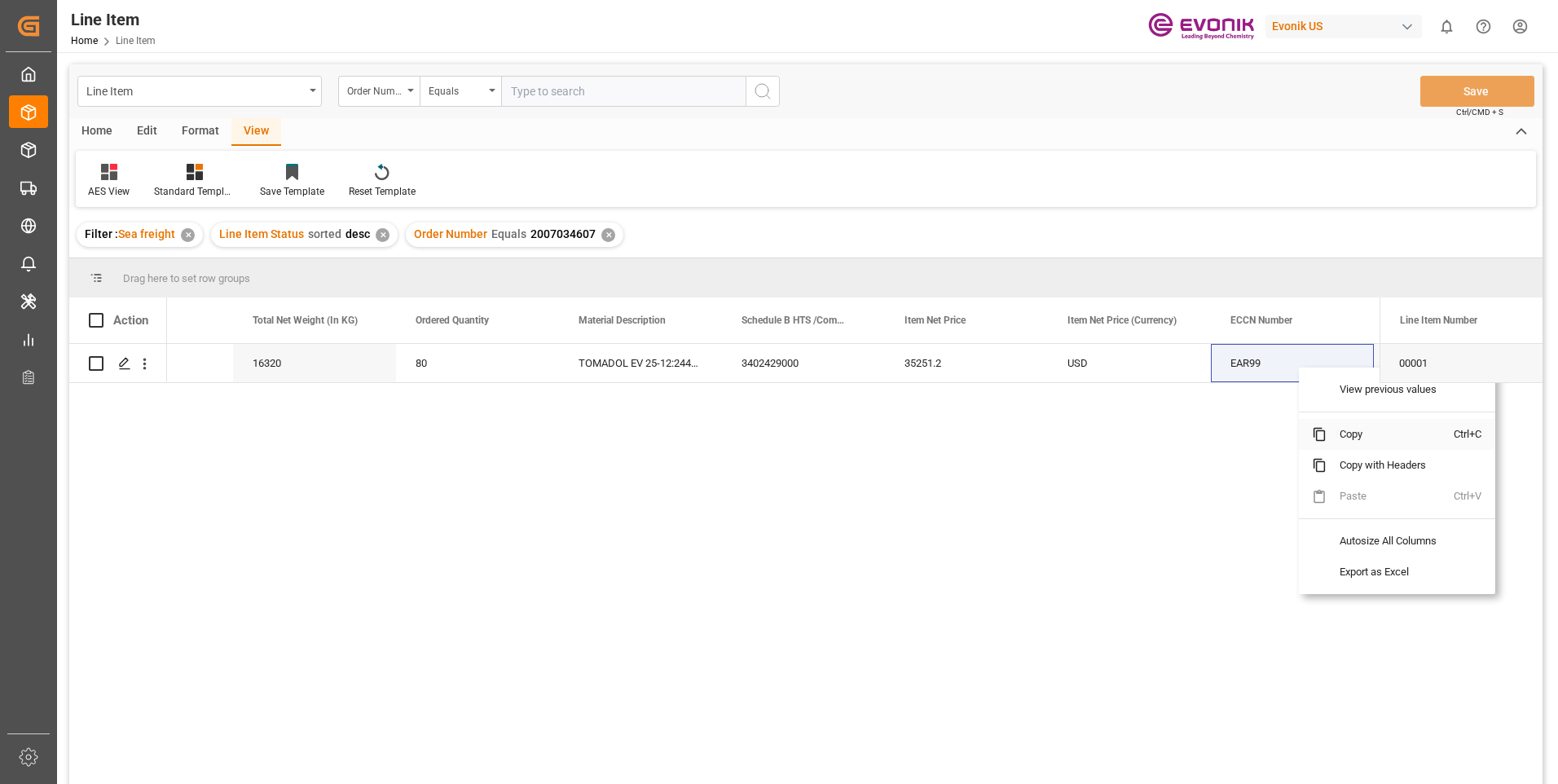
click at [1346, 434] on span "Copy" at bounding box center [1391, 434] width 127 height 31
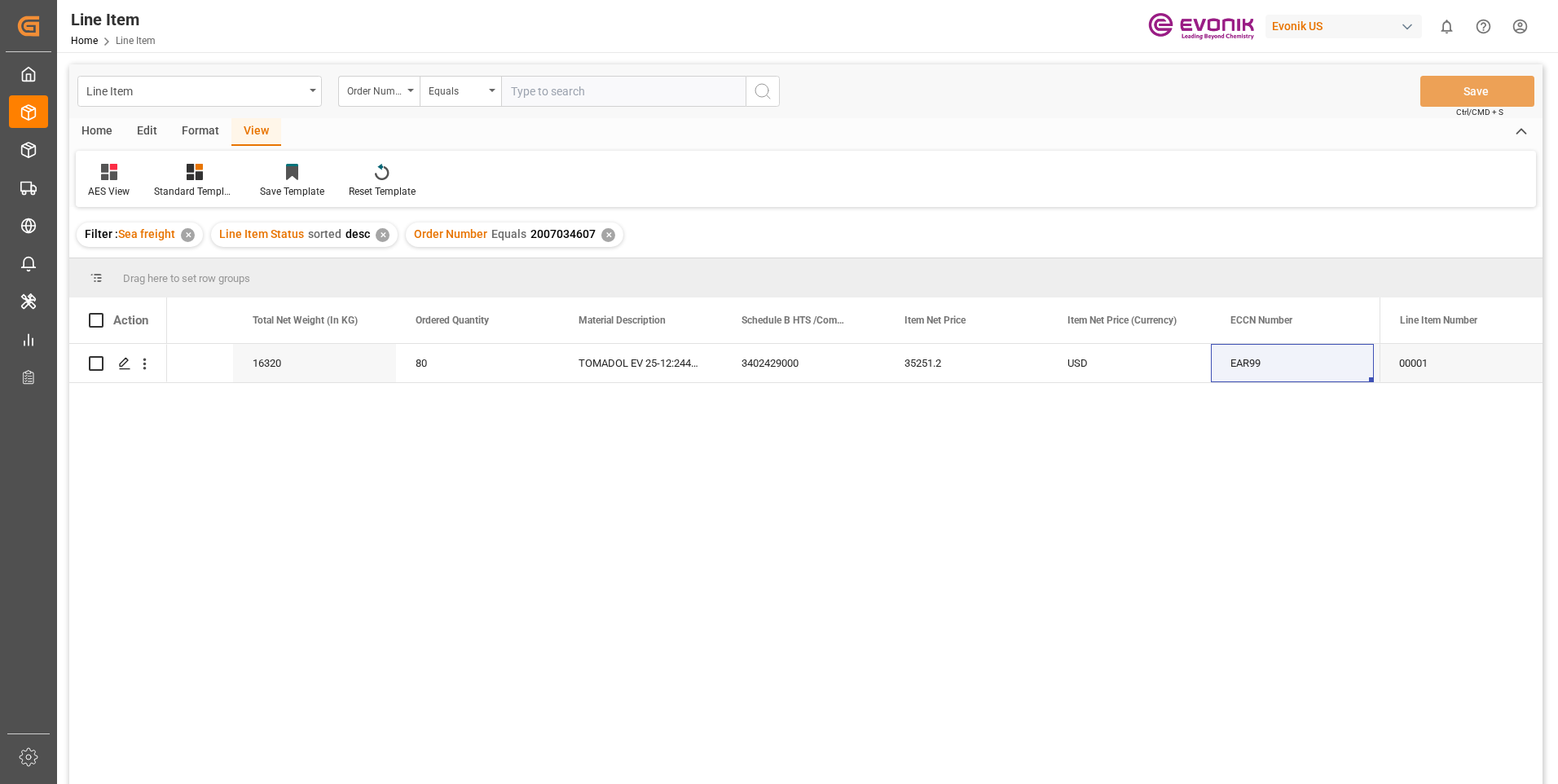
click at [605, 233] on div "✕" at bounding box center [608, 235] width 14 height 14
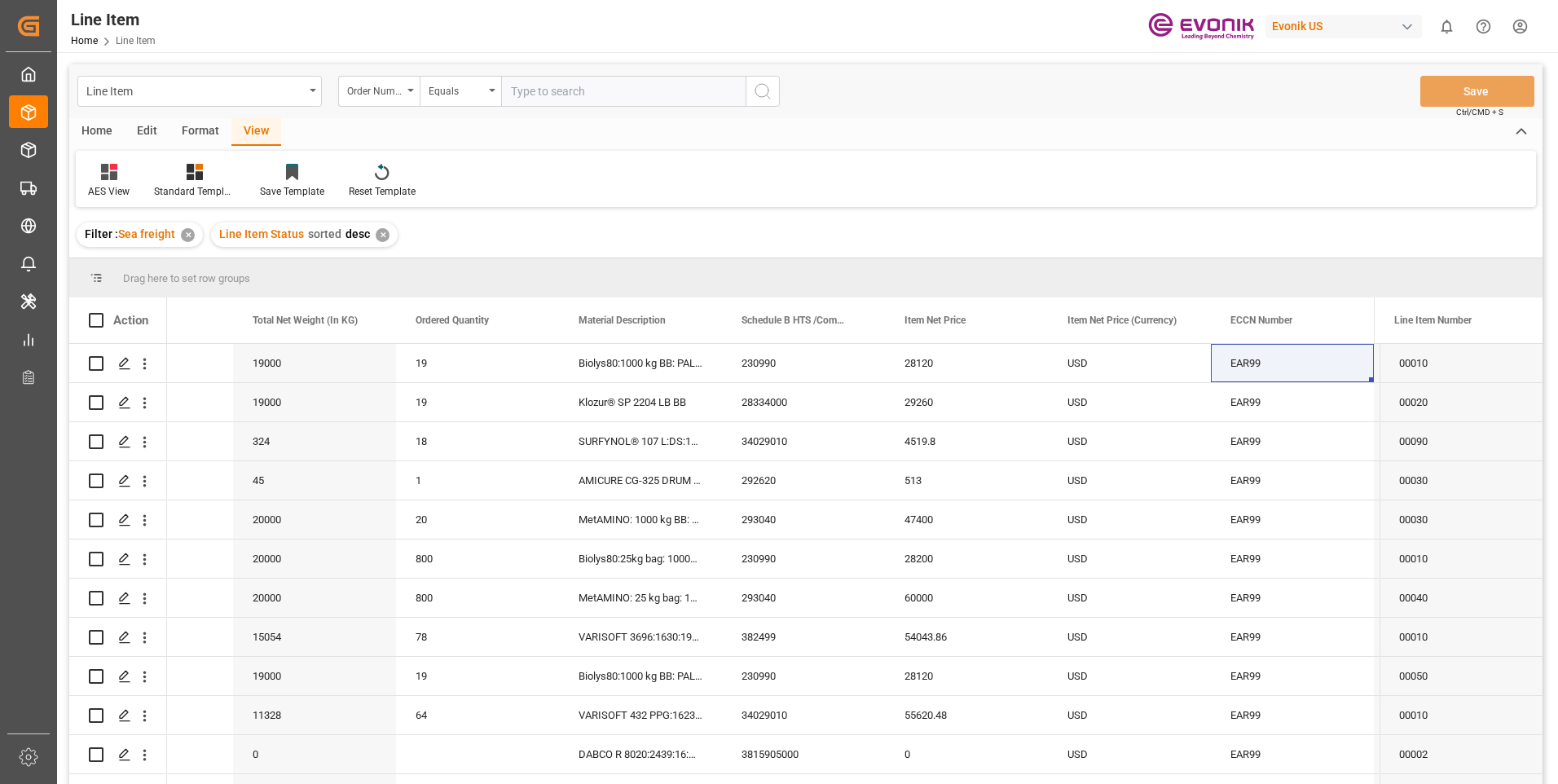
click at [377, 237] on div "✕" at bounding box center [382, 235] width 14 height 14
click at [572, 91] on input "text" at bounding box center [623, 91] width 244 height 31
paste input "0046465994"
type input "0046465994"
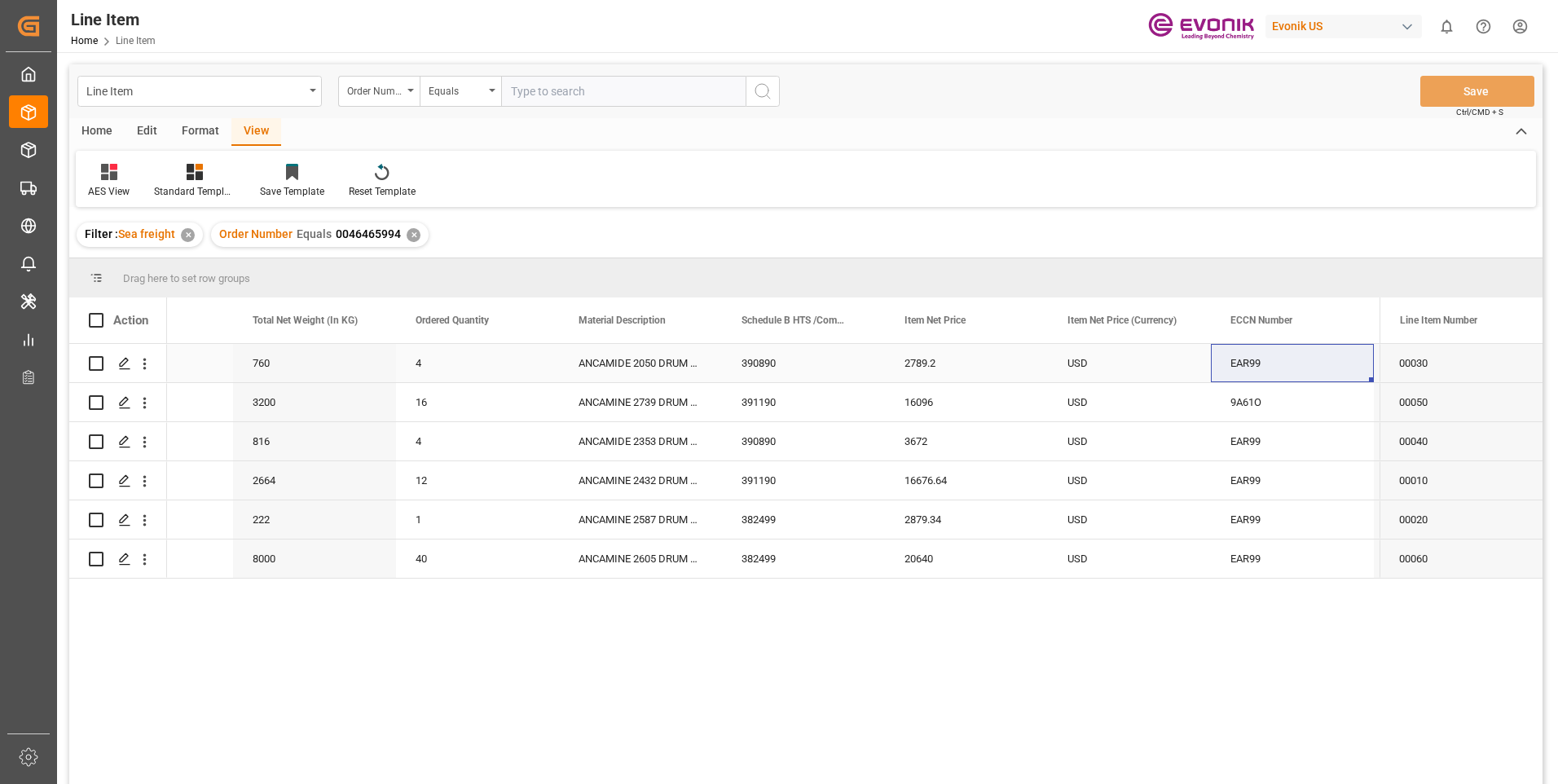
click at [767, 362] on div "390890" at bounding box center [804, 362] width 163 height 38
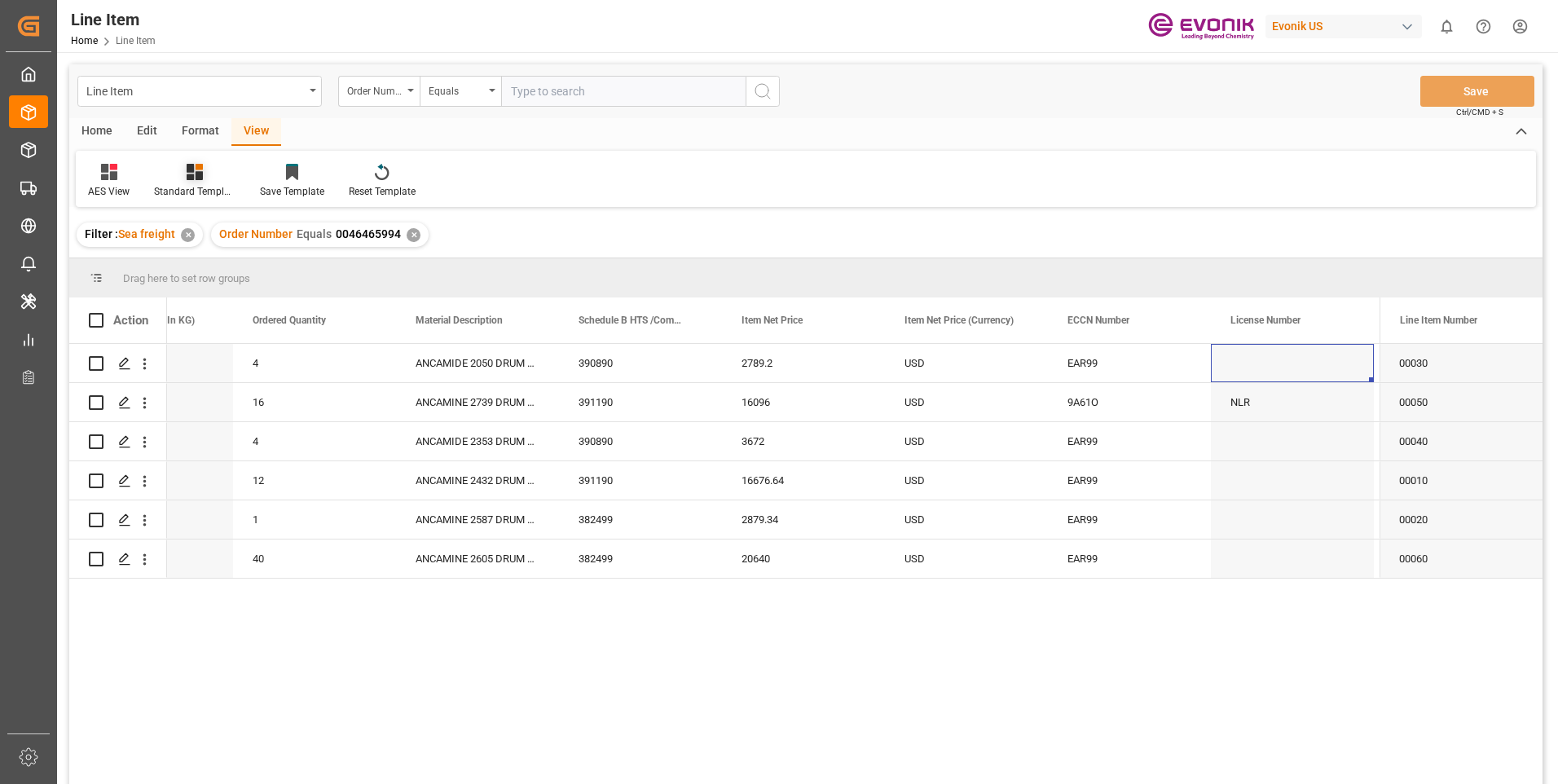
click at [196, 172] on icon at bounding box center [195, 172] width 16 height 16
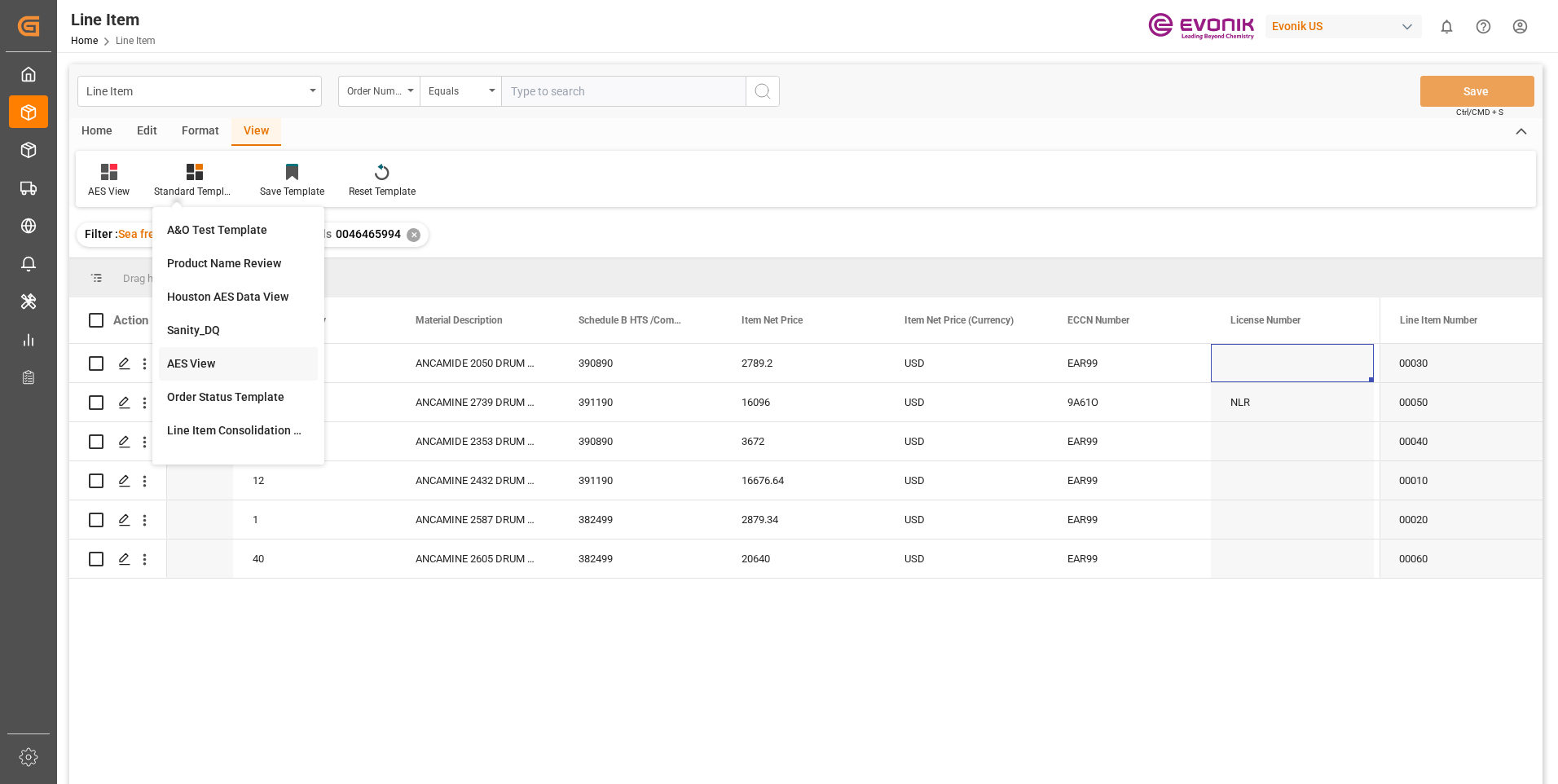
click at [209, 362] on div "AES View" at bounding box center [238, 363] width 143 height 17
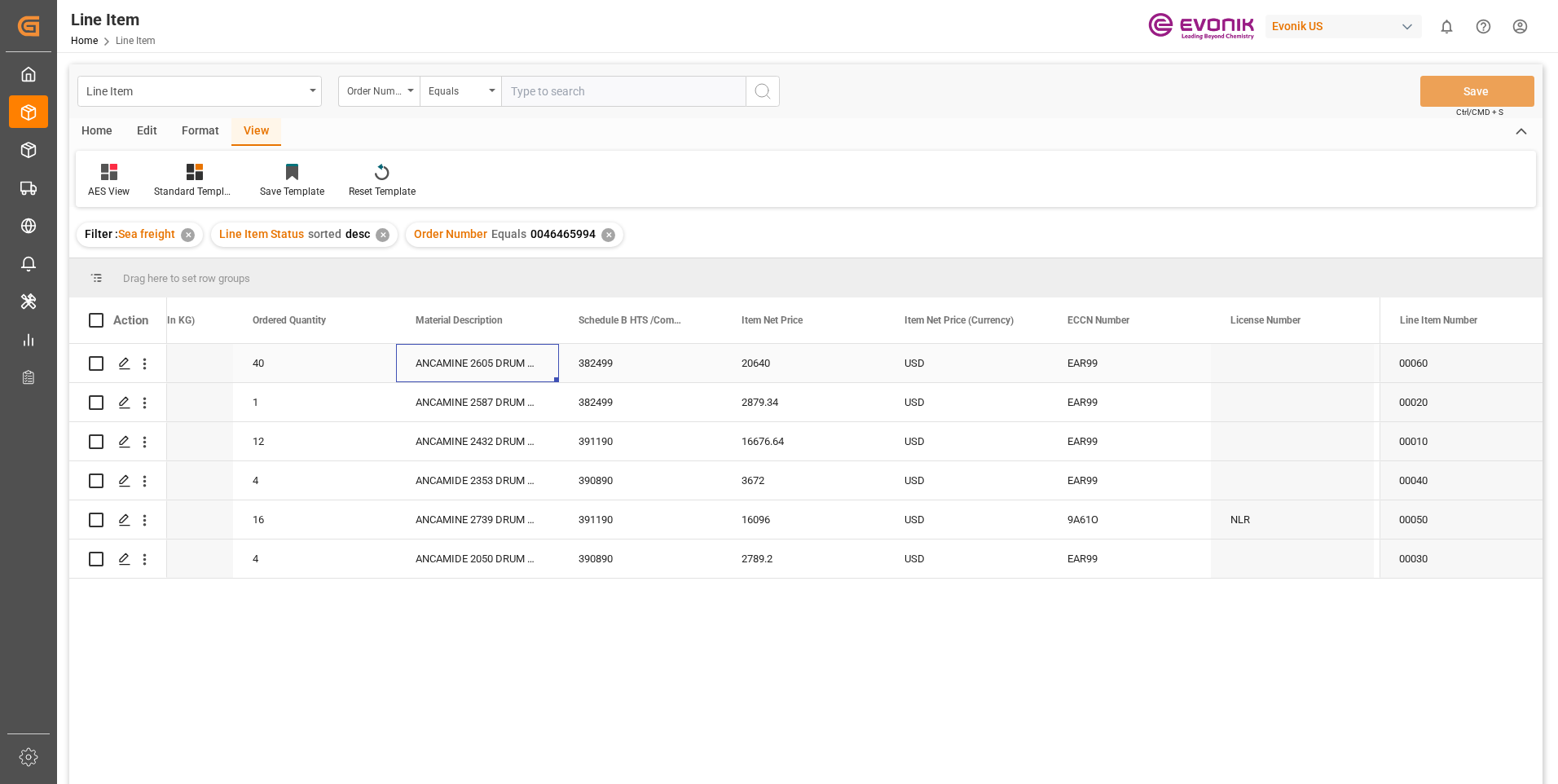
click at [482, 361] on div "ANCAMINE 2605 DRUM 200KG" at bounding box center [477, 362] width 163 height 38
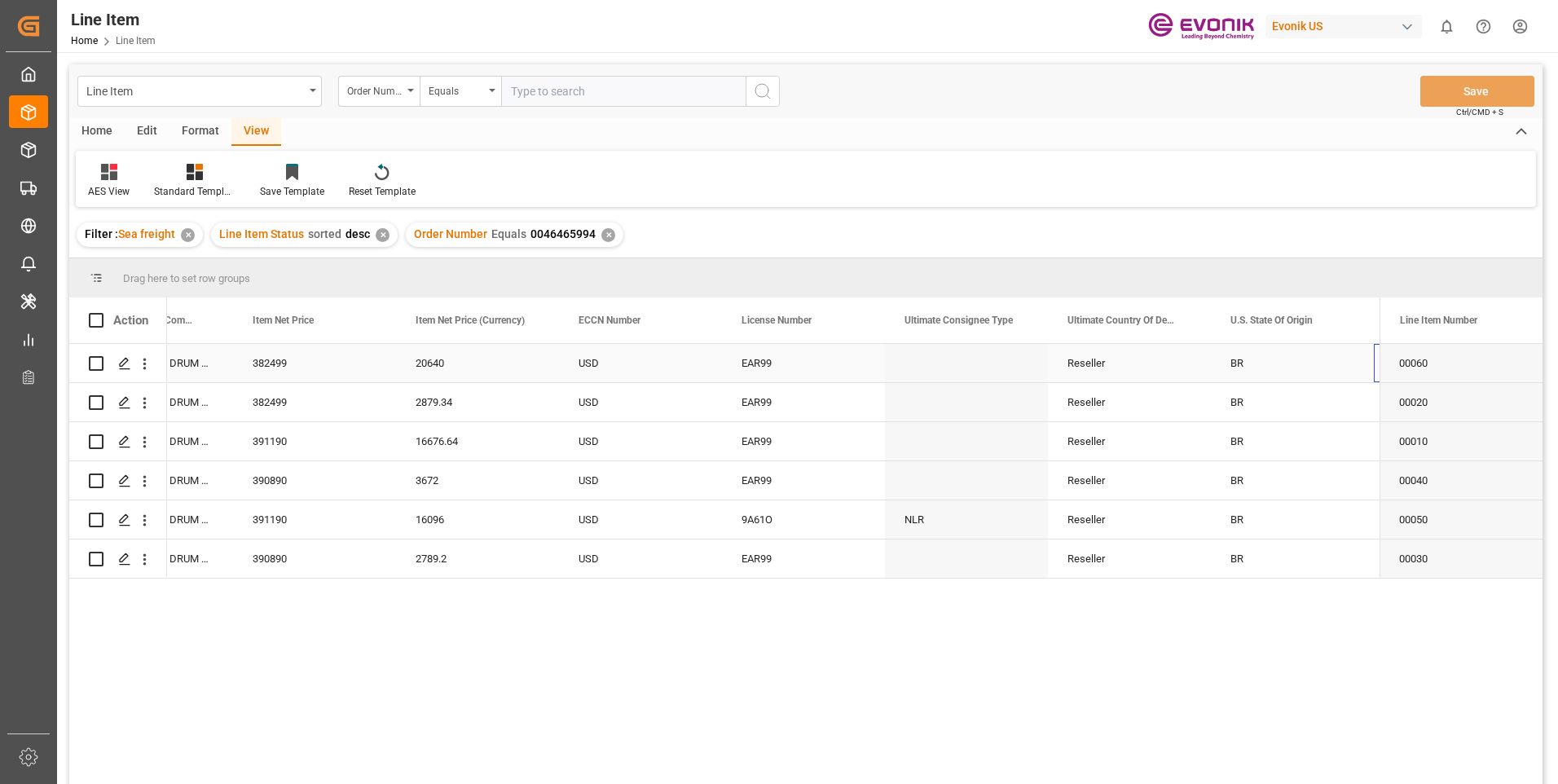
scroll to position [0, 1238]
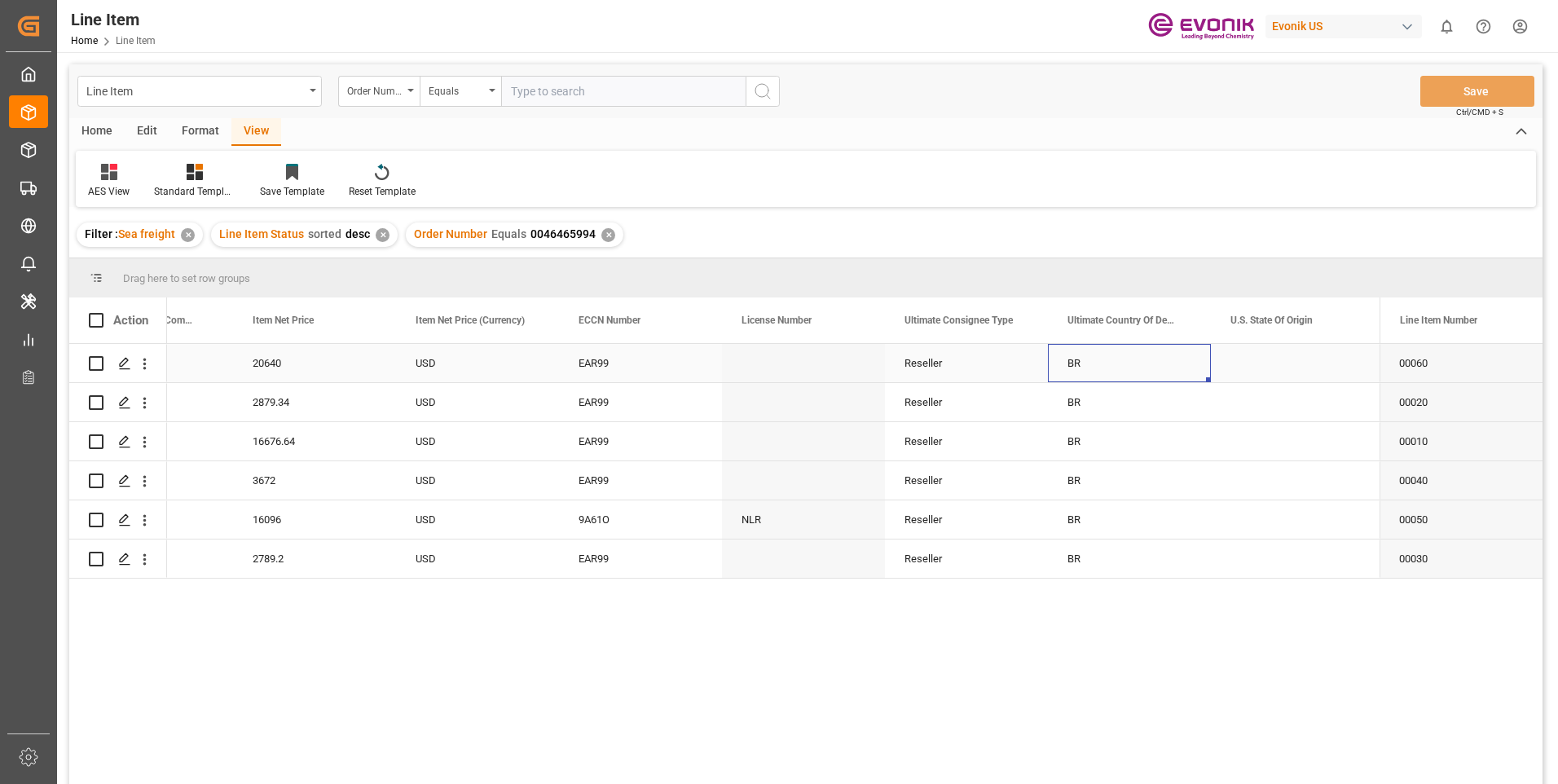
click at [1150, 361] on div "BR" at bounding box center [1130, 362] width 163 height 38
click at [1341, 366] on div "Press SPACE to select this row." at bounding box center [1292, 362] width 163 height 38
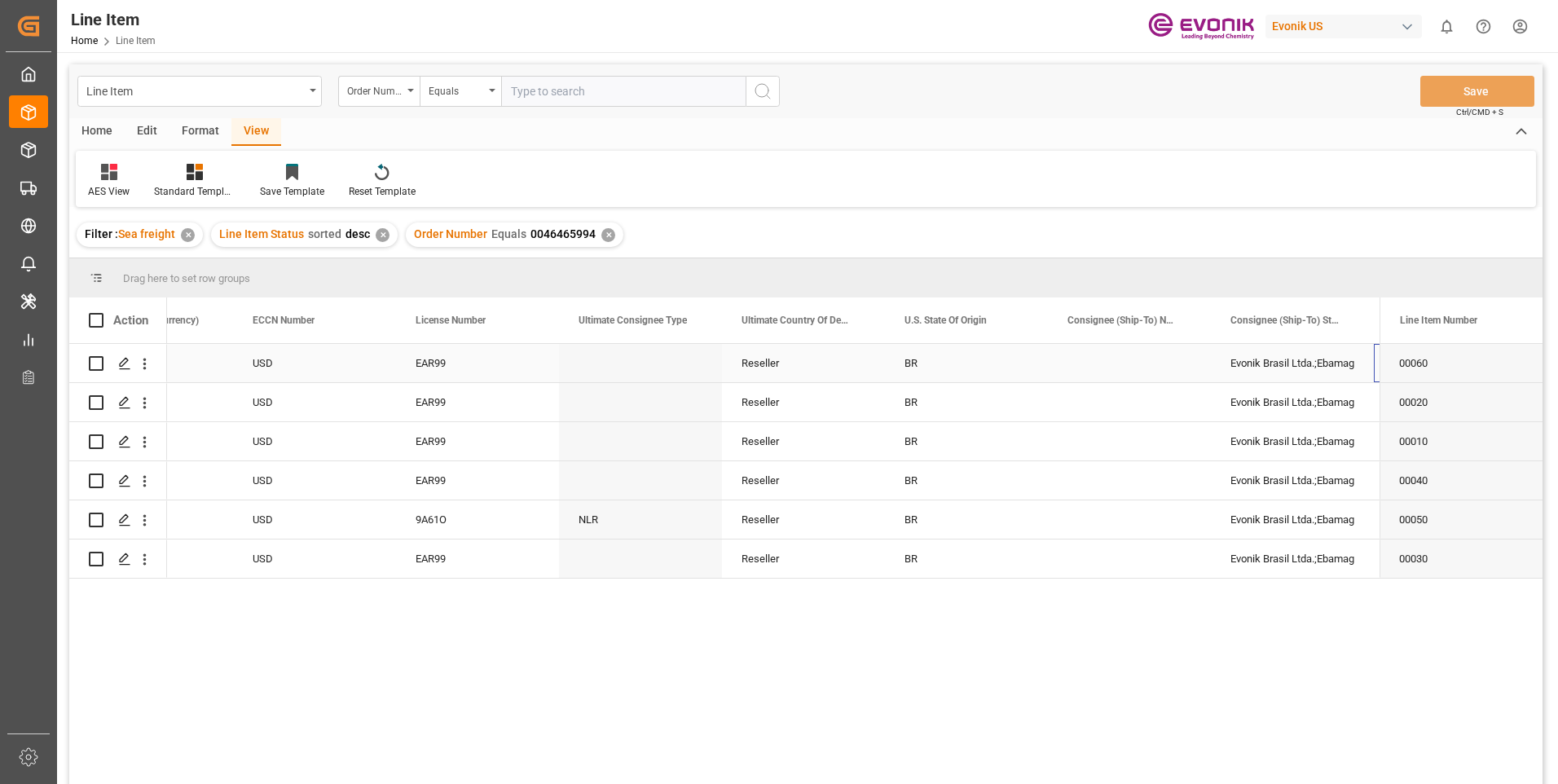
scroll to position [0, 1564]
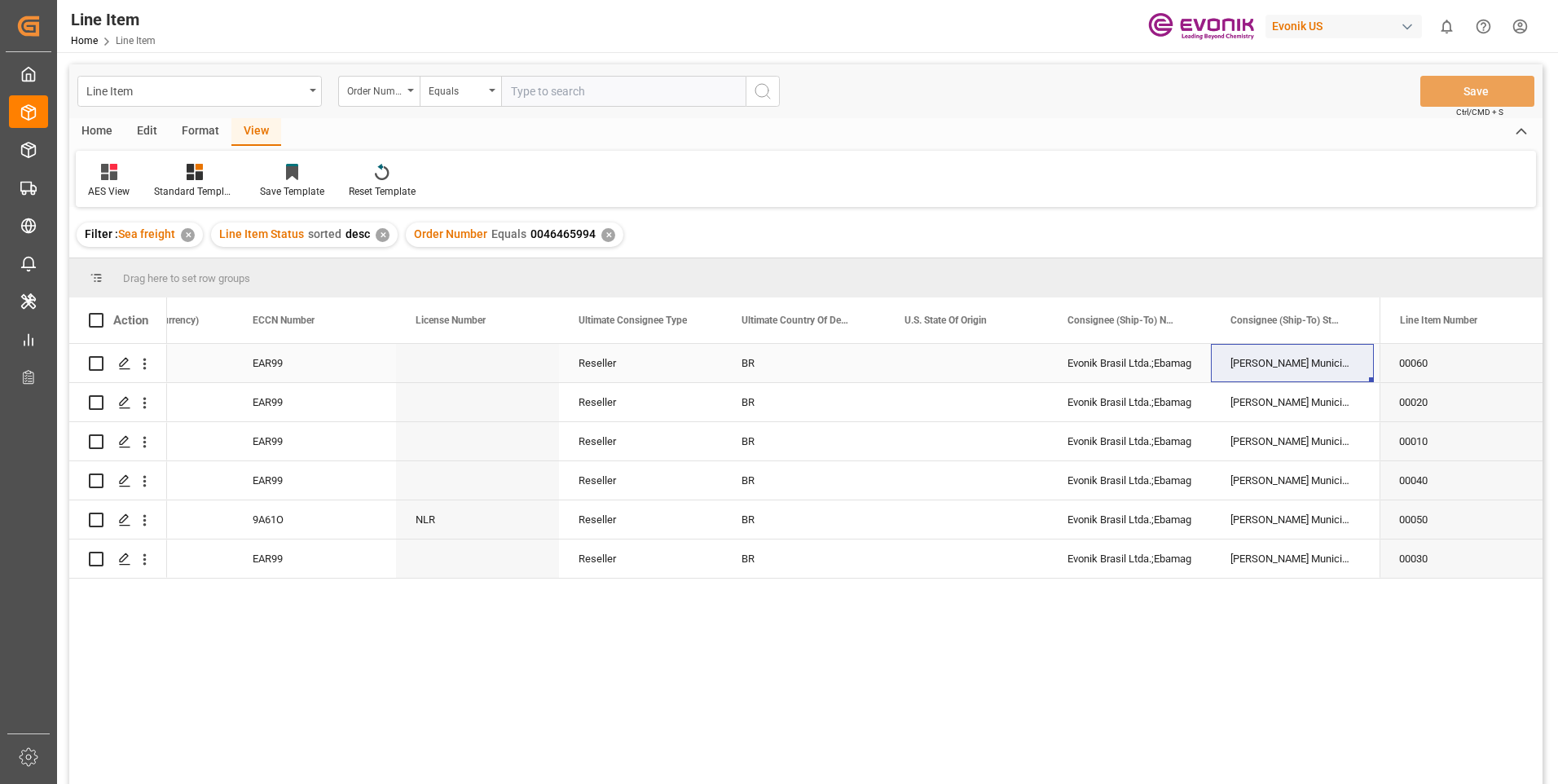
click at [432, 350] on div "Press SPACE to select this row." at bounding box center [477, 362] width 163 height 38
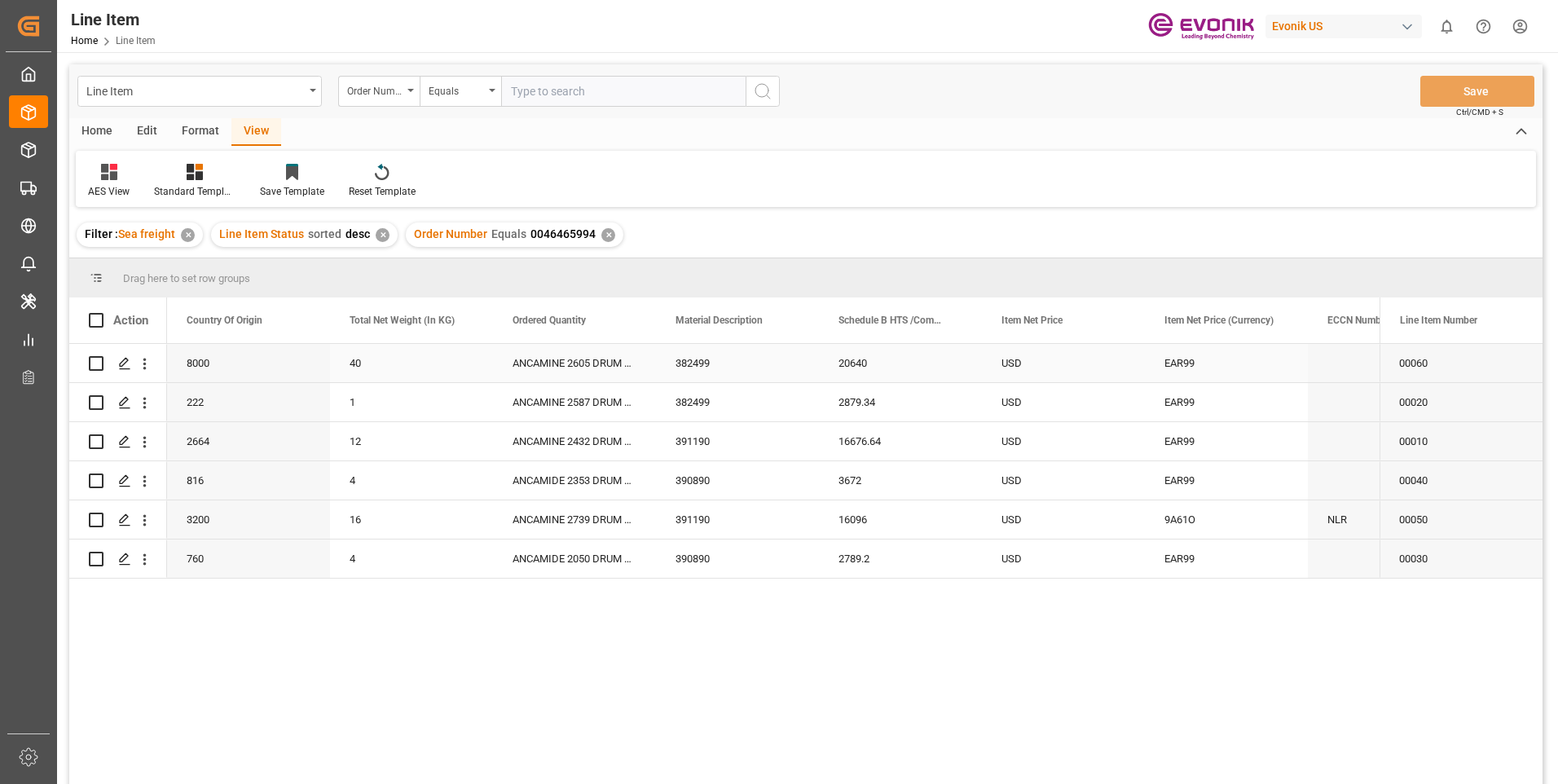
scroll to position [0, 489]
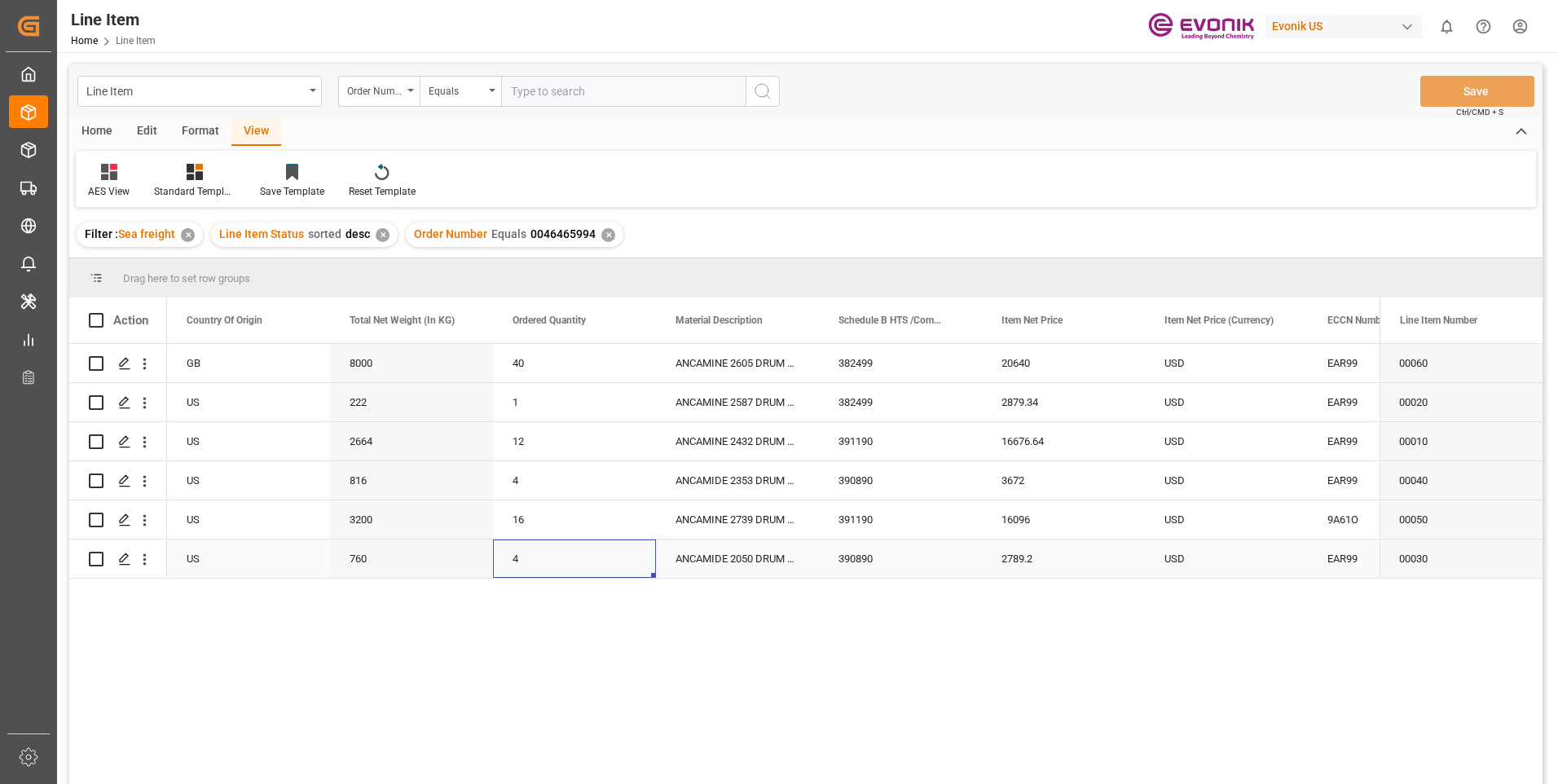
click at [545, 555] on div "4" at bounding box center [575, 557] width 163 height 38
click at [1020, 558] on div "2789.2" at bounding box center [1063, 557] width 163 height 38
click at [375, 562] on div "760" at bounding box center [412, 557] width 163 height 38
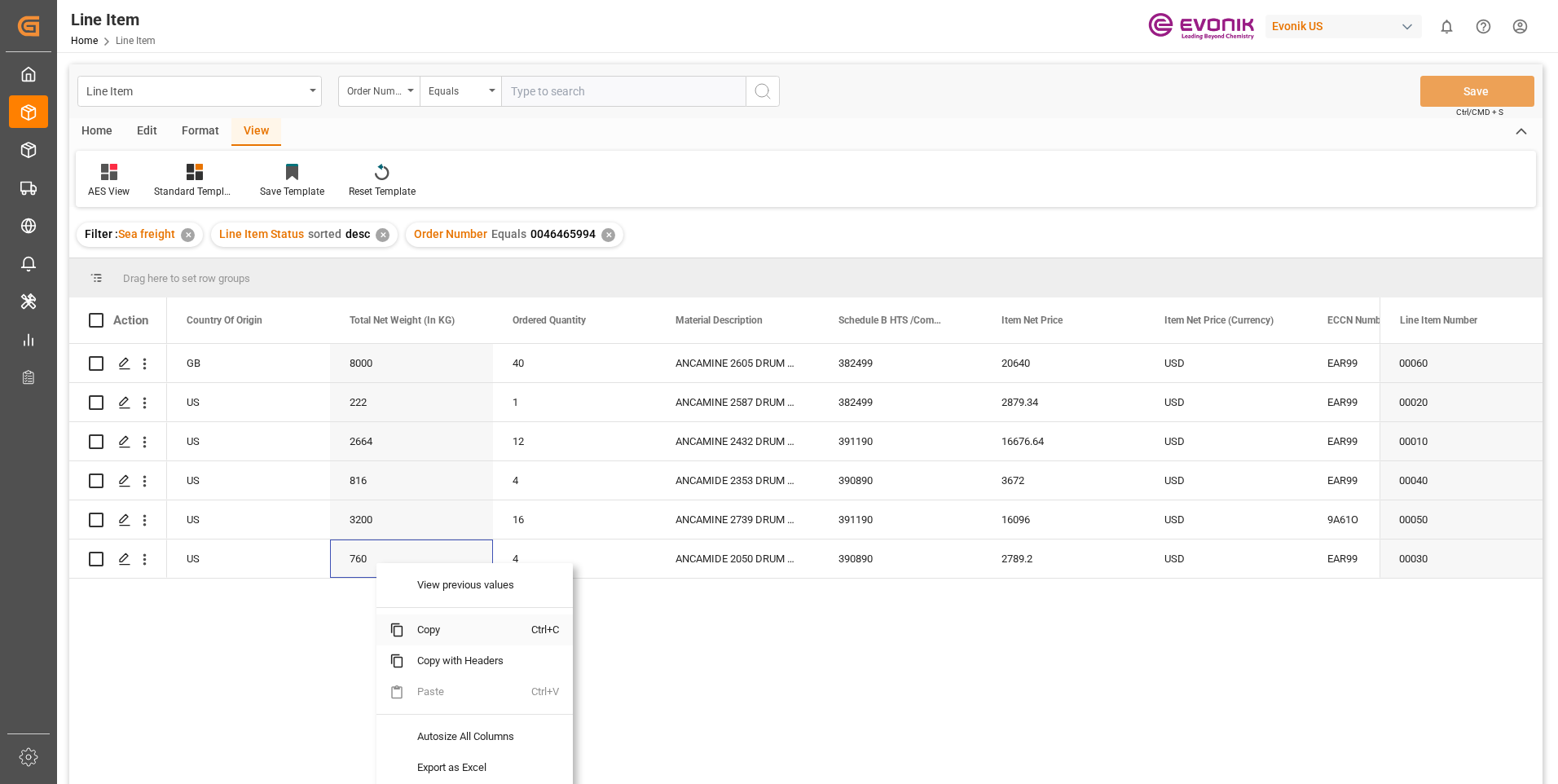
click at [443, 628] on span "Copy" at bounding box center [468, 629] width 127 height 31
click at [1041, 555] on div "2789.2" at bounding box center [1063, 557] width 163 height 38
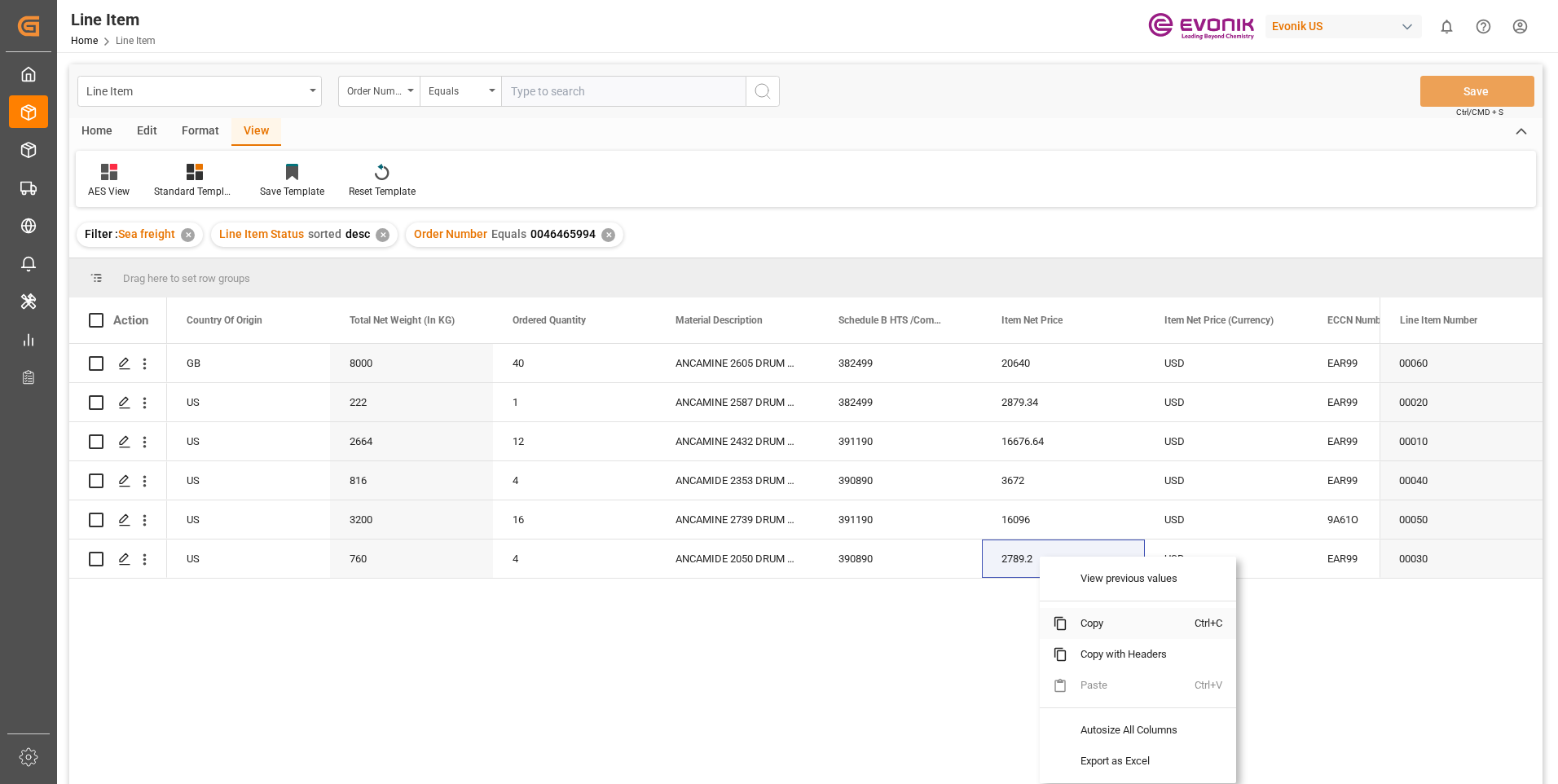
click at [1097, 624] on span "Copy" at bounding box center [1131, 623] width 127 height 31
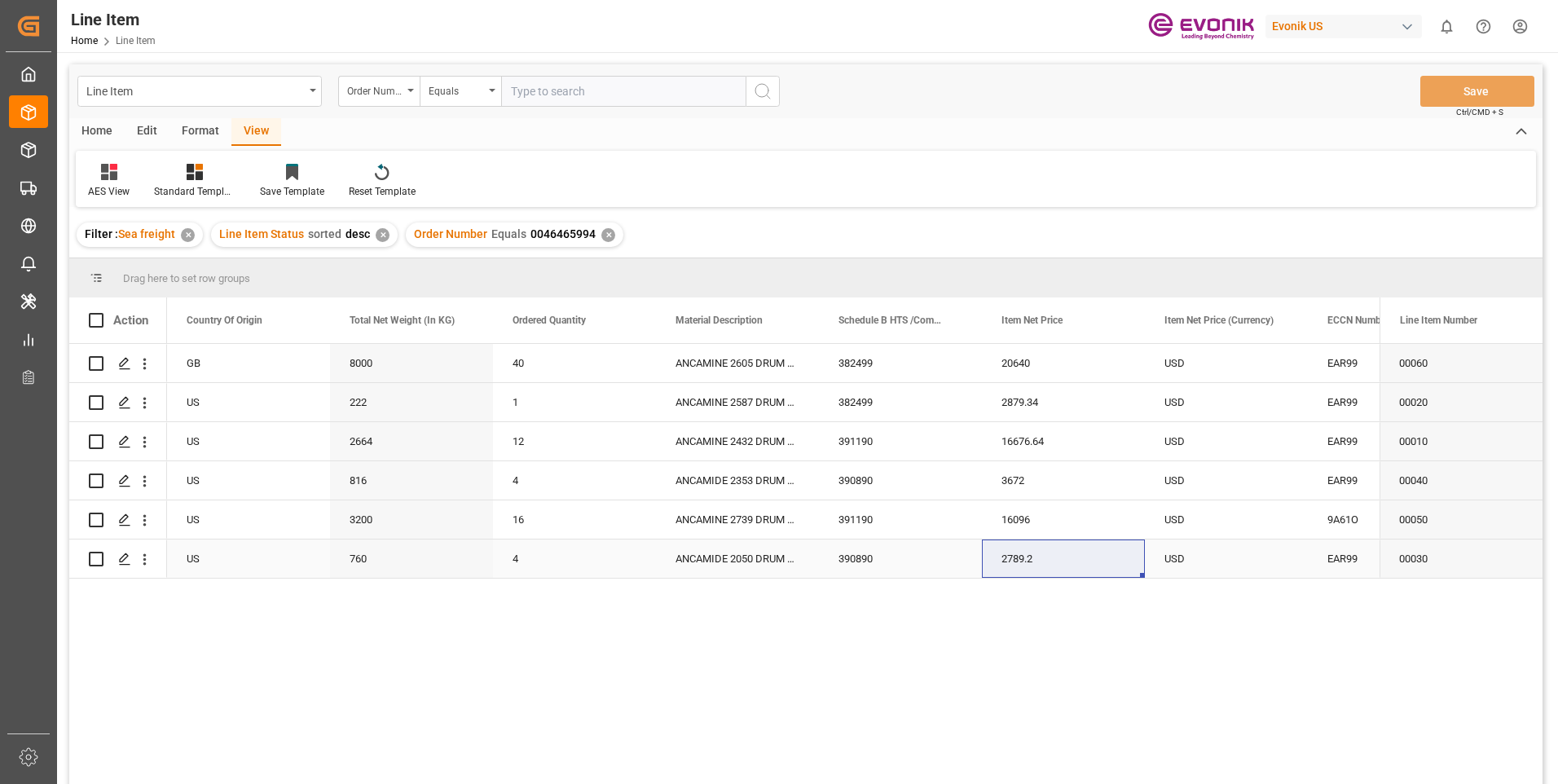
click at [1354, 554] on div "EAR99" at bounding box center [1390, 558] width 124 height 37
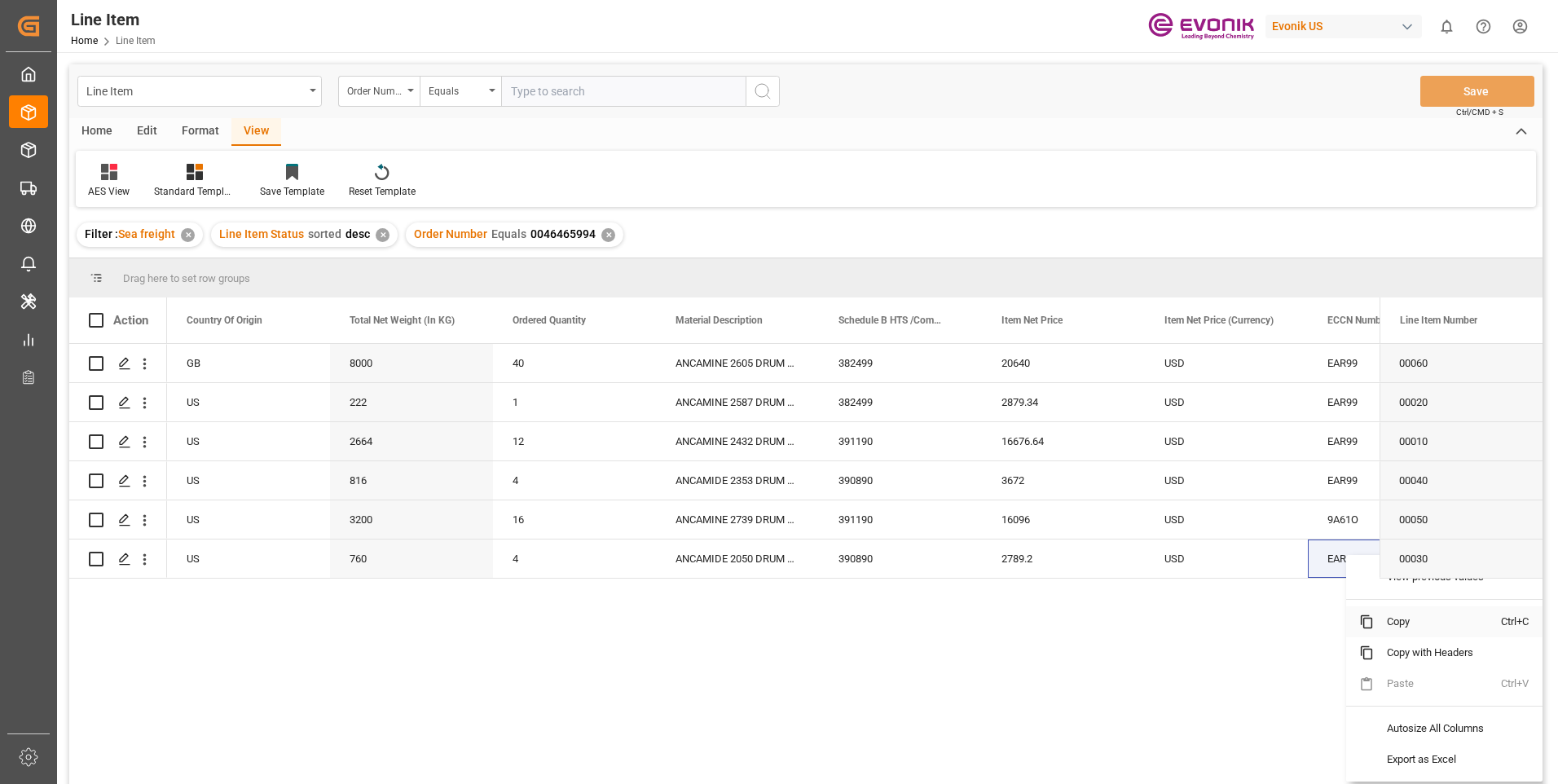
click at [1403, 623] on span "Copy" at bounding box center [1438, 621] width 127 height 31
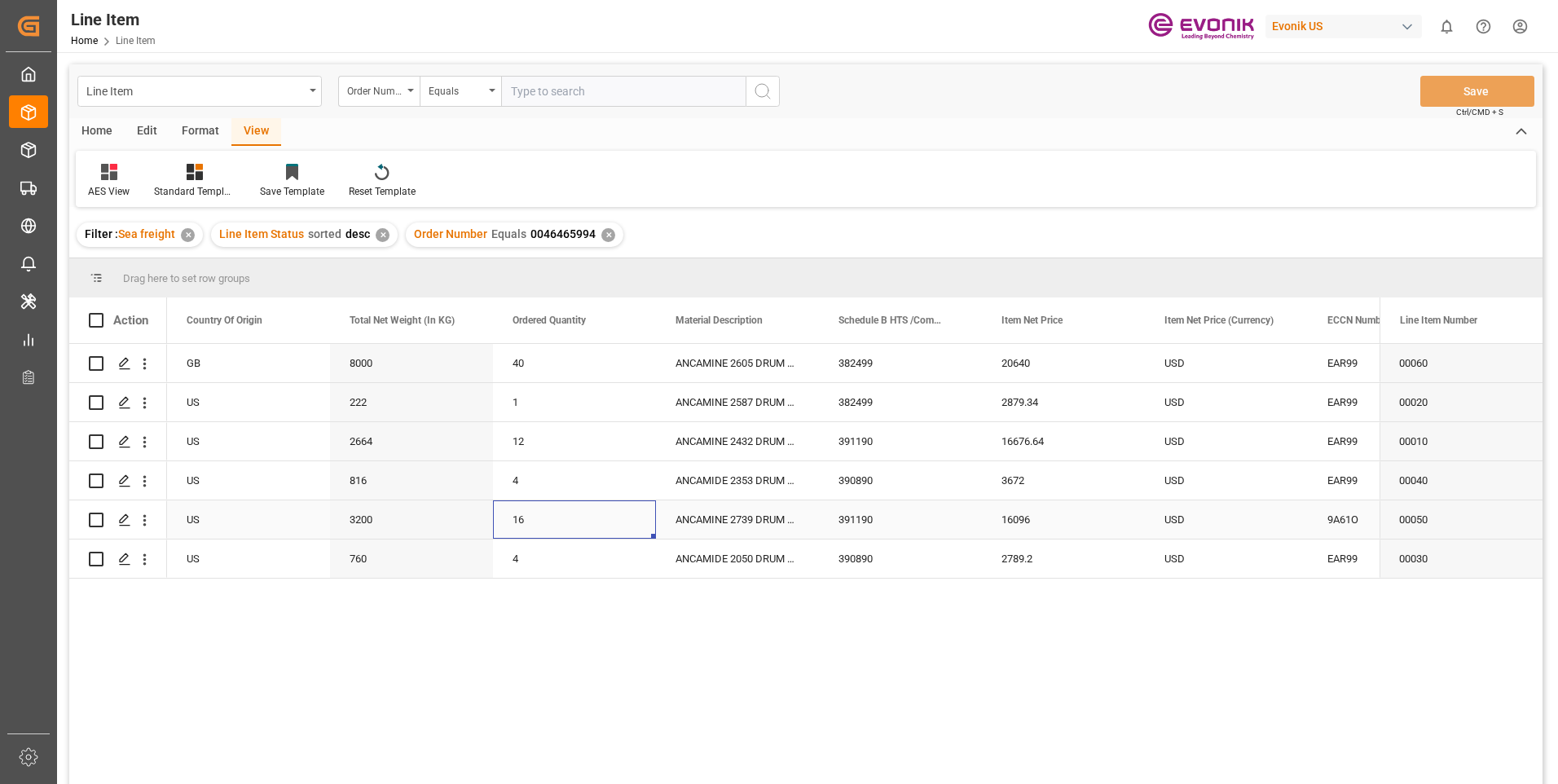
click at [530, 520] on div "16" at bounding box center [575, 519] width 163 height 38
click at [407, 525] on div "3200" at bounding box center [412, 519] width 163 height 38
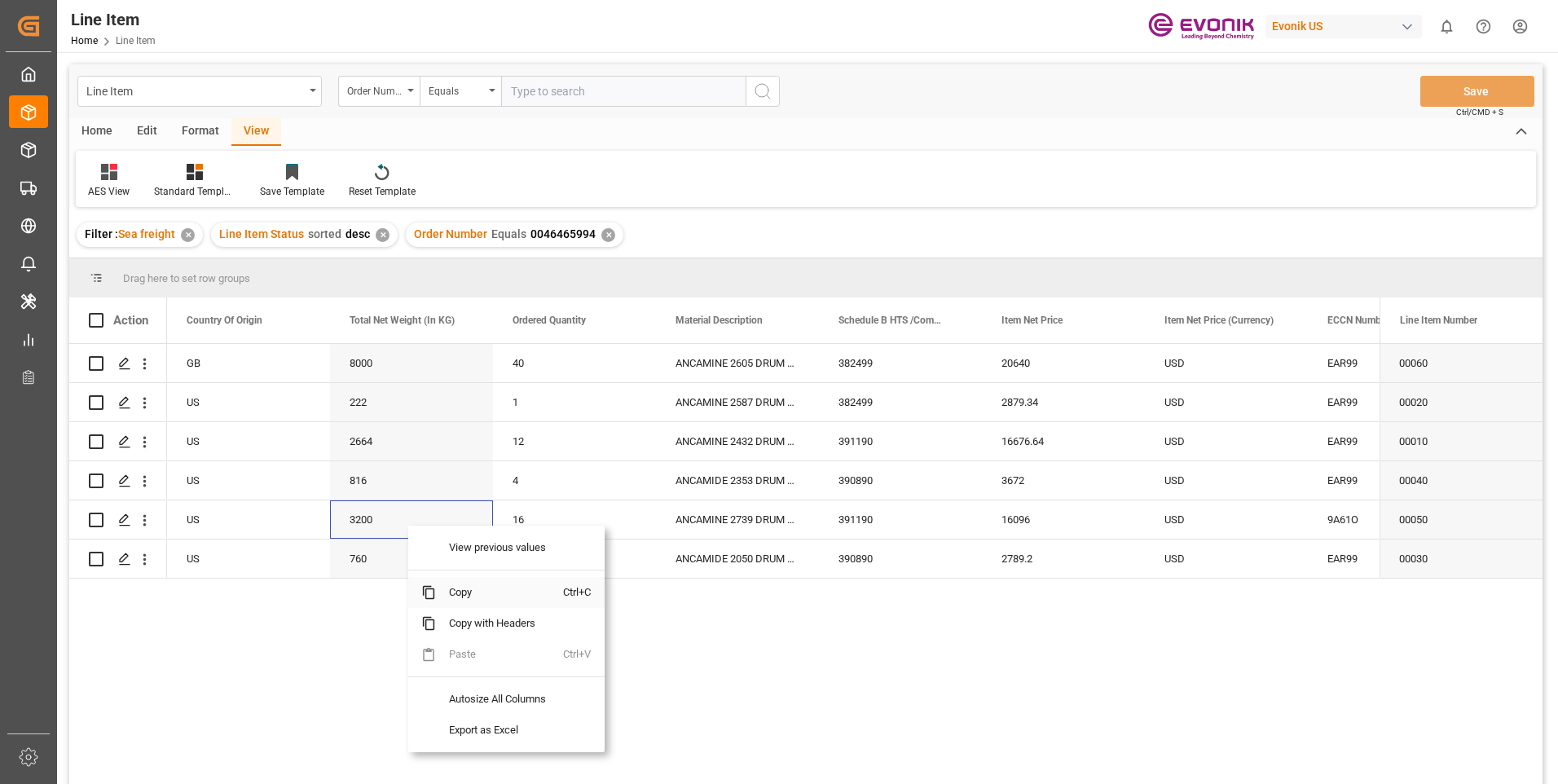
click at [459, 592] on span "Copy" at bounding box center [499, 592] width 127 height 31
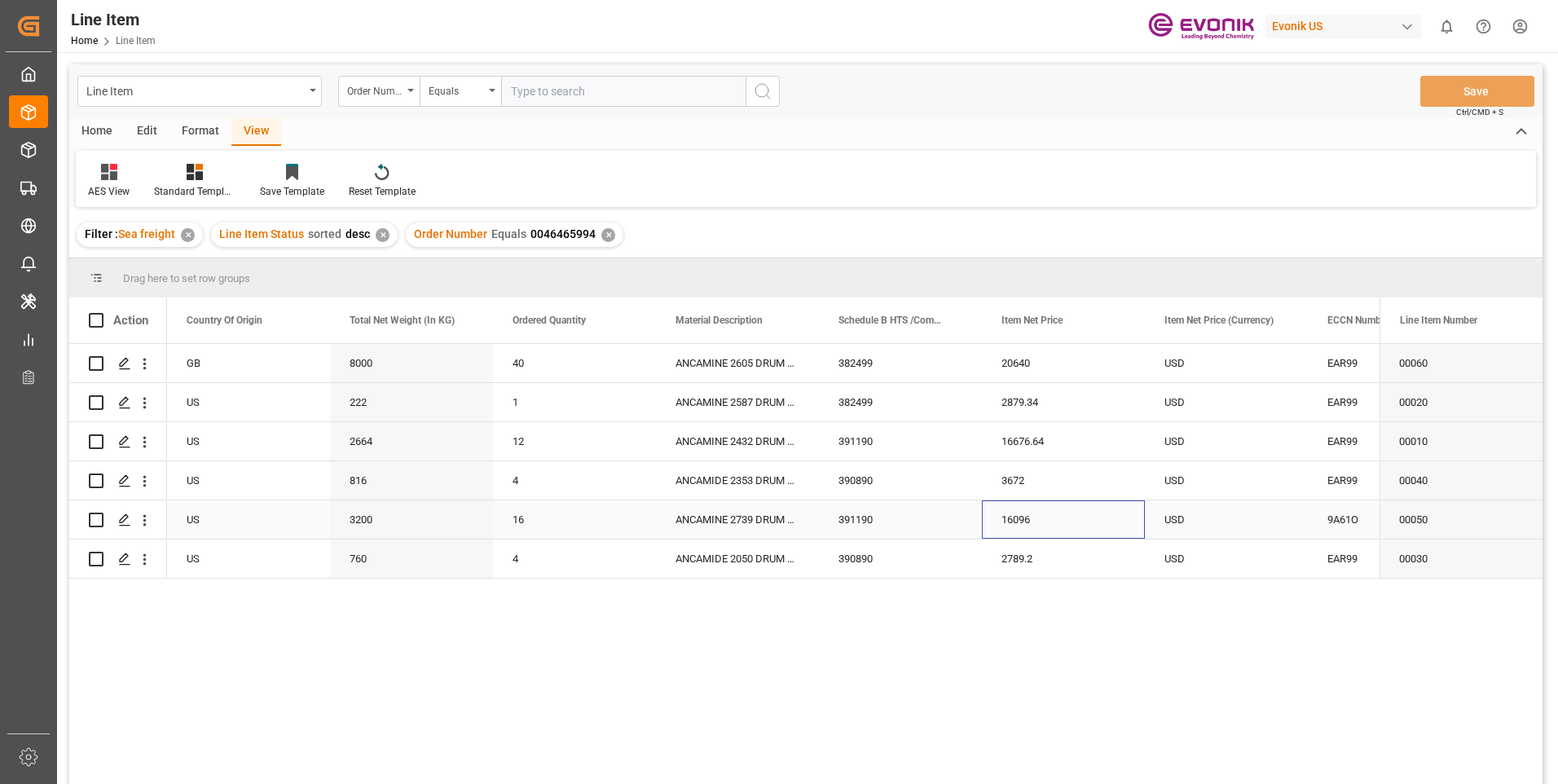
click at [1012, 511] on div "16096" at bounding box center [1063, 519] width 163 height 38
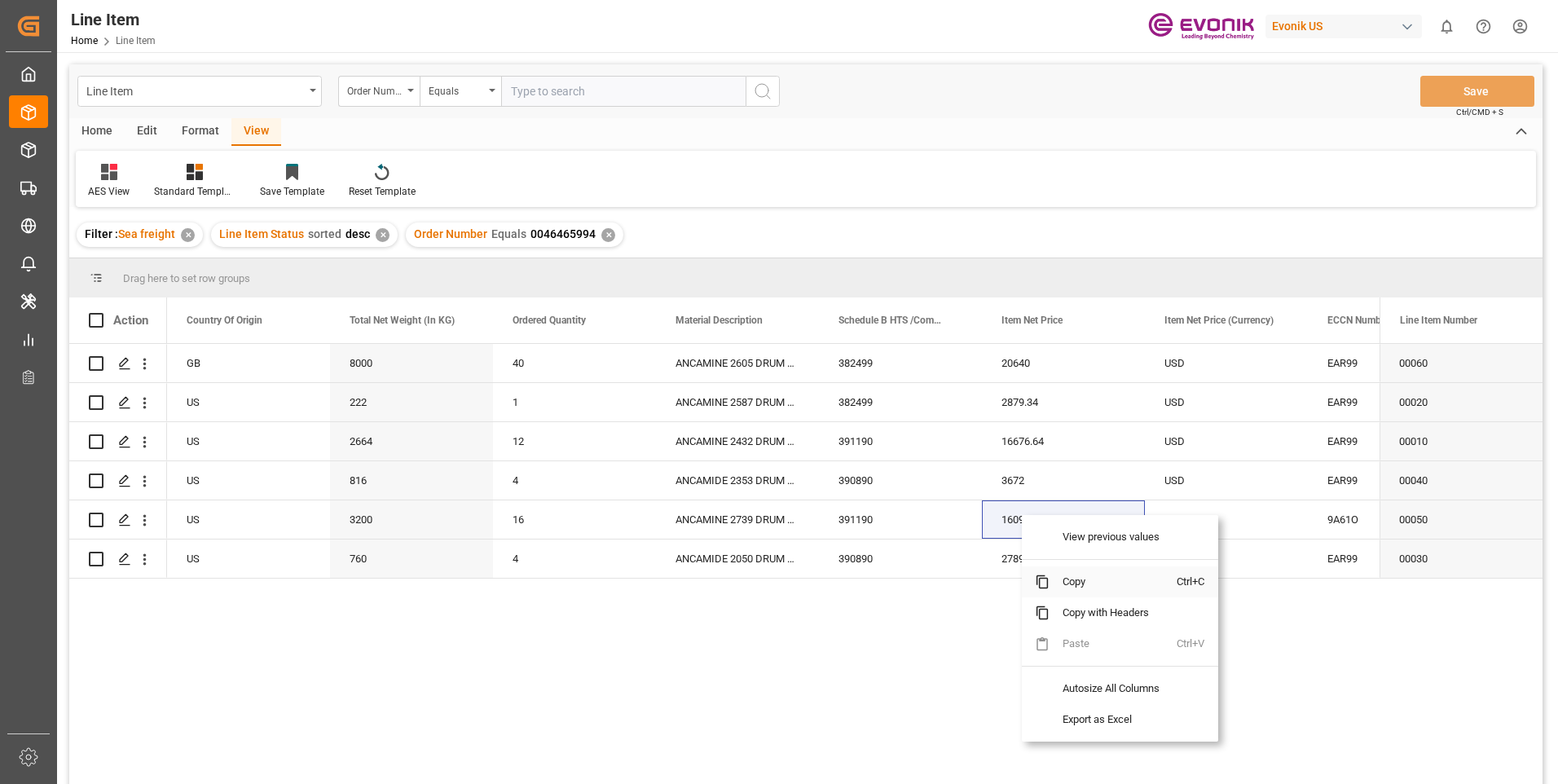
click at [1079, 582] on span "Copy" at bounding box center [1114, 581] width 127 height 31
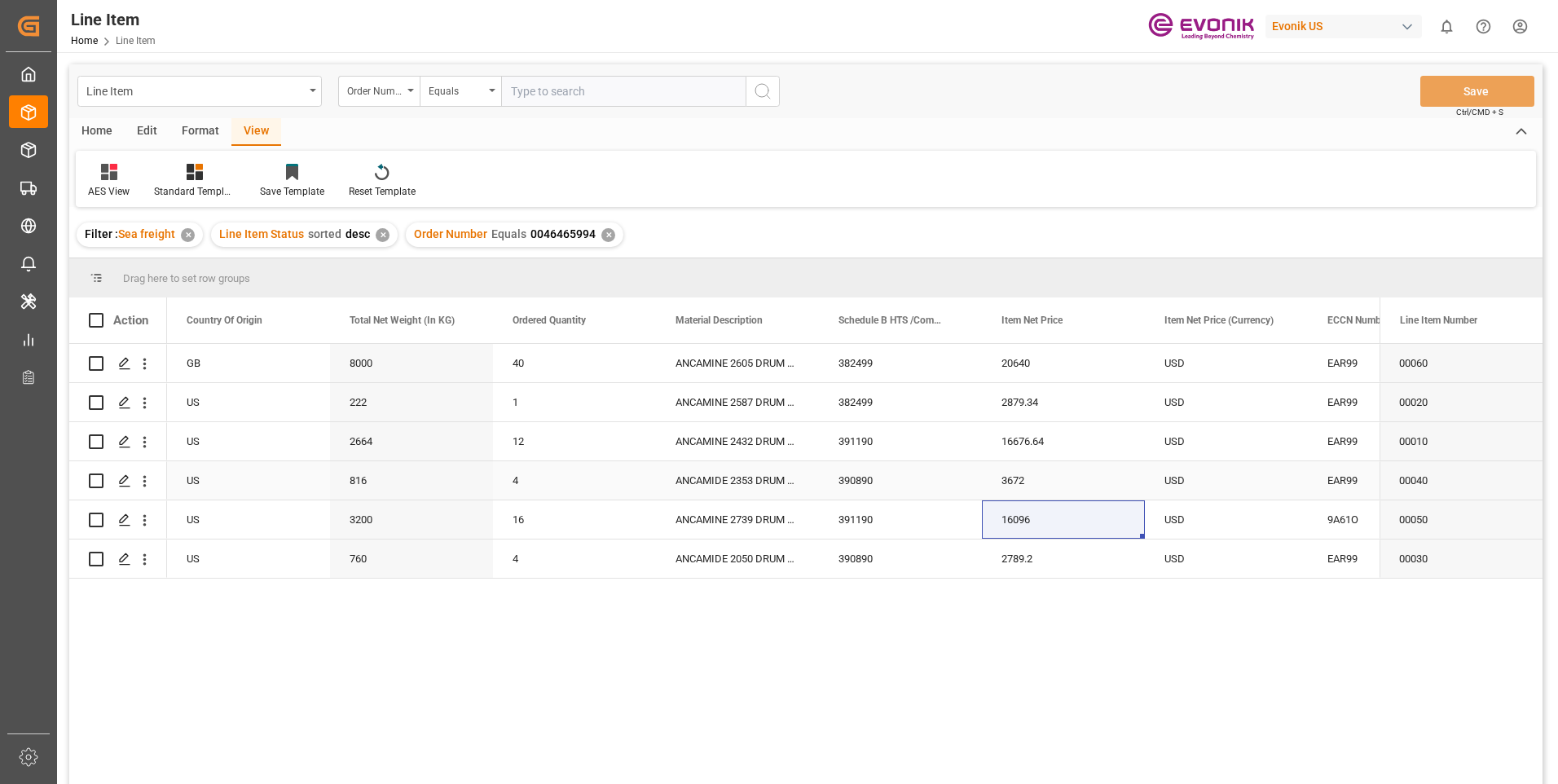
click at [1355, 478] on div "EAR99" at bounding box center [1390, 480] width 124 height 37
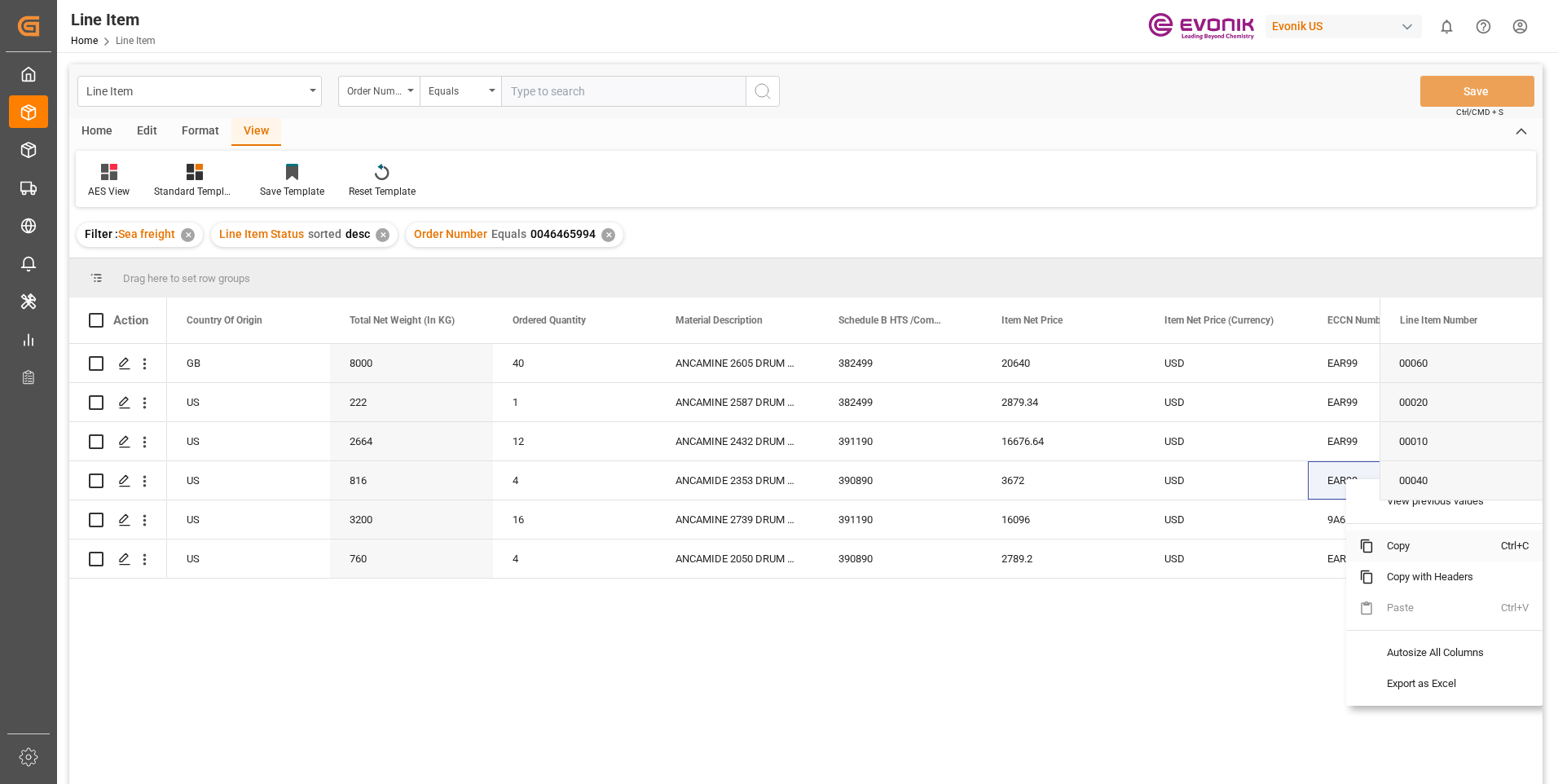
click at [1404, 546] on span "Copy" at bounding box center [1438, 545] width 127 height 31
click at [529, 486] on div "4" at bounding box center [575, 480] width 163 height 38
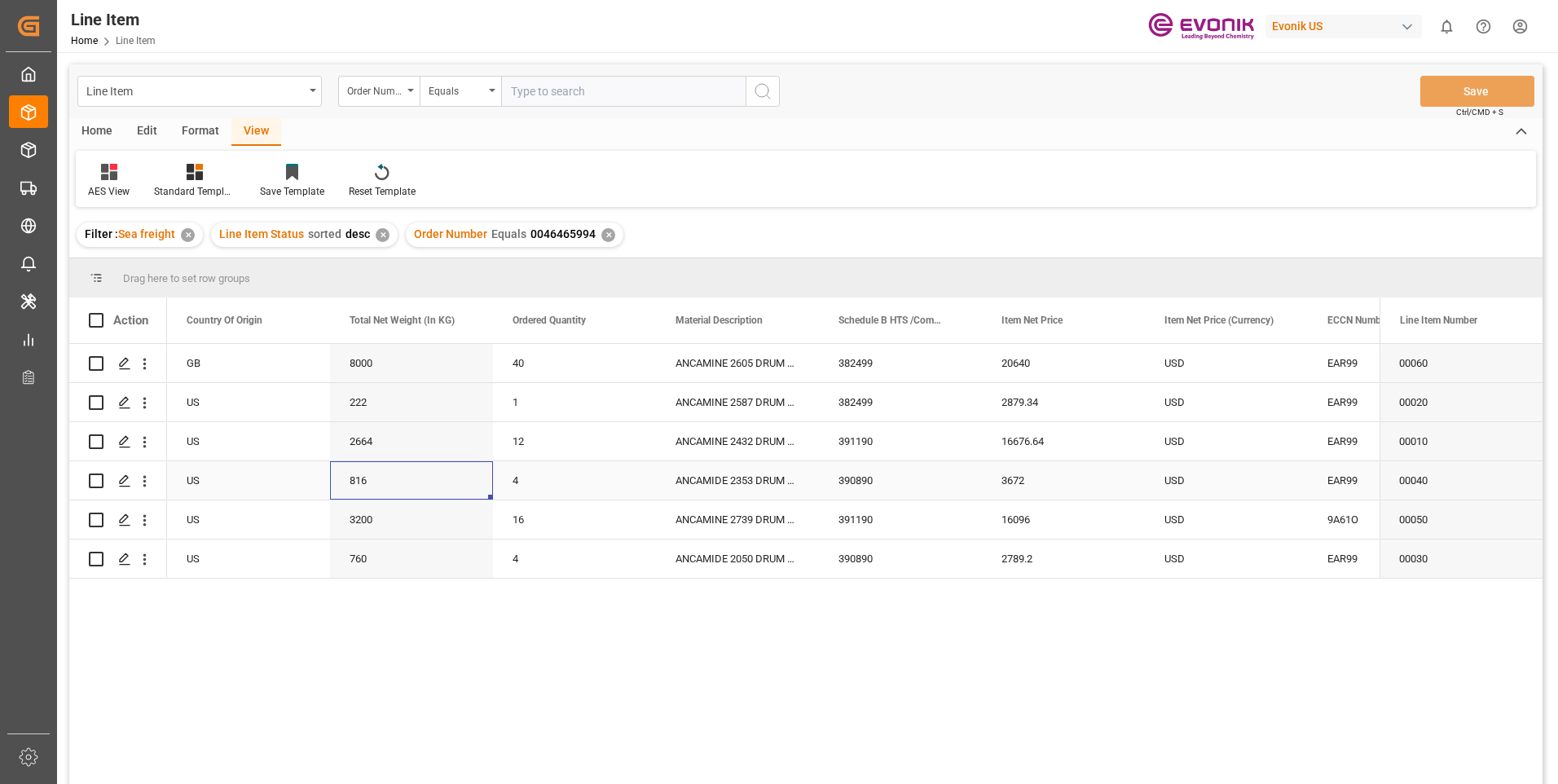
click at [366, 476] on div "816" at bounding box center [412, 480] width 163 height 38
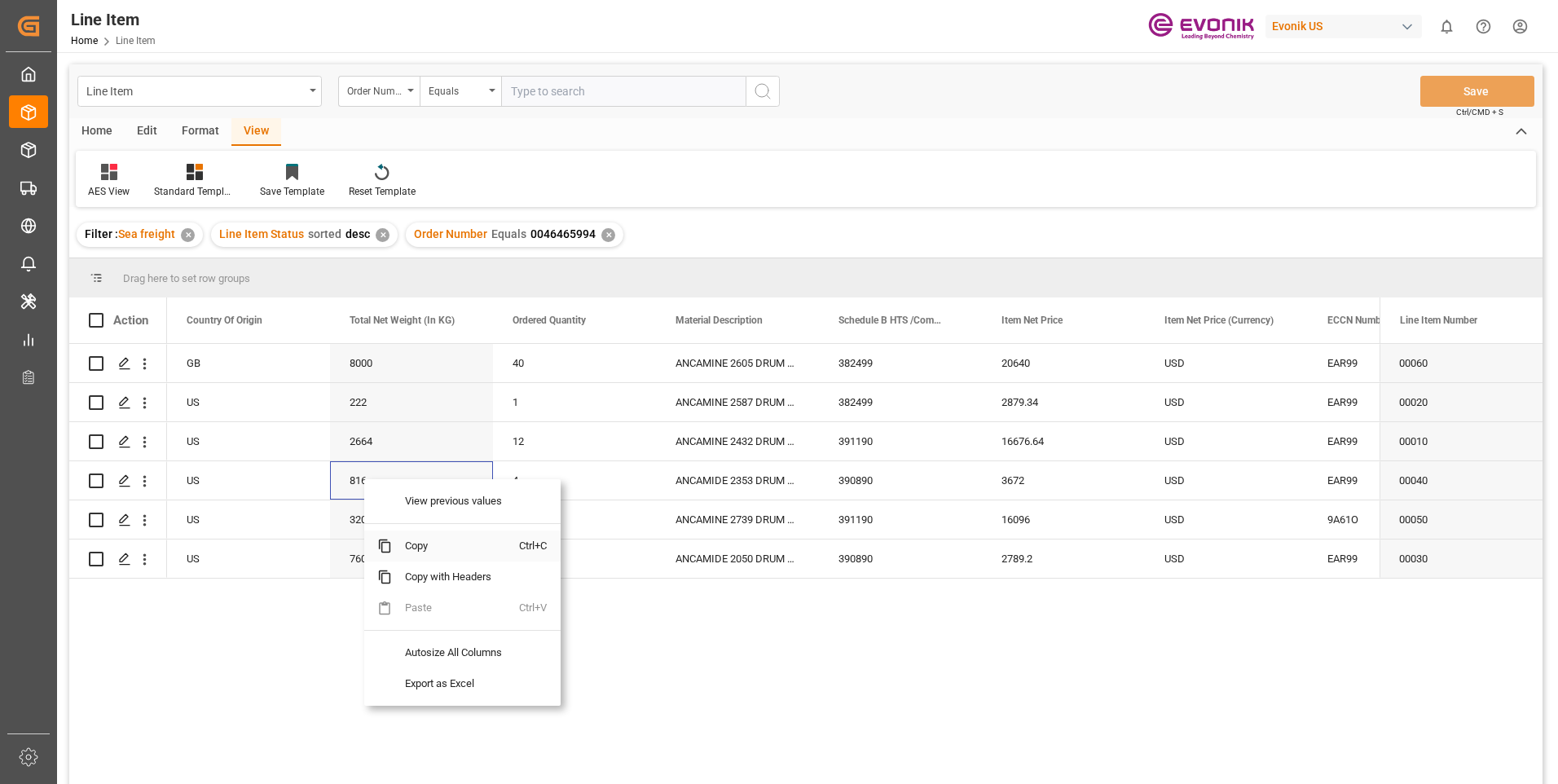
click at [415, 546] on span "Copy" at bounding box center [456, 545] width 127 height 31
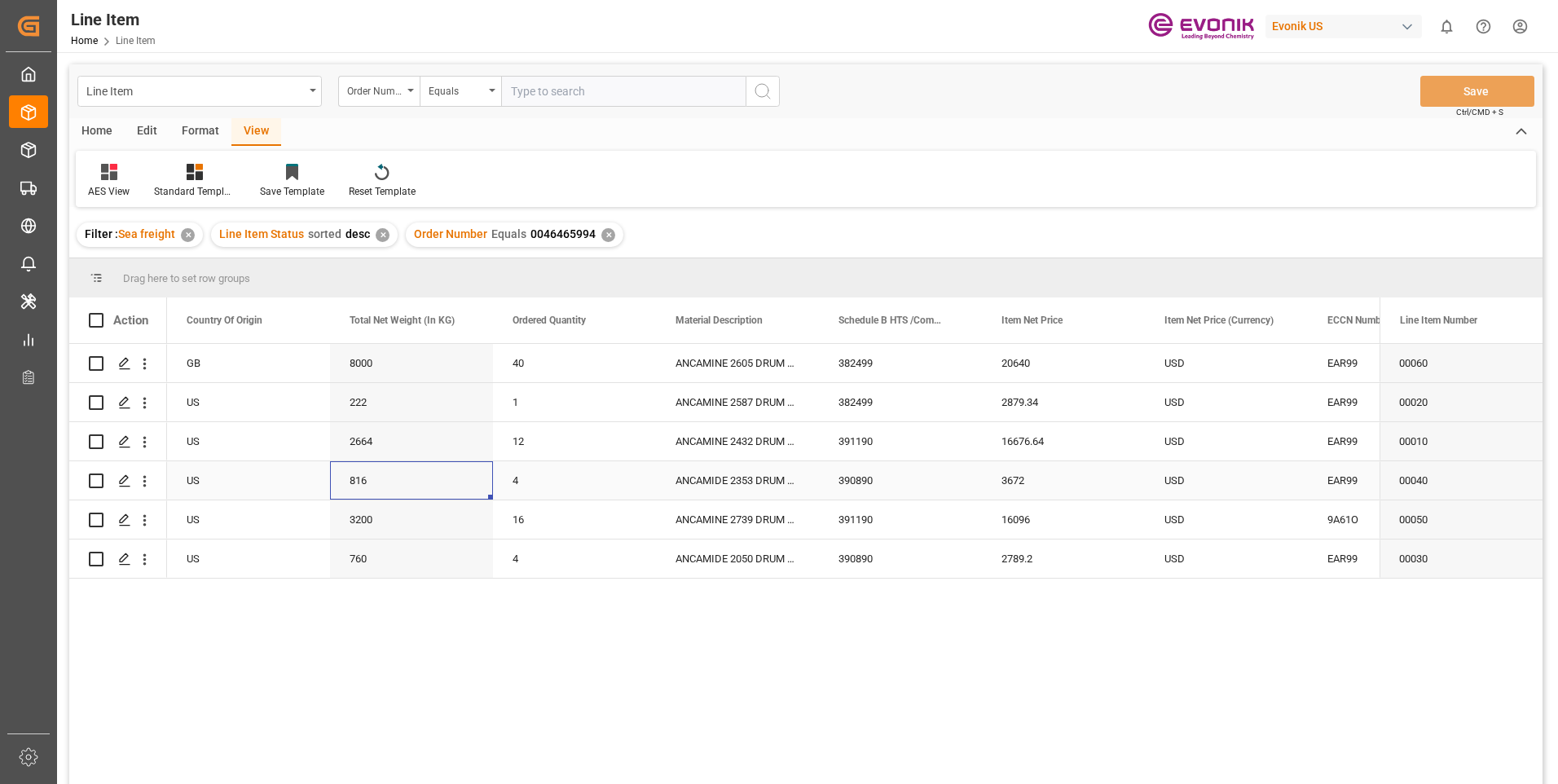
click at [883, 479] on div "390890" at bounding box center [900, 480] width 163 height 38
click at [1001, 477] on div "3672" at bounding box center [1063, 480] width 163 height 38
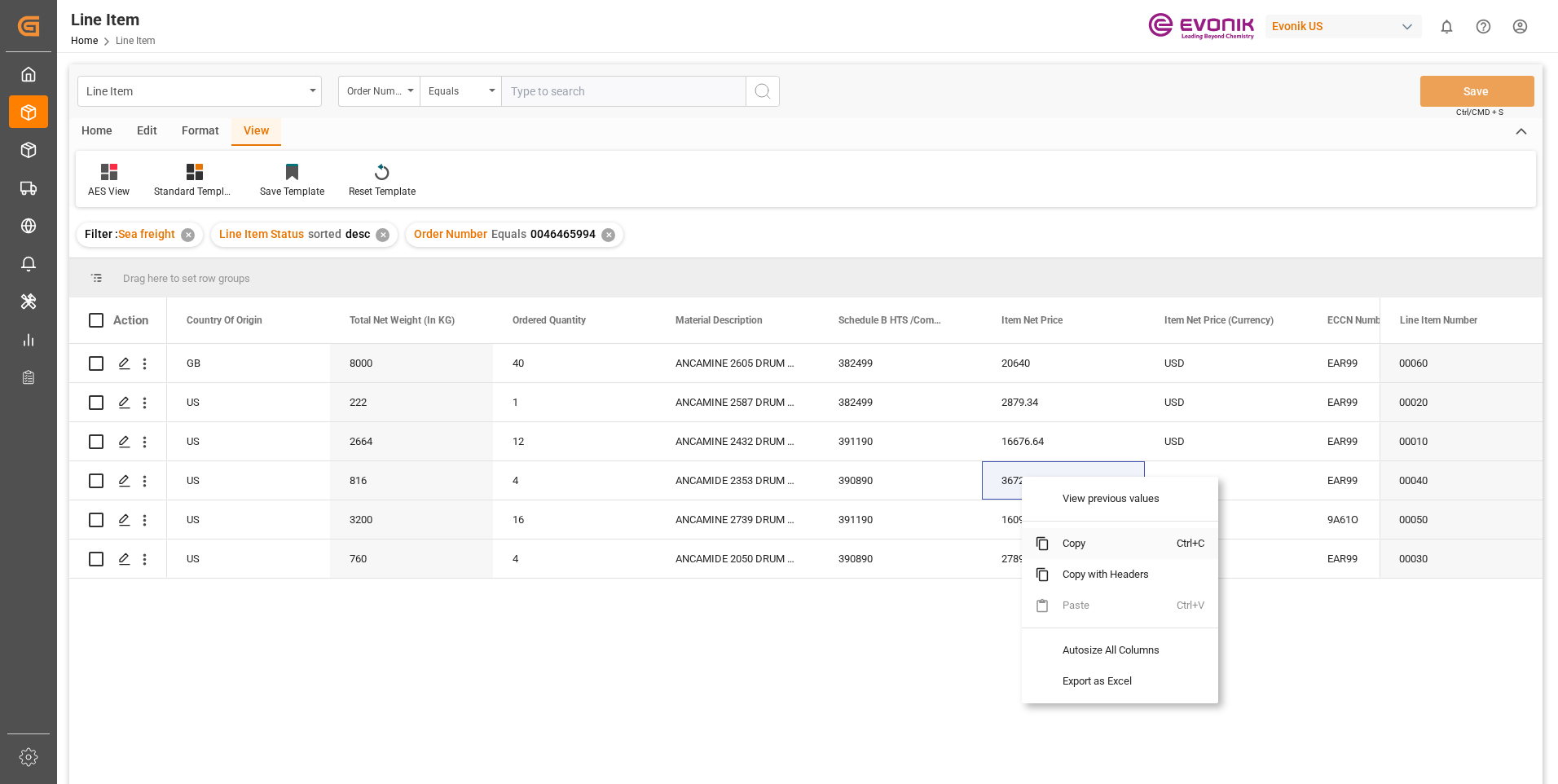
drag, startPoint x: 1077, startPoint y: 539, endPoint x: 1242, endPoint y: 518, distance: 166.3
click at [1078, 541] on span "Copy" at bounding box center [1114, 543] width 127 height 31
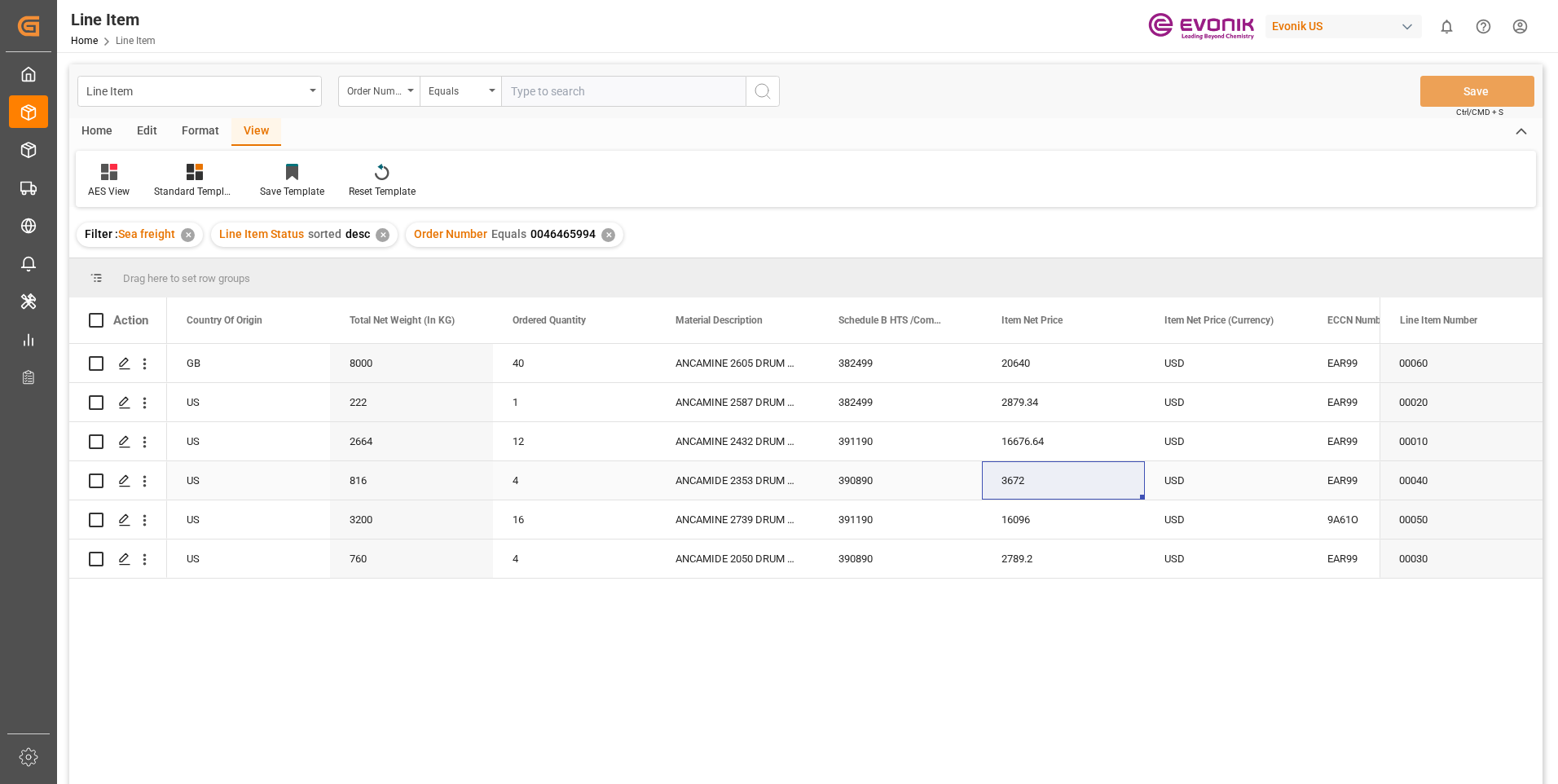
click at [1339, 483] on div "EAR99" at bounding box center [1390, 480] width 124 height 37
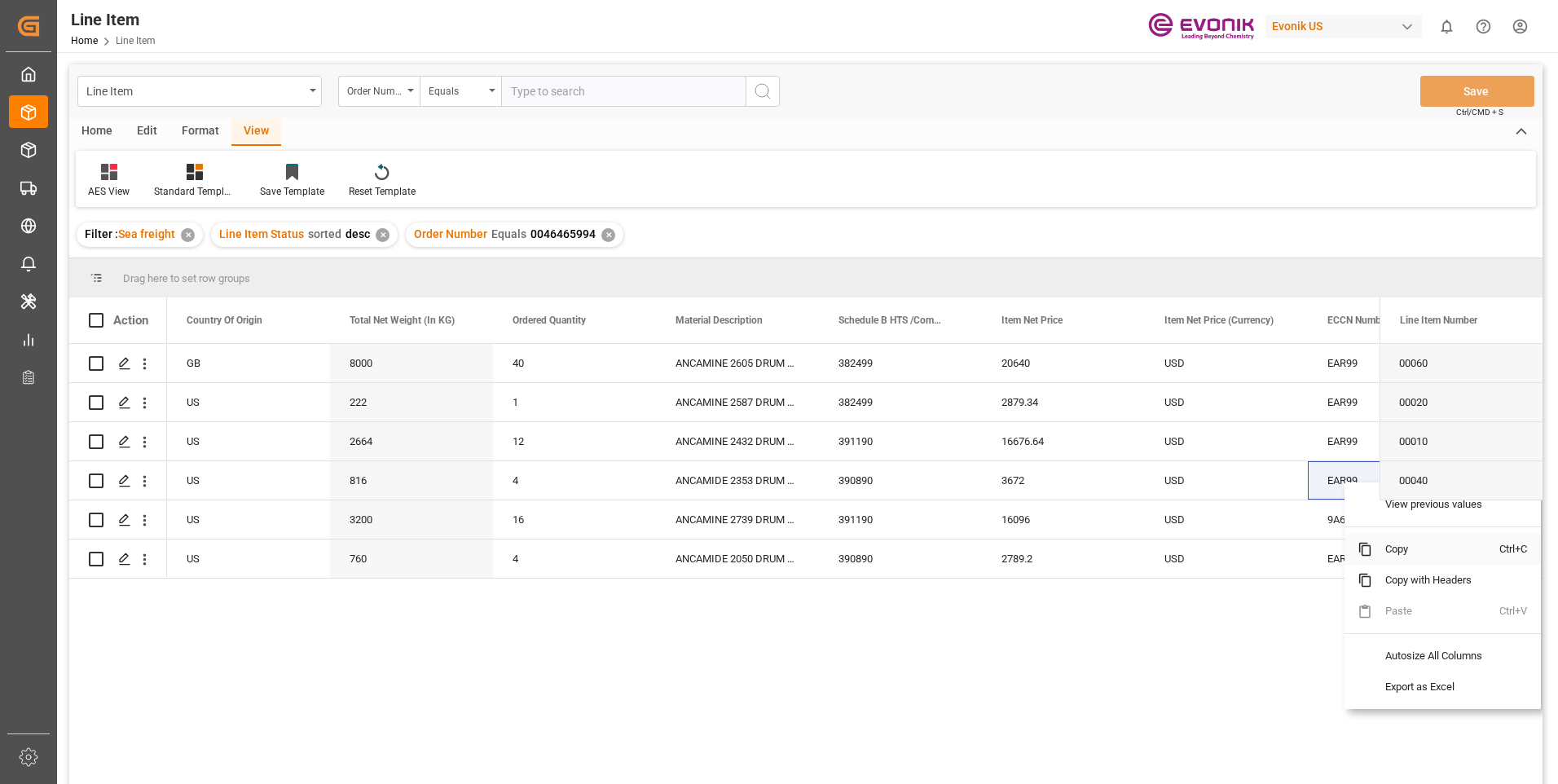
click at [1382, 546] on span "Copy" at bounding box center [1436, 549] width 127 height 31
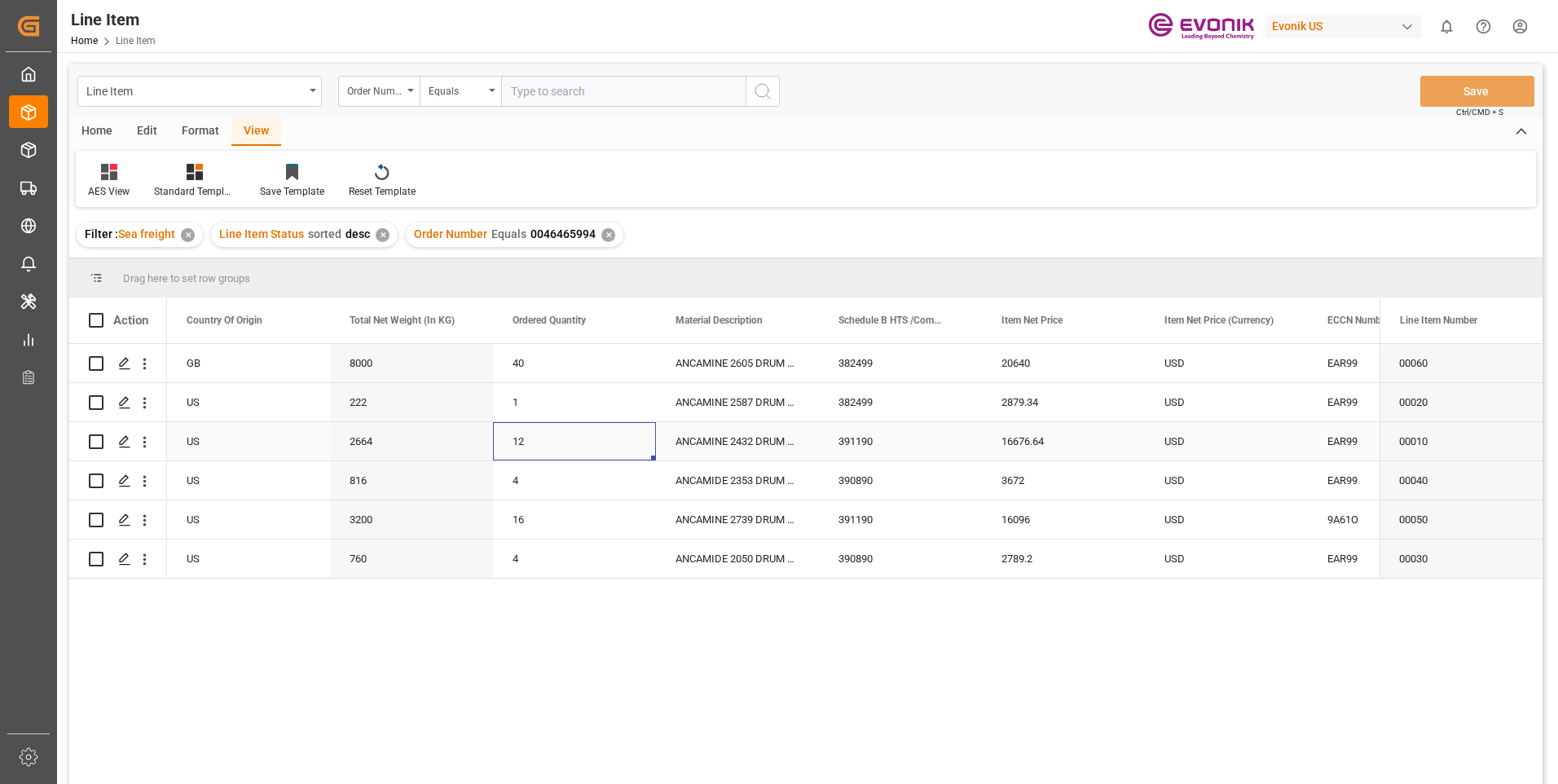
click at [575, 439] on div "12" at bounding box center [575, 441] width 163 height 38
click at [382, 455] on div "2664" at bounding box center [412, 441] width 163 height 38
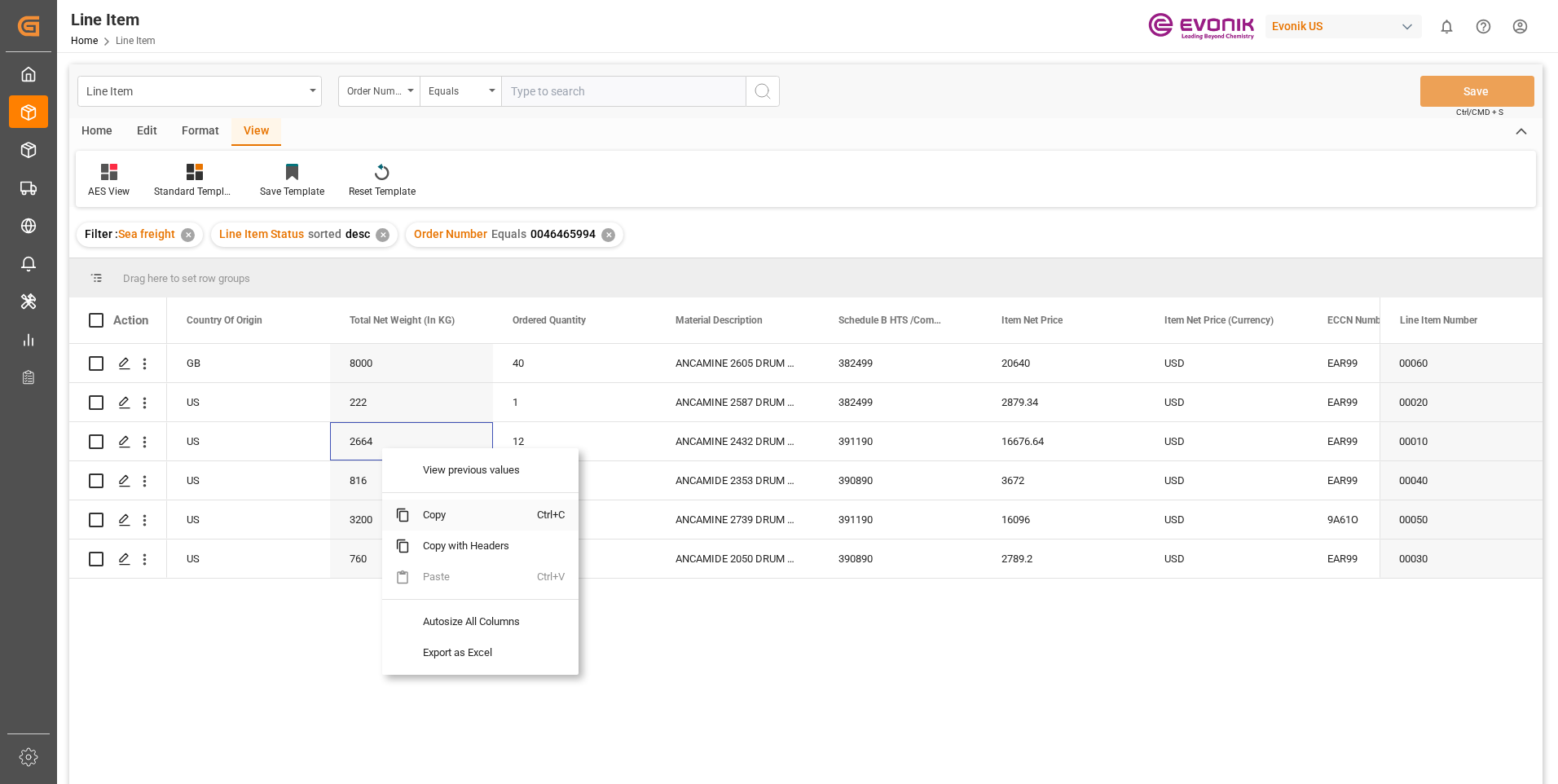
click at [423, 514] on span "Copy" at bounding box center [474, 514] width 127 height 31
click at [1018, 435] on div "16676.64" at bounding box center [1063, 441] width 163 height 38
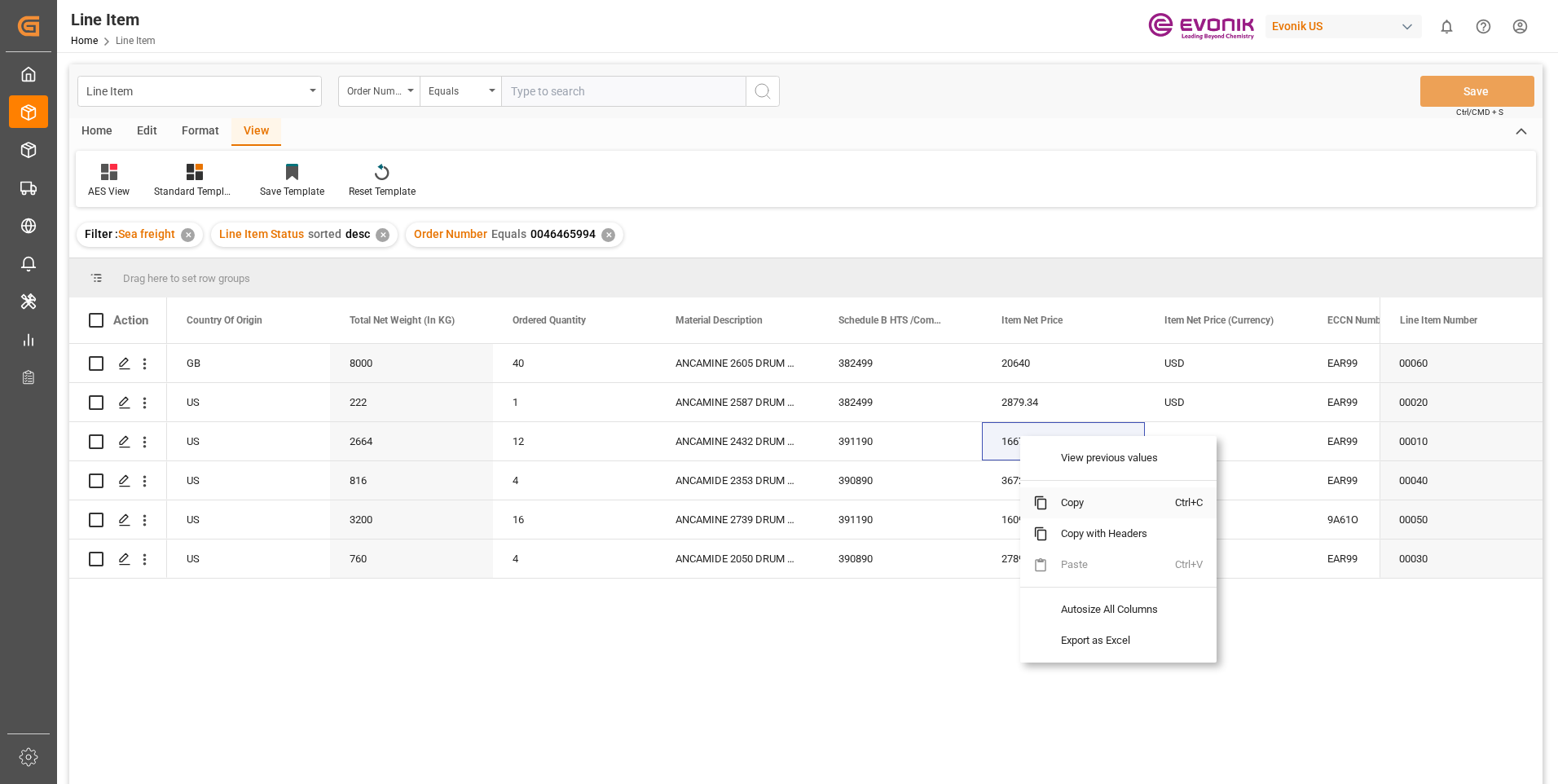
click at [1076, 498] on span "Copy" at bounding box center [1112, 502] width 127 height 31
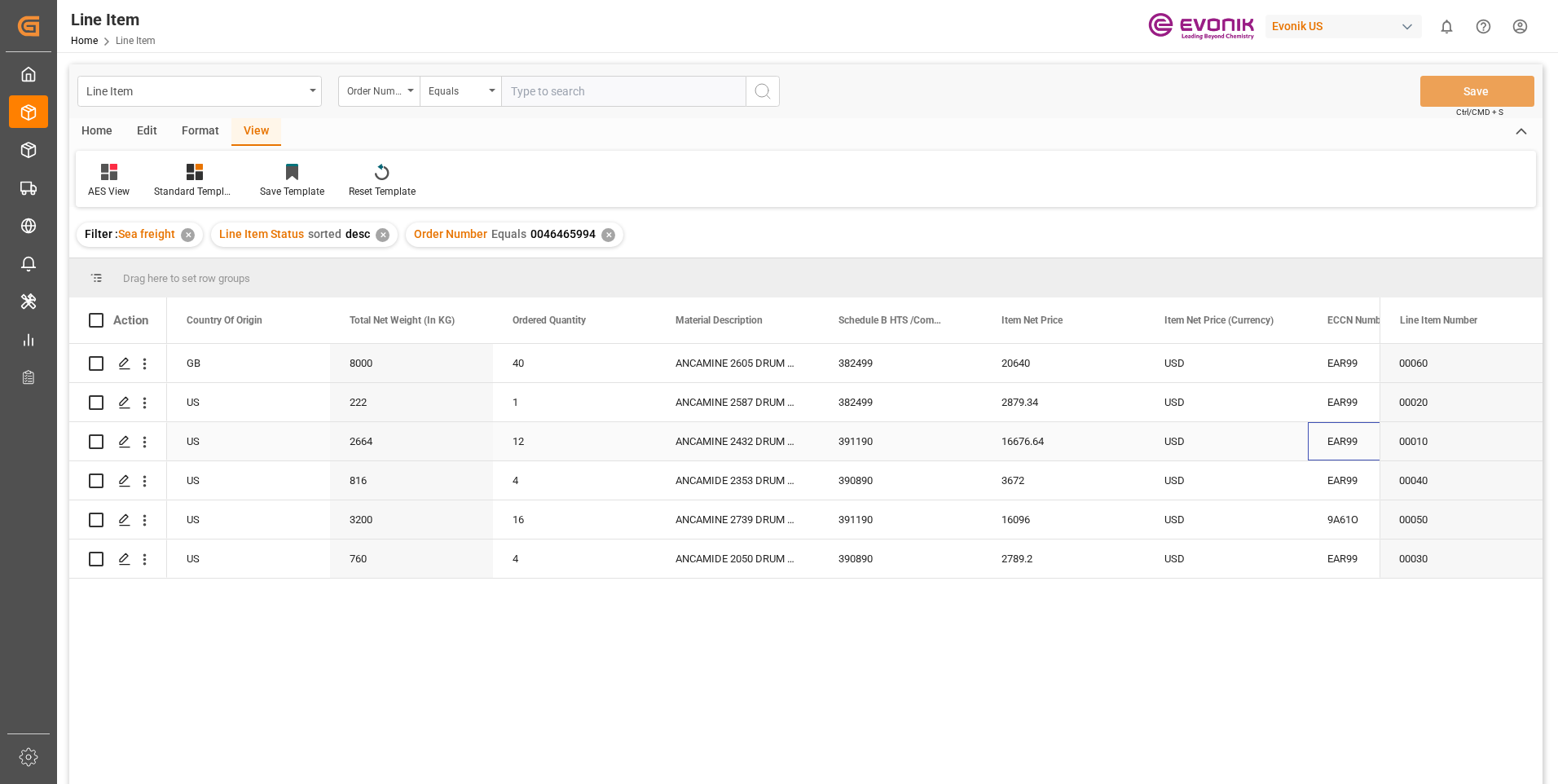
click at [1353, 442] on div "EAR99" at bounding box center [1390, 442] width 124 height 37
click at [1392, 506] on span "Copy" at bounding box center [1438, 507] width 127 height 31
click at [366, 395] on div "222" at bounding box center [412, 402] width 163 height 38
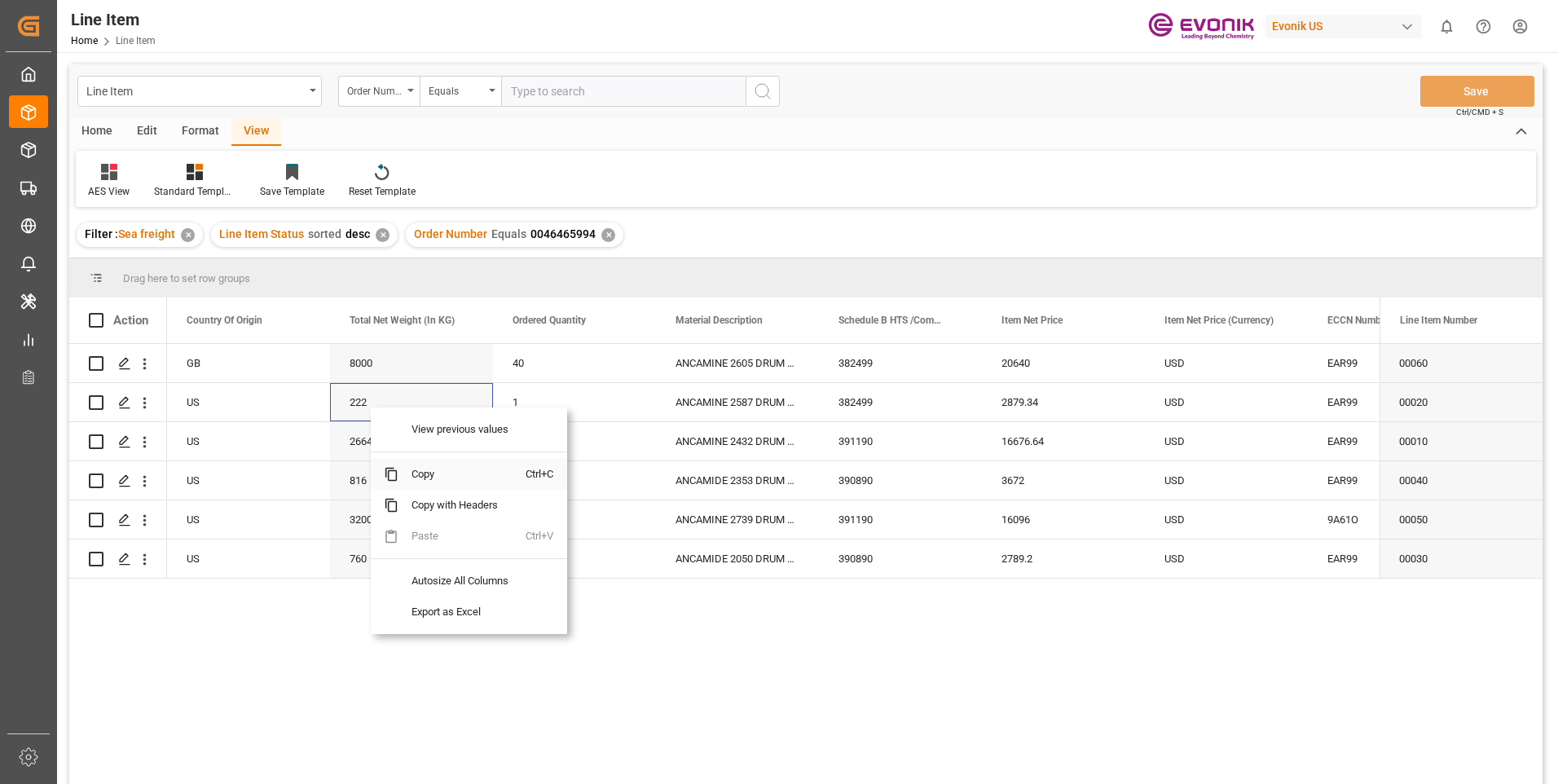
click at [432, 476] on span "Copy" at bounding box center [462, 473] width 127 height 31
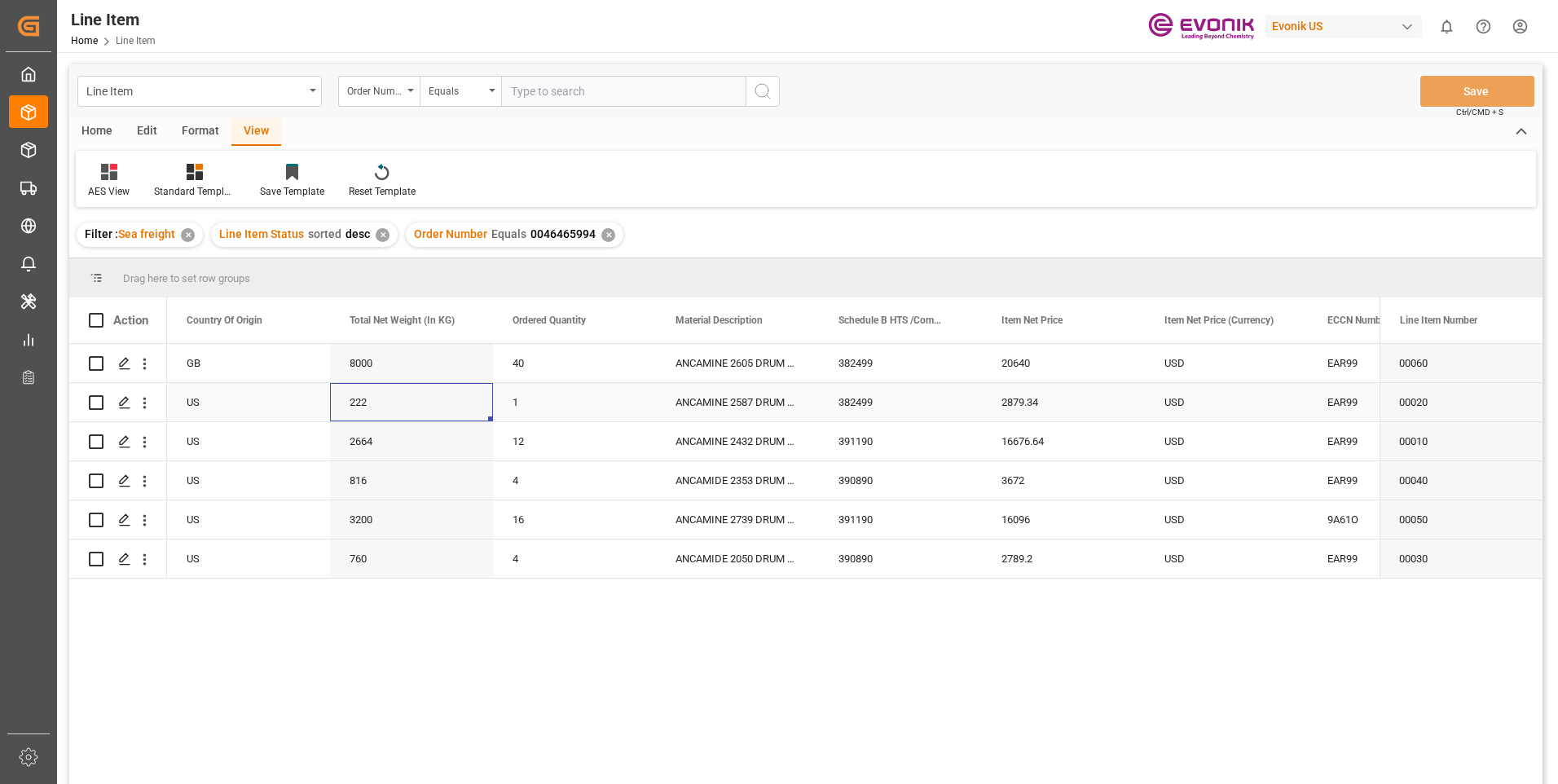
click at [774, 395] on div "ANCAMINE 2587 DRUM 222KG" at bounding box center [737, 402] width 163 height 38
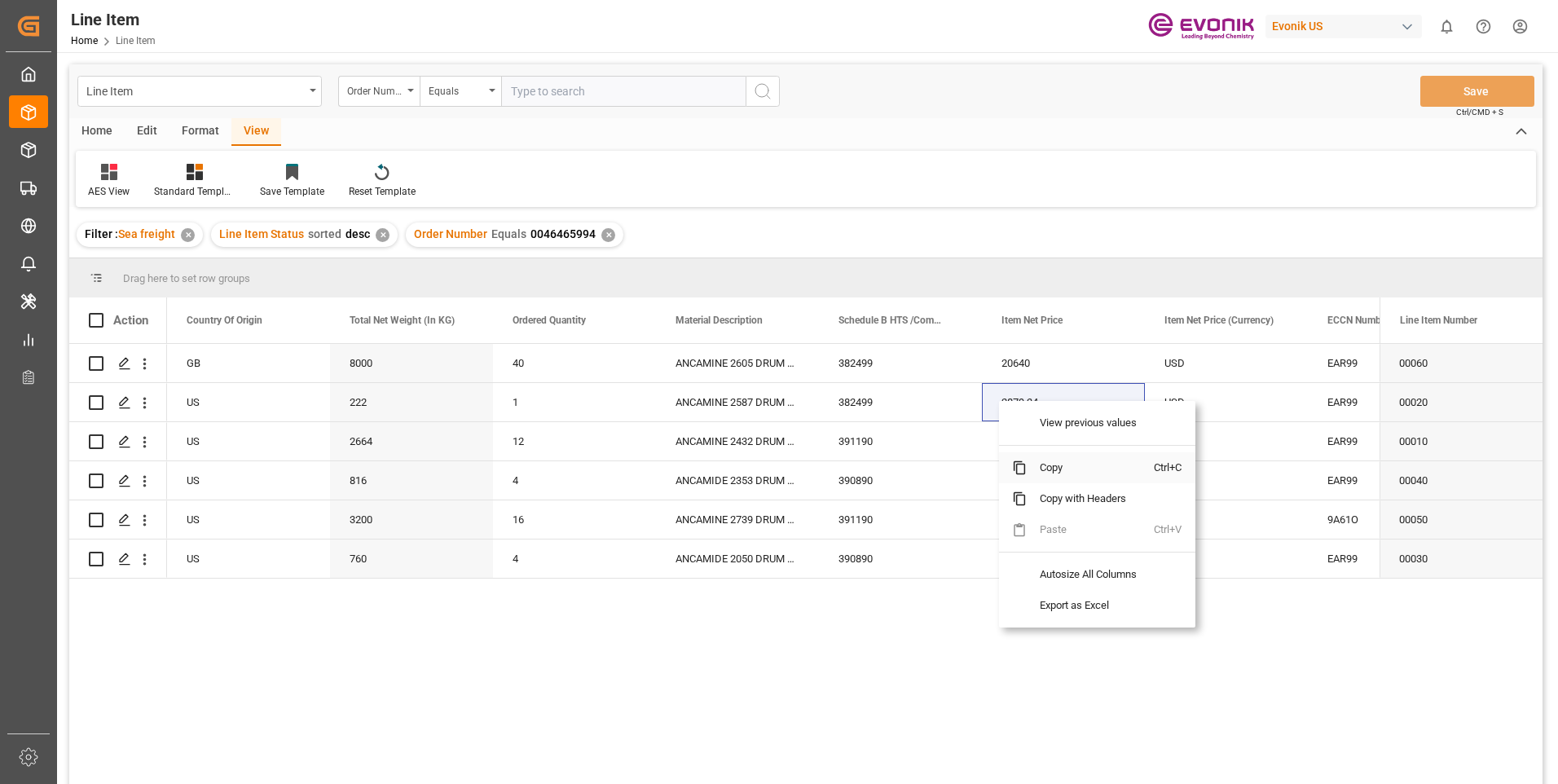
click at [1052, 469] on span "Copy" at bounding box center [1091, 467] width 127 height 31
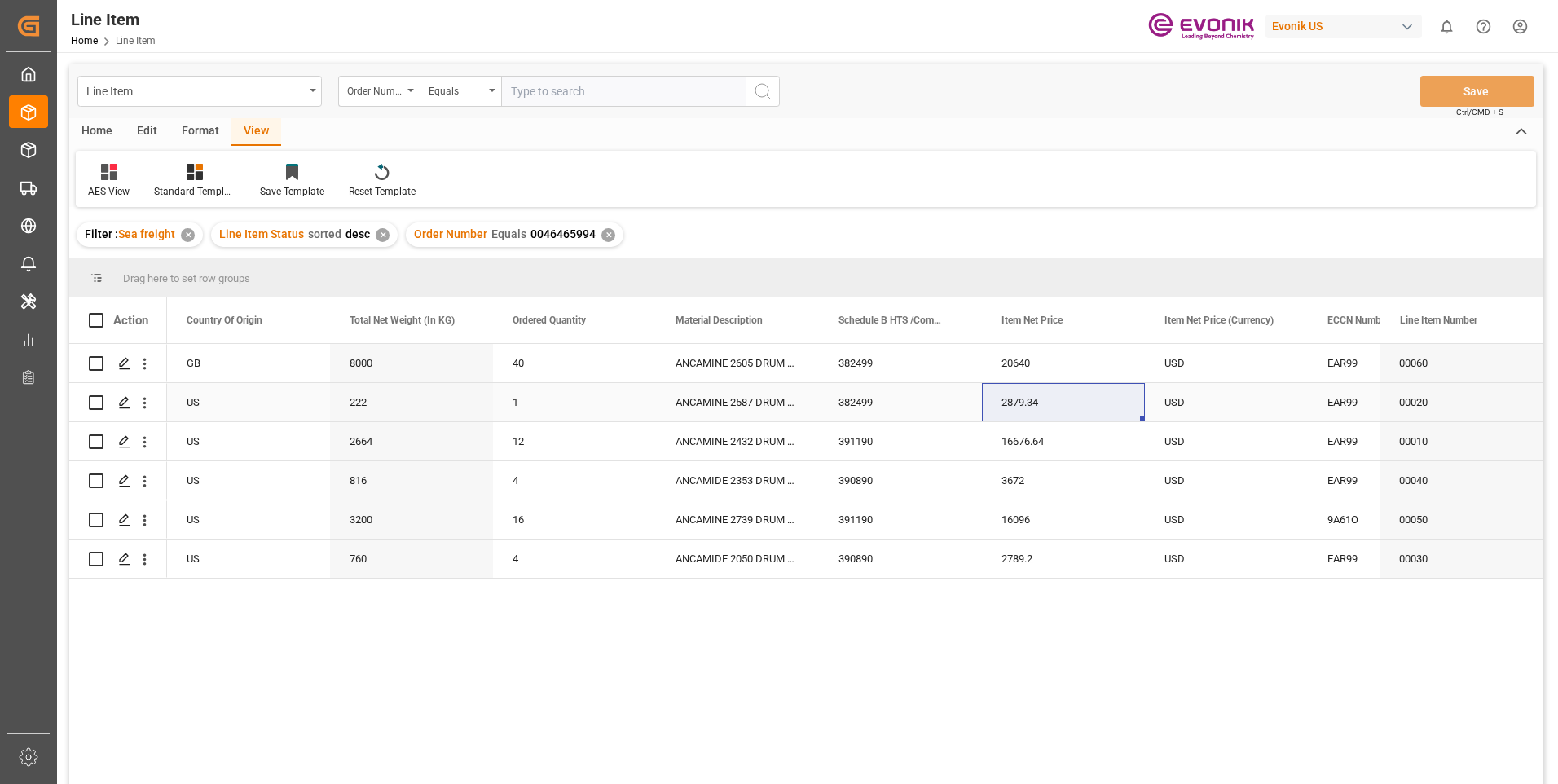
click at [1330, 390] on div "EAR99" at bounding box center [1390, 403] width 124 height 37
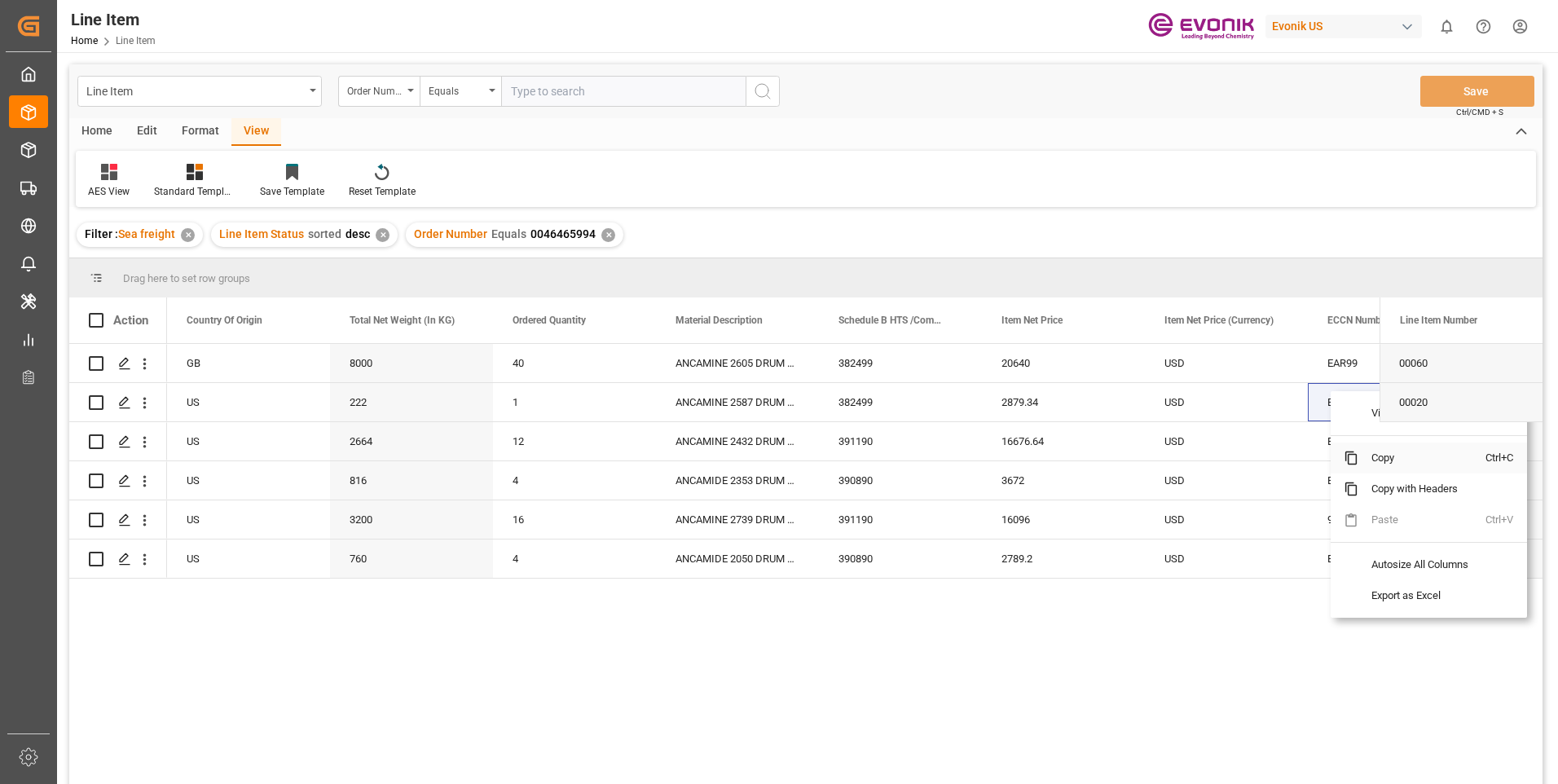
click at [1349, 460] on span at bounding box center [1351, 457] width 15 height 15
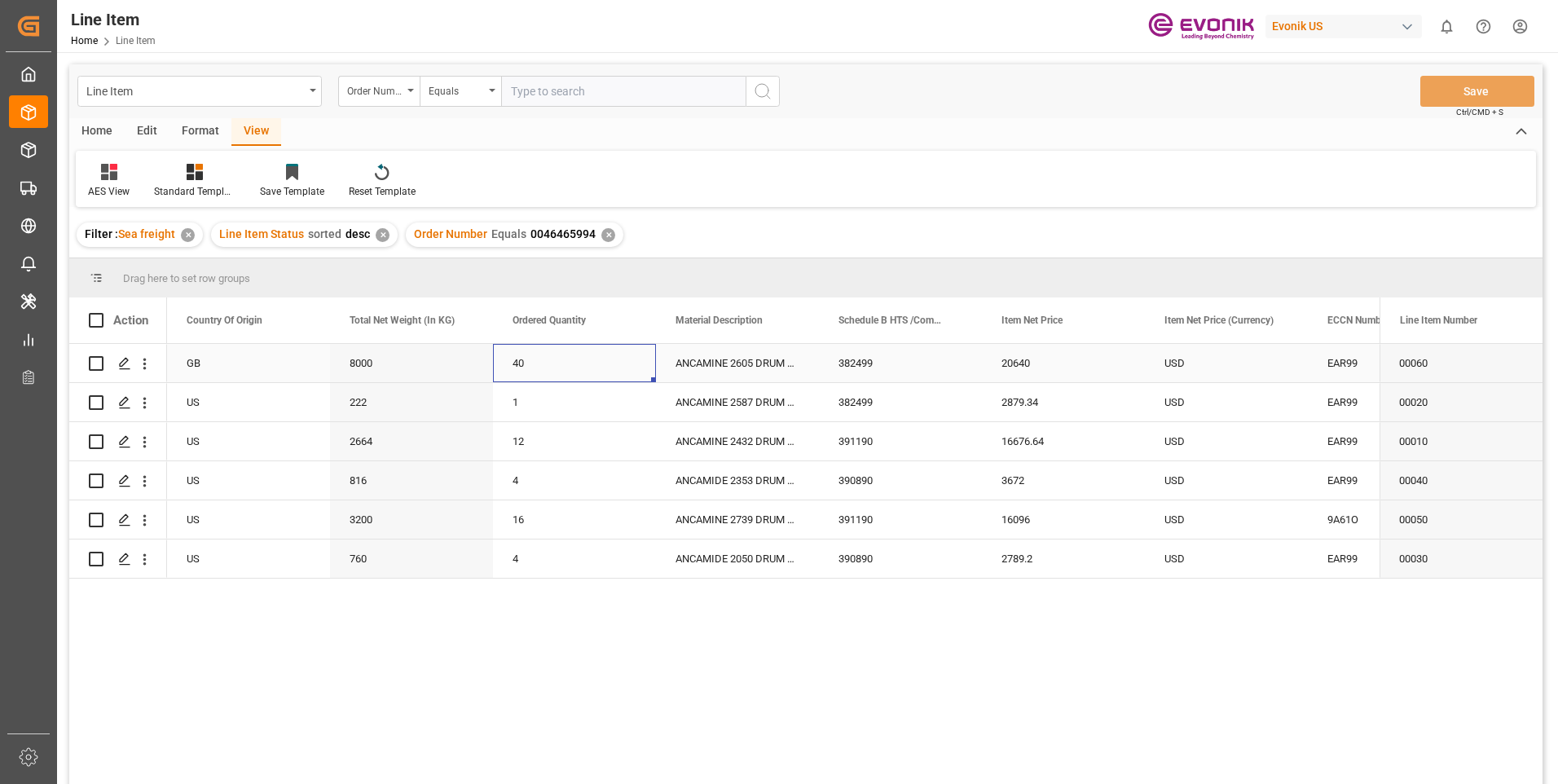
click at [523, 365] on div "40" at bounding box center [575, 362] width 163 height 38
click at [407, 362] on div "8000" at bounding box center [412, 362] width 163 height 38
click at [415, 365] on div "8000" at bounding box center [412, 362] width 163 height 38
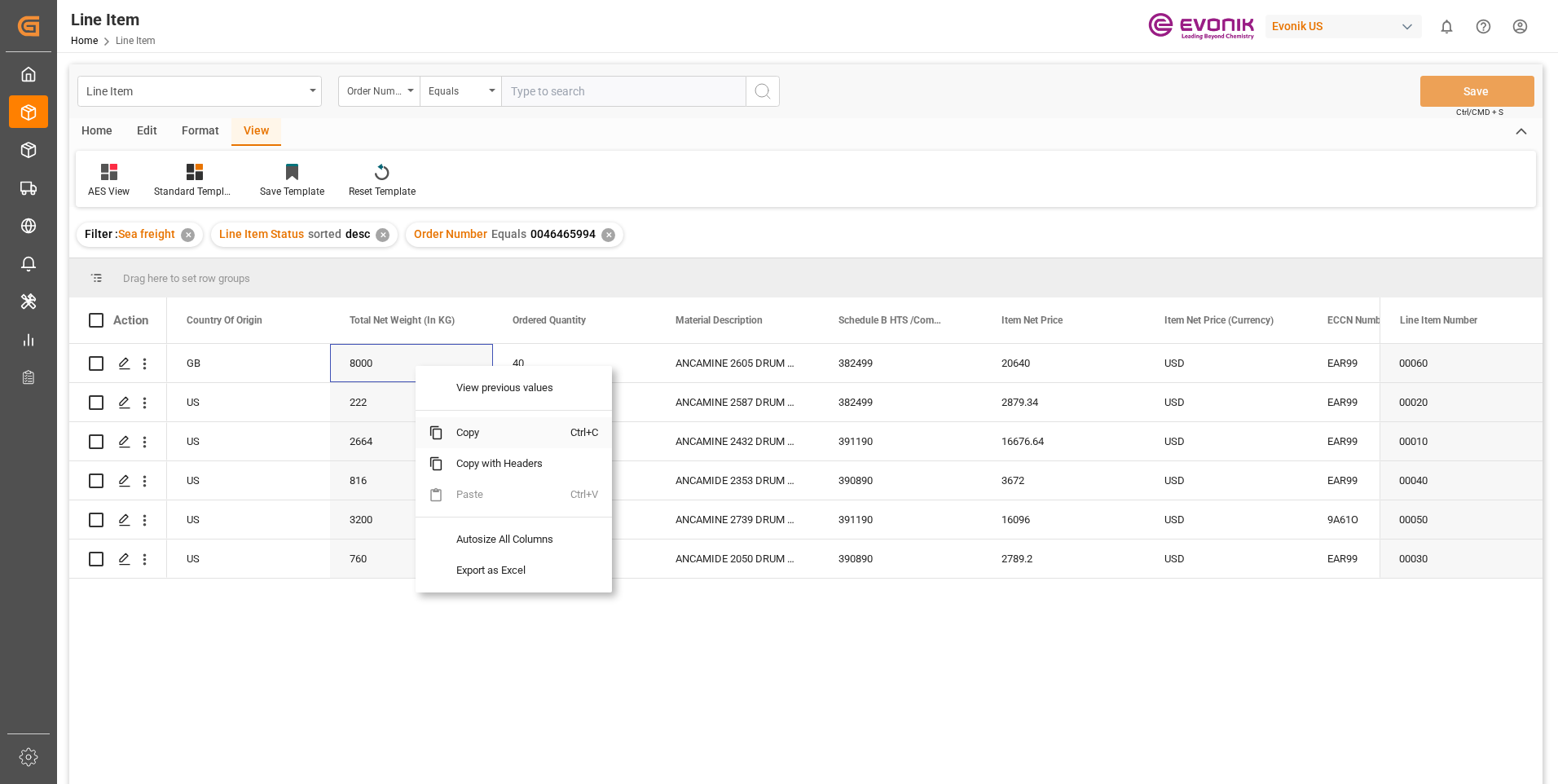
click at [464, 435] on span "Copy" at bounding box center [507, 432] width 127 height 31
click at [730, 350] on div "ANCAMINE 2605 DRUM 200KG" at bounding box center [737, 362] width 163 height 38
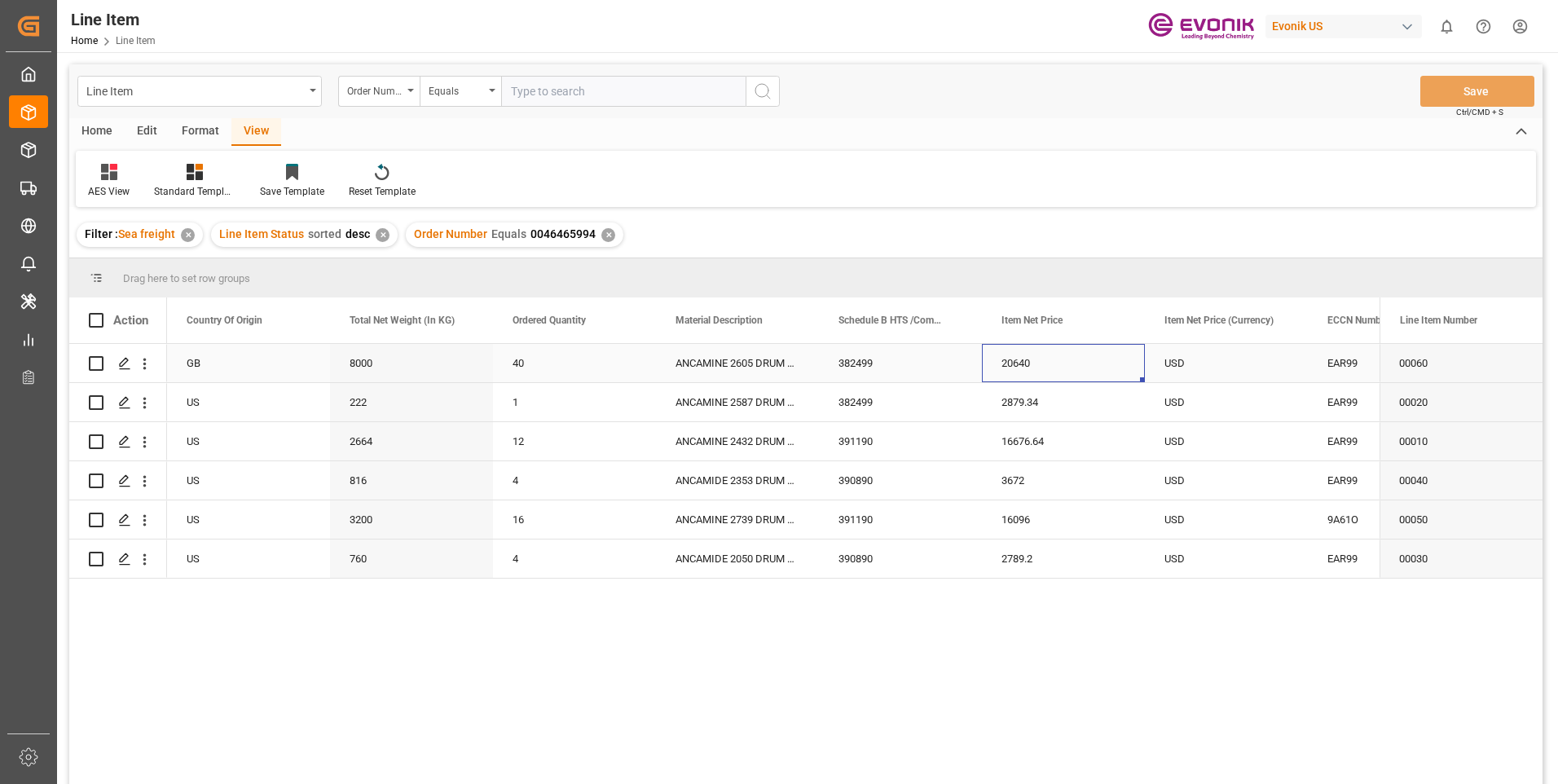
click at [1037, 356] on div "20640" at bounding box center [1063, 362] width 163 height 38
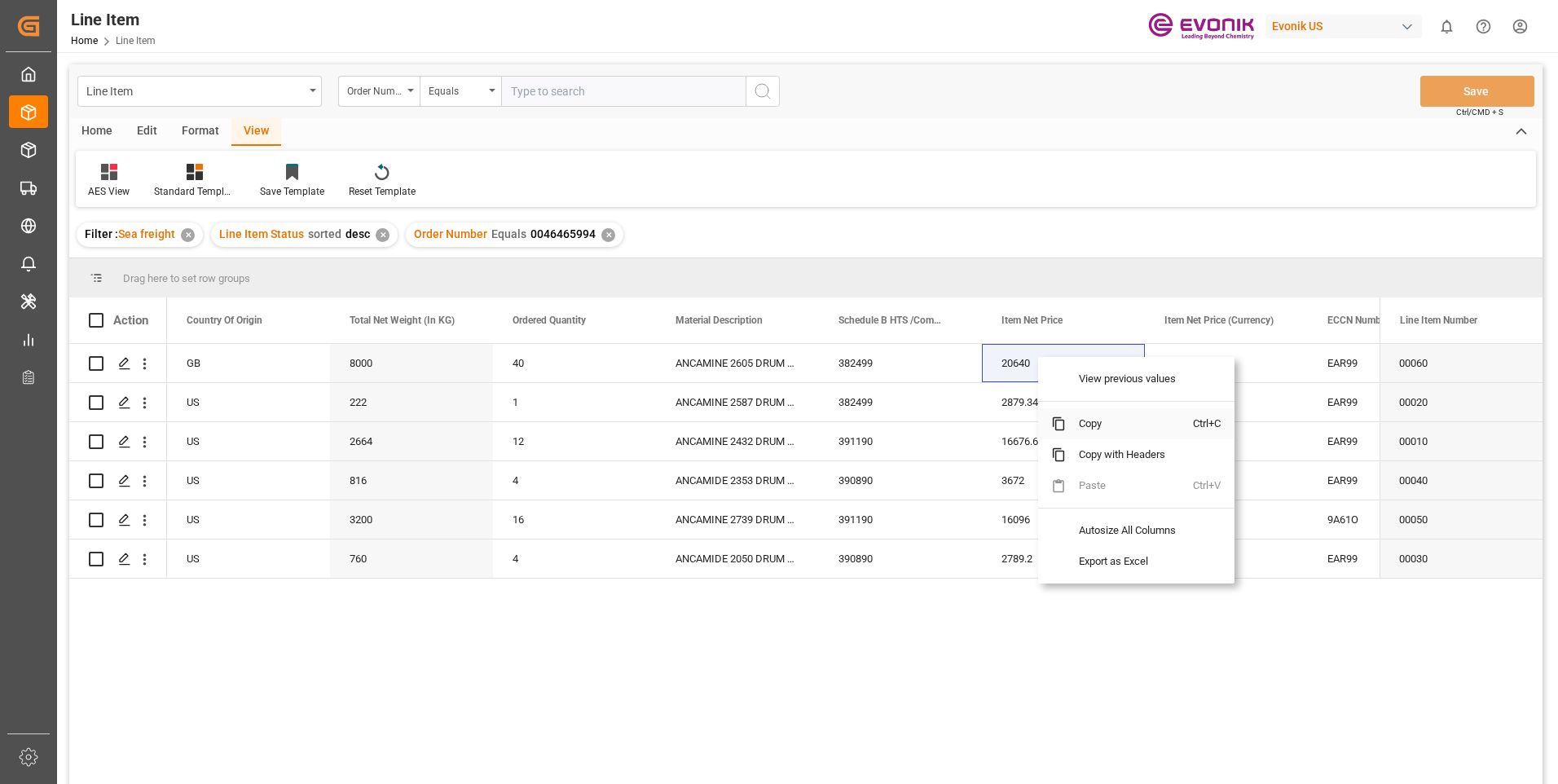
click at [1097, 422] on span "Copy" at bounding box center [1130, 423] width 127 height 31
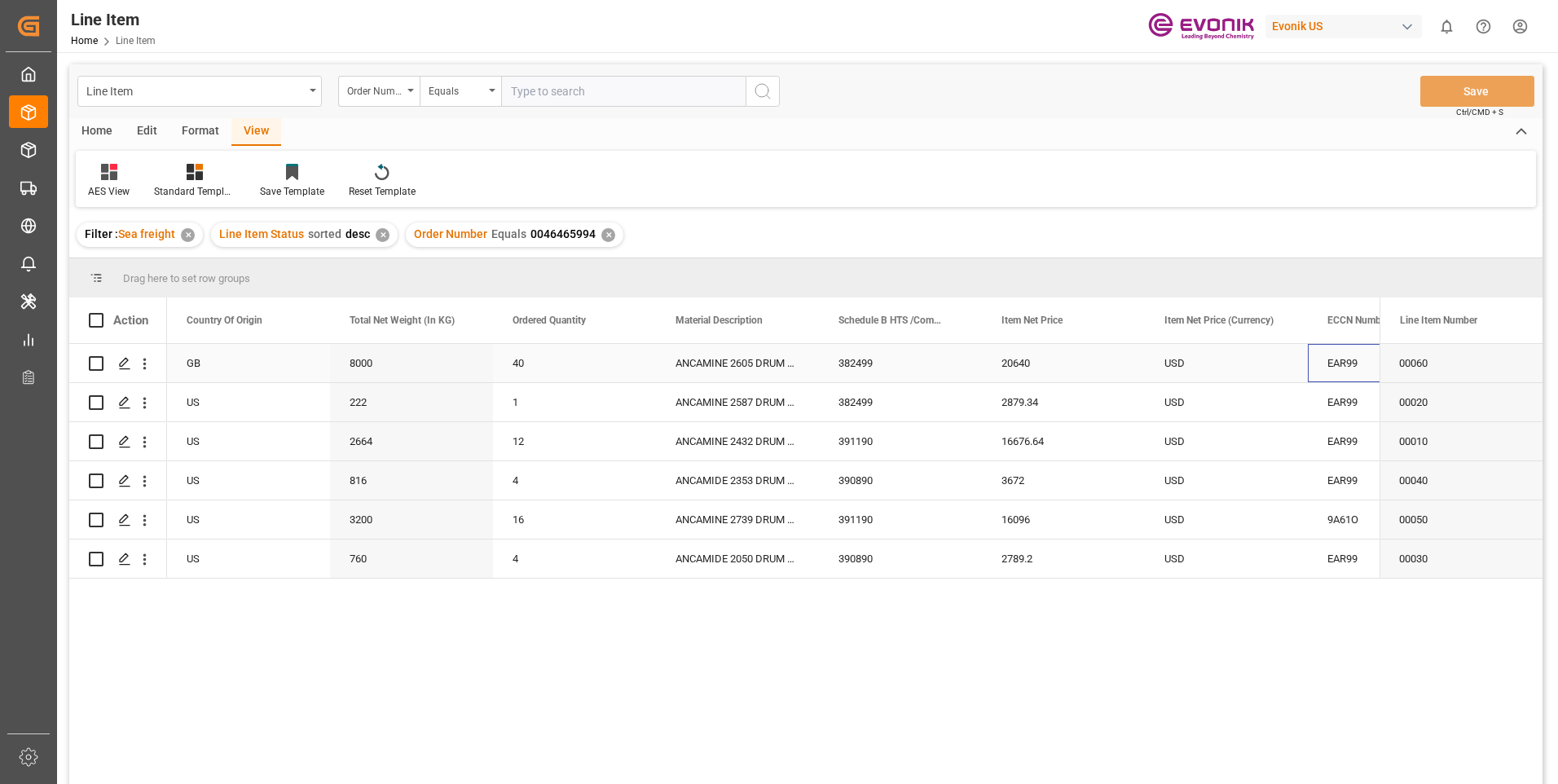
click at [1335, 359] on div "EAR99" at bounding box center [1390, 363] width 124 height 37
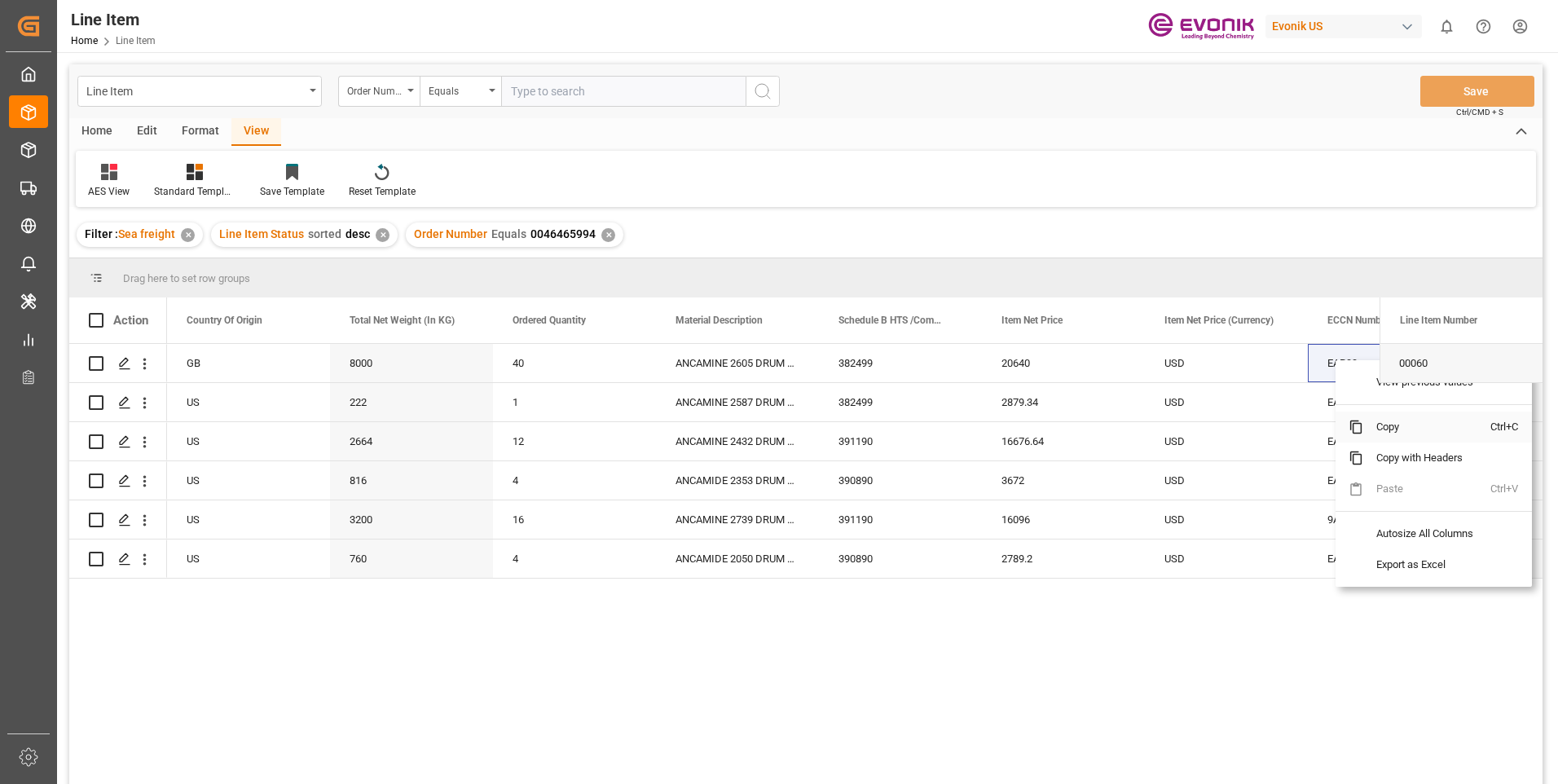
click at [1375, 425] on span "Copy" at bounding box center [1427, 427] width 127 height 31
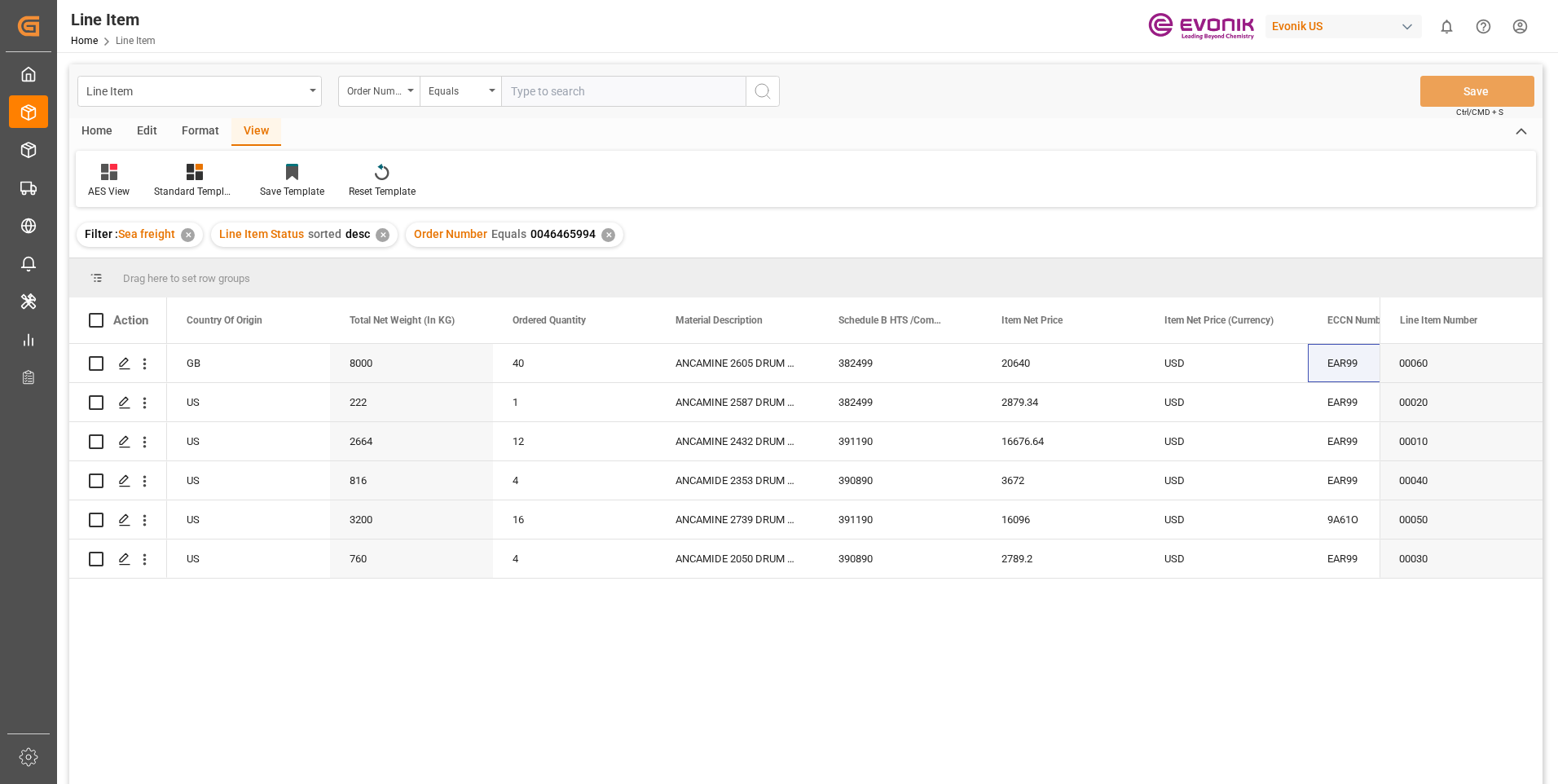
click at [604, 230] on div "✕" at bounding box center [608, 235] width 14 height 14
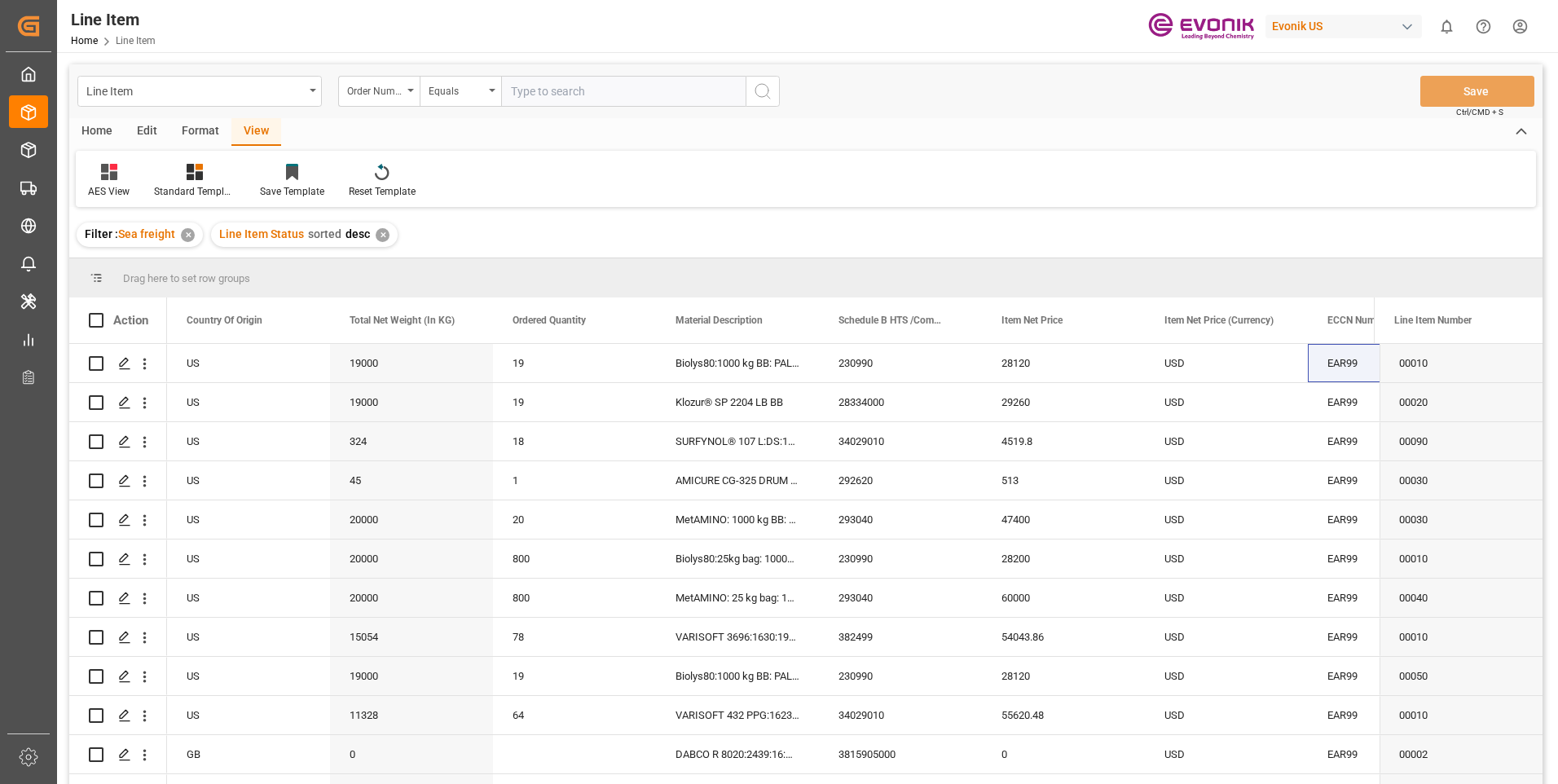
click at [375, 230] on div "✕" at bounding box center [382, 235] width 14 height 14
click at [550, 89] on input "text" at bounding box center [623, 91] width 244 height 31
paste input "0046461061"
type input "0046461061"
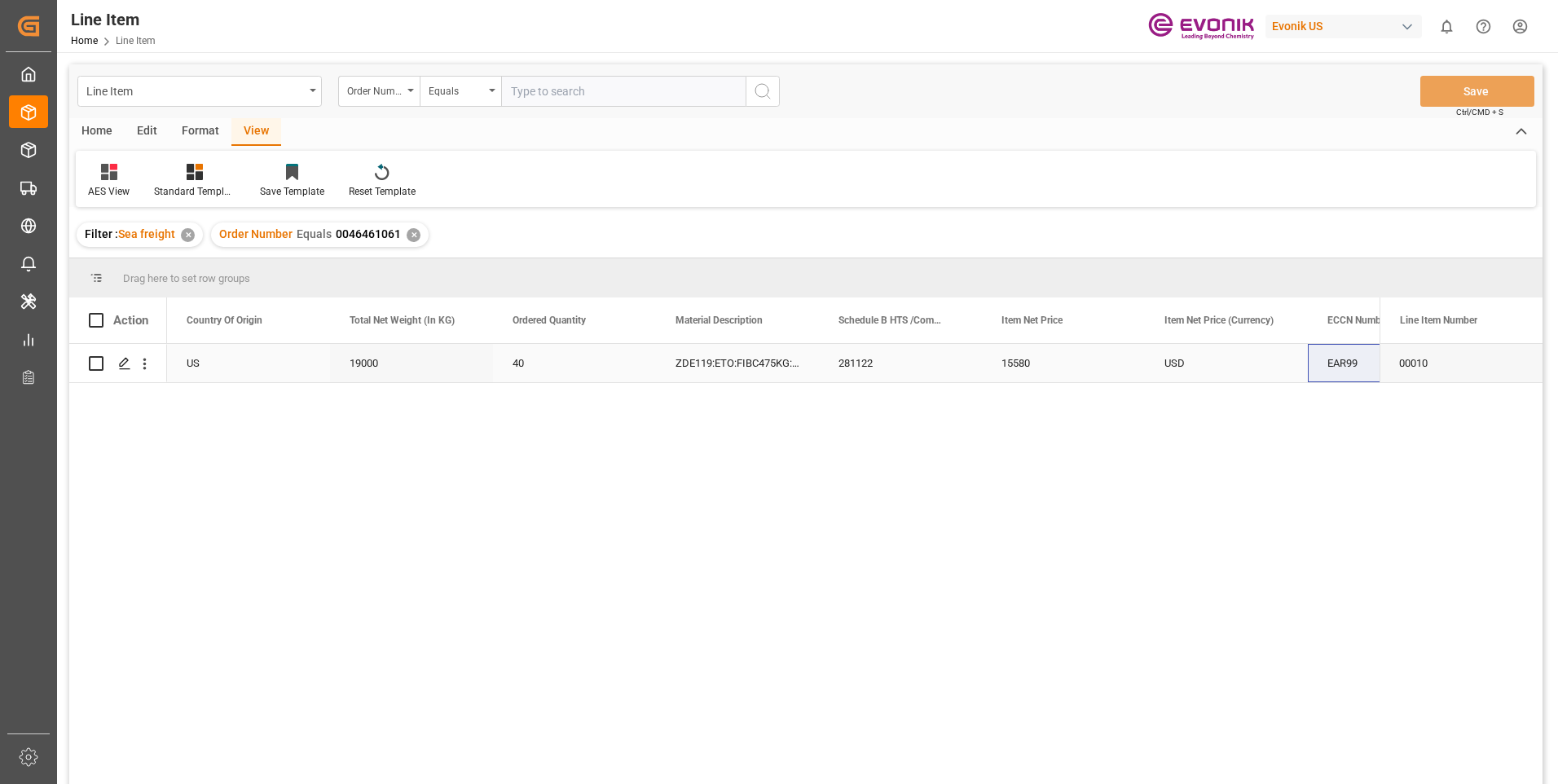
click at [1032, 366] on div "15580" at bounding box center [1063, 362] width 163 height 38
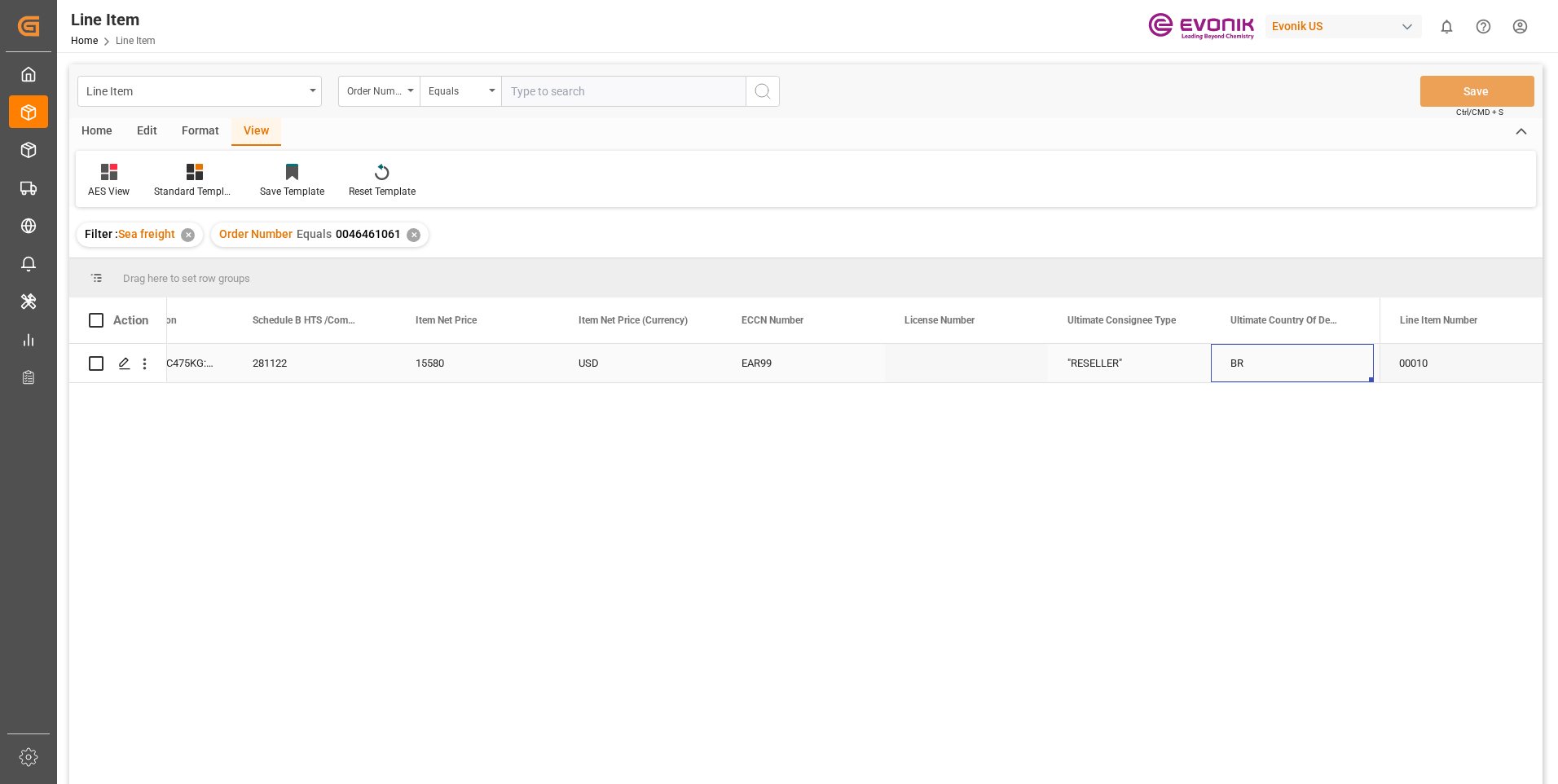
scroll to position [0, 1238]
click at [1153, 351] on div "BR" at bounding box center [1130, 362] width 163 height 38
click at [426, 364] on div "Press SPACE to select this row." at bounding box center [477, 362] width 163 height 38
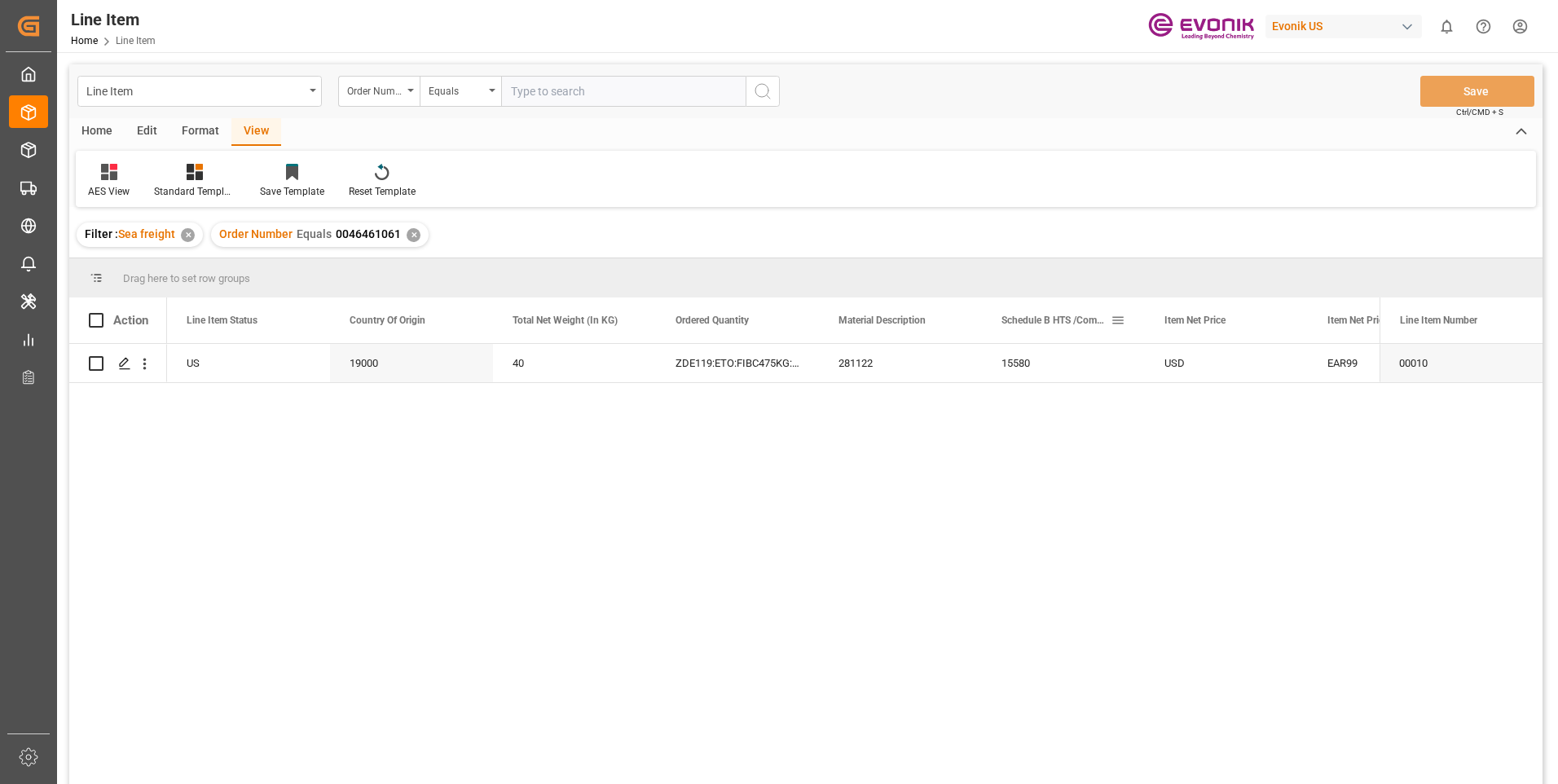
scroll to position [0, 326]
click at [566, 352] on div "19000" at bounding box center [575, 362] width 163 height 38
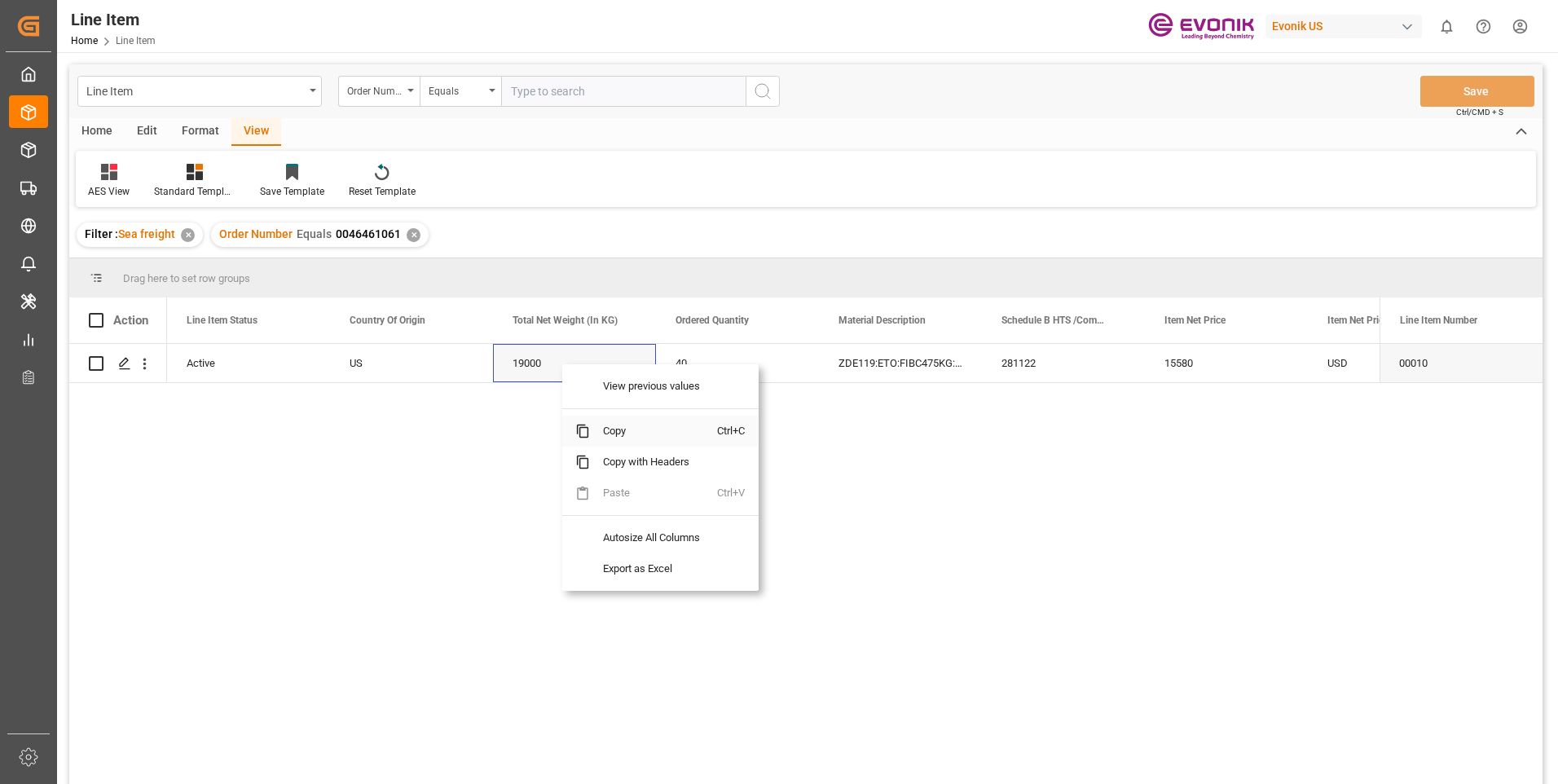
click at [612, 426] on span "Copy" at bounding box center [653, 430] width 127 height 31
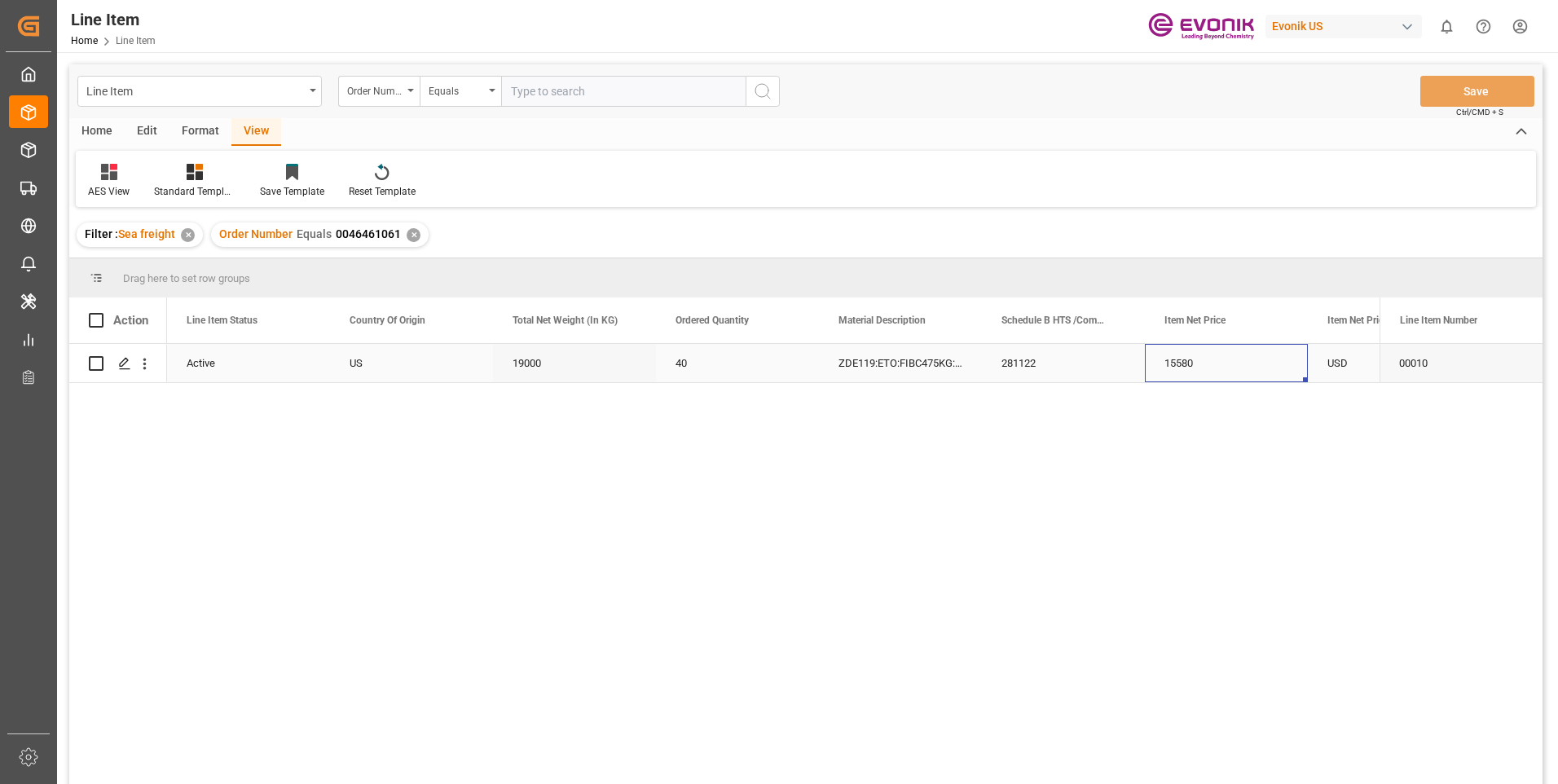
click at [1189, 357] on div "15580" at bounding box center [1226, 362] width 163 height 38
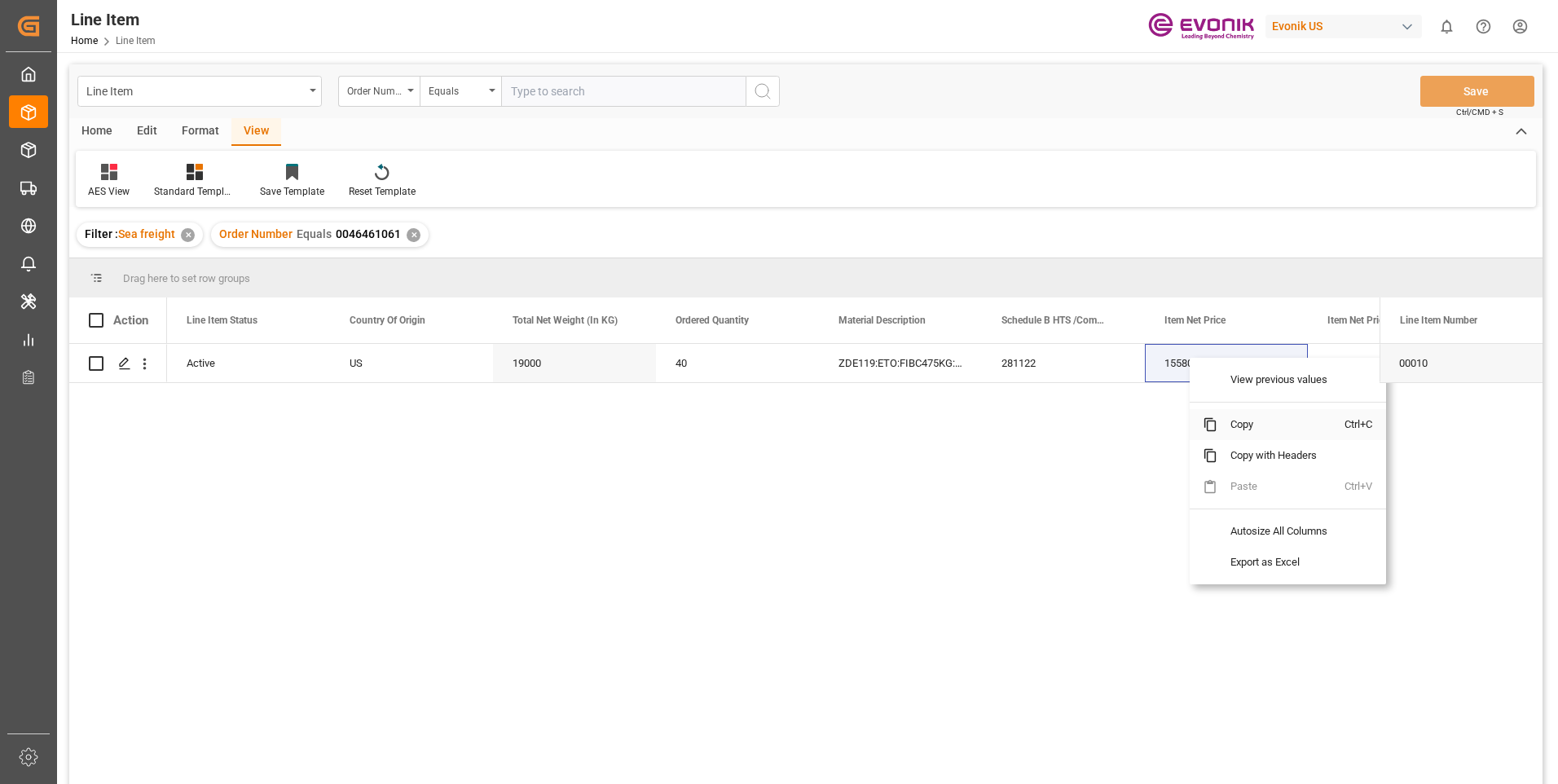
click at [1210, 427] on span at bounding box center [1210, 424] width 15 height 15
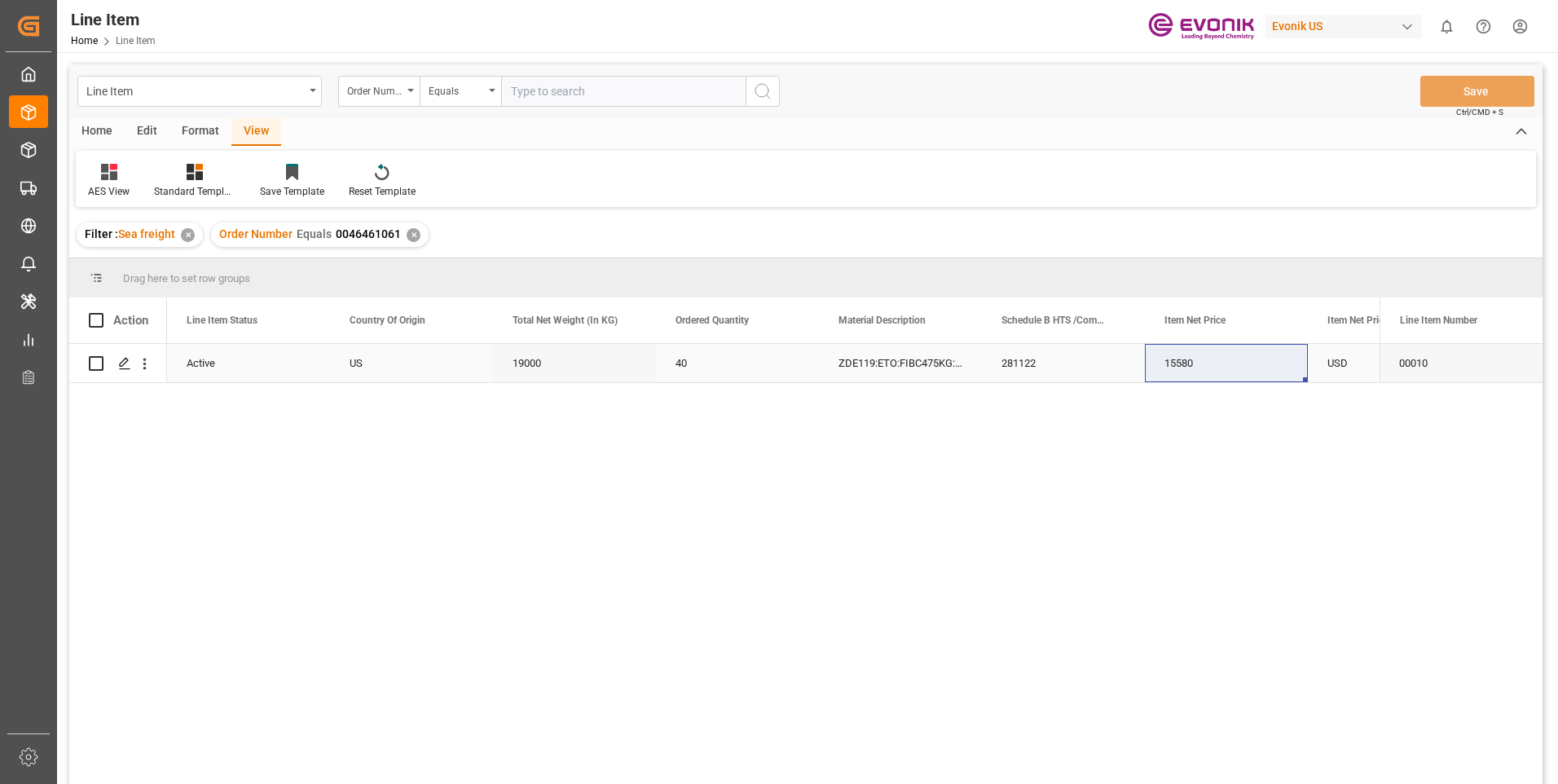
click at [1261, 373] on div "15580" at bounding box center [1226, 362] width 163 height 38
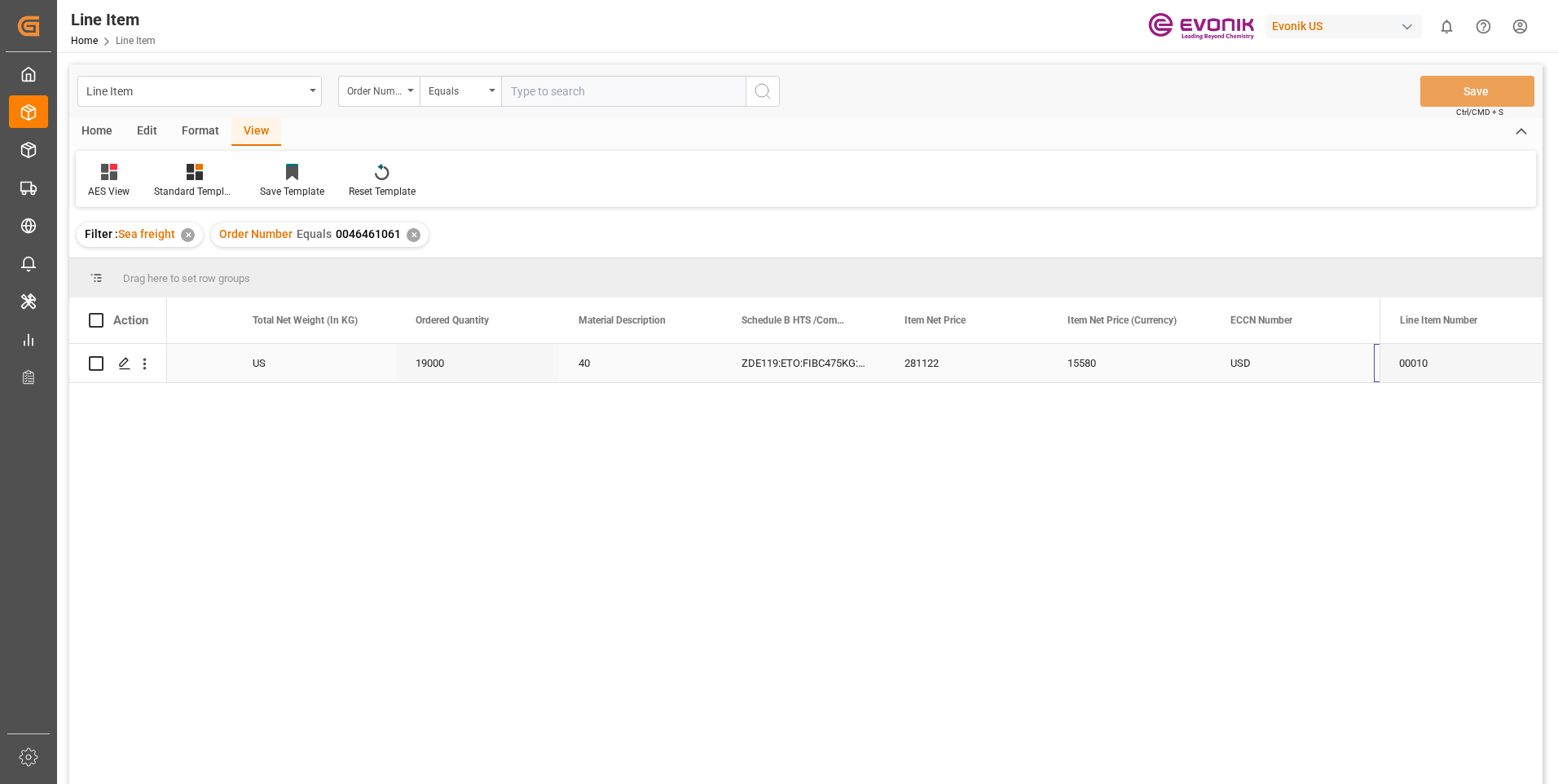
scroll to position [0, 586]
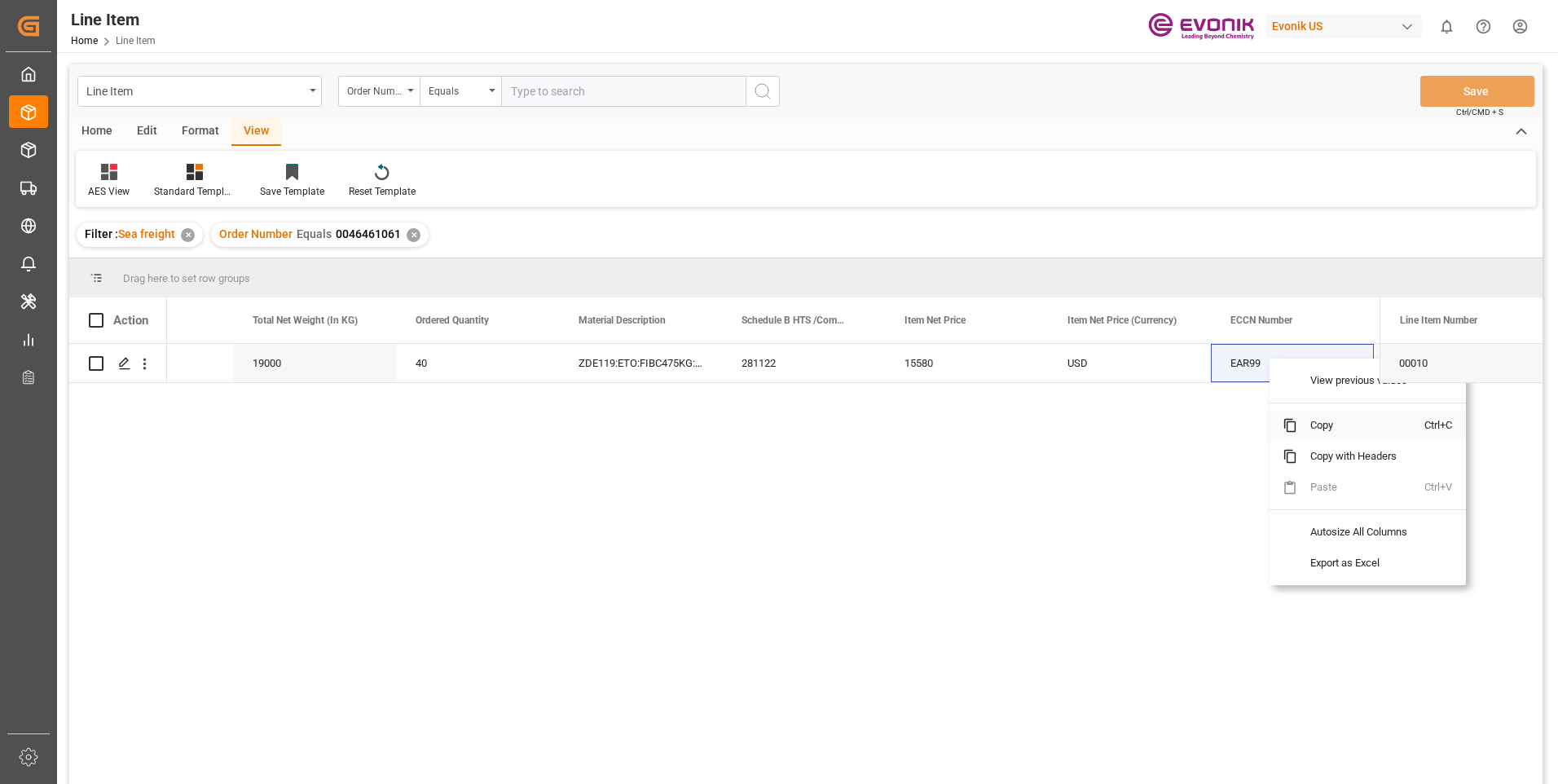
click at [1321, 423] on span "Copy" at bounding box center [1361, 425] width 127 height 31
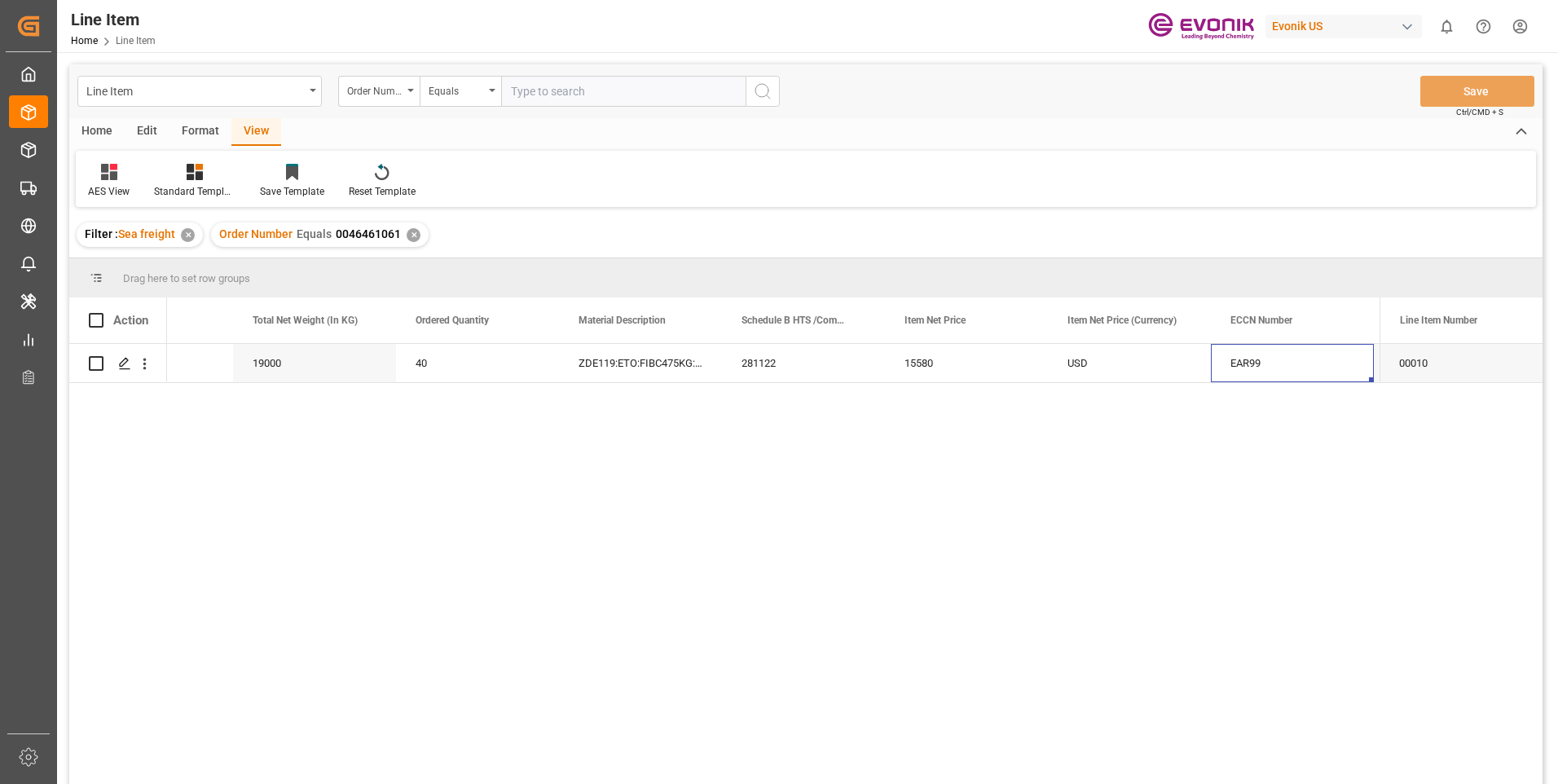
click at [420, 239] on div "Order Number Equals 0046461061 ✕" at bounding box center [320, 234] width 218 height 25
click at [410, 234] on div "✕" at bounding box center [413, 235] width 14 height 14
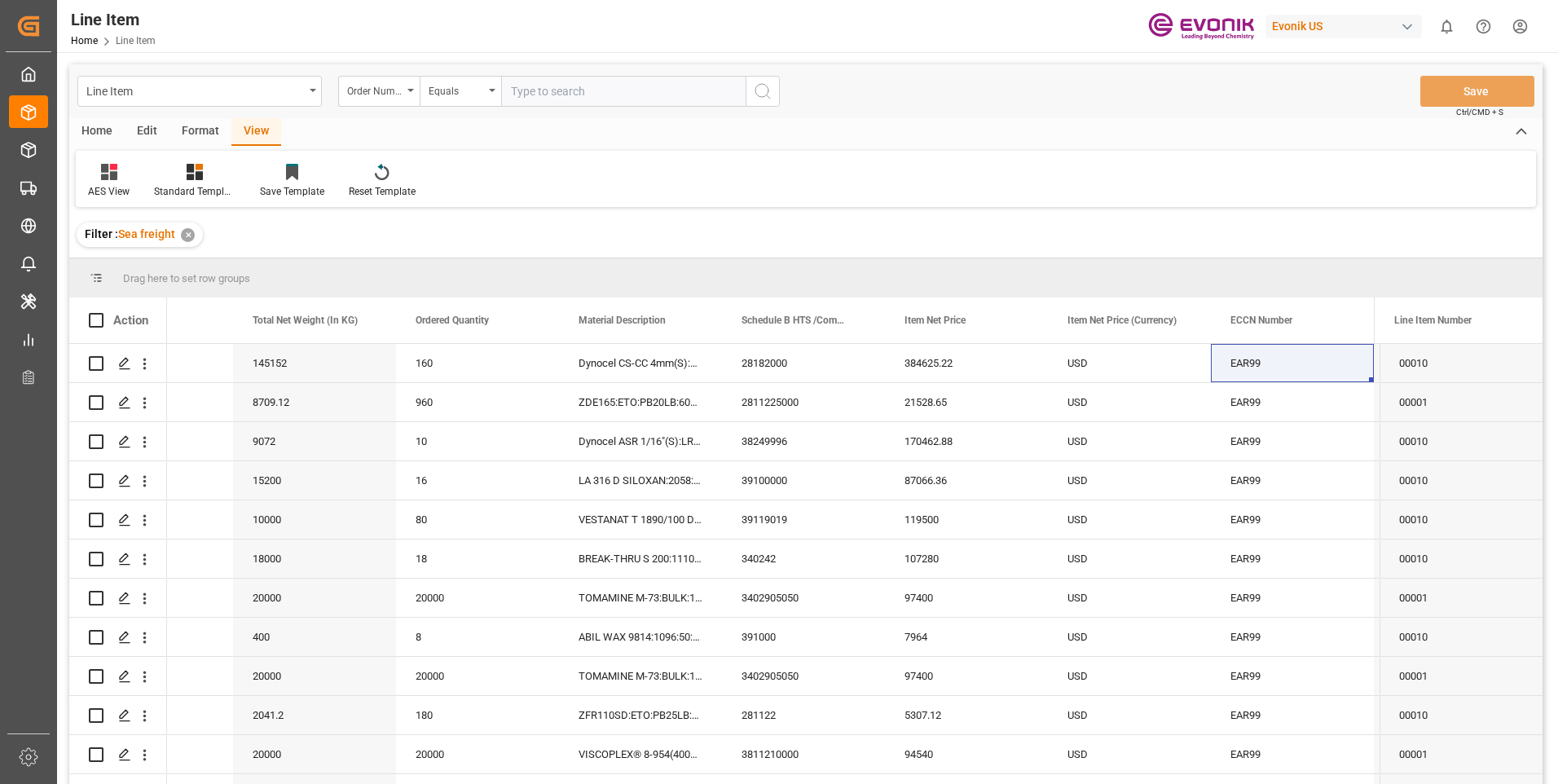
click at [582, 96] on input "text" at bounding box center [623, 91] width 244 height 31
paste input "0046466978"
type input "0046466978"
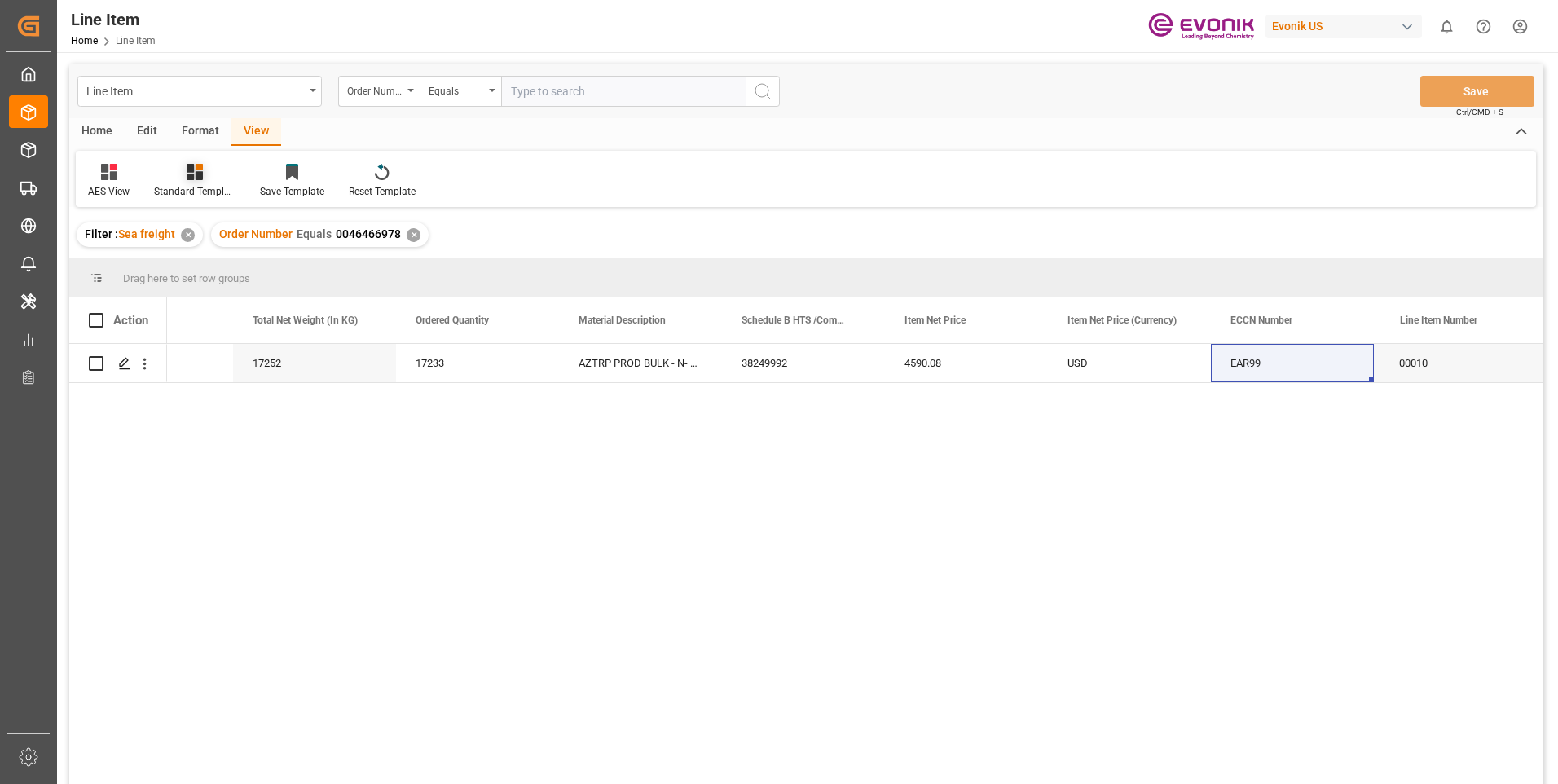
click at [191, 178] on icon at bounding box center [195, 172] width 16 height 16
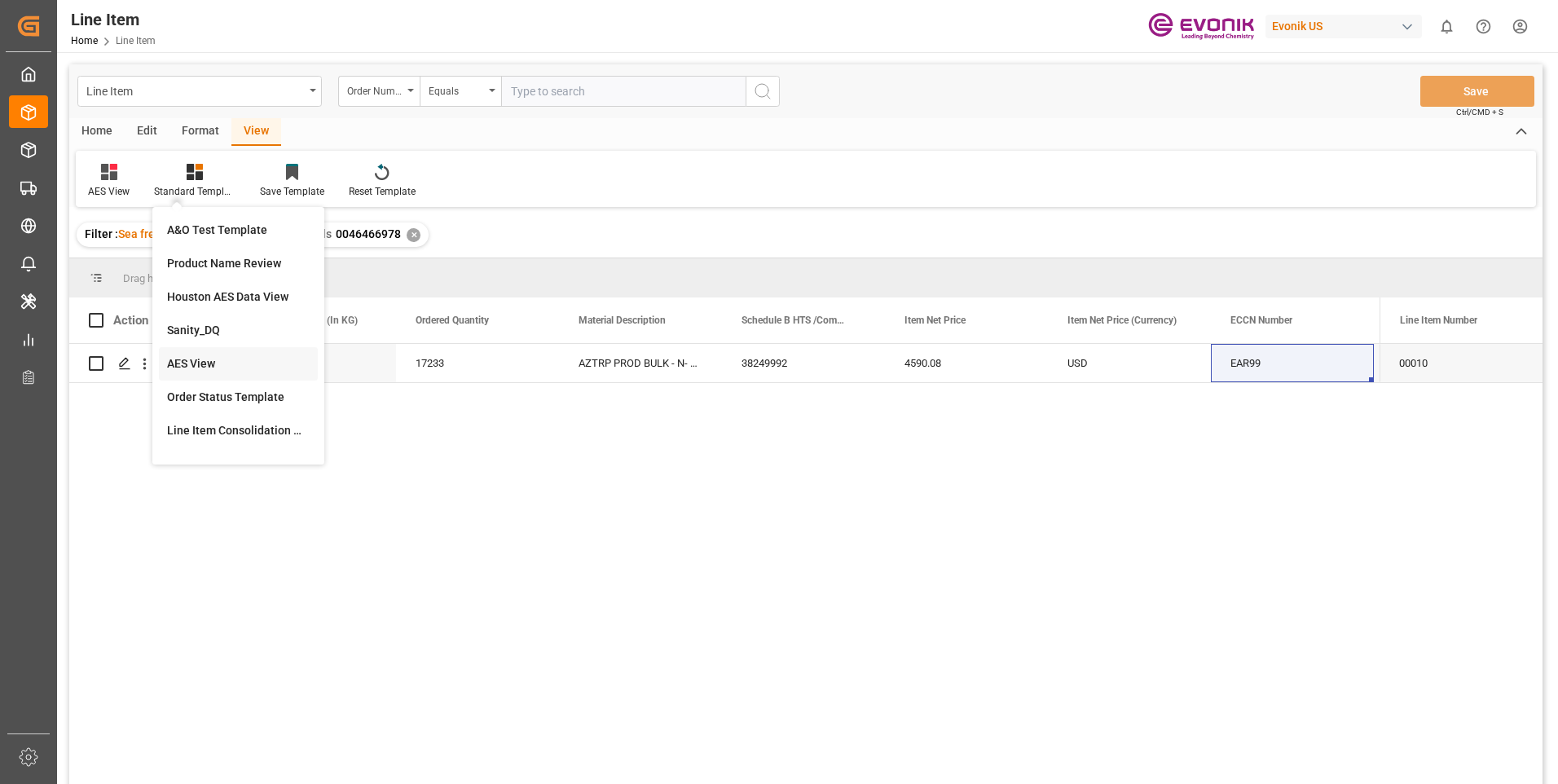
click at [188, 363] on div "AES View" at bounding box center [238, 363] width 143 height 17
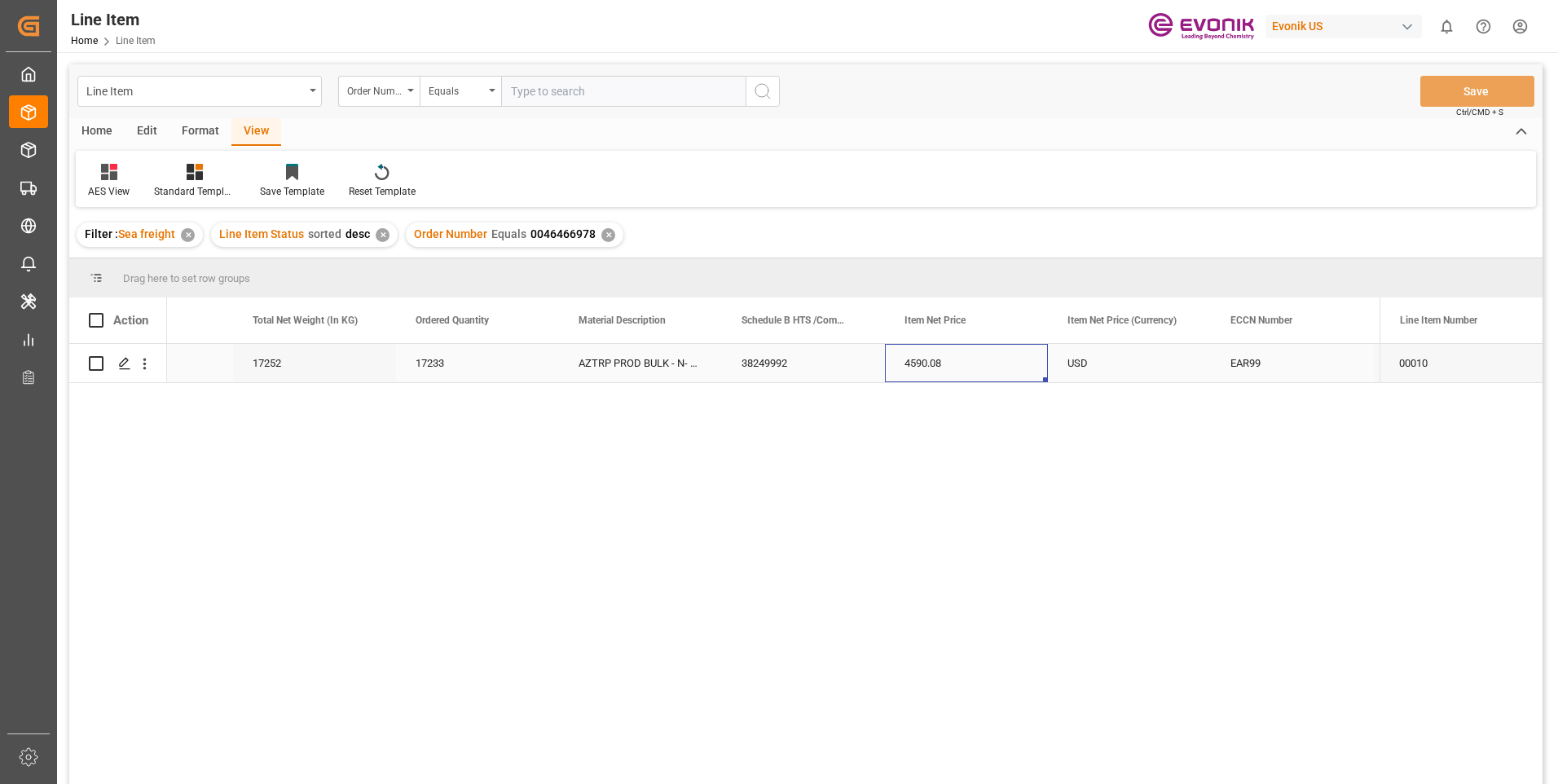
click at [935, 362] on div "4590.08" at bounding box center [967, 362] width 163 height 38
click at [1107, 362] on div "Reseller" at bounding box center [1130, 362] width 163 height 38
click at [137, 365] on icon "open menu" at bounding box center [144, 363] width 17 height 17
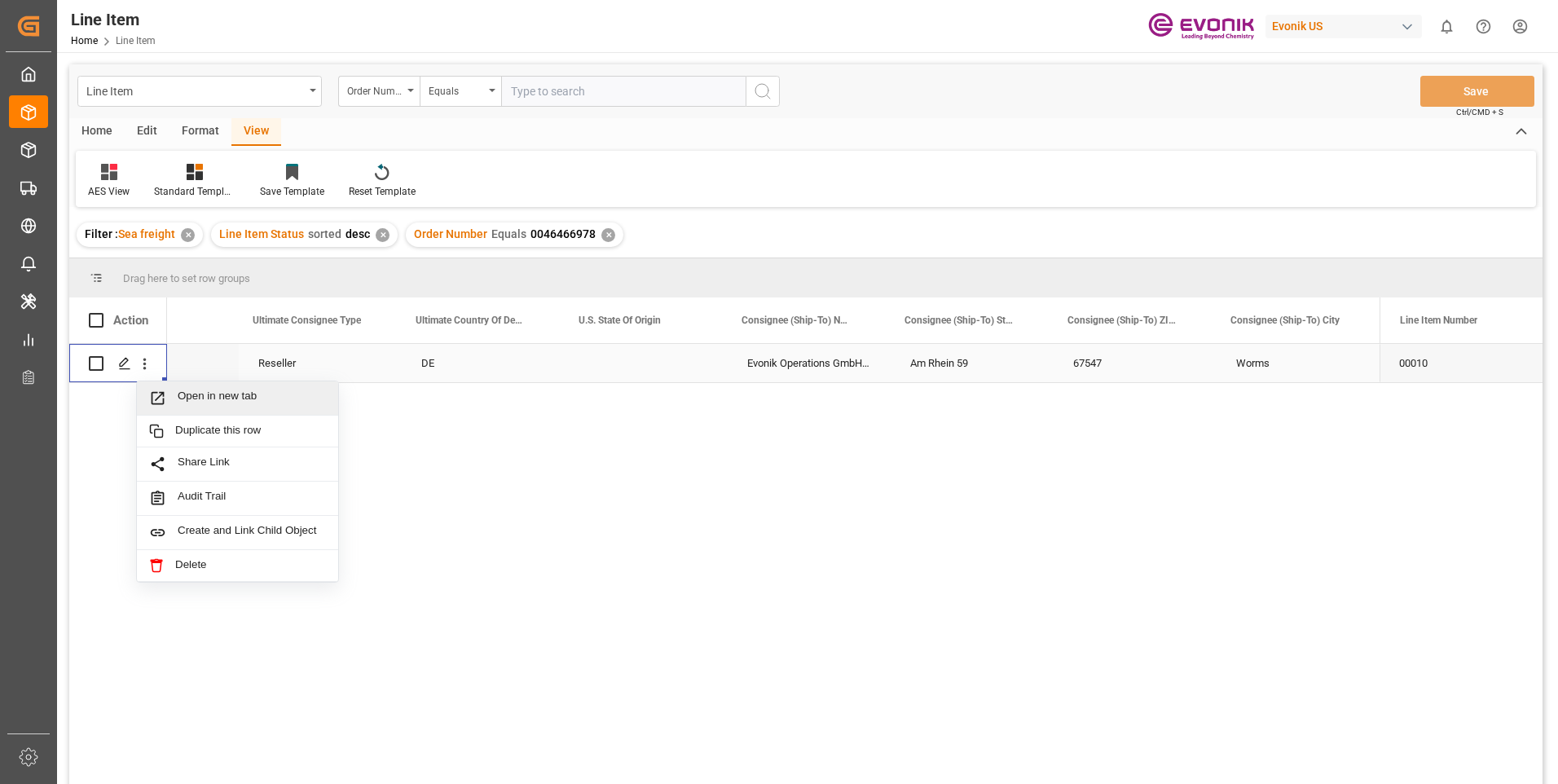
click at [237, 396] on span "Open in new tab" at bounding box center [252, 397] width 149 height 17
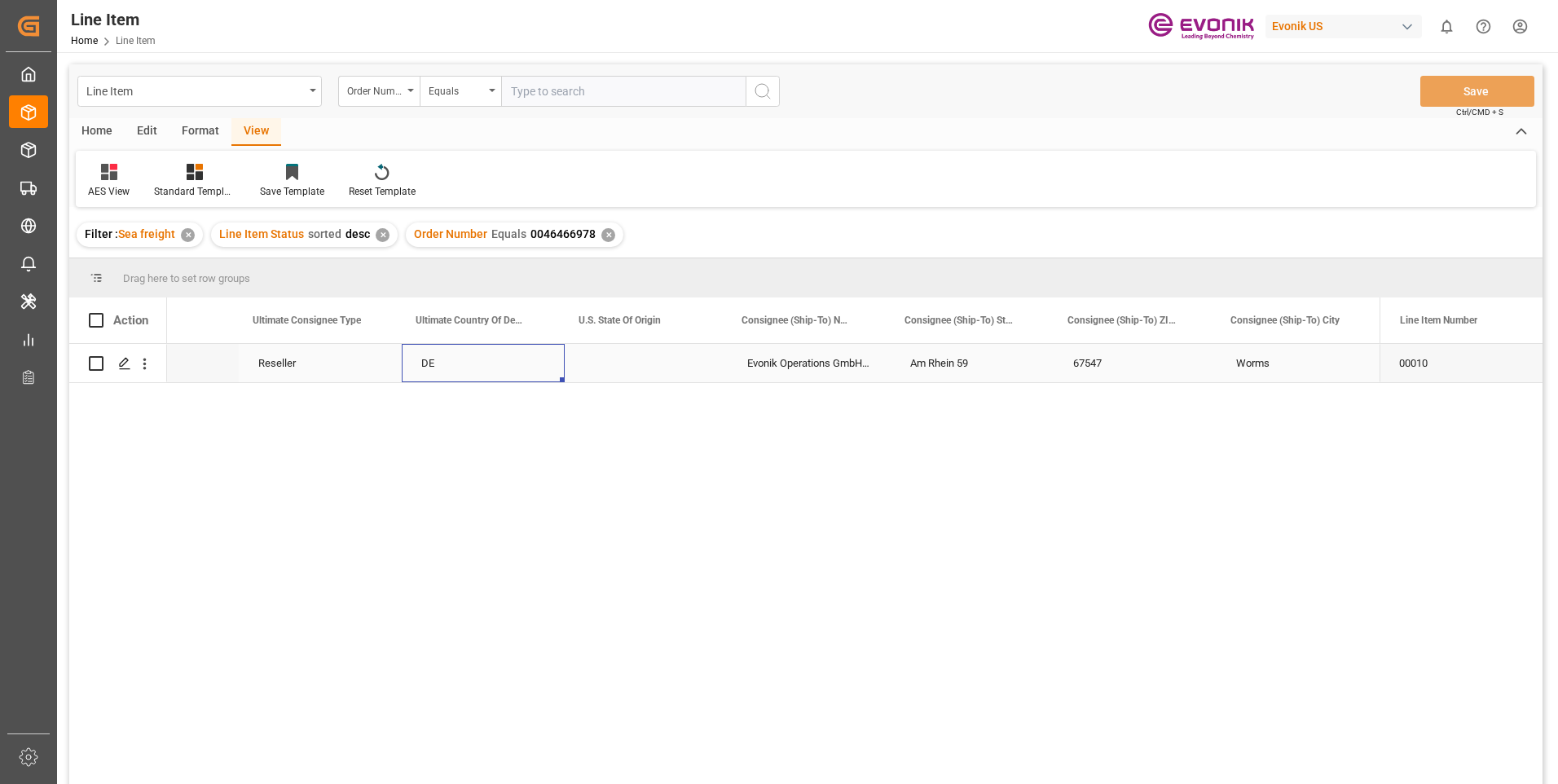
click at [416, 350] on div "DE" at bounding box center [483, 362] width 163 height 38
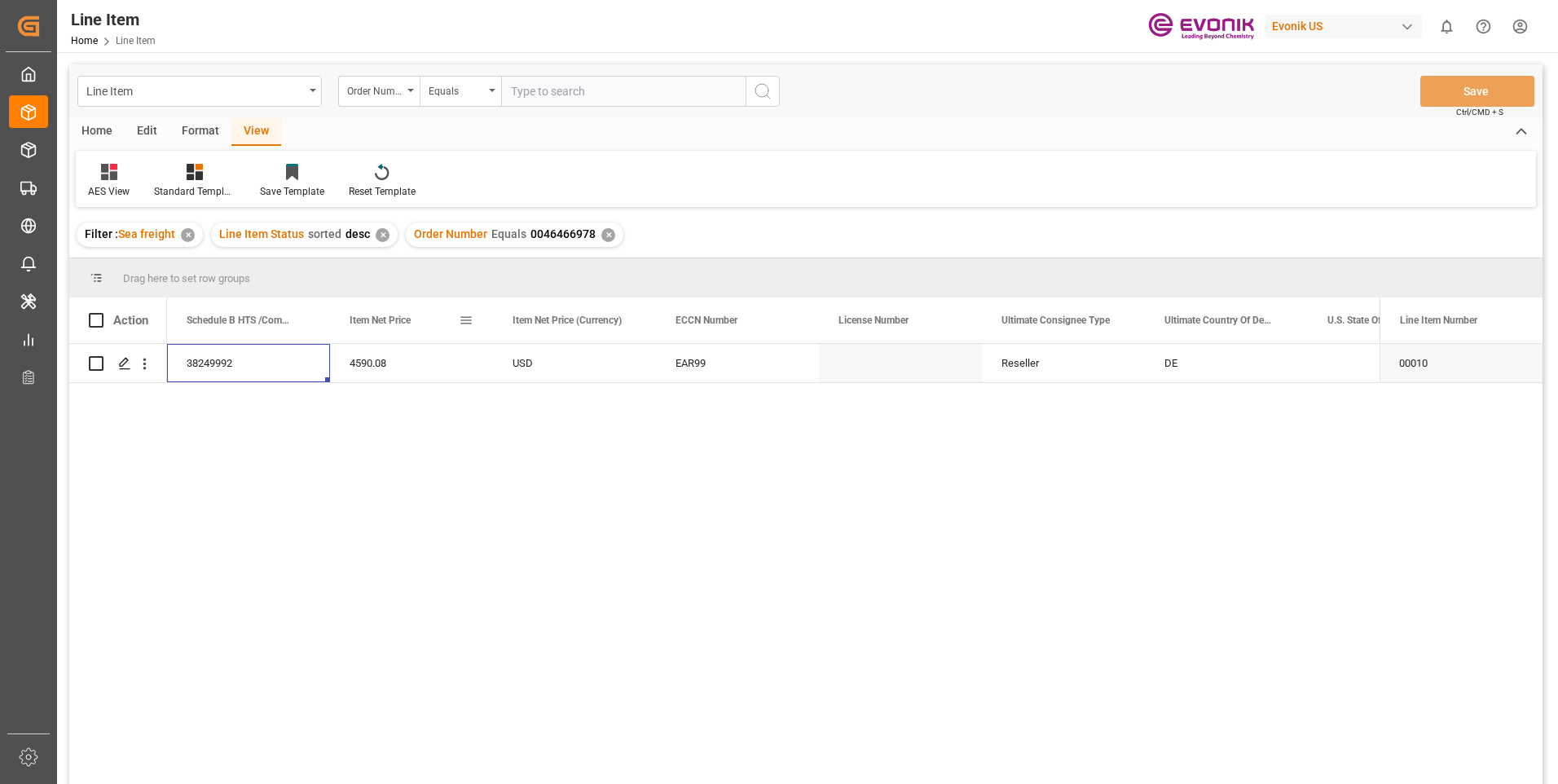
scroll to position [0, 978]
click at [438, 357] on div "38249992" at bounding box center [412, 362] width 163 height 38
click at [546, 364] on div "4590.08" at bounding box center [575, 362] width 163 height 38
click at [443, 349] on div "38249992" at bounding box center [412, 362] width 163 height 38
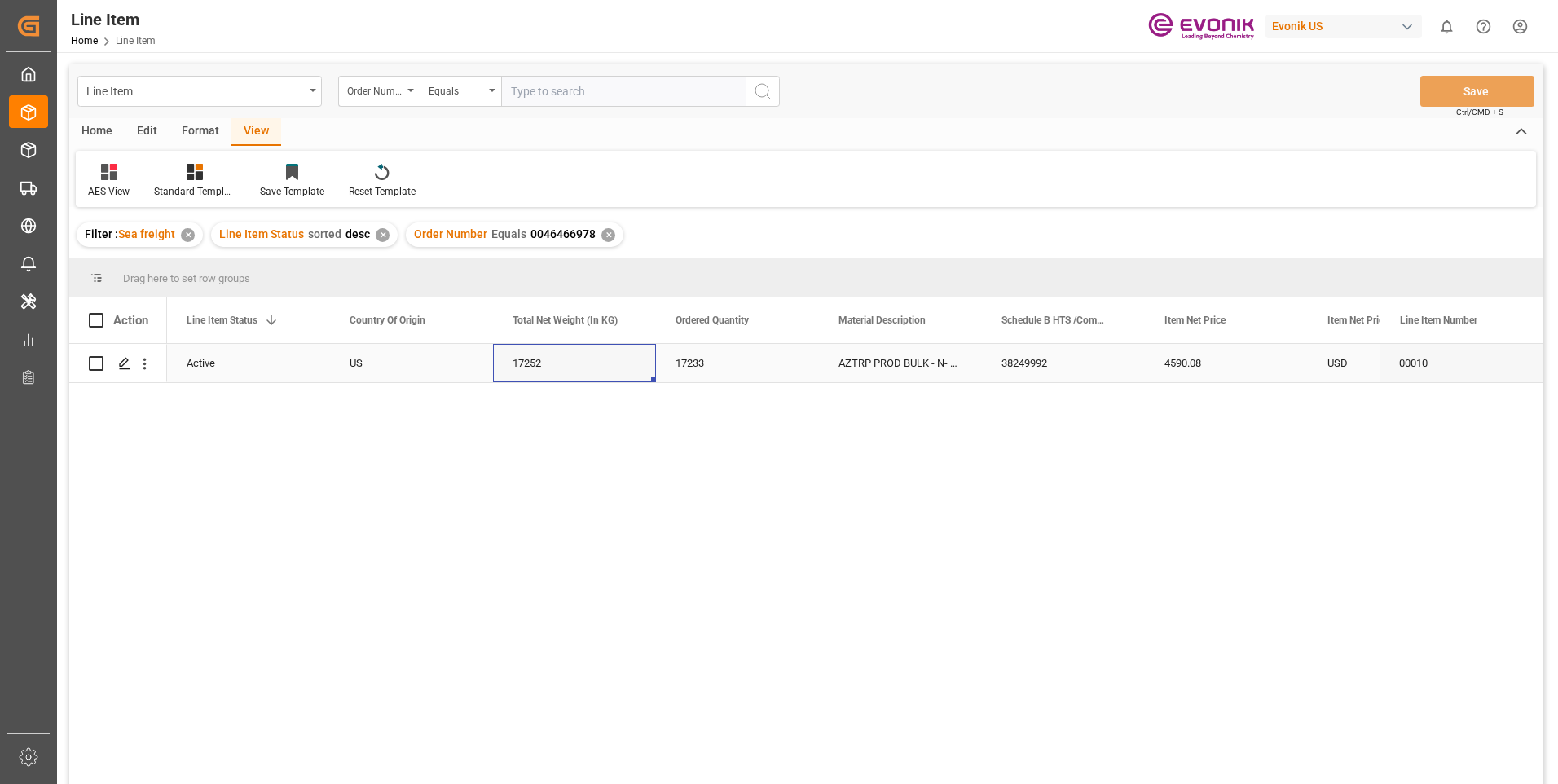
click at [564, 355] on div "17252" at bounding box center [575, 362] width 163 height 38
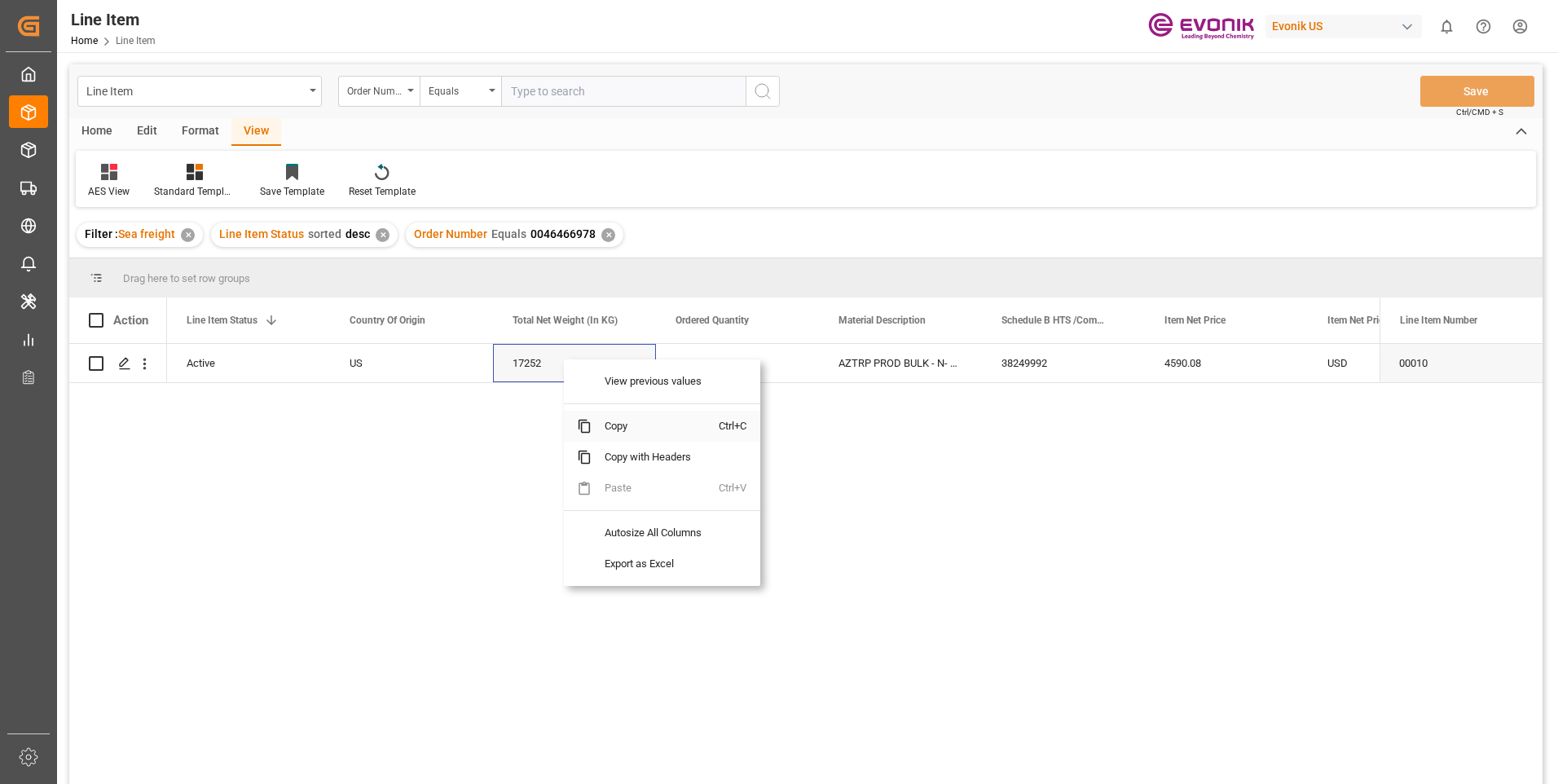
click at [593, 427] on span "Copy" at bounding box center [655, 426] width 127 height 31
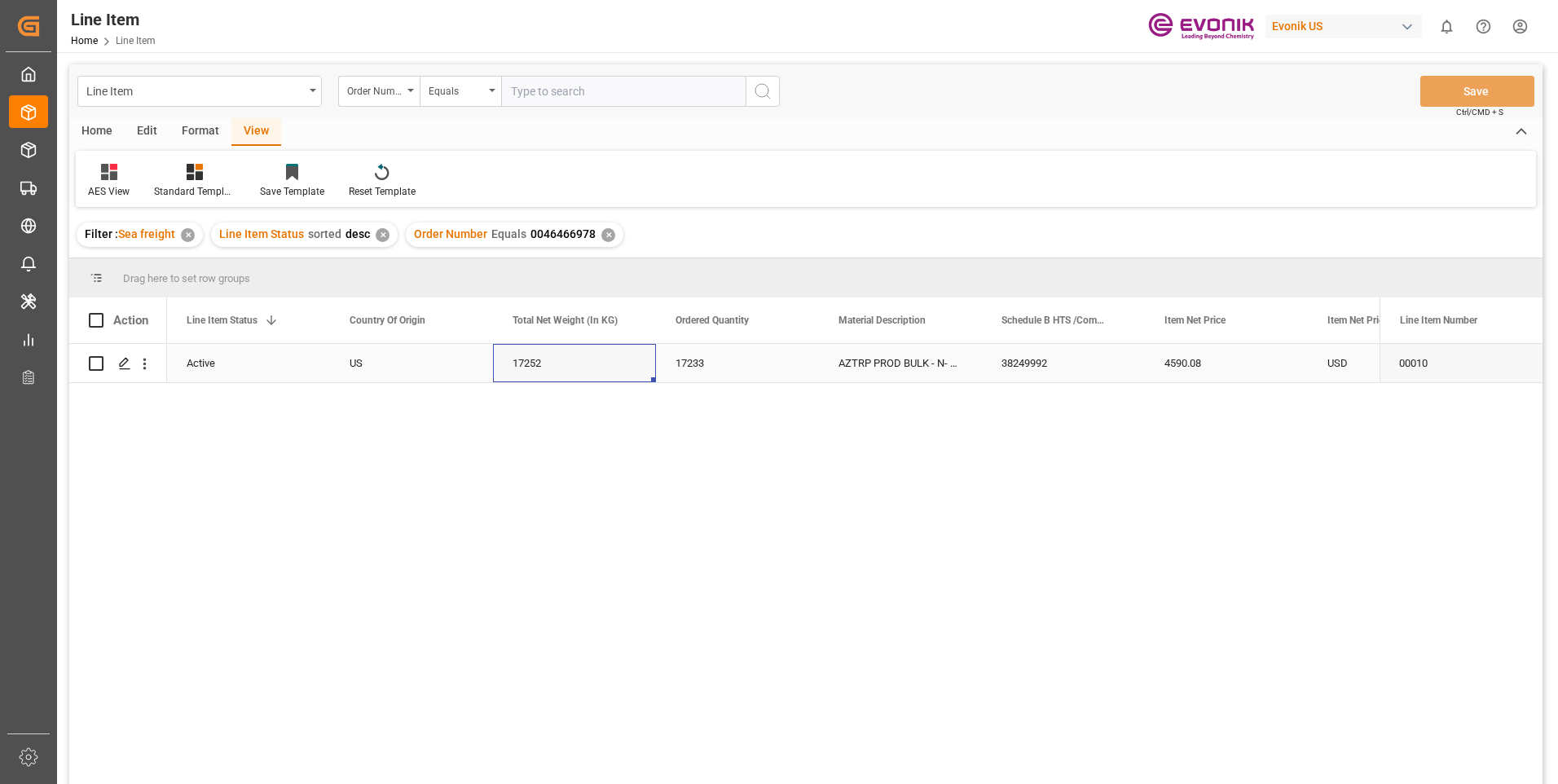
click at [1215, 362] on div "4590.08" at bounding box center [1226, 362] width 163 height 38
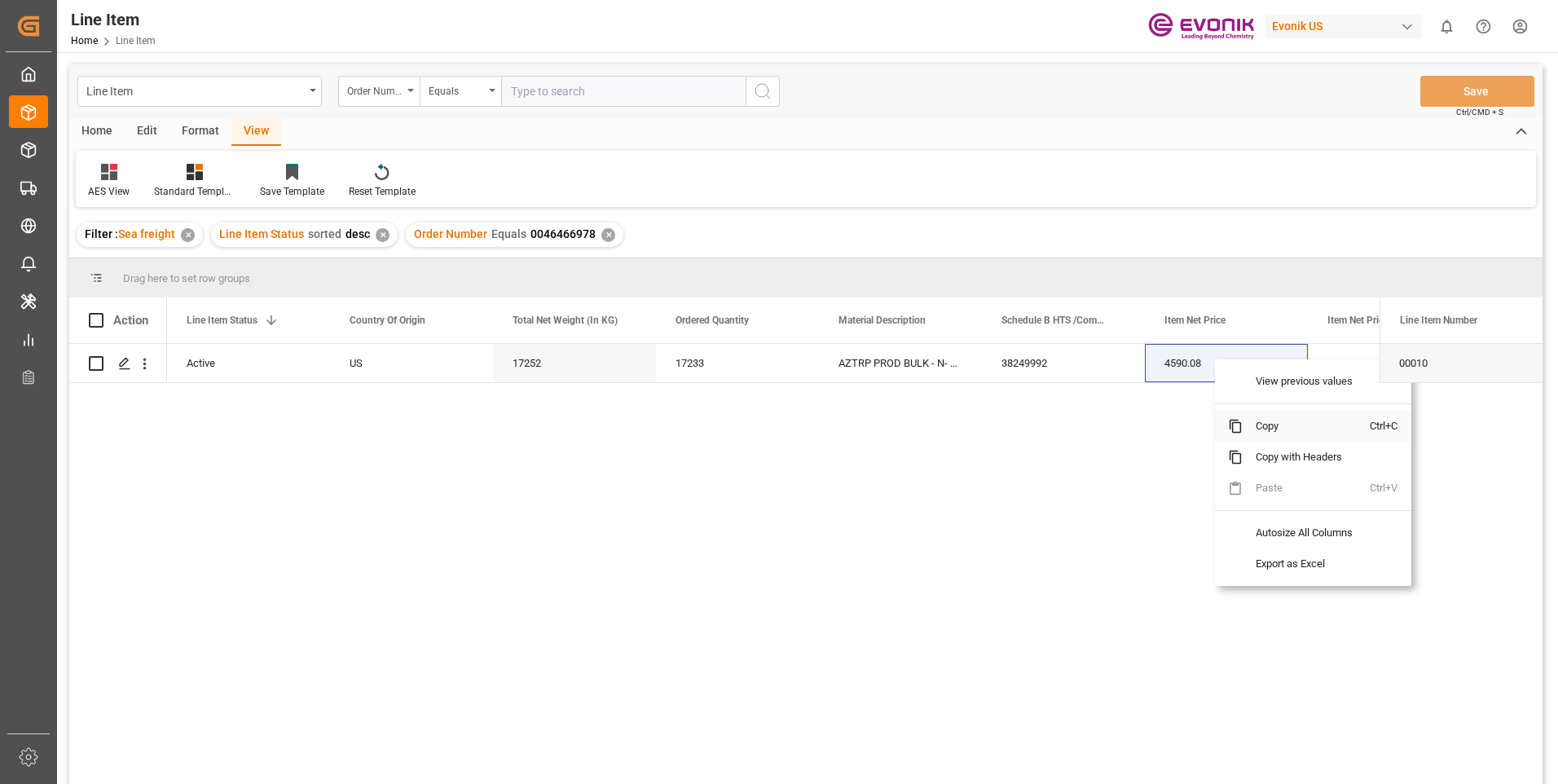
click at [1260, 429] on span "Copy" at bounding box center [1307, 426] width 127 height 31
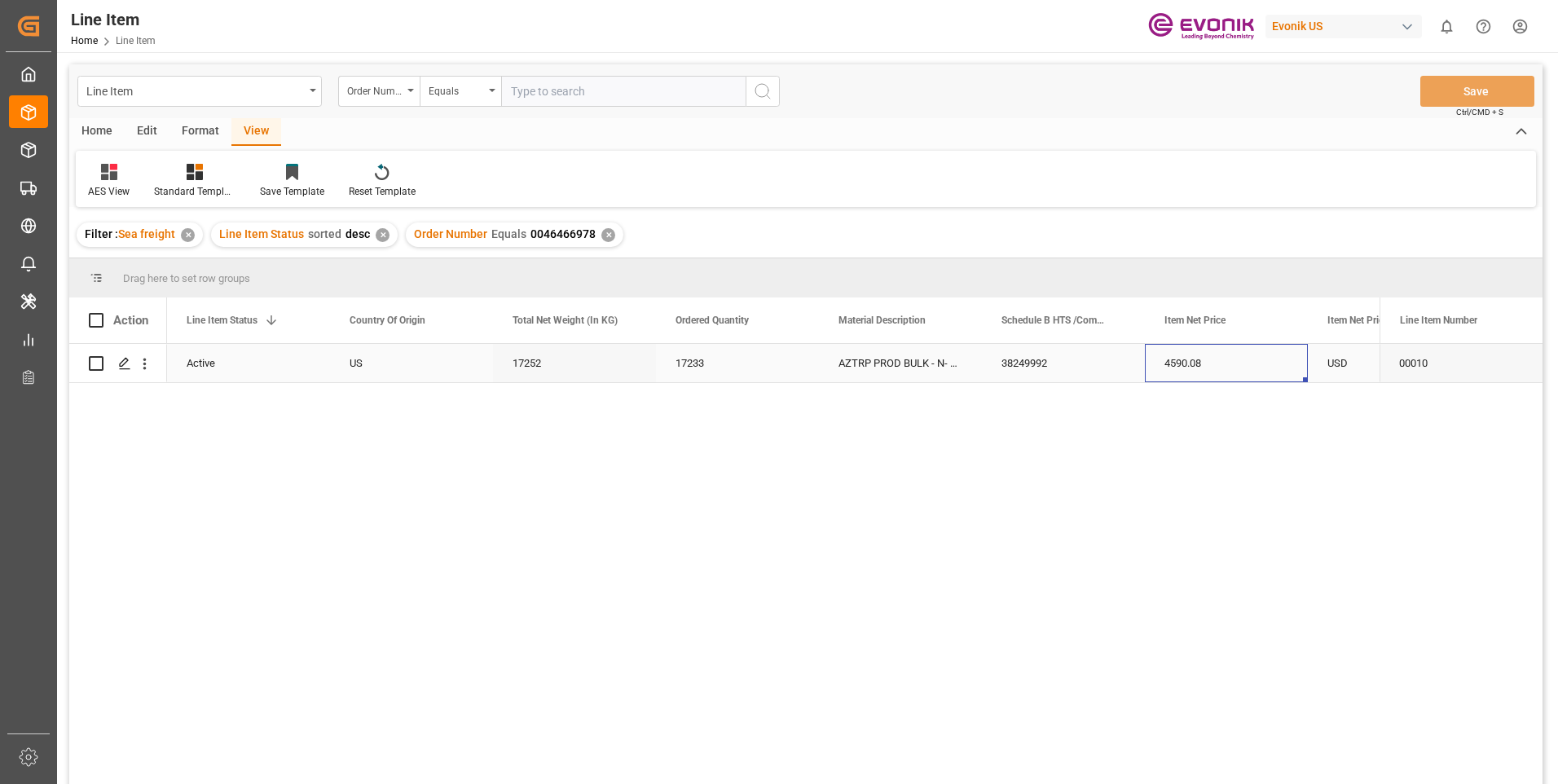
click at [1158, 375] on div "4590.08" at bounding box center [1226, 362] width 163 height 38
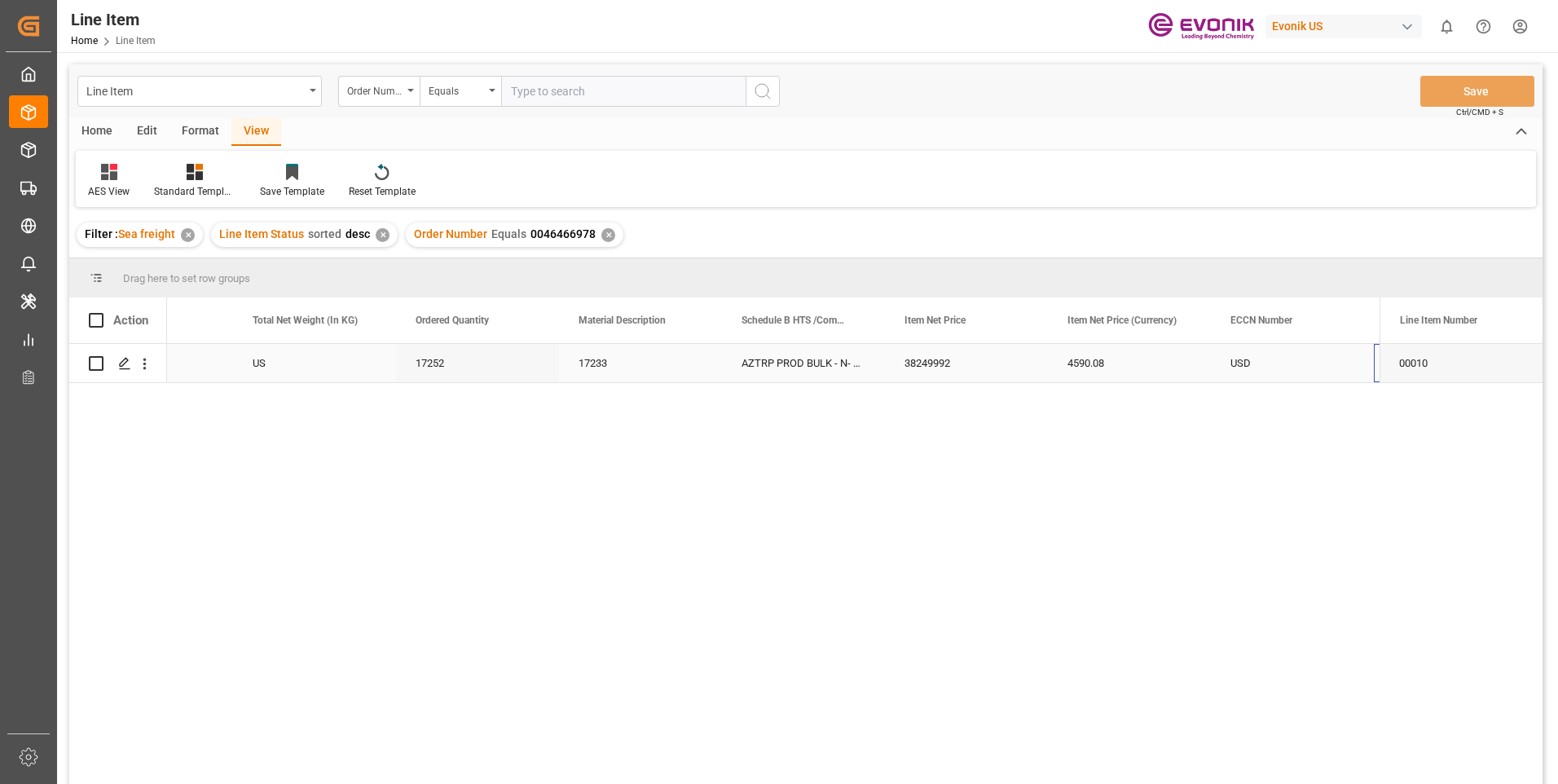
scroll to position [0, 586]
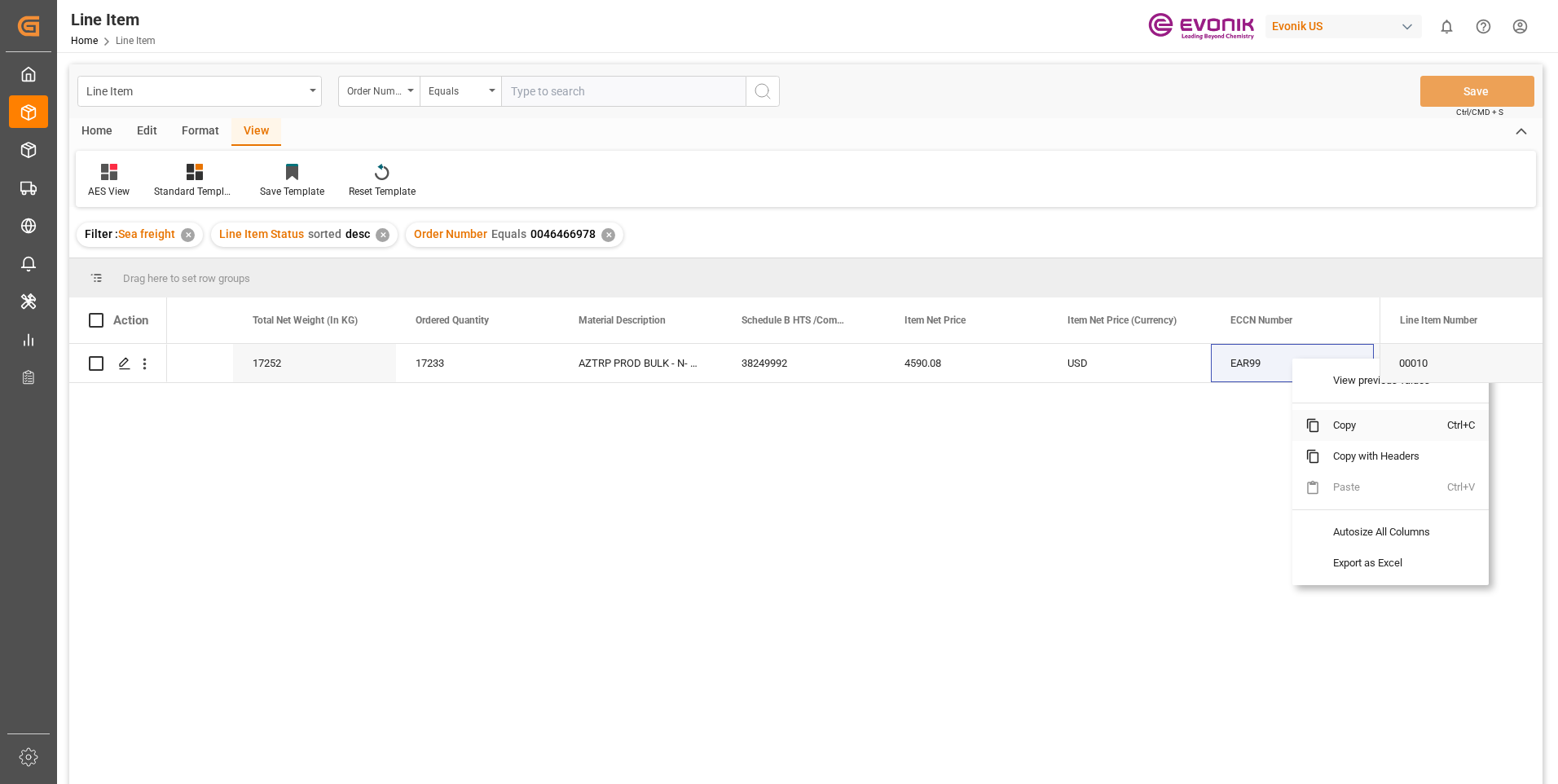
click at [1335, 425] on span "Copy" at bounding box center [1384, 425] width 127 height 31
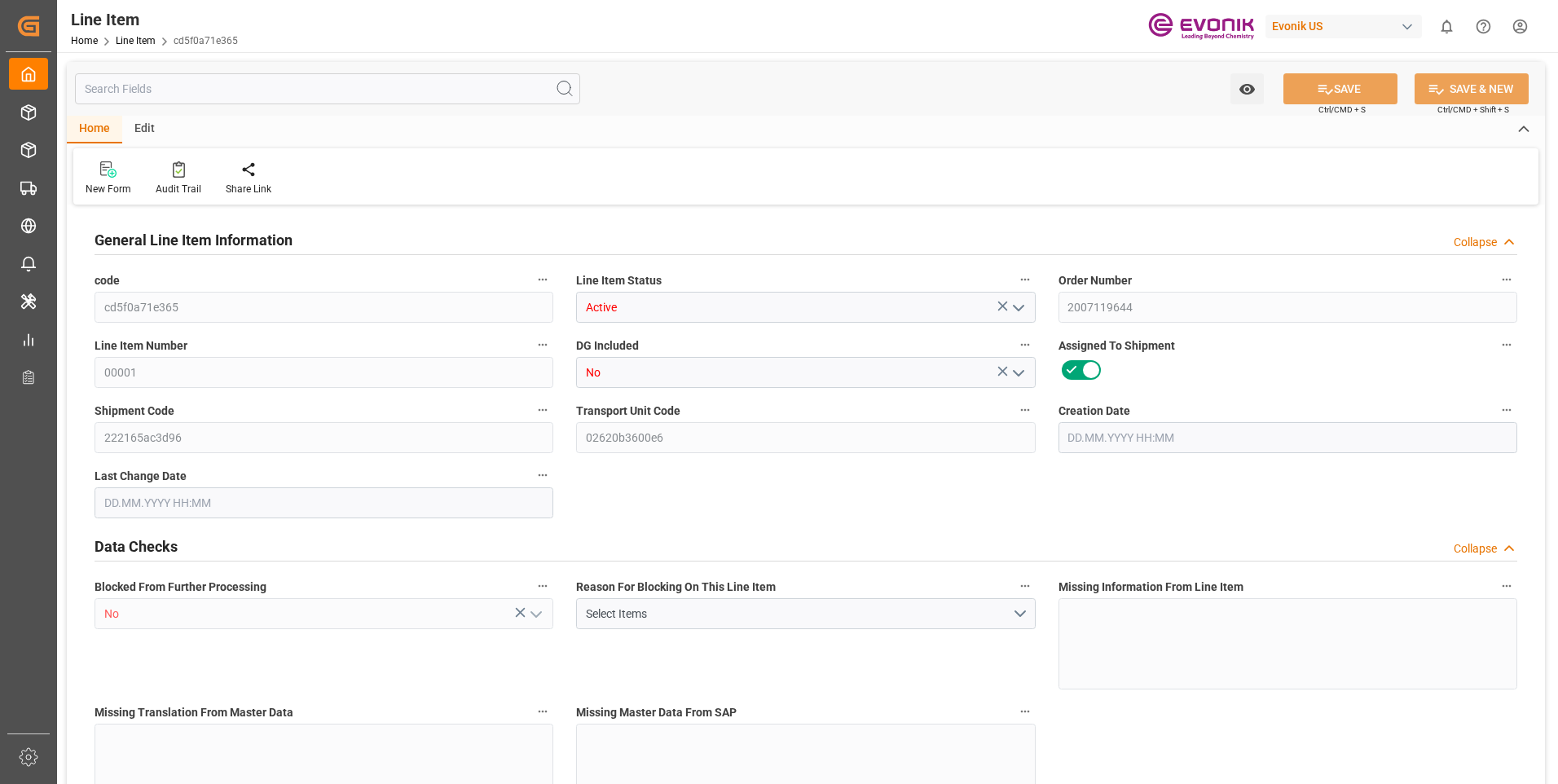
type input "0"
type input "20000"
type input "0"
type input "20000"
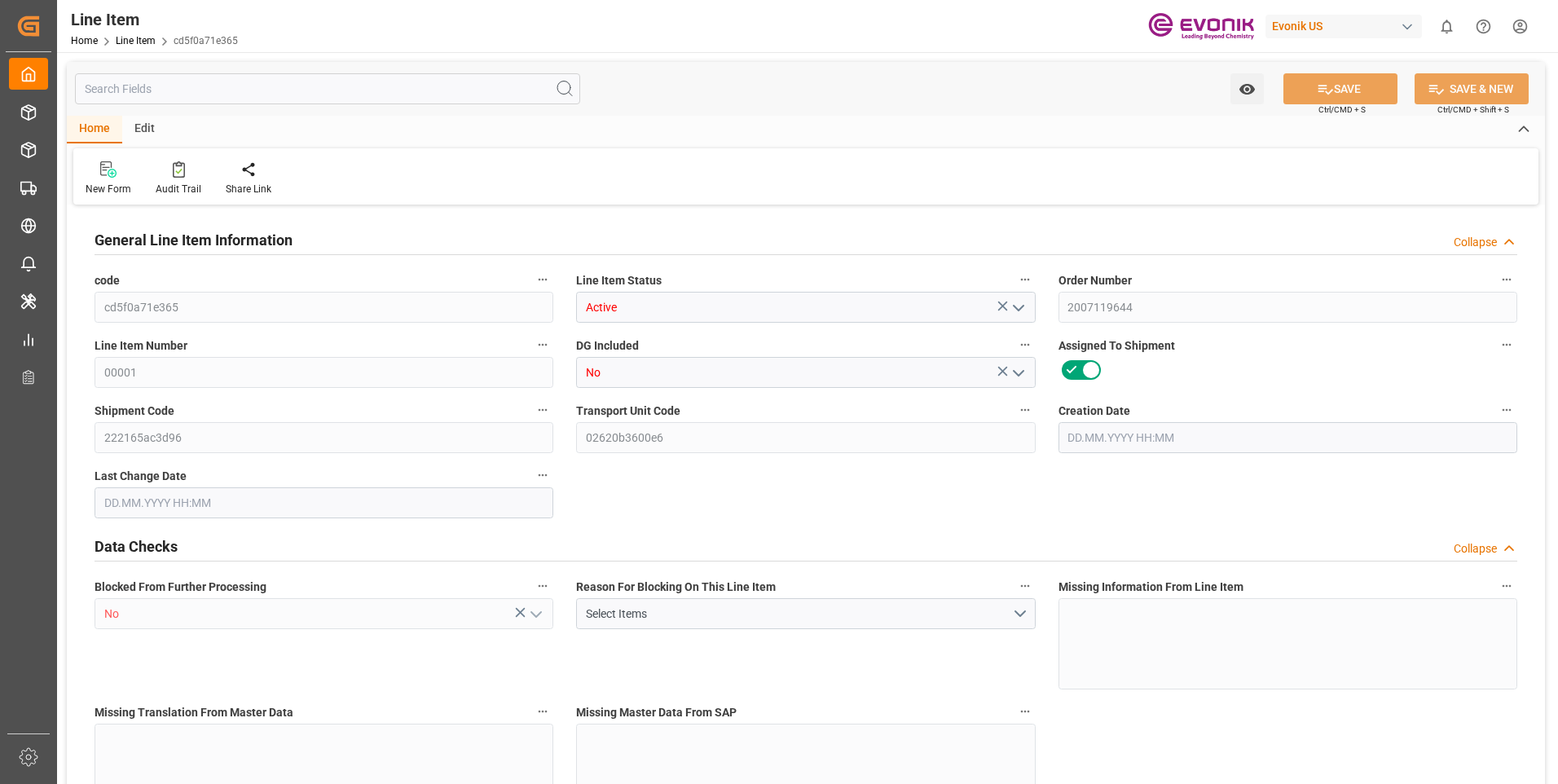
type input "78080"
type input "20000"
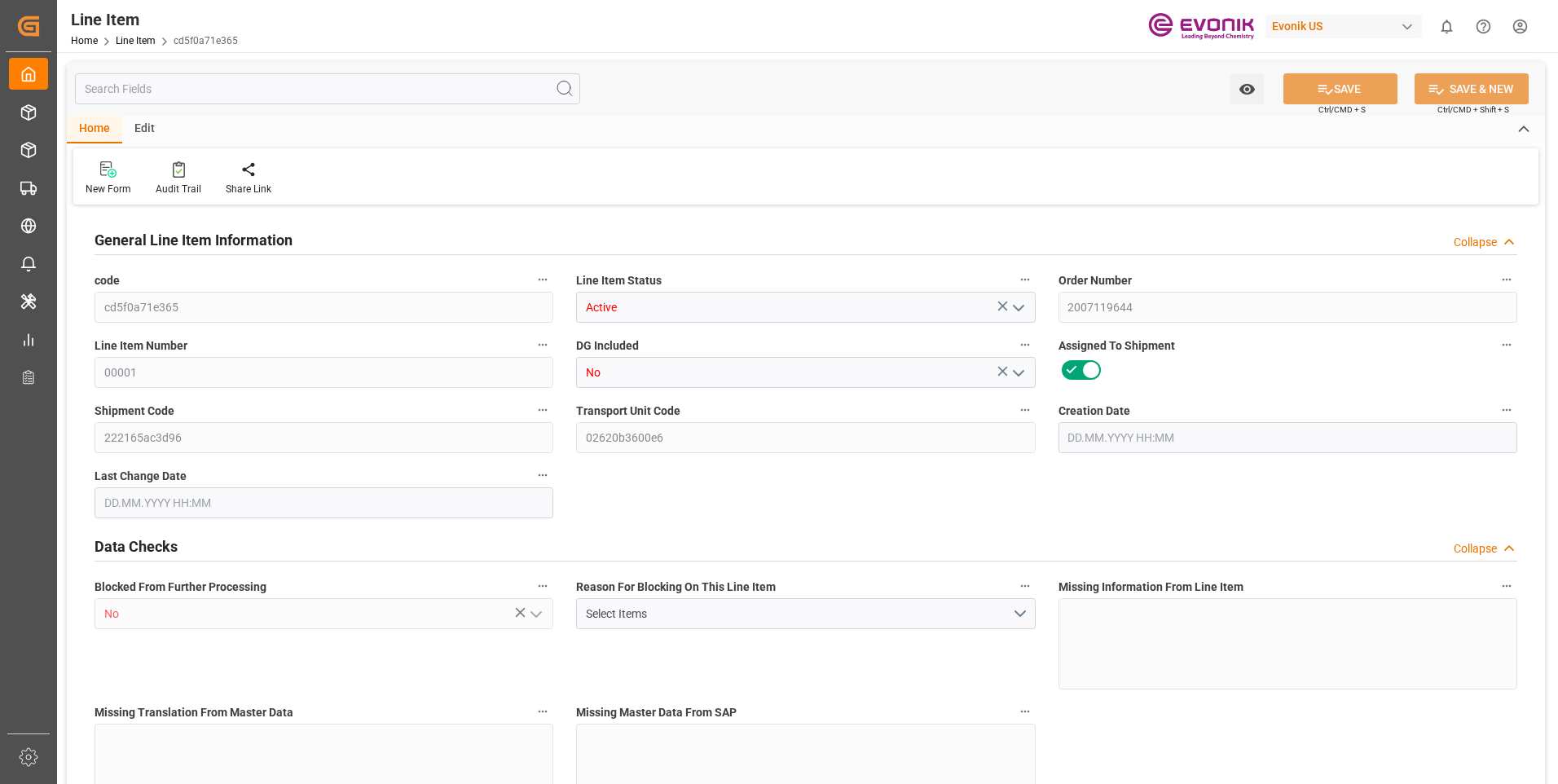
type input "20000"
type input "0"
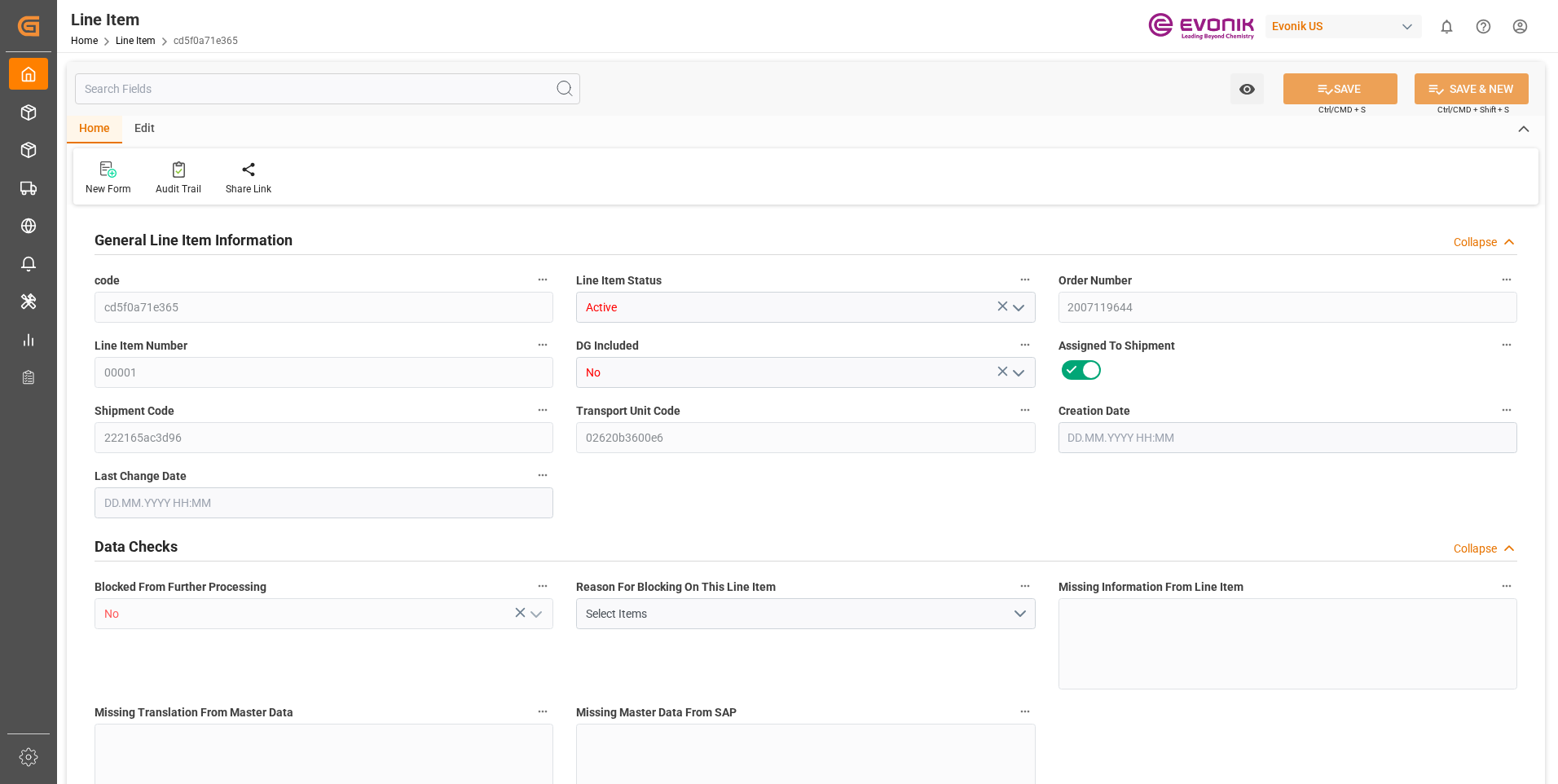
type input "0"
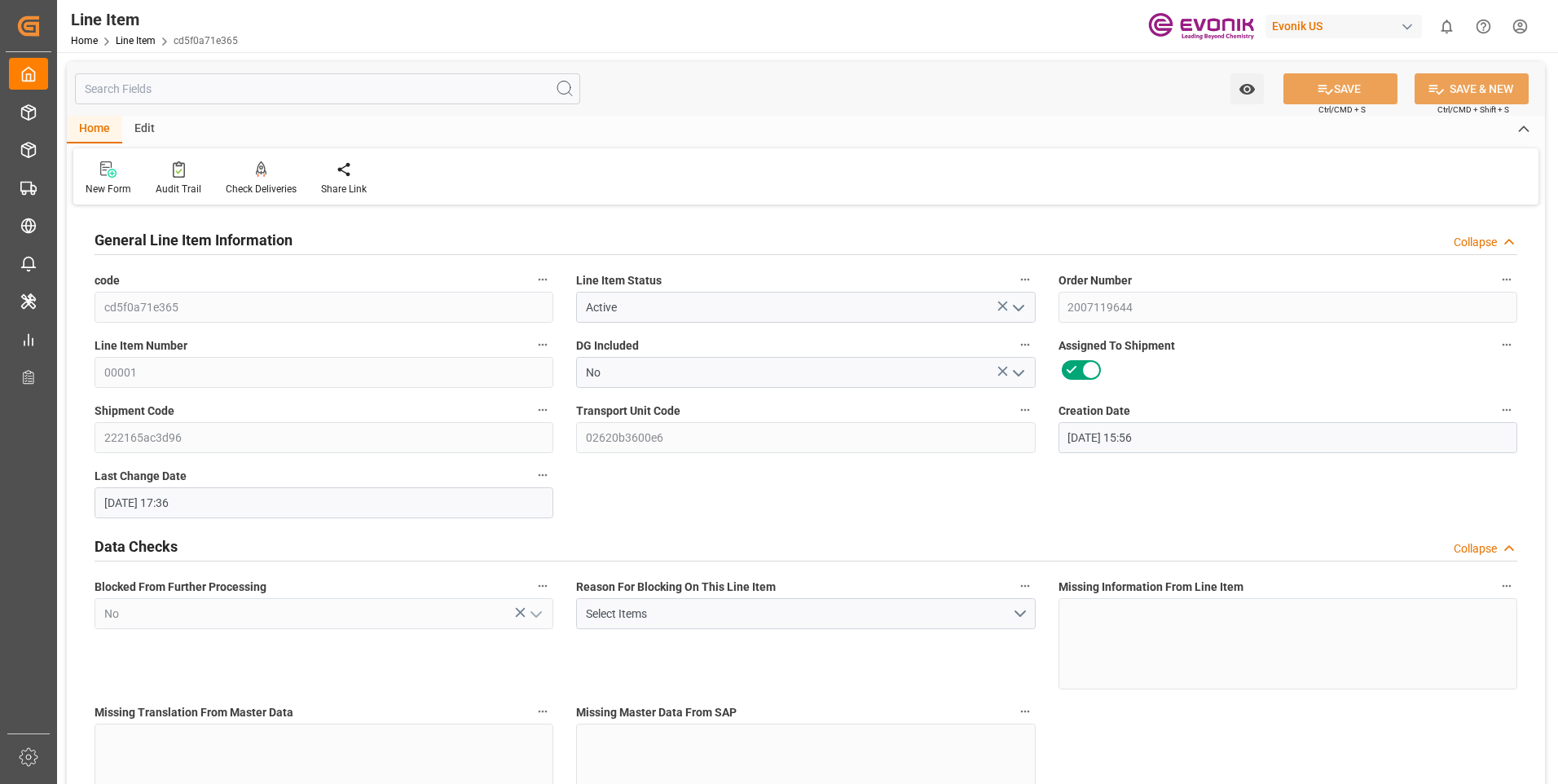
type input "[DATE] 15:56"
type input "[DATE] 17:36"
type input "[DATE]"
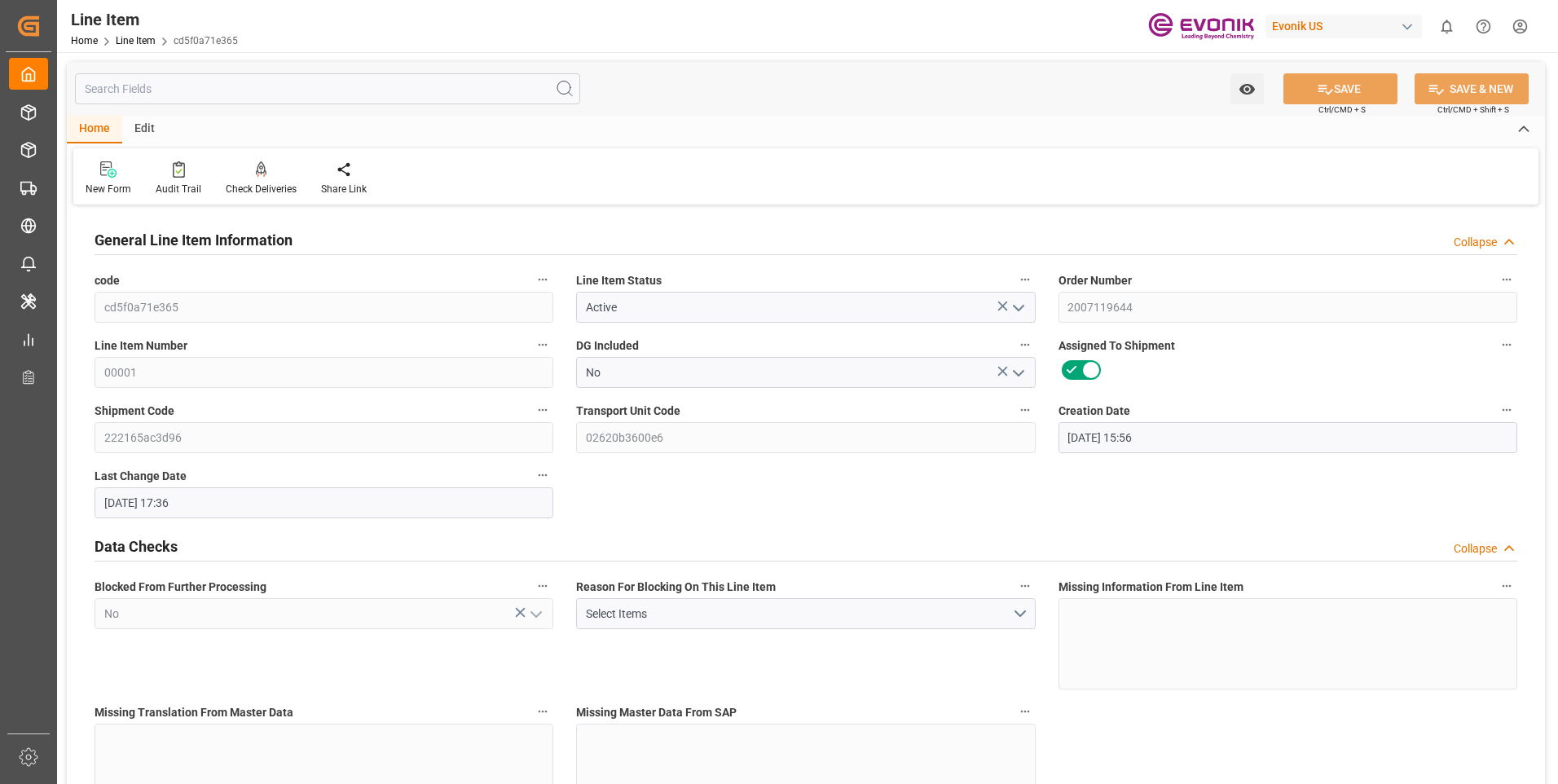
click at [253, 91] on input "text" at bounding box center [328, 88] width 505 height 31
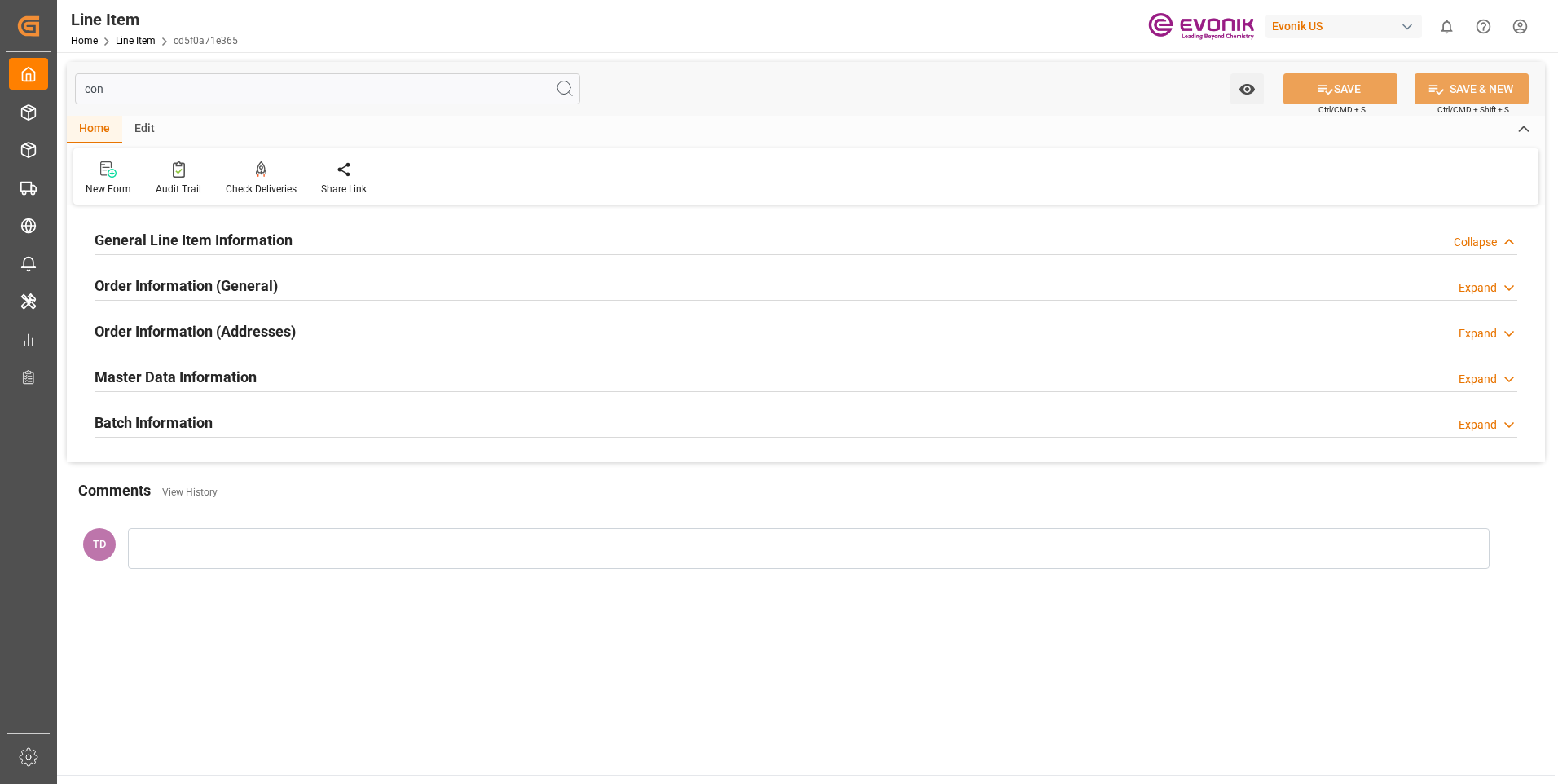
type input "con"
click at [245, 239] on h2 "General Line Item Information" at bounding box center [194, 240] width 198 height 22
click at [1516, 241] on icon at bounding box center [1509, 242] width 16 height 17
click at [1514, 241] on icon at bounding box center [1509, 242] width 16 height 17
click at [1503, 290] on icon at bounding box center [1509, 288] width 16 height 17
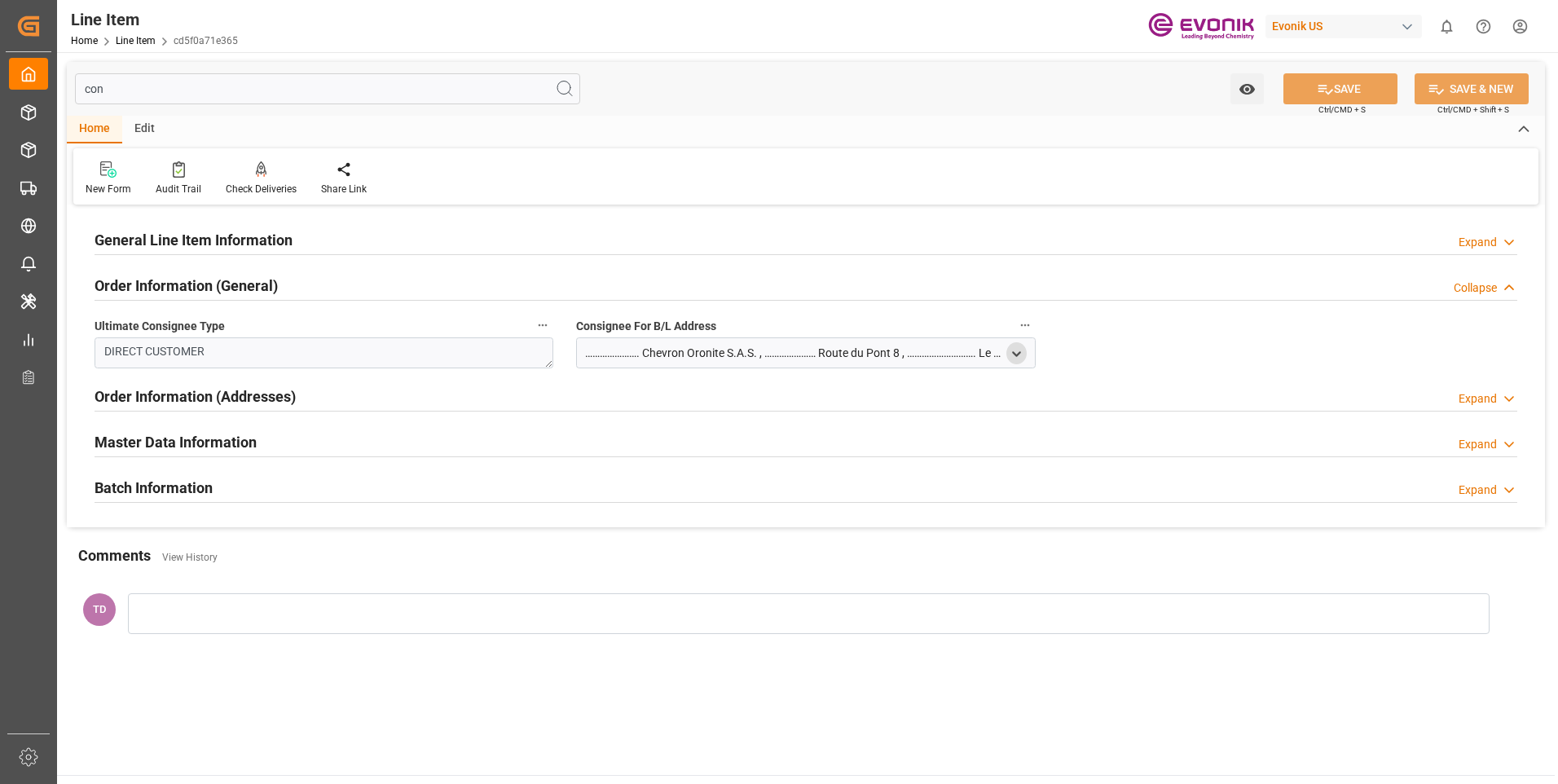
click at [1021, 355] on icon "open menu" at bounding box center [1017, 354] width 14 height 14
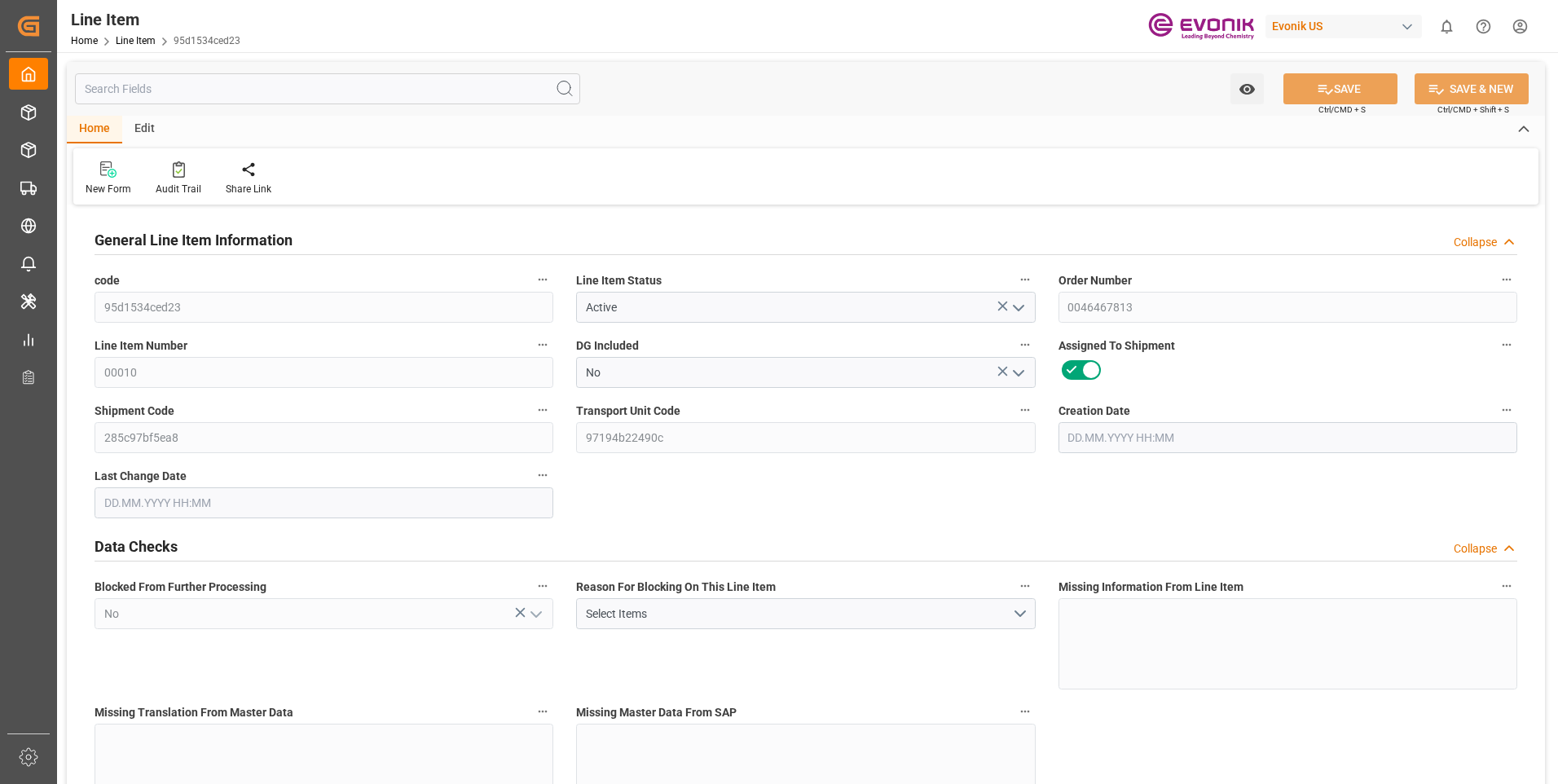
type input "8"
type input "7984"
type input "7544"
type input "11.136"
type input "8"
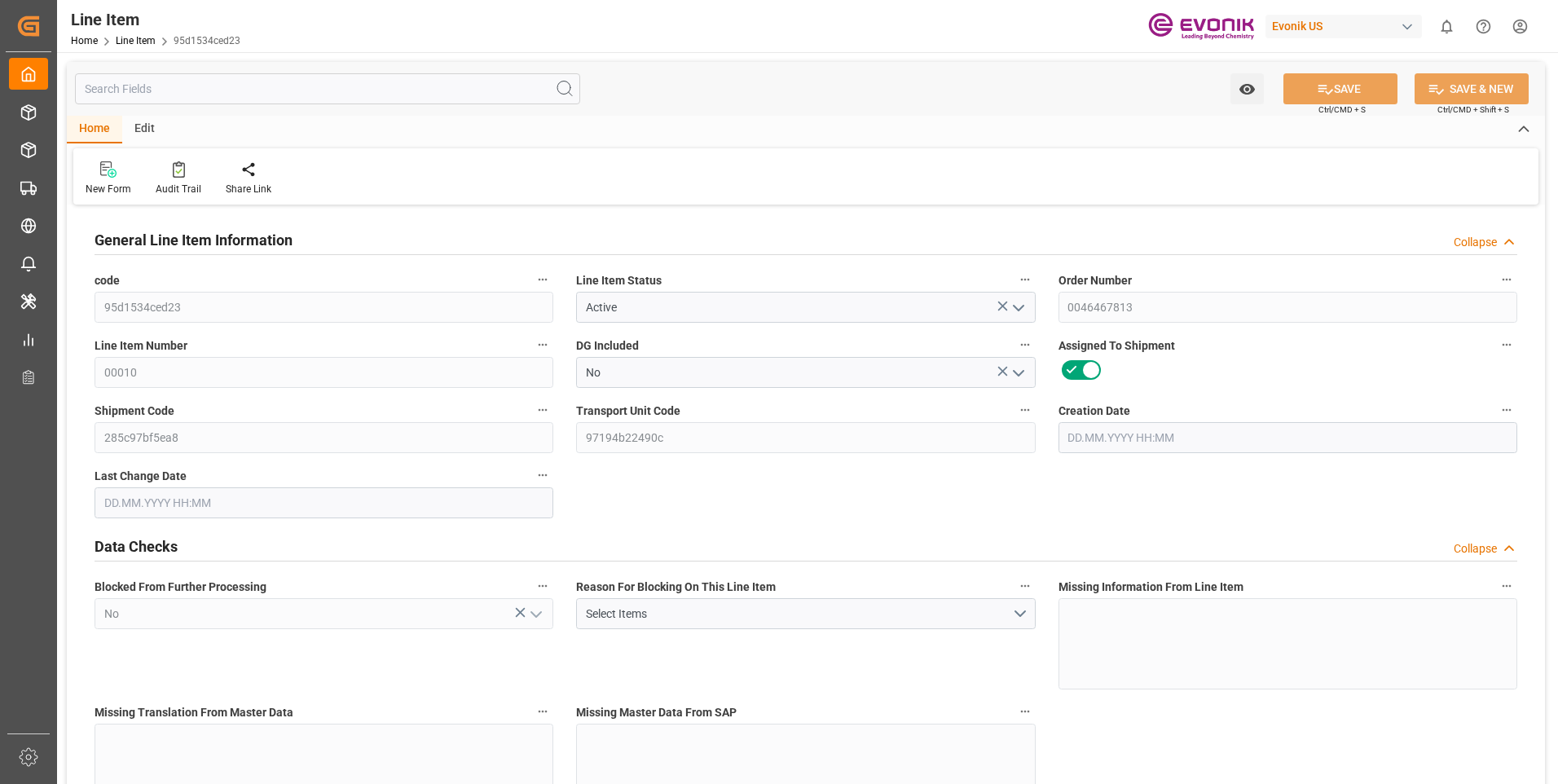
type input "57183.52"
type input "8"
type input "7984"
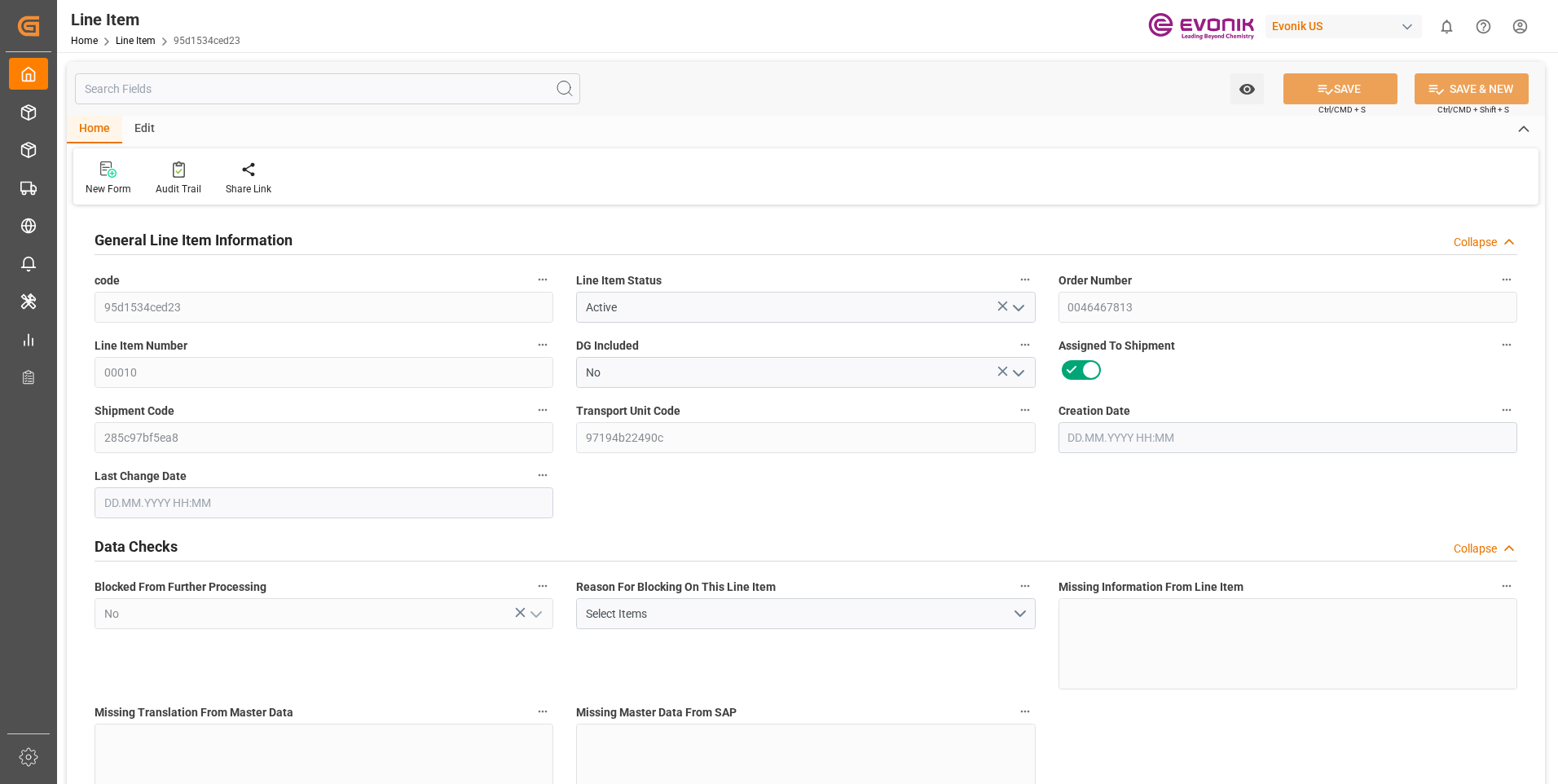
type input "7984"
type input "7544"
type input "11.136"
type input "11136"
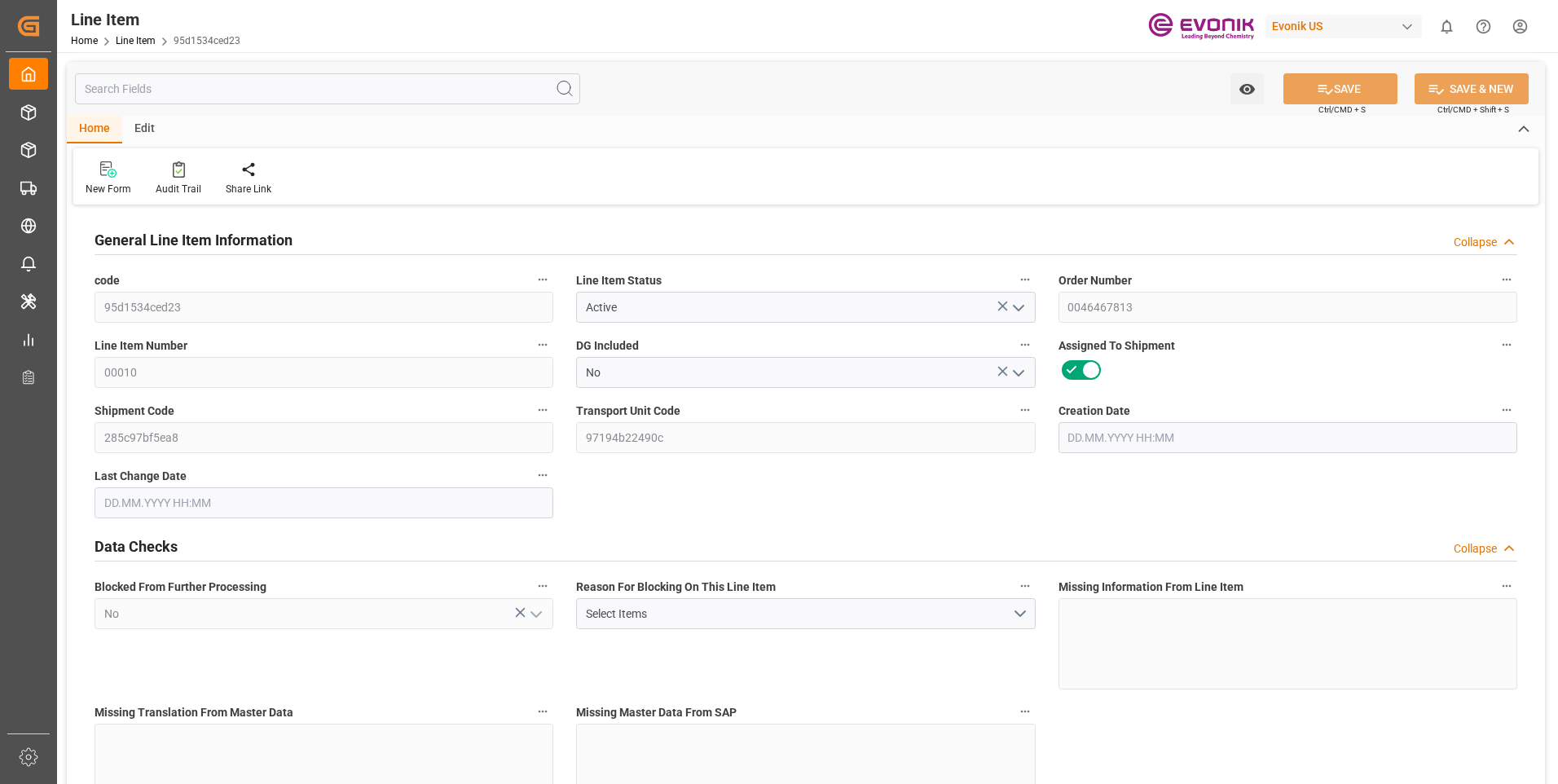
type input "8"
type input "7984"
type input "7544"
type input "11.136"
type input "12.08.2025 16:59"
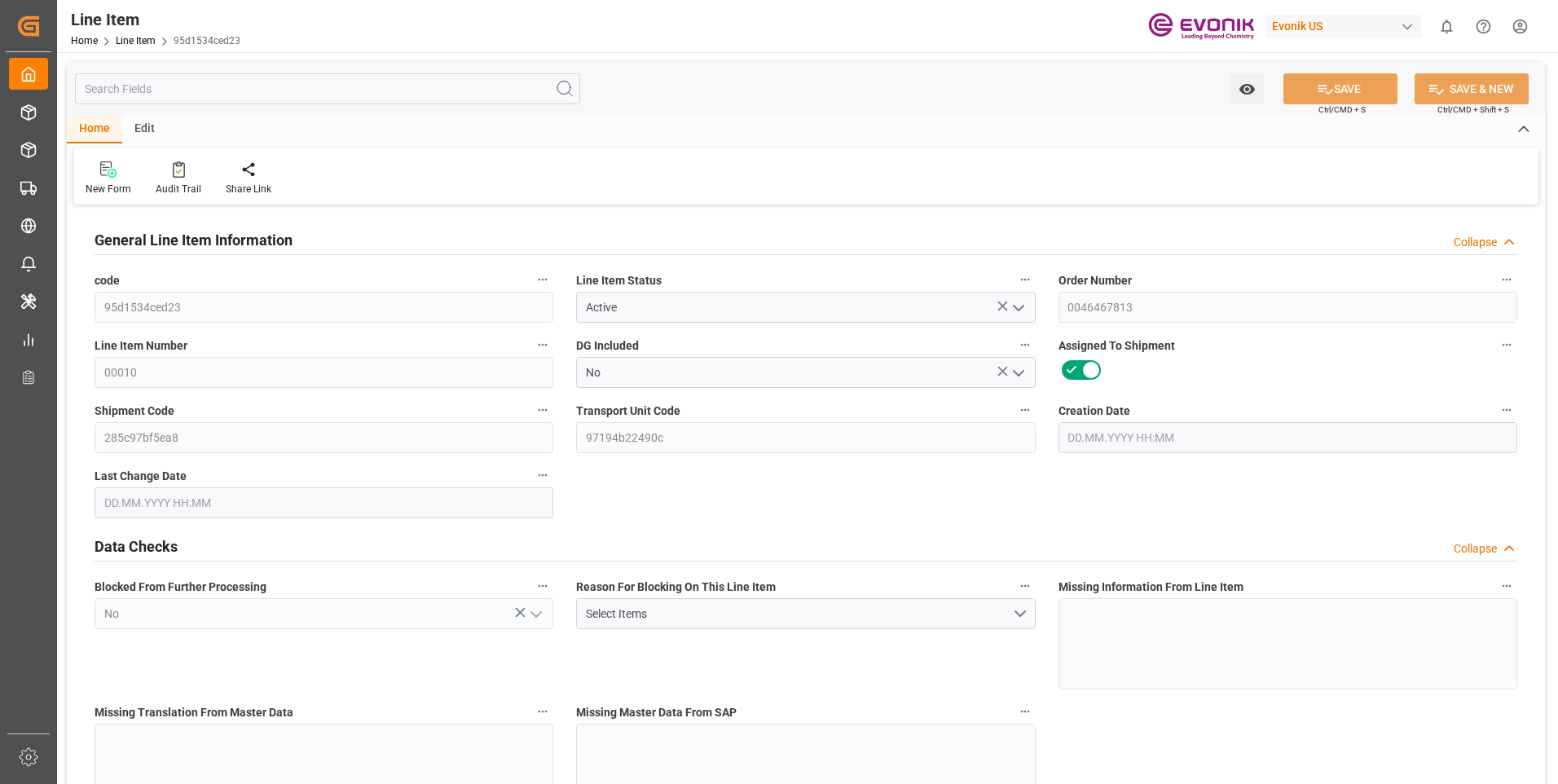
type input "13.08.2025 15:59"
type input "30.09.2025"
type input "10.09.2025"
type input "[DATE]"
click at [352, 88] on input "text" at bounding box center [328, 88] width 505 height 31
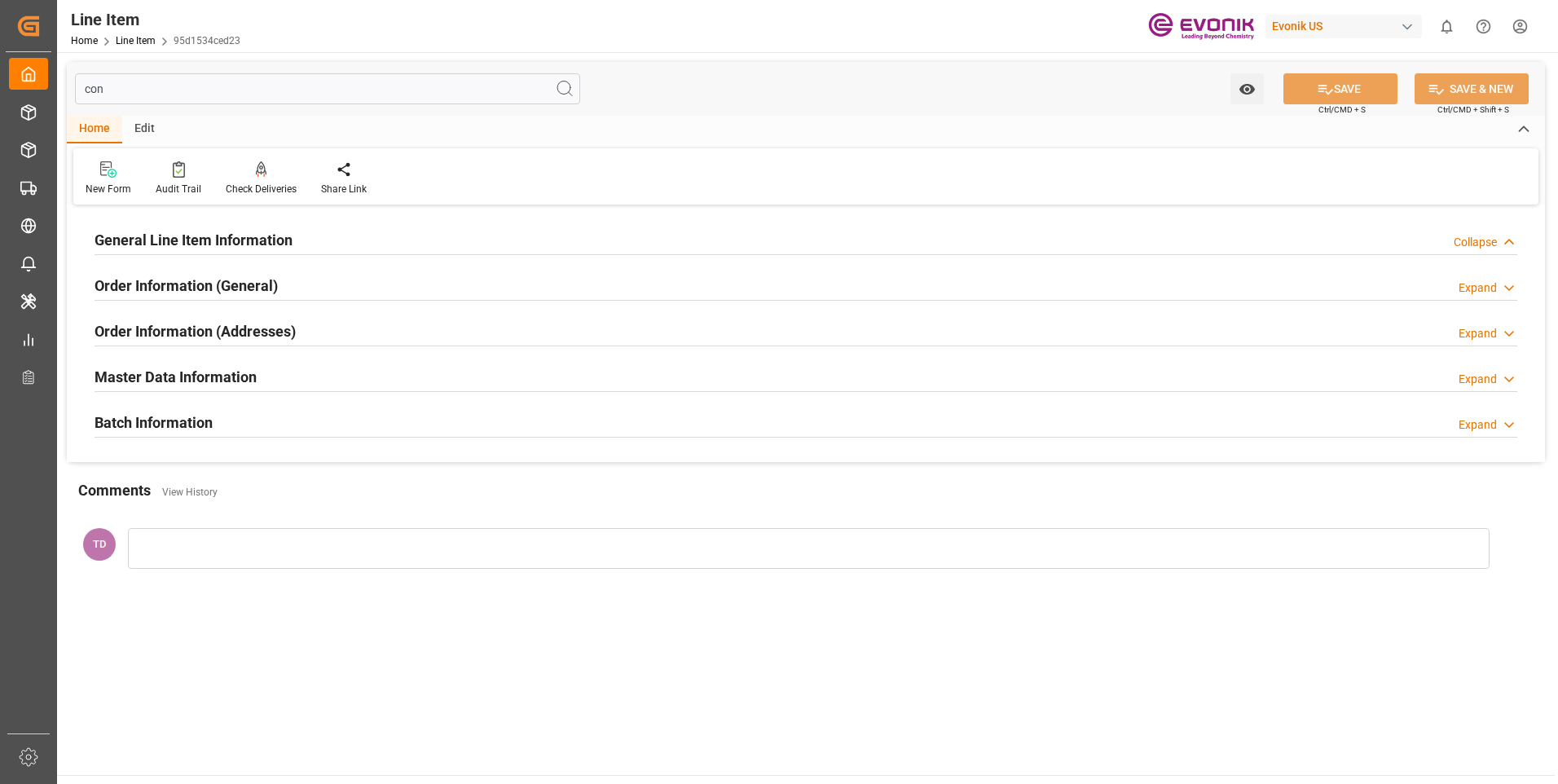
type input "con"
click at [1493, 284] on div "Expand" at bounding box center [1477, 288] width 38 height 17
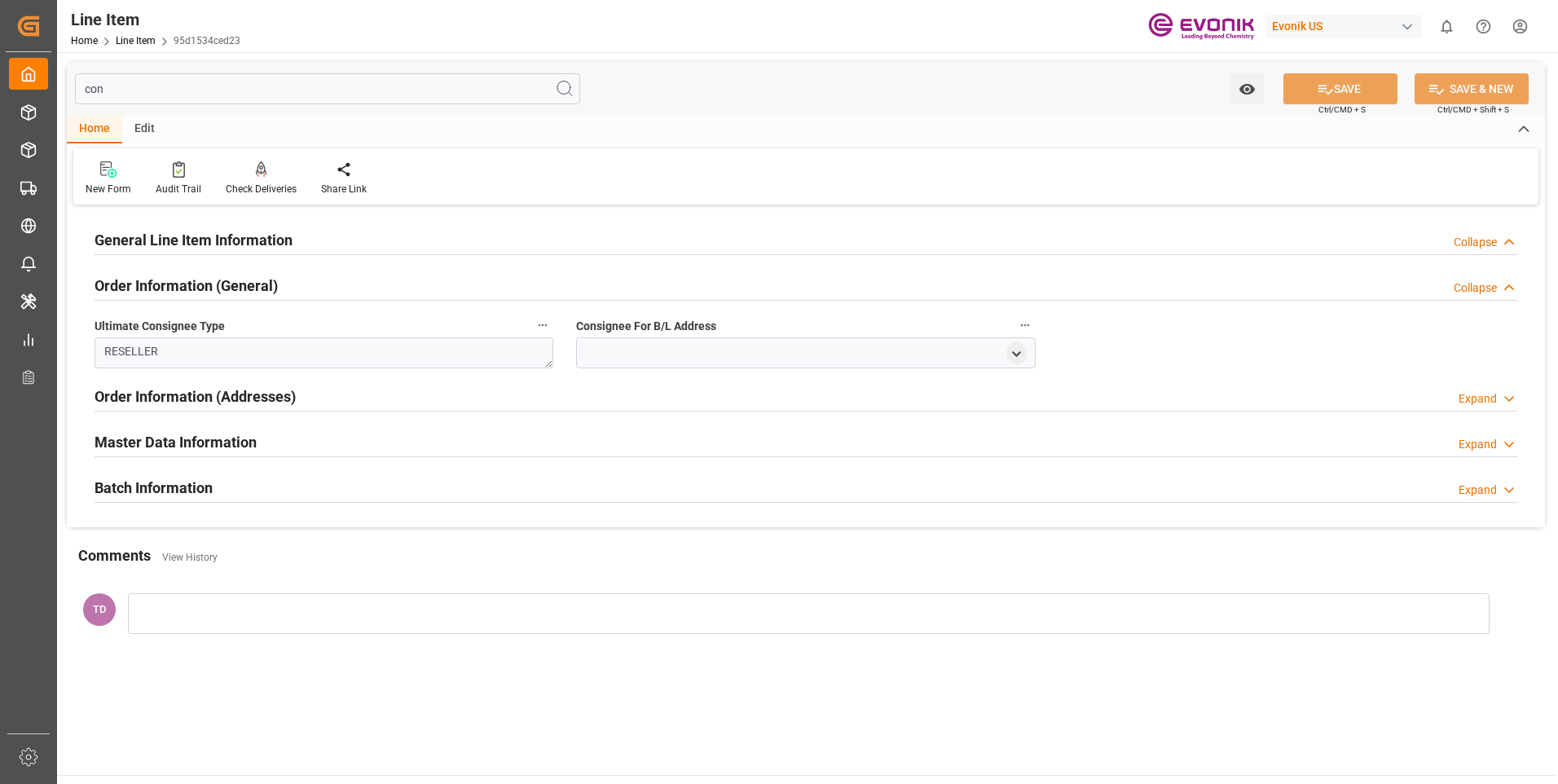
click at [1508, 242] on polyline at bounding box center [1508, 242] width 8 height 4
click at [1514, 390] on icon at bounding box center [1509, 398] width 16 height 17
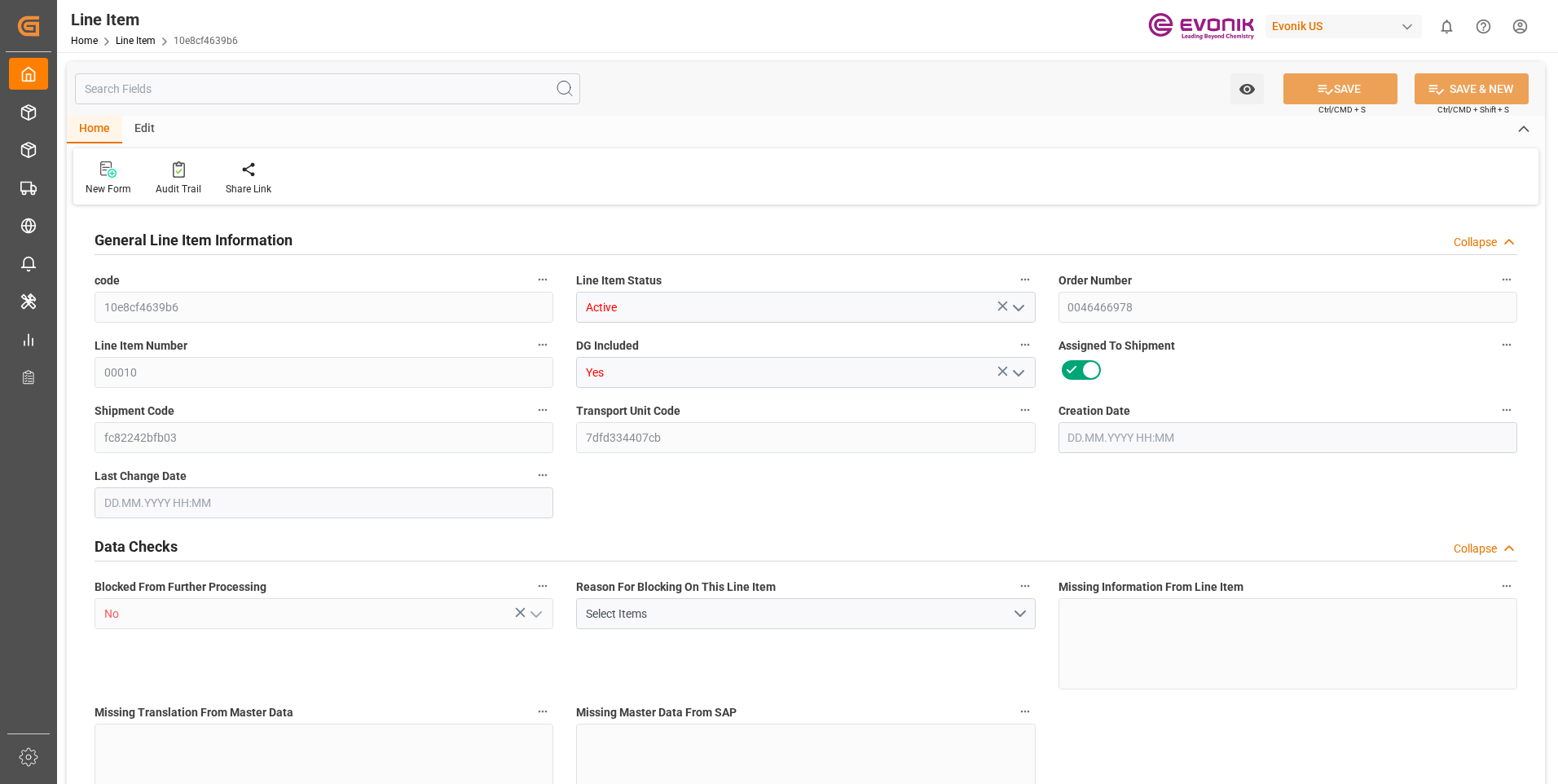
type input "0"
type input "17252"
type input "0"
type input "17233"
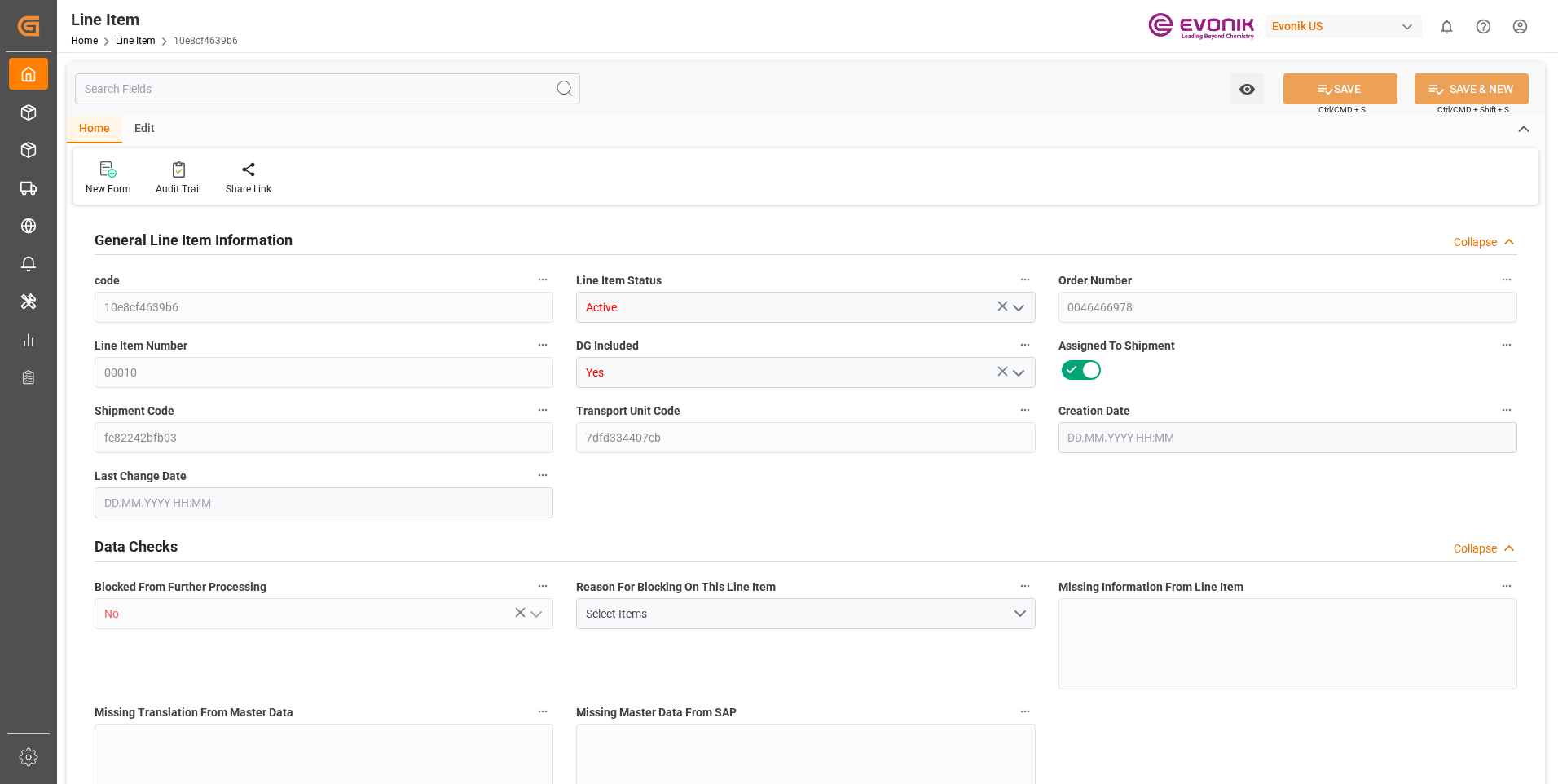
type input "4590.08"
type input "17233"
type input "38000"
type input "17252"
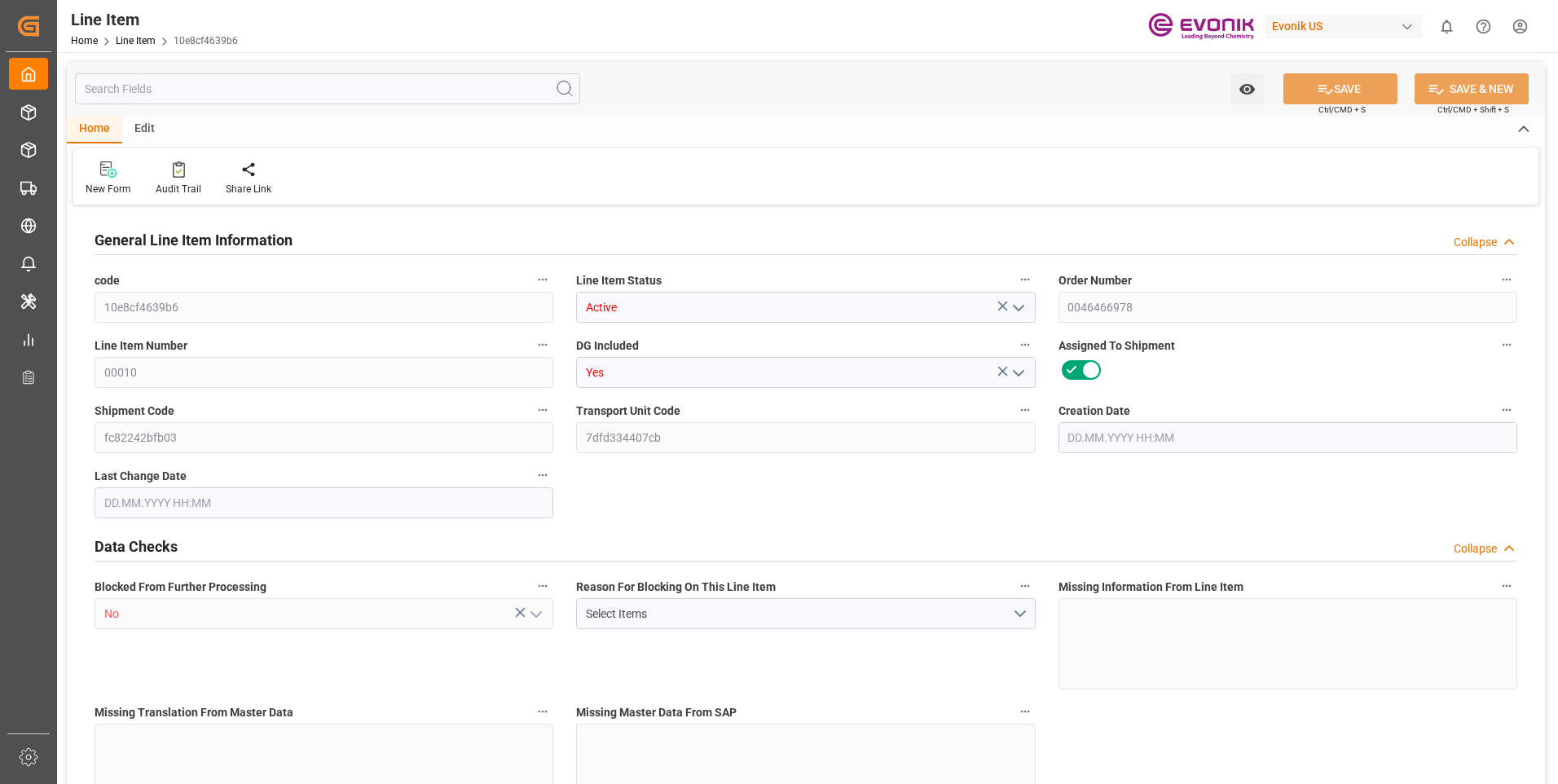
type input "17252"
type input "0"
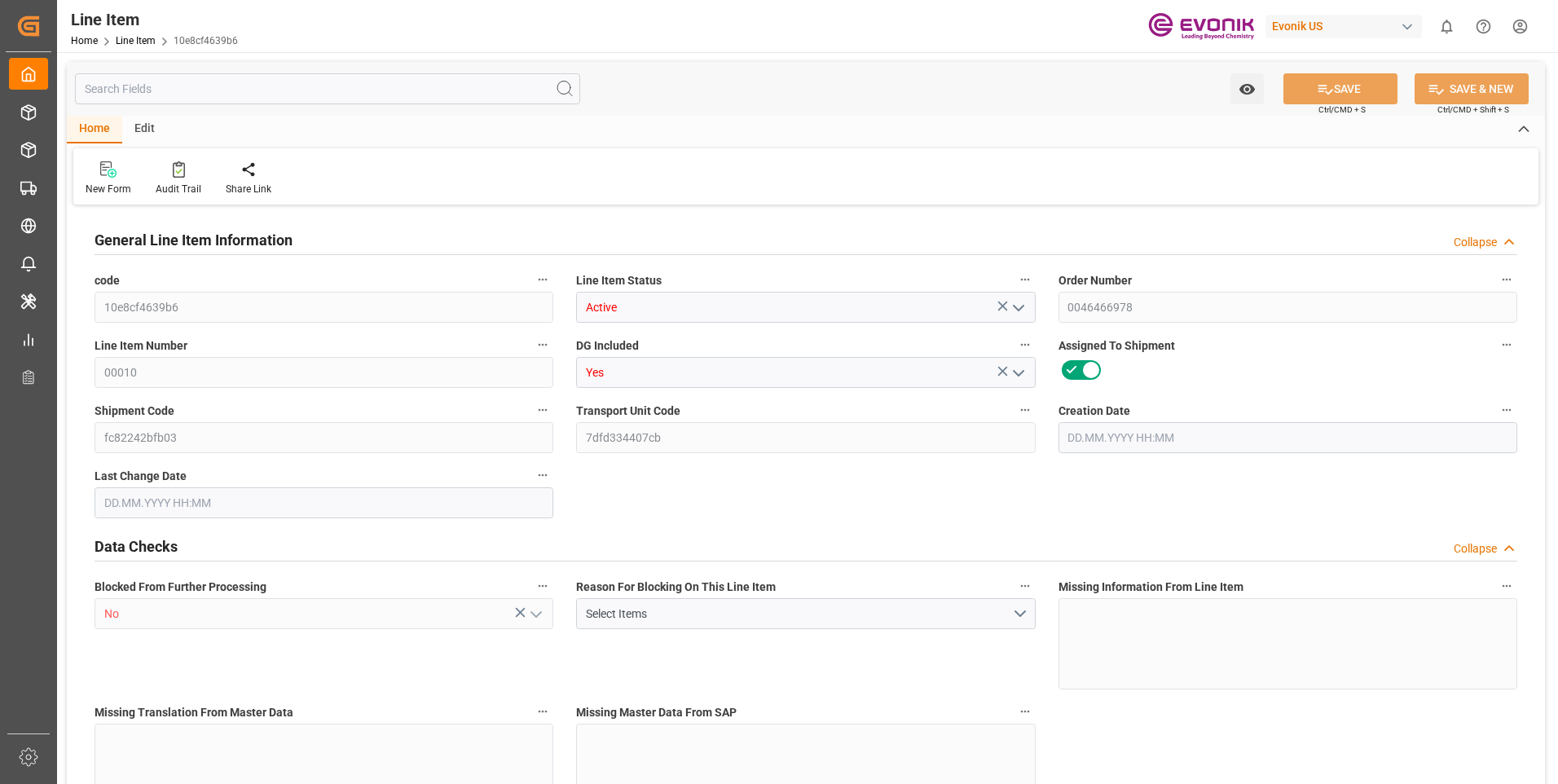
type input "0"
type input "05.08.2025 19:56"
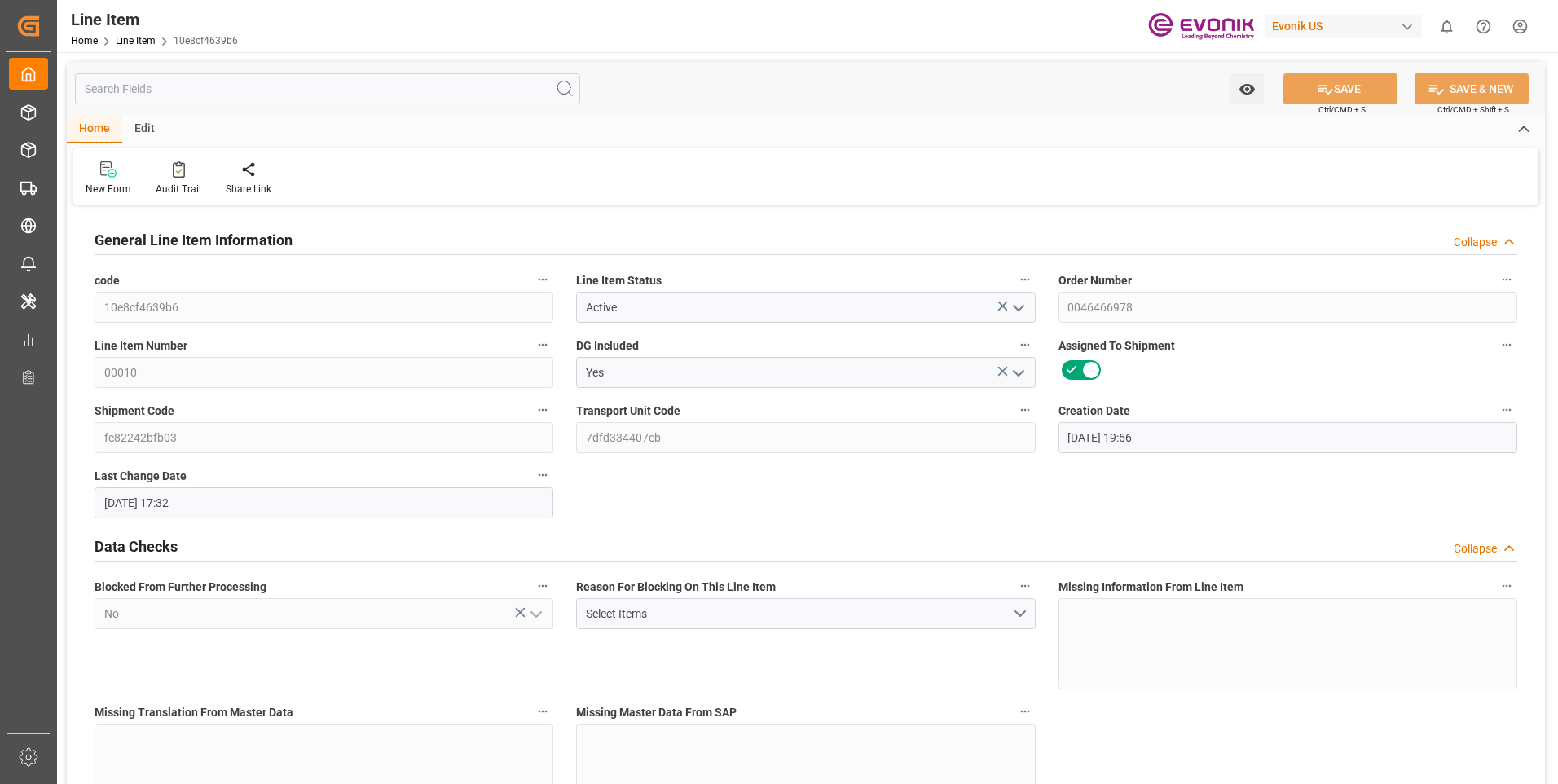
type input "06.08.2025 17:32"
type input "20.10.2025"
type input "05.09.2025"
type input "31.08.2025"
click at [281, 87] on input "text" at bounding box center [328, 88] width 505 height 31
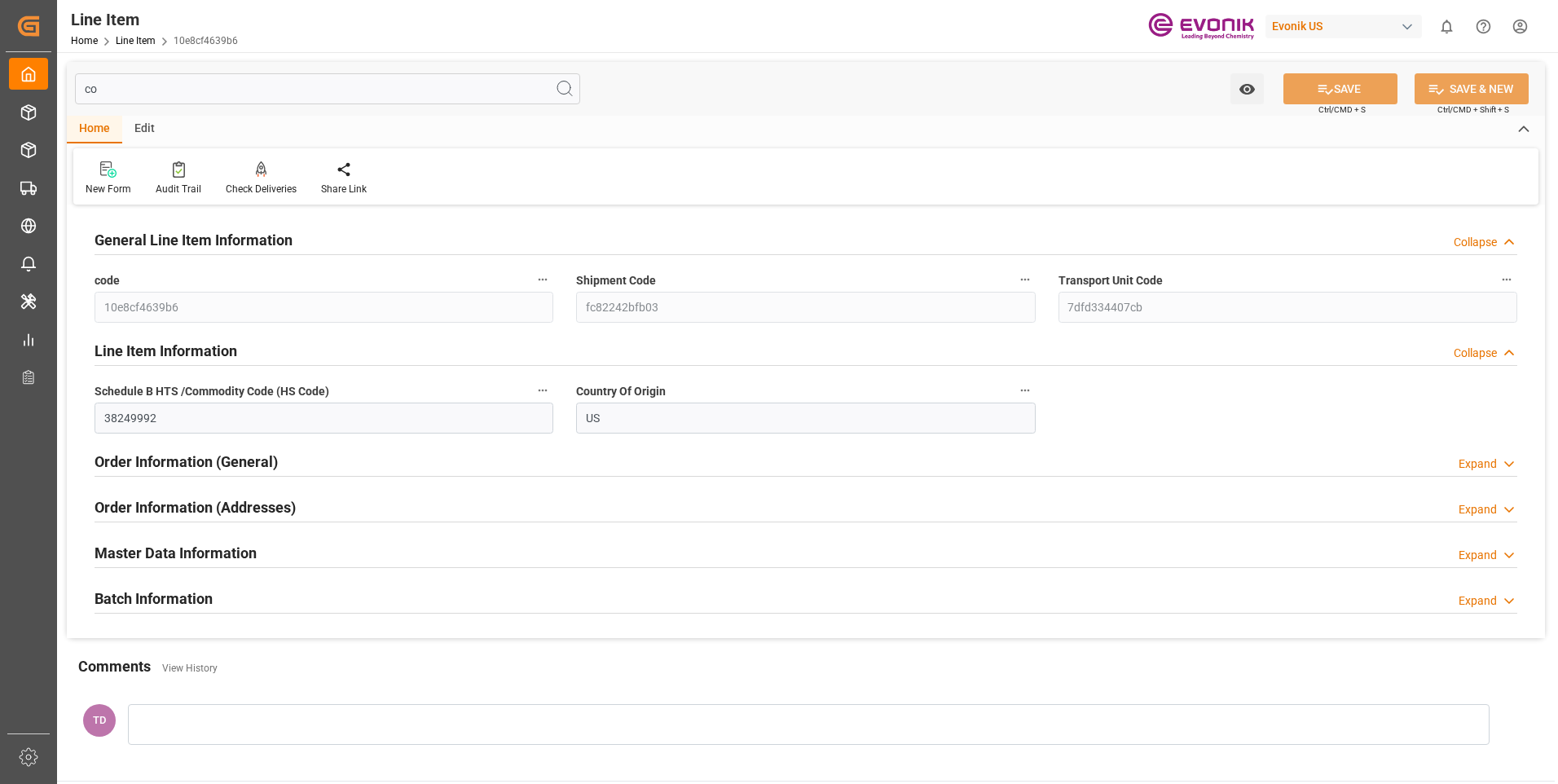
type input "co"
click at [1496, 459] on div "Expand" at bounding box center [1477, 464] width 38 height 17
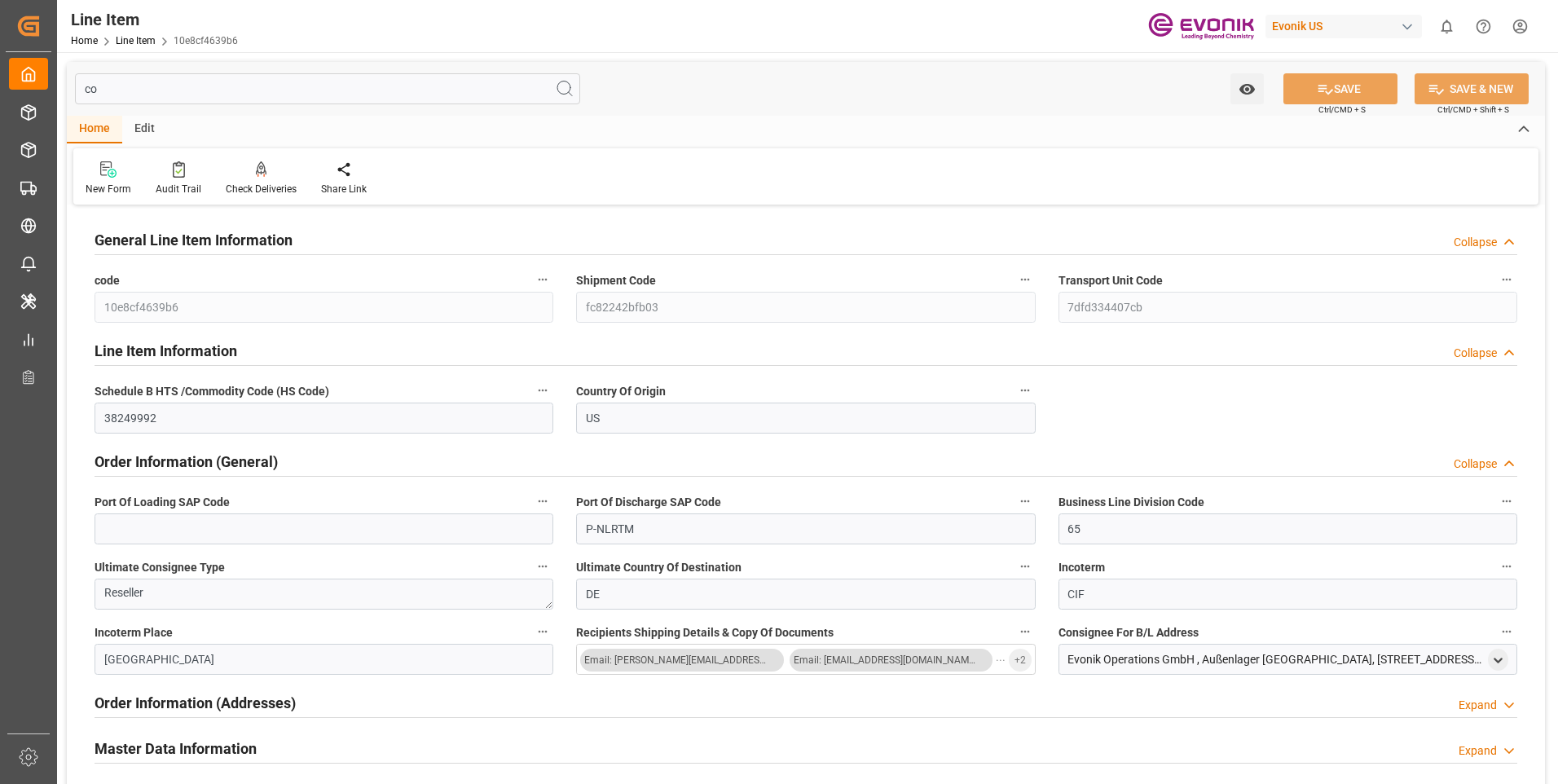
click at [1406, 659] on div "Evonik Operations GmbH , Außenlager Rhenania, Am Rhein 59 , Worms , Germany - 6…" at bounding box center [1276, 659] width 416 height 17
click at [1405, 658] on div "Evonik Operations GmbH , Außenlager Rhenania, Am Rhein 59 , Worms , Germany - 6…" at bounding box center [1276, 659] width 416 height 17
click at [1498, 658] on icon "open menu" at bounding box center [1499, 660] width 14 height 14
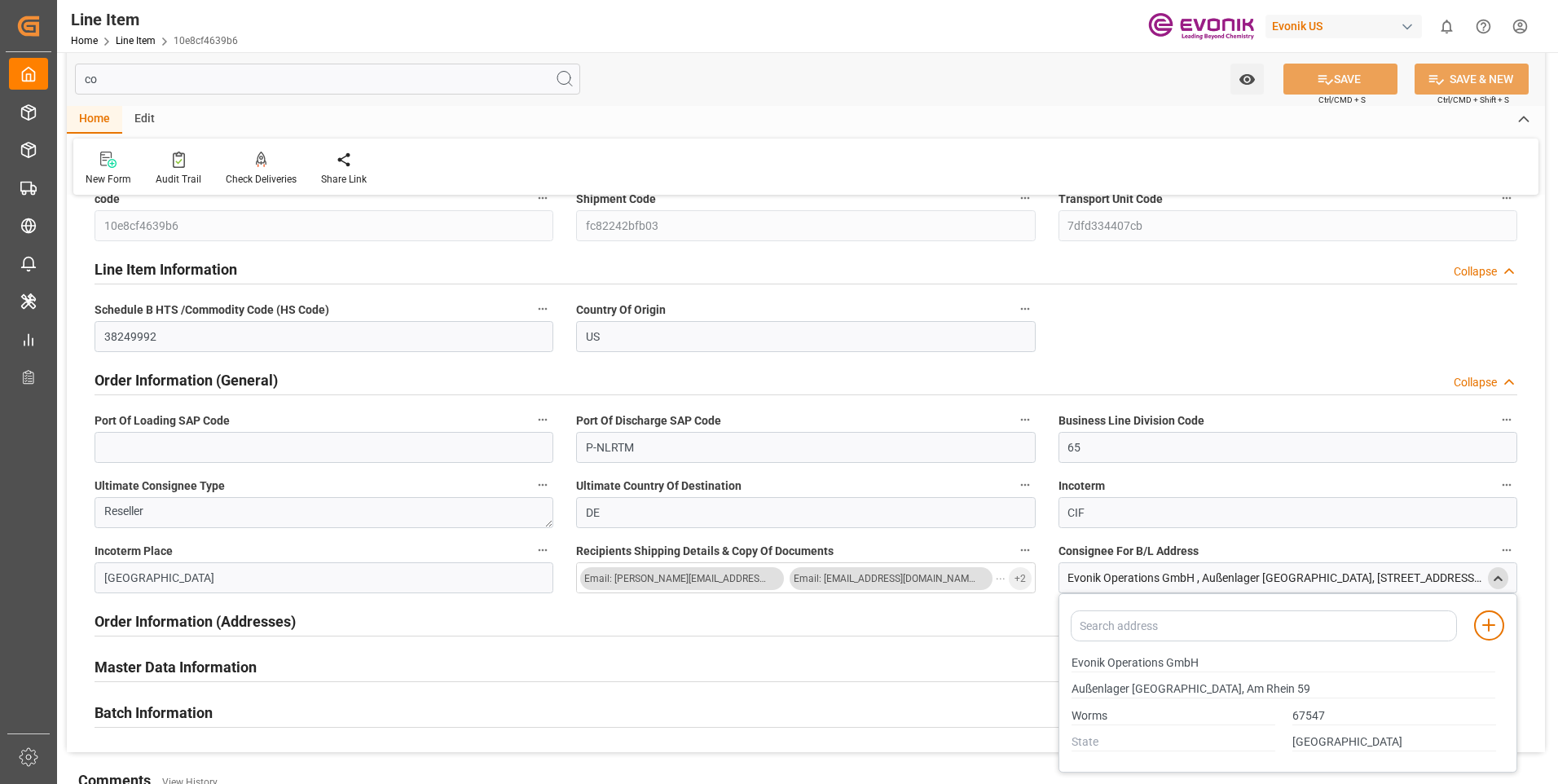
scroll to position [244, 0]
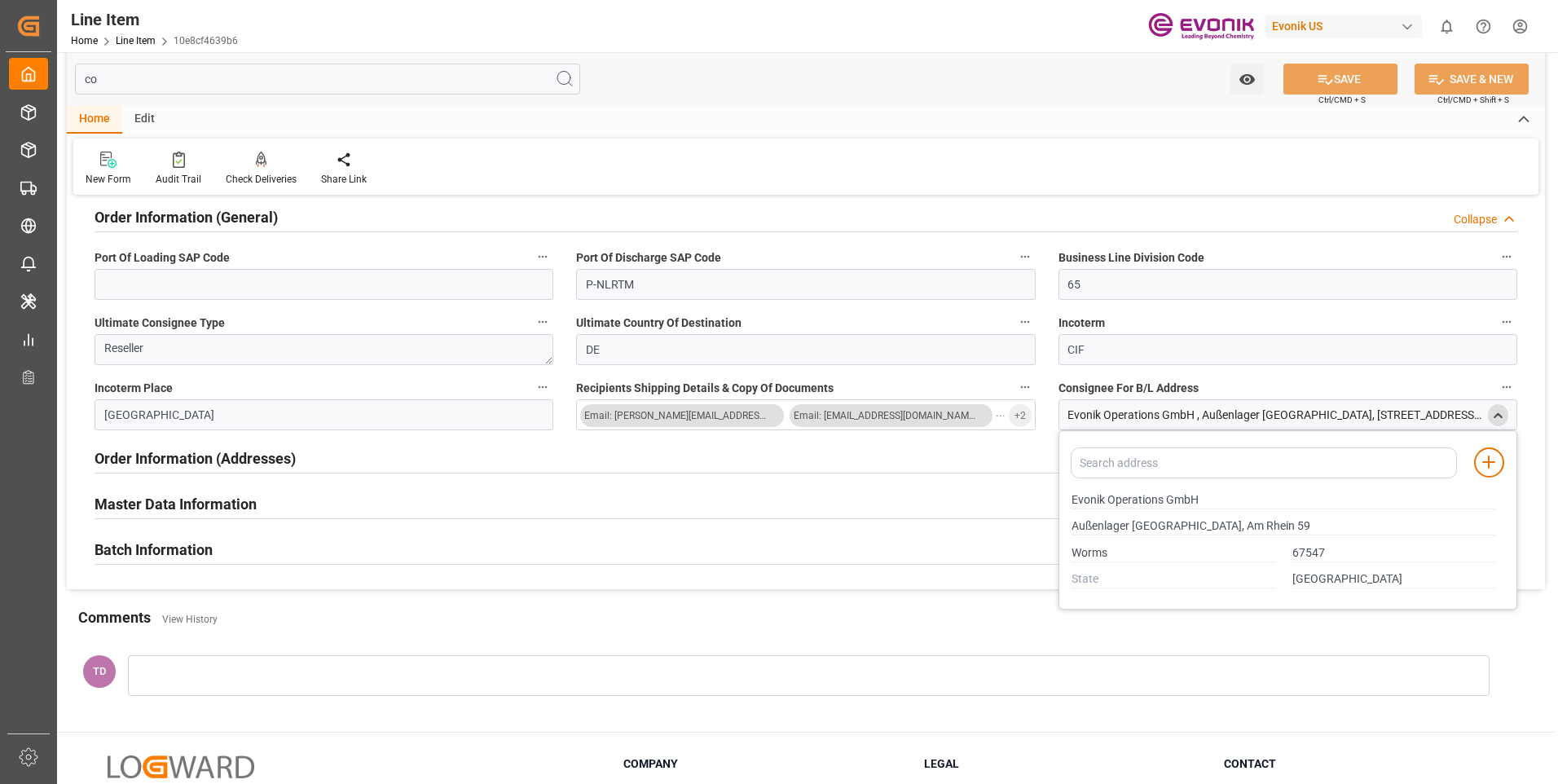
click at [228, 458] on h2 "Order Information (Addresses)" at bounding box center [195, 457] width 201 height 22
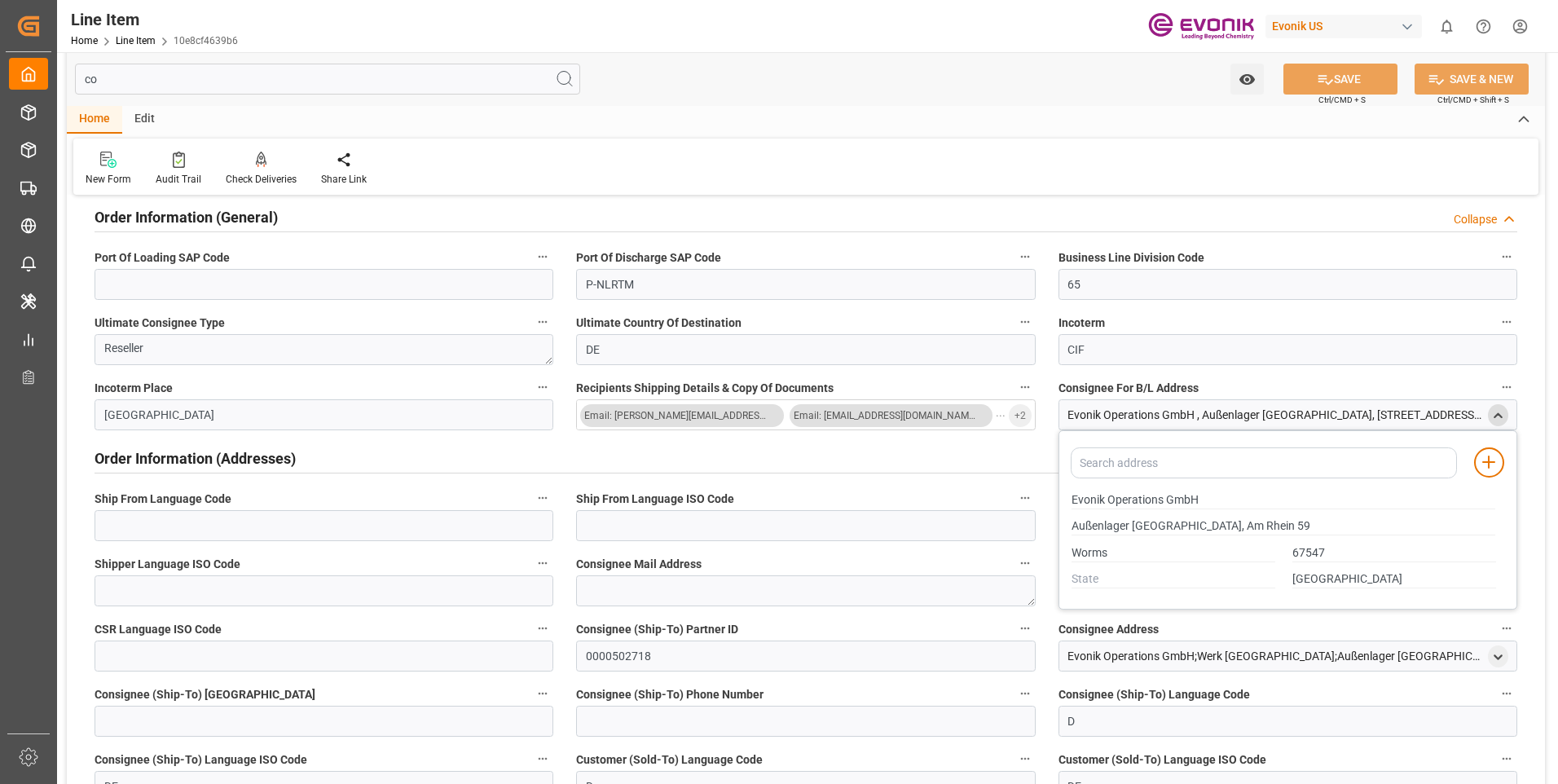
click at [950, 448] on div "Order Information (Addresses) Collapse" at bounding box center [806, 457] width 1423 height 31
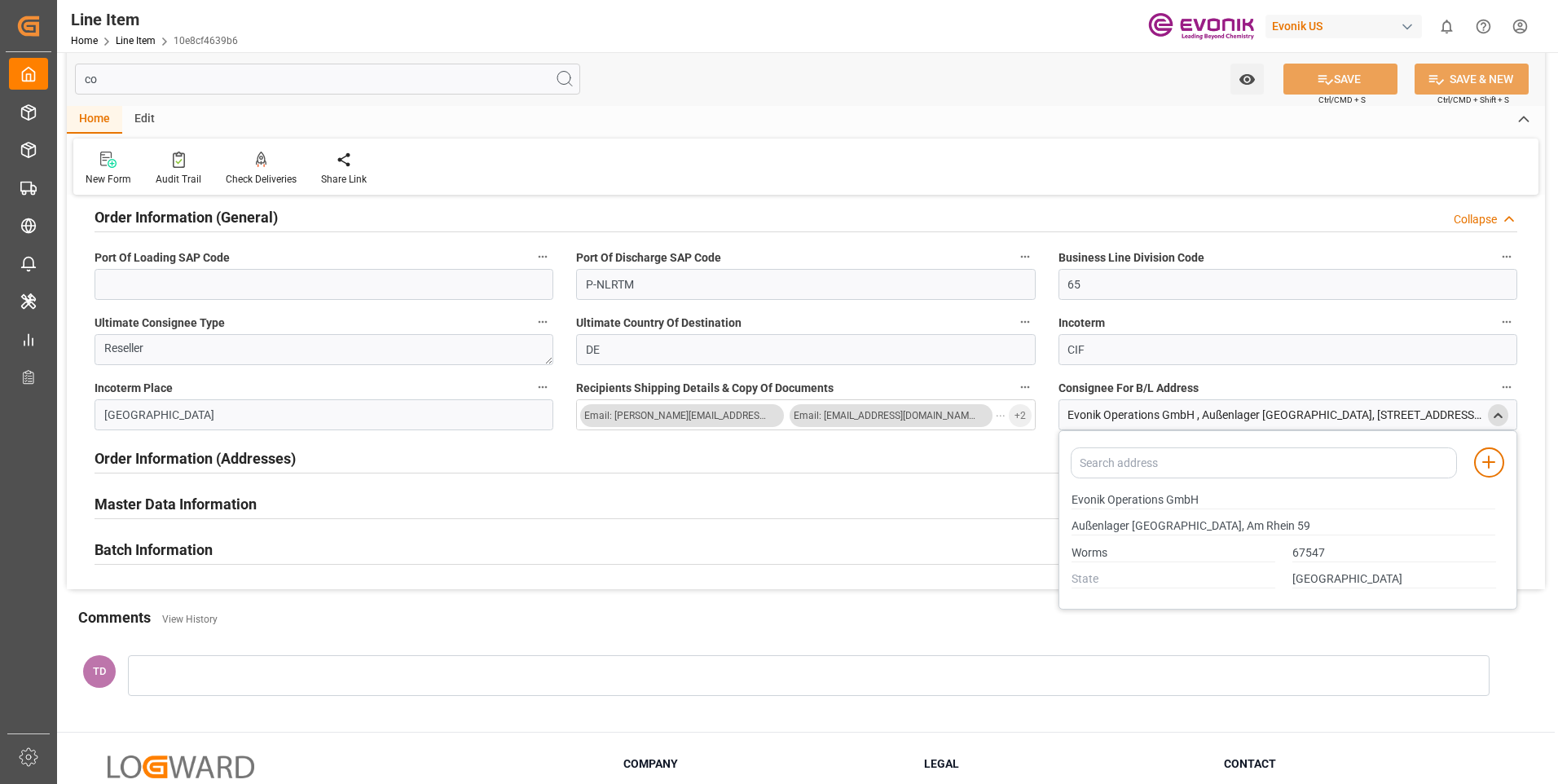
click at [828, 438] on div "Order Information (Addresses) Expand" at bounding box center [806, 458] width 1446 height 46
click at [289, 461] on h2 "Order Information (Addresses)" at bounding box center [195, 457] width 201 height 22
